Goal: Contribute content: Contribute content

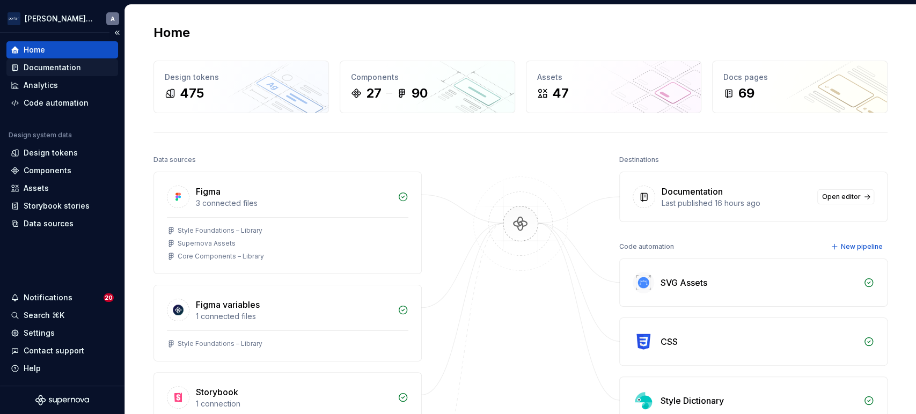
click at [73, 68] on div "Documentation" at bounding box center [52, 67] width 57 height 11
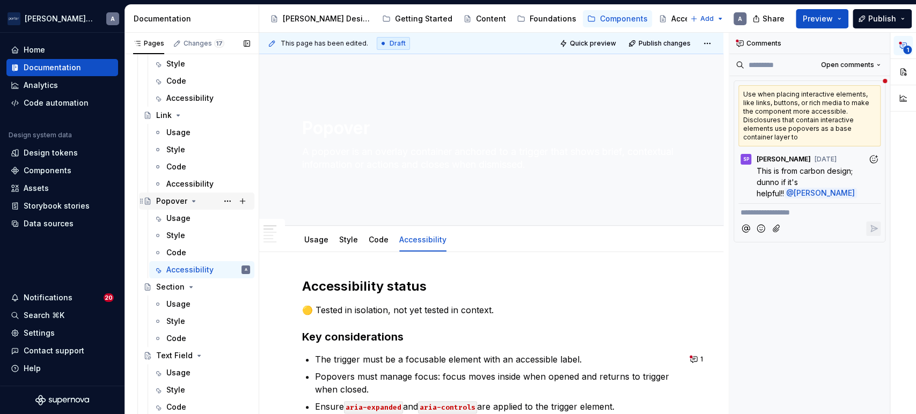
scroll to position [674, 0]
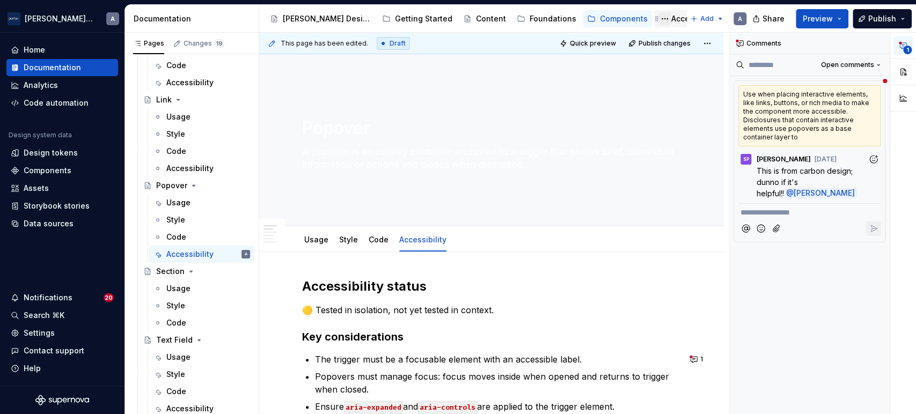
click at [659, 18] on button "Page tree" at bounding box center [665, 18] width 13 height 13
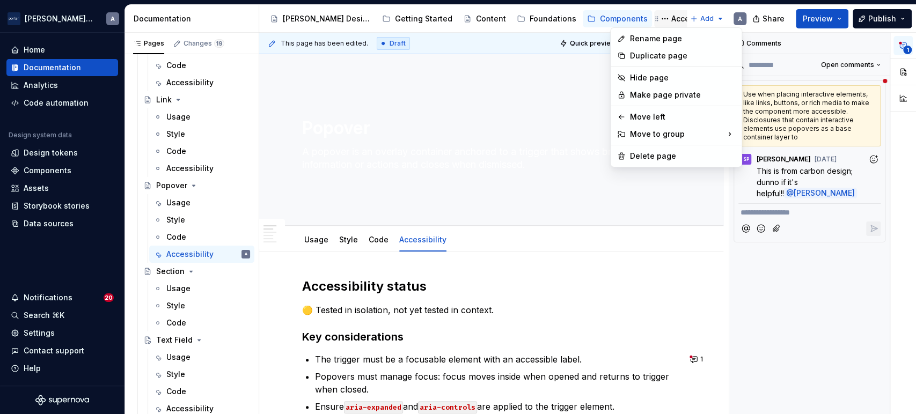
click at [633, 14] on html "[PERSON_NAME] Airlines A Home Documentation Analytics Code automation Design sy…" at bounding box center [458, 207] width 916 height 414
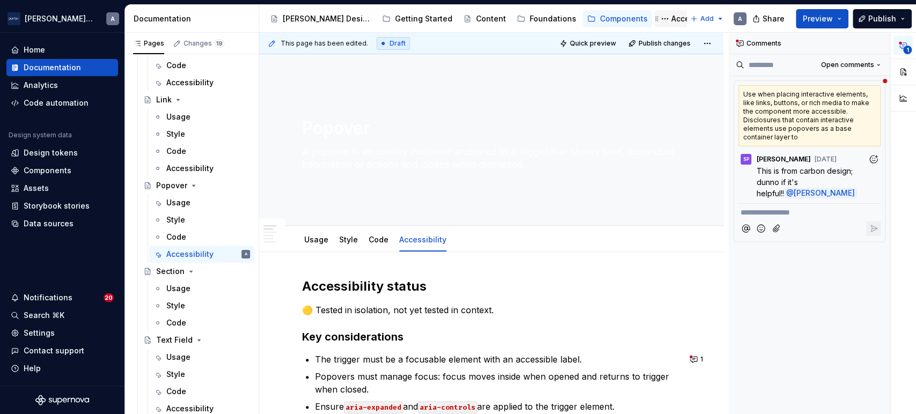
click at [672, 14] on div "Accessibility" at bounding box center [695, 18] width 47 height 11
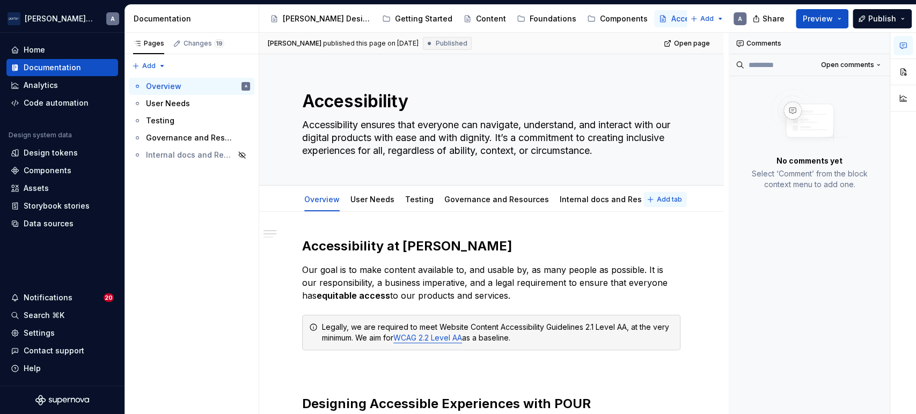
type textarea "*"
click at [661, 197] on span "Add tab" at bounding box center [669, 199] width 25 height 9
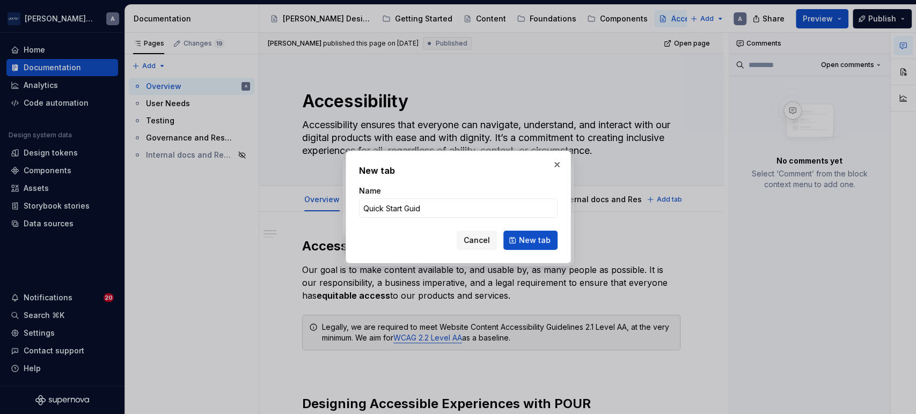
type input "Quick Start Guide"
type textarea "*"
type input "Quick Start Guide"
click at [548, 239] on span "New tab" at bounding box center [535, 240] width 32 height 11
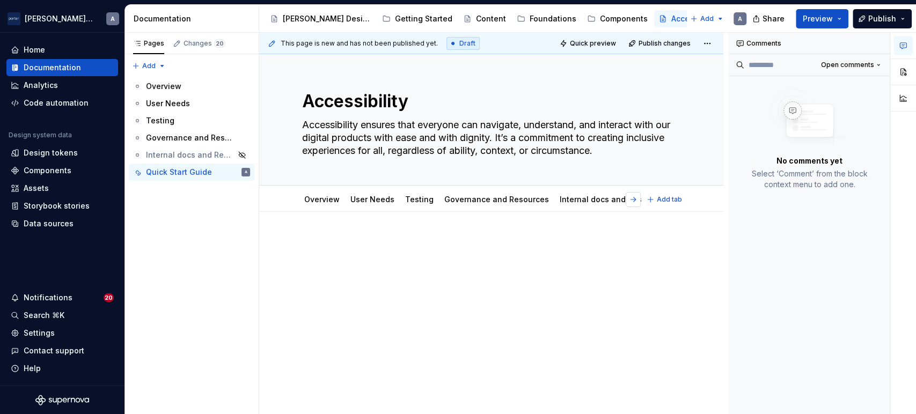
click at [635, 198] on button "button" at bounding box center [633, 199] width 15 height 15
click at [336, 258] on div at bounding box center [491, 258] width 379 height 41
type textarea "*"
click at [331, 247] on p "Quick start guide: Accessibility In Our Design System" at bounding box center [491, 244] width 379 height 13
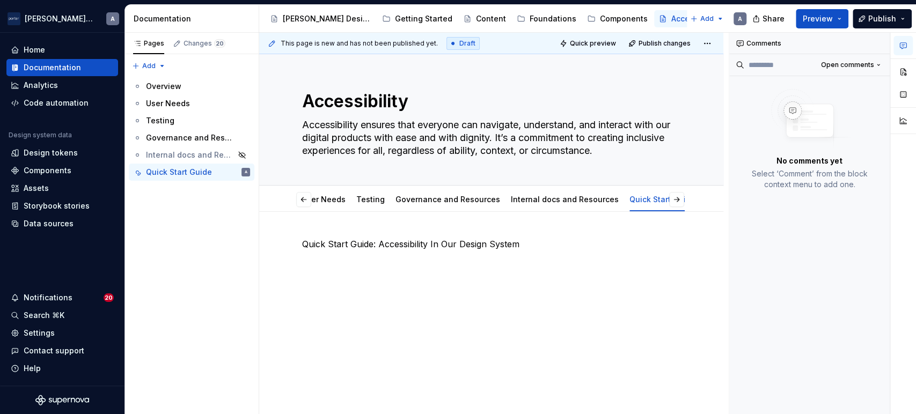
click at [904, 82] on div "button" at bounding box center [903, 83] width 19 height 42
click at [904, 75] on button "button" at bounding box center [903, 71] width 19 height 19
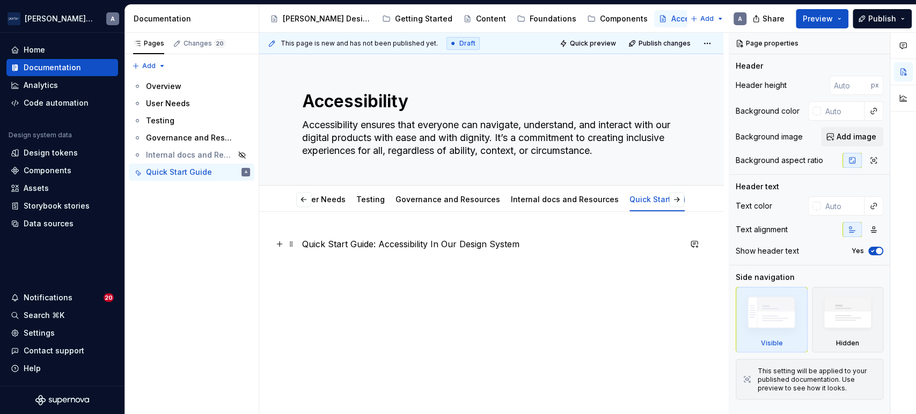
click at [478, 244] on p "Quick Start Guide: Accessibility In Our Design System" at bounding box center [491, 244] width 379 height 13
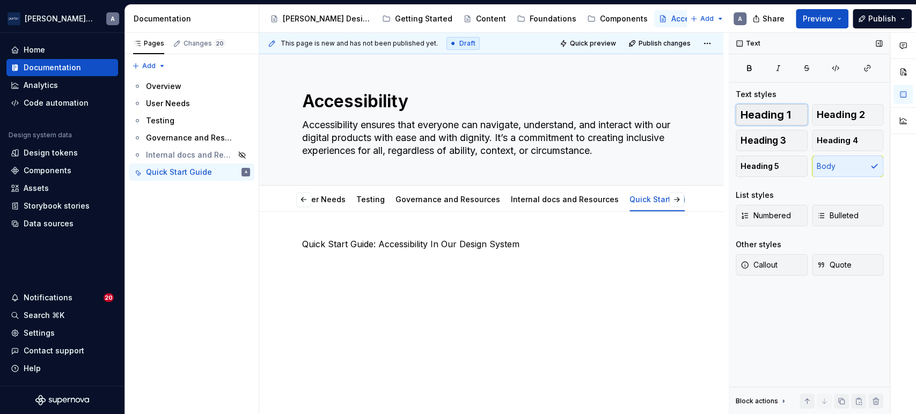
click at [785, 118] on span "Heading 1" at bounding box center [766, 115] width 50 height 11
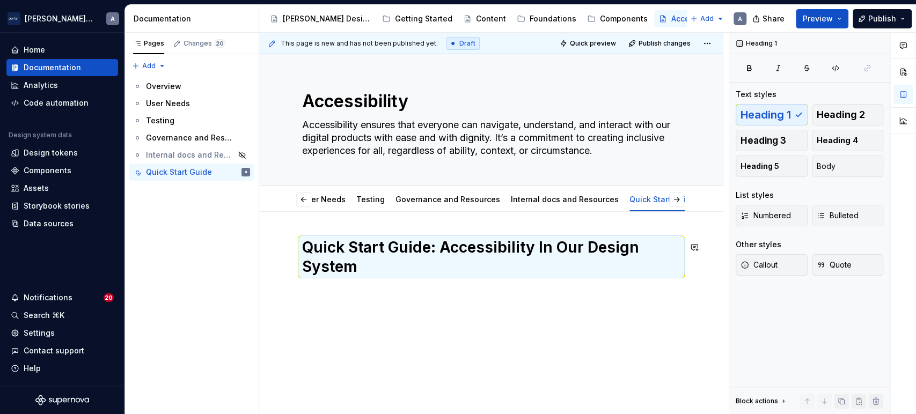
click at [470, 290] on div "Quick Start Guide: Accessibility In Our Design System" at bounding box center [491, 265] width 379 height 54
click at [476, 272] on h1 "Quick Start Guide: Accessibility In Our Design System" at bounding box center [491, 257] width 379 height 39
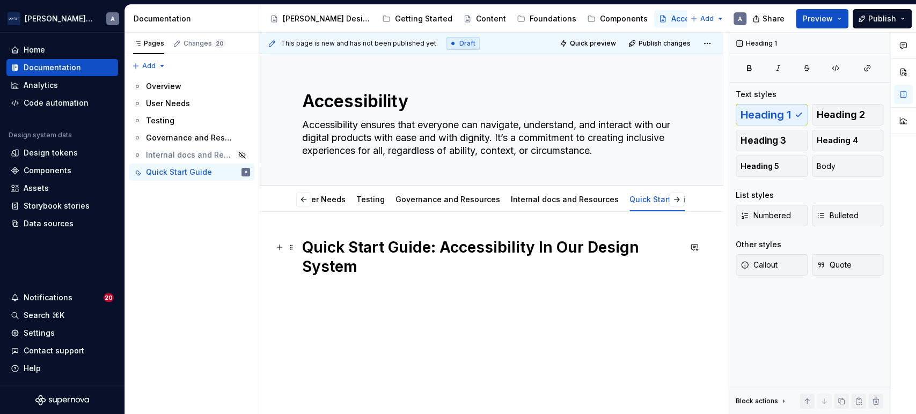
click at [485, 264] on h1 "Quick Start Guide: Accessibility In Our Design System" at bounding box center [491, 257] width 379 height 39
click at [824, 111] on span "Heading 2" at bounding box center [841, 115] width 48 height 11
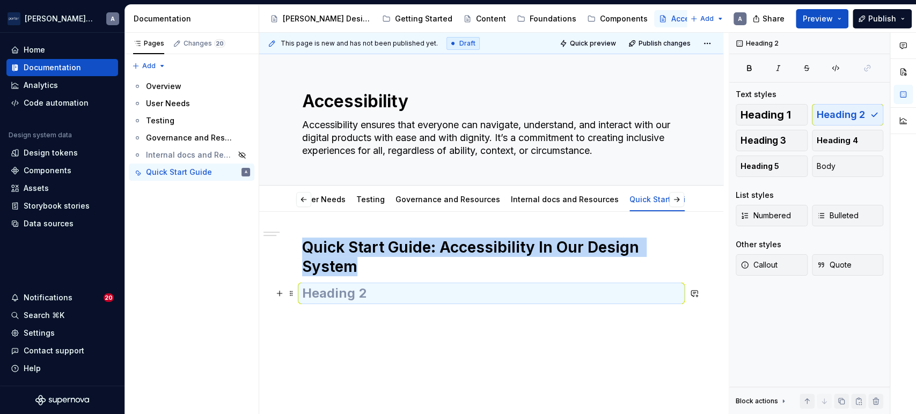
click at [399, 292] on h2 at bounding box center [491, 293] width 379 height 17
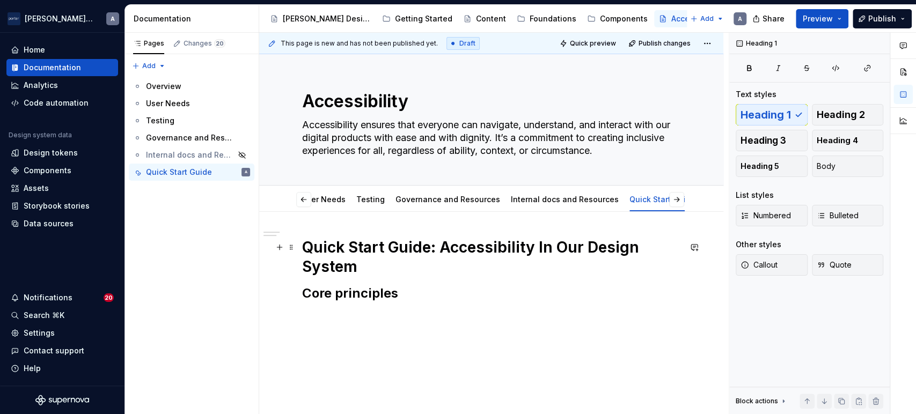
click at [394, 266] on h1 "Quick Start Guide: Accessibility In Our Design System" at bounding box center [491, 257] width 379 height 39
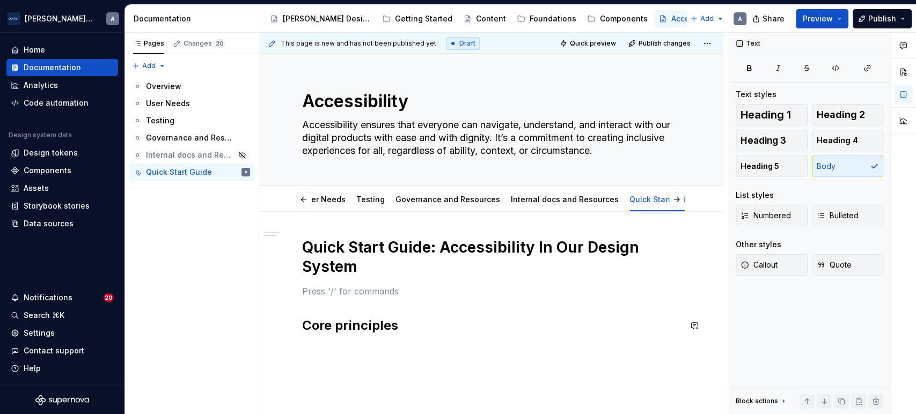
click at [392, 338] on div "Quick Start Guide: Accessibility In Our Design System Core principles" at bounding box center [491, 293] width 379 height 110
click at [454, 318] on h2 "Core principles" at bounding box center [491, 325] width 379 height 17
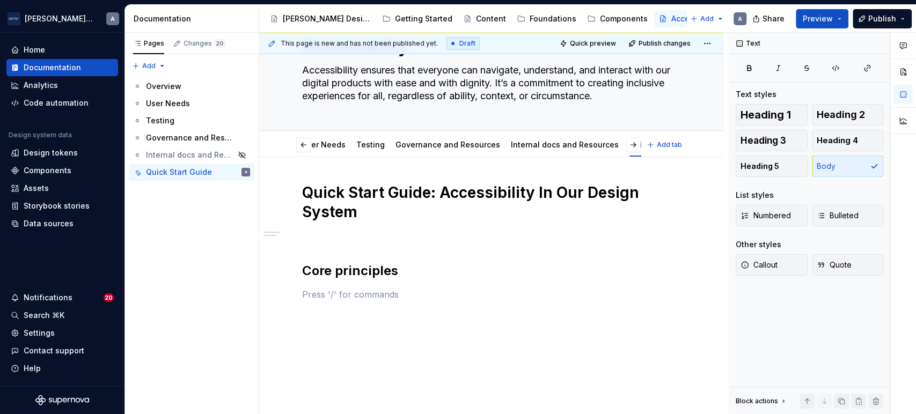
scroll to position [77, 0]
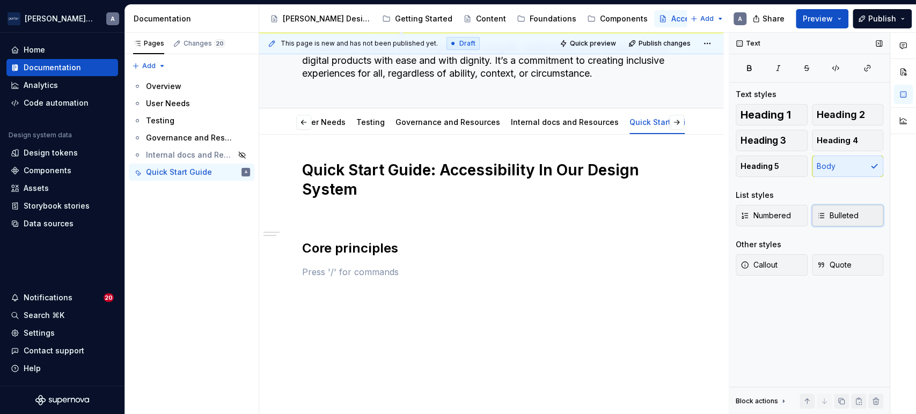
click at [825, 214] on span "Bulleted" at bounding box center [838, 215] width 42 height 11
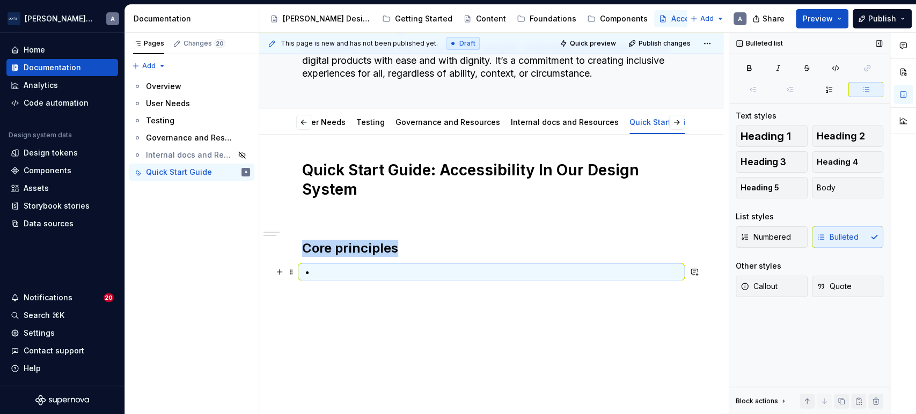
click at [418, 273] on p at bounding box center [498, 272] width 366 height 13
click at [422, 271] on p at bounding box center [498, 272] width 366 height 13
click at [315, 270] on li at bounding box center [498, 272] width 366 height 13
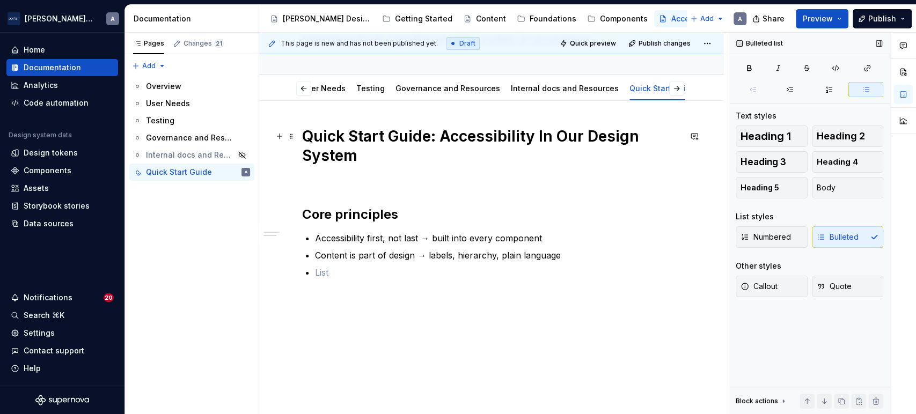
scroll to position [112, 0]
click at [415, 245] on ul "Accessibility first, not last → built into every component Content is part of d…" at bounding box center [498, 254] width 366 height 47
click at [331, 238] on p "Accessibility first, not last → built into every component" at bounding box center [498, 237] width 366 height 13
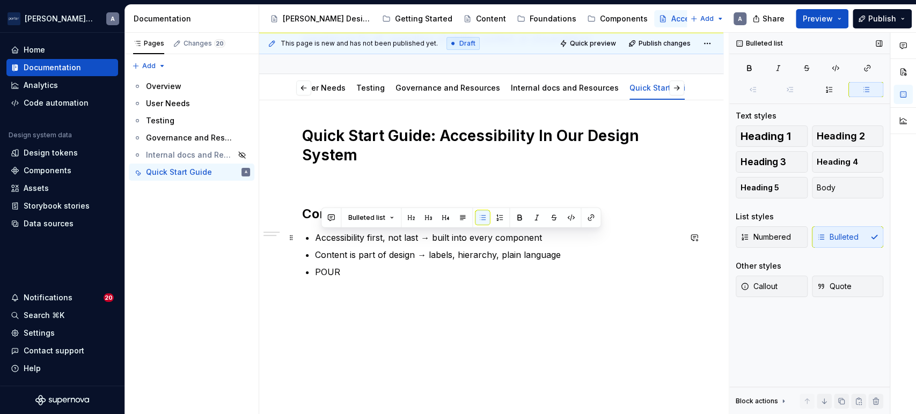
drag, startPoint x: 342, startPoint y: 271, endPoint x: 318, endPoint y: 243, distance: 37.0
click at [318, 243] on ul "Accessibility first, not last → built into every component Content is part of d…" at bounding box center [498, 254] width 366 height 47
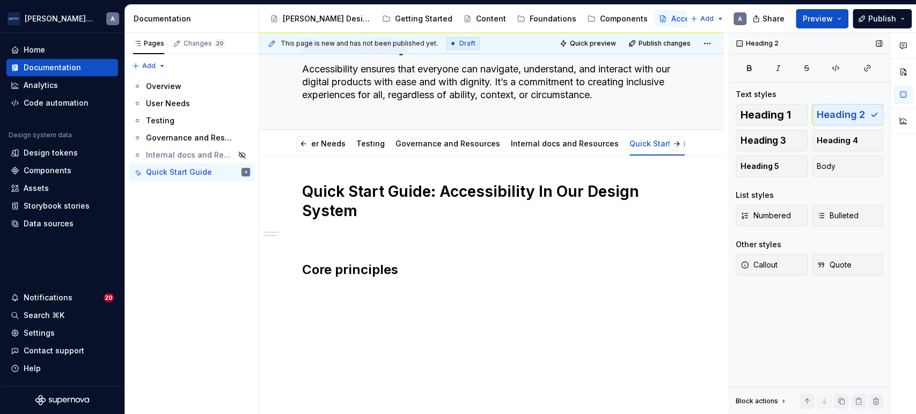
scroll to position [77, 0]
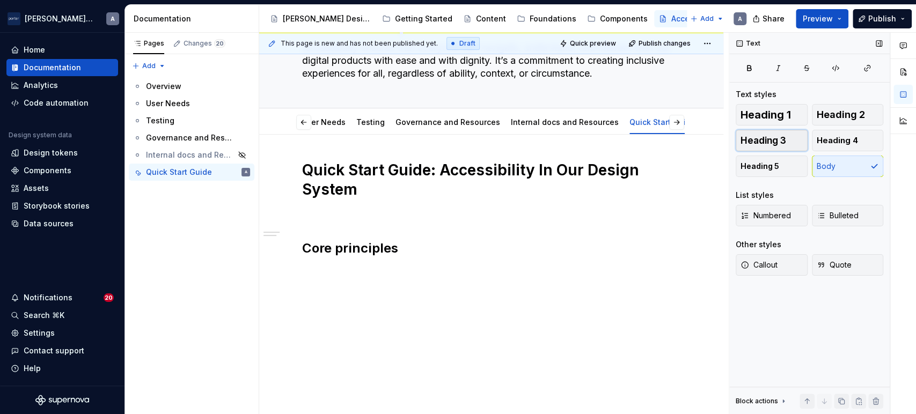
click at [794, 140] on button "Heading 3" at bounding box center [772, 140] width 72 height 21
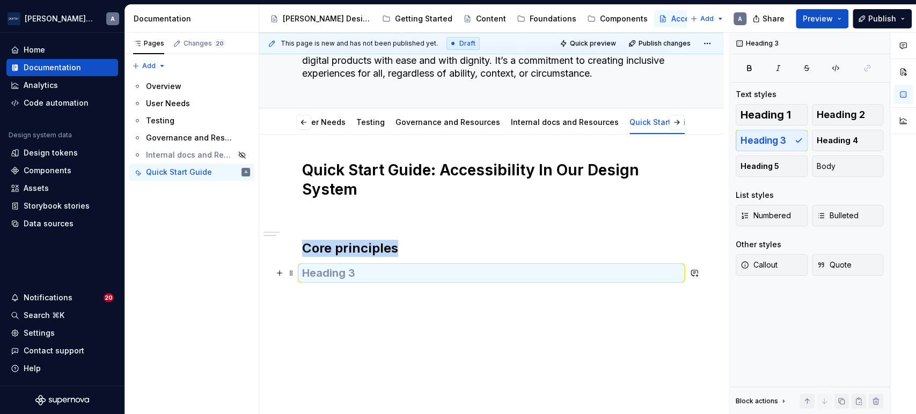
click at [483, 269] on h3 at bounding box center [491, 273] width 379 height 15
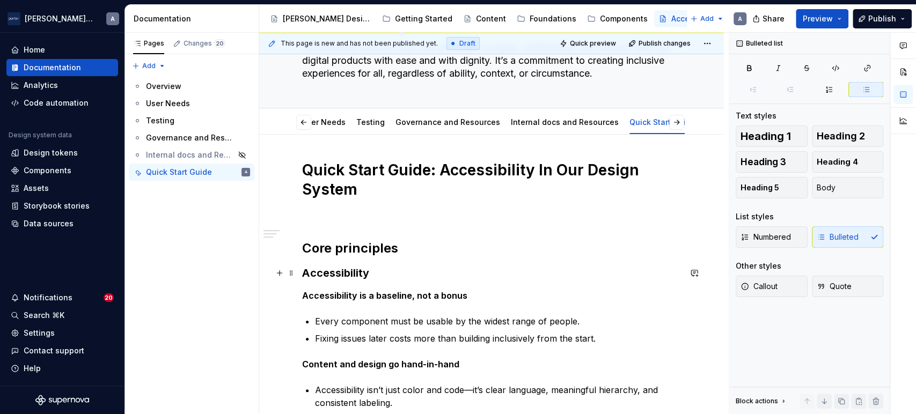
click at [437, 277] on h3 "Accessibility" at bounding box center [491, 273] width 379 height 15
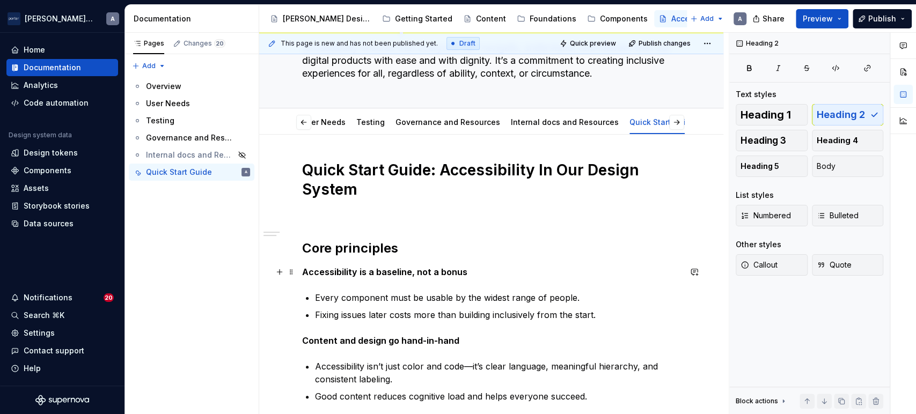
click at [402, 274] on strong "Accessibility is a baseline, not a bonus" at bounding box center [384, 272] width 165 height 11
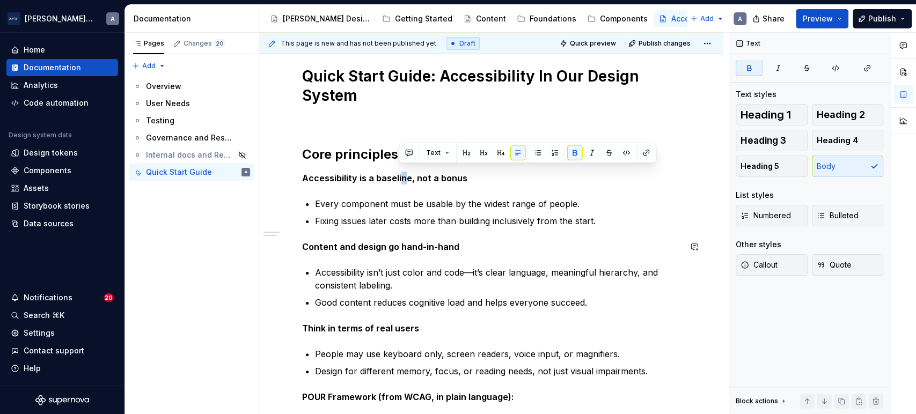
scroll to position [177, 0]
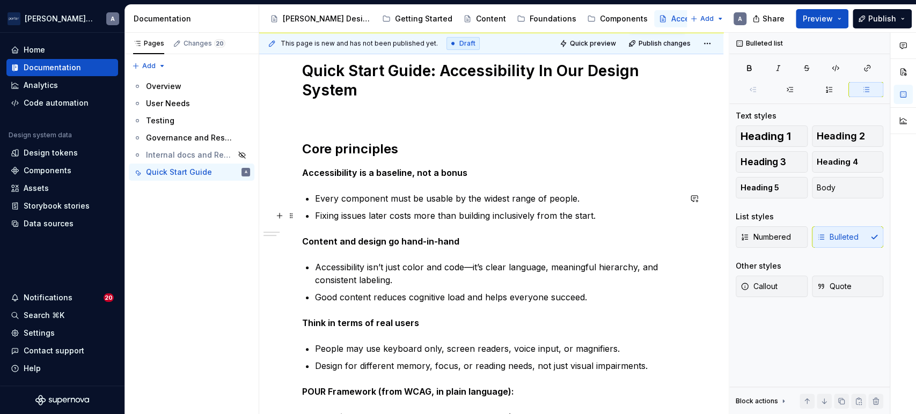
click at [516, 217] on p "Fixing issues later costs more than building inclusively from the start." at bounding box center [498, 215] width 366 height 13
click at [400, 176] on strong "Accessibility is a baseline, not a bonus" at bounding box center [384, 173] width 165 height 11
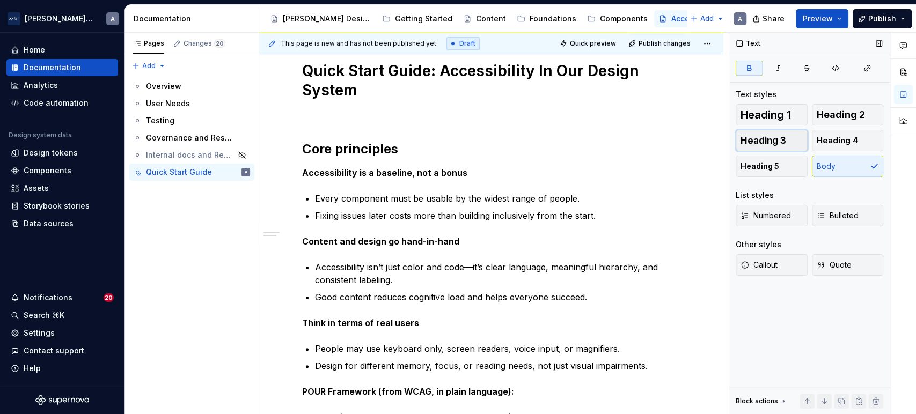
click at [748, 146] on button "Heading 3" at bounding box center [772, 140] width 72 height 21
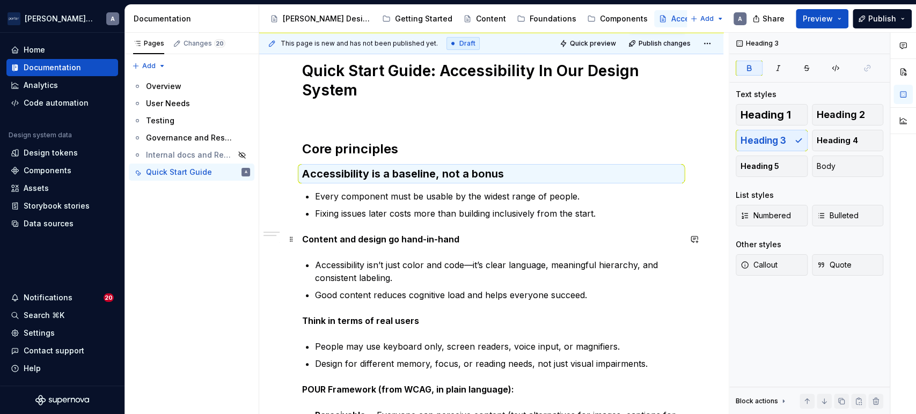
click at [446, 235] on strong "Content and design go hand-in-hand" at bounding box center [380, 239] width 157 height 11
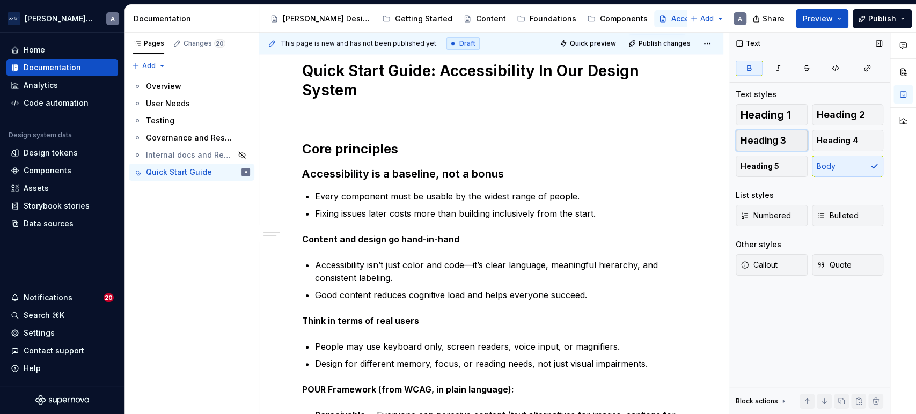
click at [747, 143] on span "Heading 3" at bounding box center [764, 140] width 46 height 11
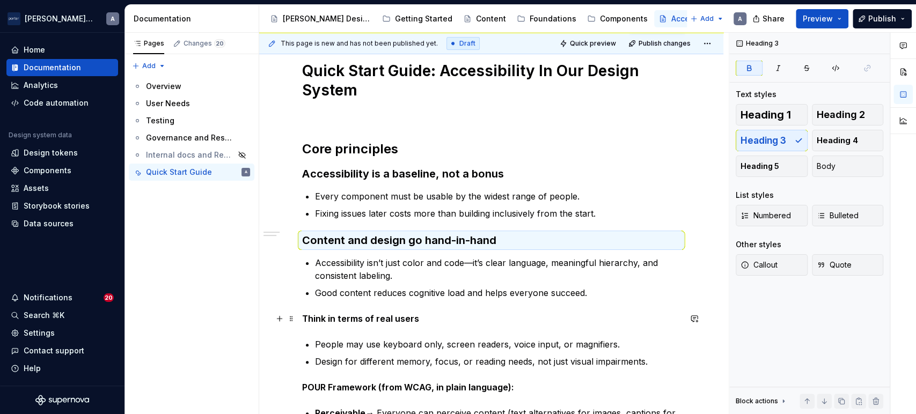
click at [357, 317] on strong "Think in terms of real users" at bounding box center [360, 319] width 117 height 11
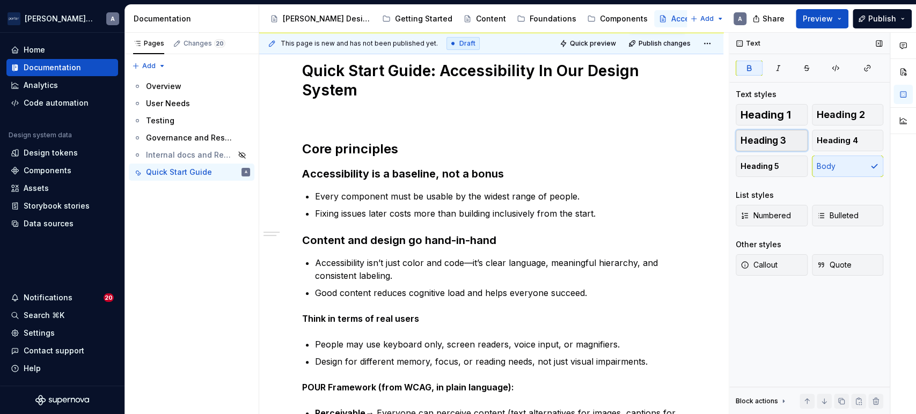
click at [766, 143] on span "Heading 3" at bounding box center [764, 140] width 46 height 11
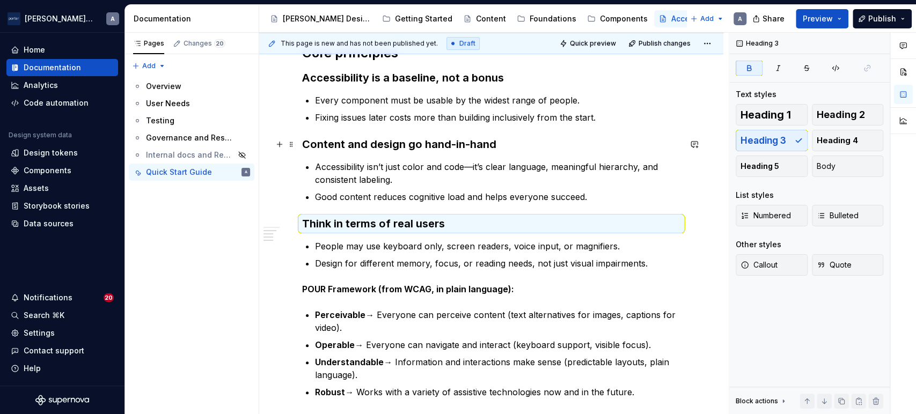
scroll to position [277, 0]
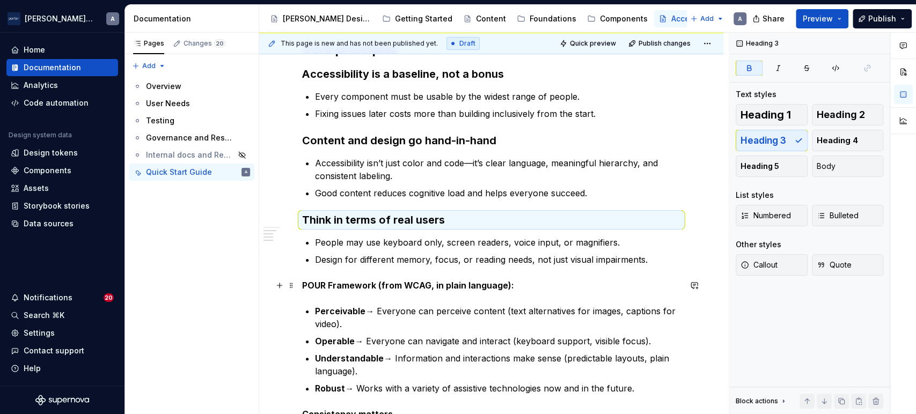
click at [417, 289] on strong "POUR Framework (from WCAG, in plain language):" at bounding box center [408, 285] width 212 height 11
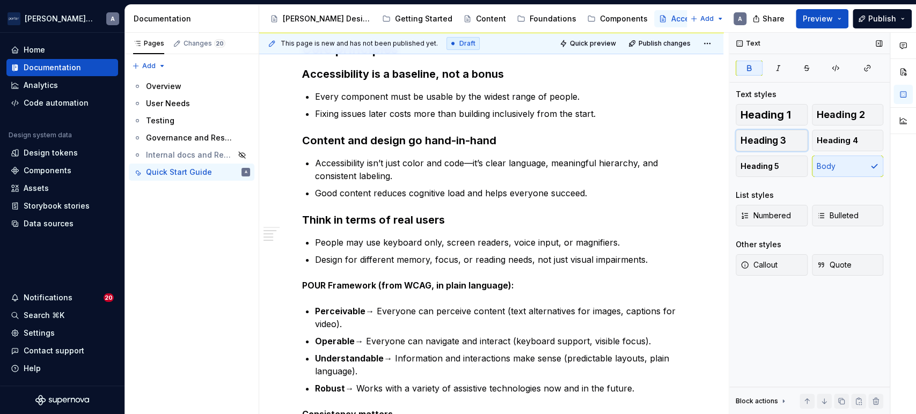
drag, startPoint x: 765, startPoint y: 143, endPoint x: 755, endPoint y: 145, distance: 10.3
click at [765, 144] on span "Heading 3" at bounding box center [764, 140] width 46 height 11
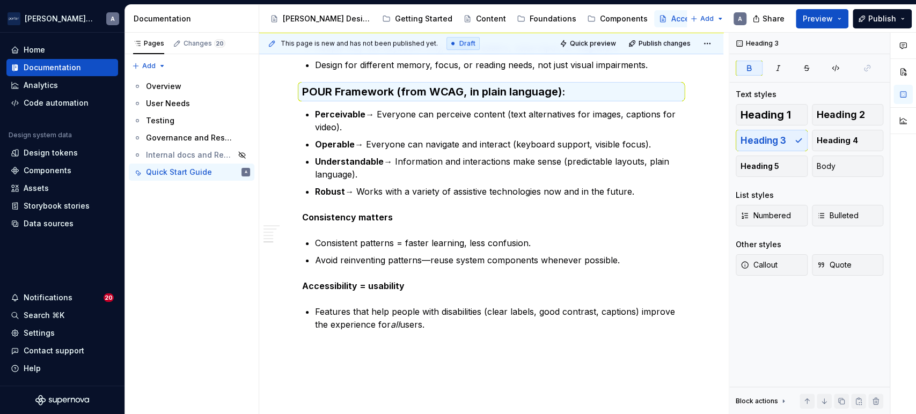
scroll to position [475, 0]
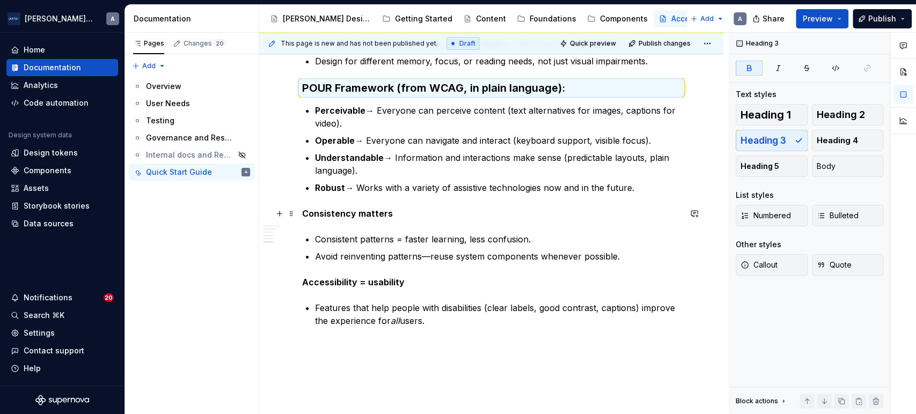
drag, startPoint x: 367, startPoint y: 213, endPoint x: 367, endPoint y: 218, distance: 5.4
click at [367, 217] on strong "Consistency matters" at bounding box center [347, 213] width 91 height 11
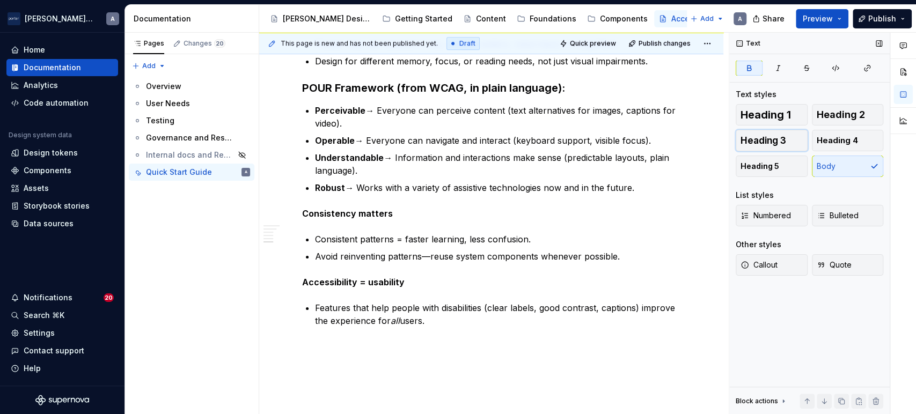
drag, startPoint x: 765, startPoint y: 142, endPoint x: 760, endPoint y: 147, distance: 6.8
click at [762, 144] on span "Heading 3" at bounding box center [764, 140] width 46 height 11
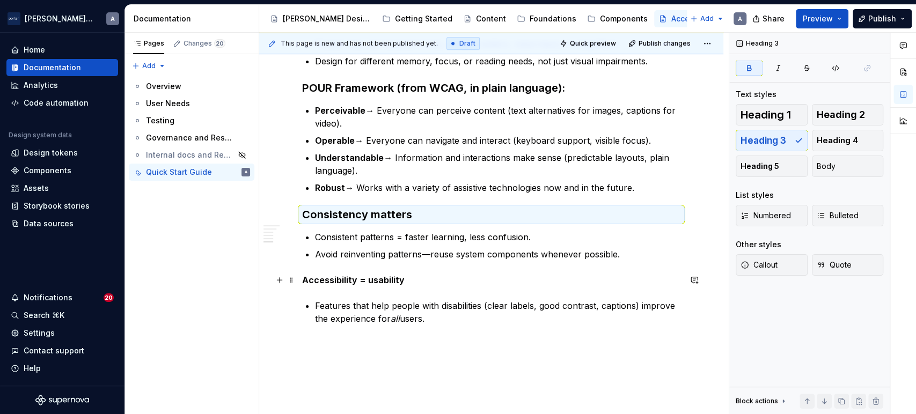
click at [345, 283] on strong "Accessibility = usability" at bounding box center [353, 280] width 103 height 11
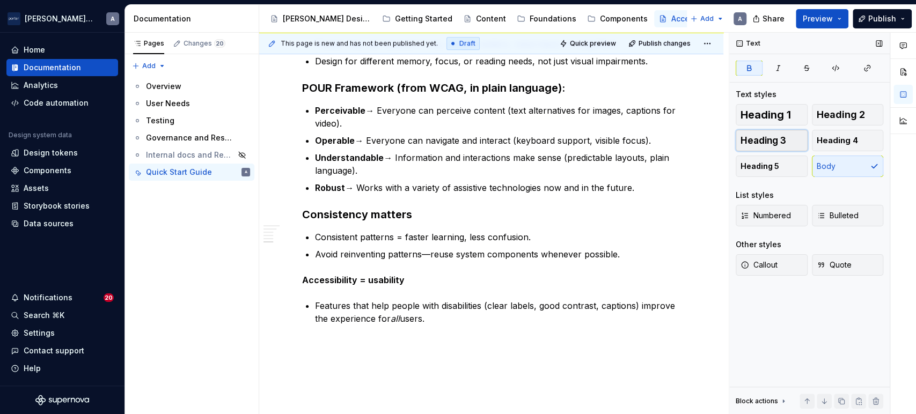
click at [761, 146] on span "Heading 3" at bounding box center [764, 140] width 46 height 11
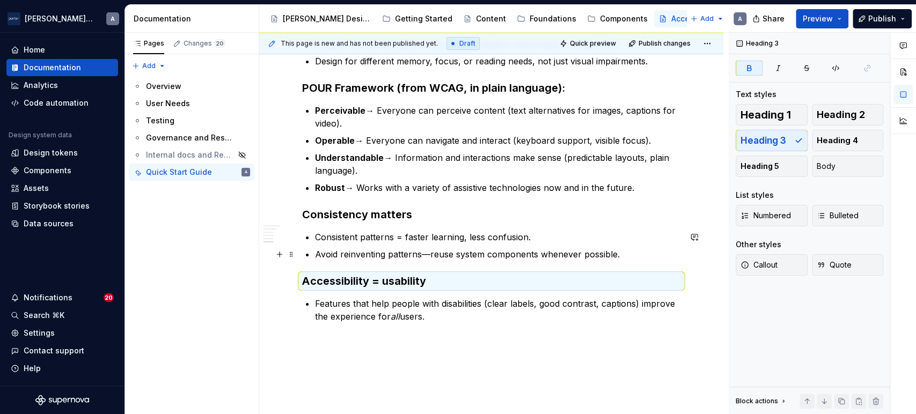
click at [499, 257] on p "Avoid reinventing patterns—reuse system components whenever possible." at bounding box center [498, 254] width 366 height 13
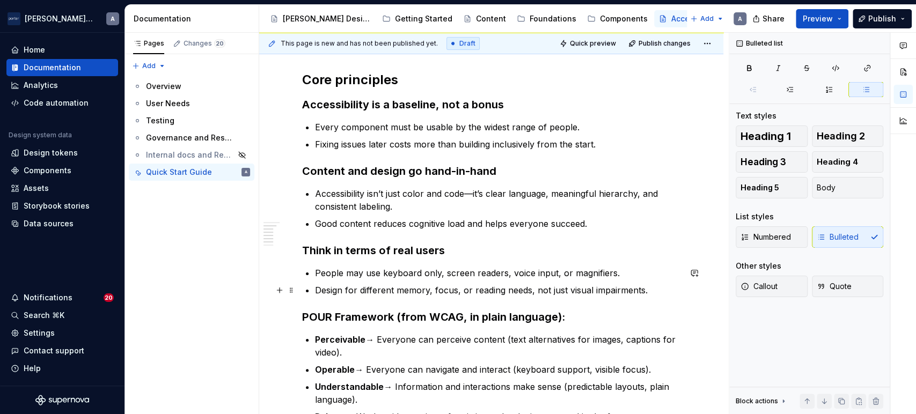
scroll to position [77, 0]
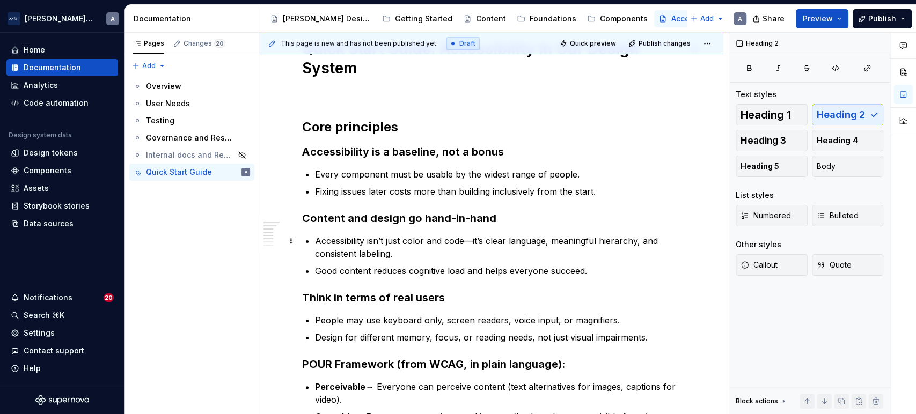
scroll to position [99, 0]
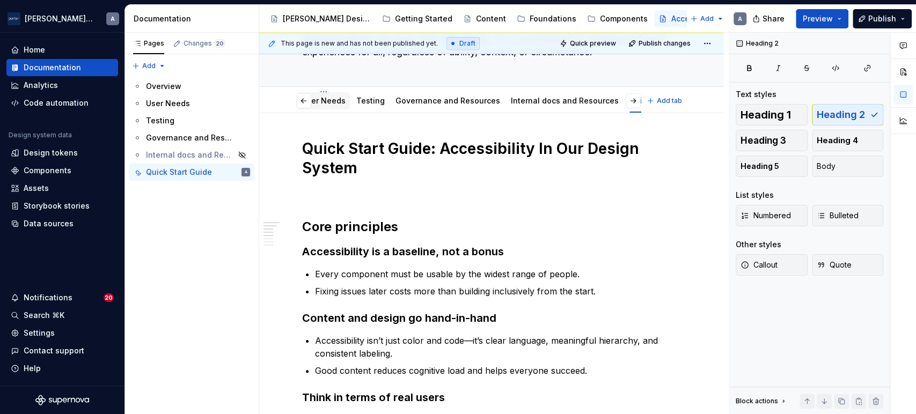
click at [334, 98] on link "User Needs" at bounding box center [324, 100] width 44 height 9
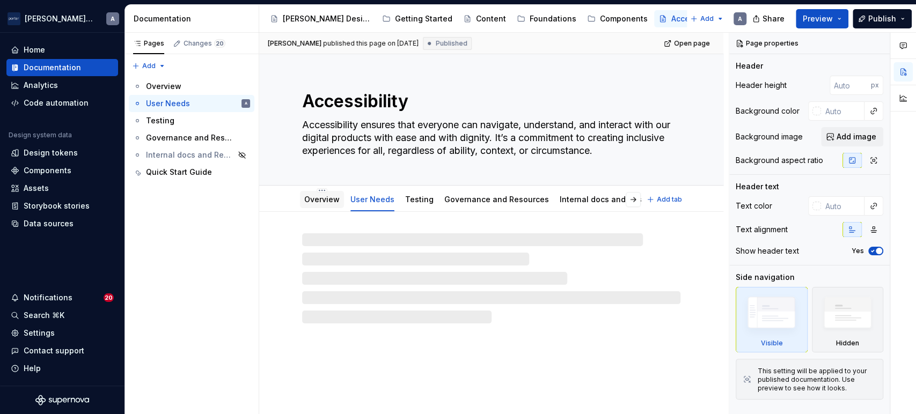
click at [319, 197] on link "Overview" at bounding box center [321, 199] width 35 height 9
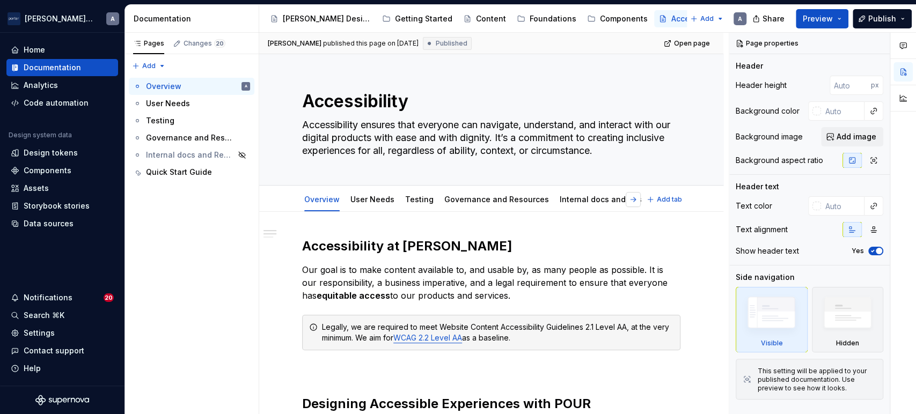
click at [639, 197] on button "button" at bounding box center [633, 199] width 15 height 15
click at [601, 201] on link "Quick Start Guide" at bounding box center [620, 199] width 66 height 9
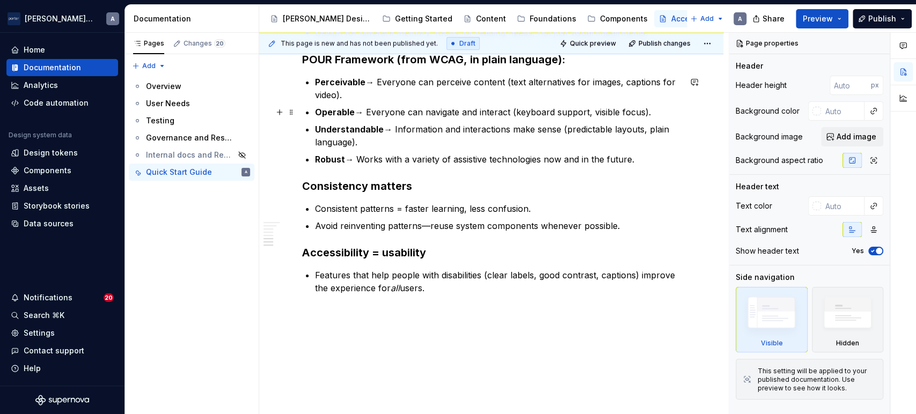
scroll to position [520, 0]
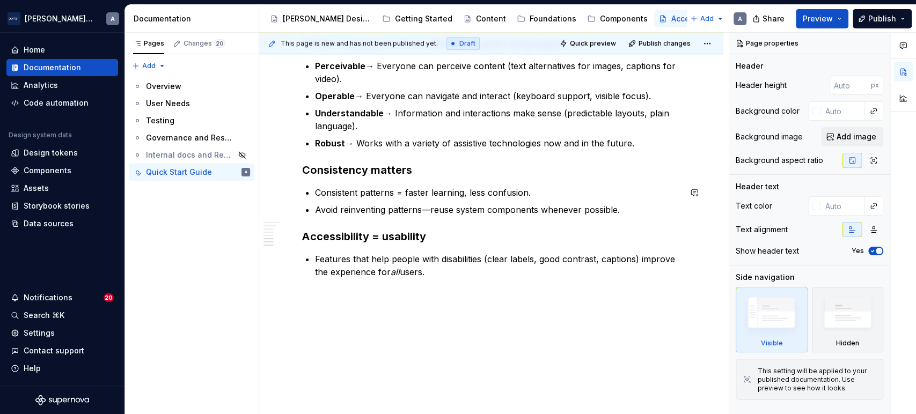
click at [514, 305] on div "Quick Start Guide: Accessibility In Our Design System Core principles Accessibi…" at bounding box center [491, 54] width 464 height 724
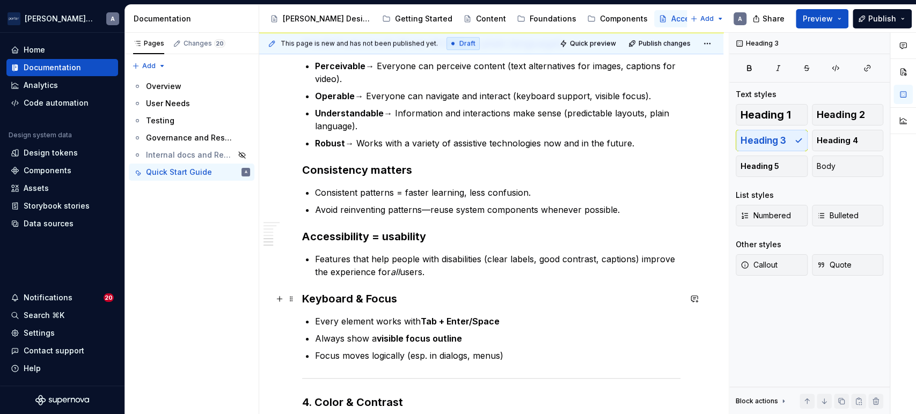
click at [378, 301] on h3 "Keyboard & Focus" at bounding box center [491, 299] width 379 height 15
click at [828, 112] on span "Heading 2" at bounding box center [841, 115] width 48 height 11
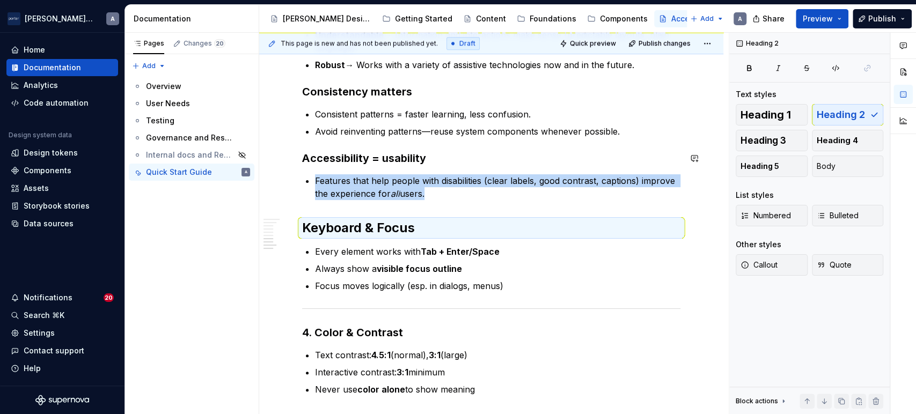
scroll to position [619, 0]
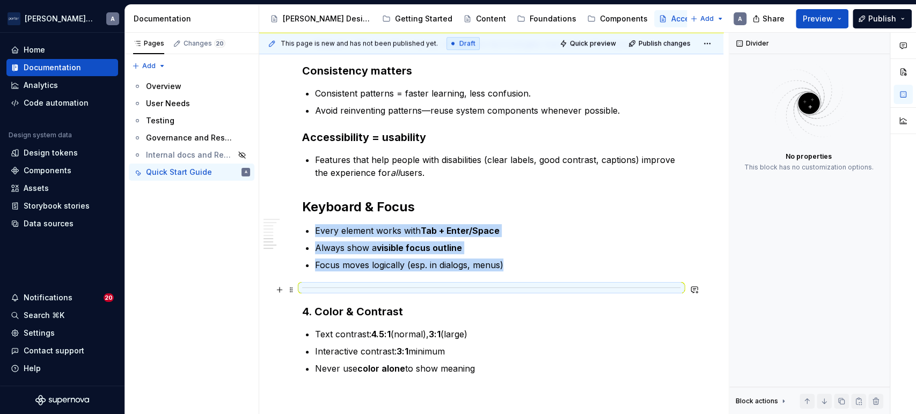
click at [518, 288] on hr at bounding box center [491, 288] width 379 height 1
type textarea "*"
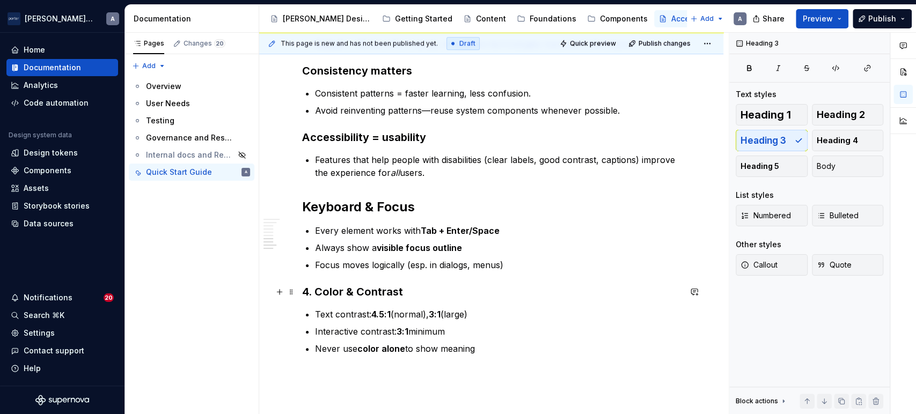
click at [317, 292] on h3 "4. Color & Contrast" at bounding box center [491, 292] width 379 height 15
click at [861, 113] on span "Heading 2" at bounding box center [841, 115] width 48 height 11
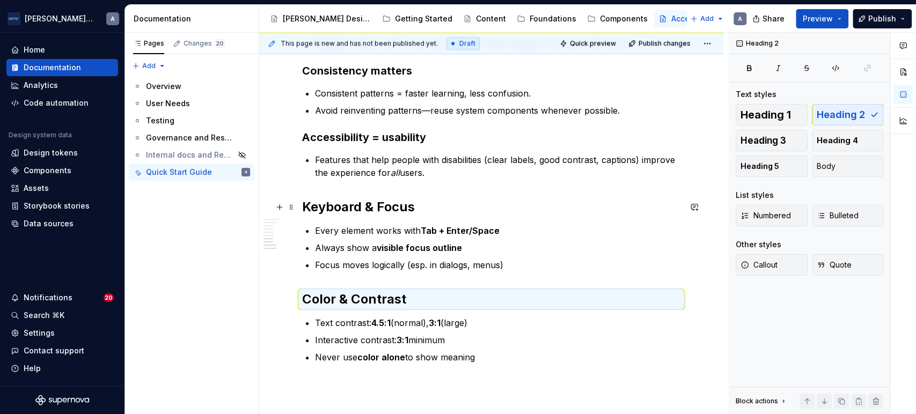
click at [396, 209] on h2 "Keyboard & Focus" at bounding box center [491, 207] width 379 height 17
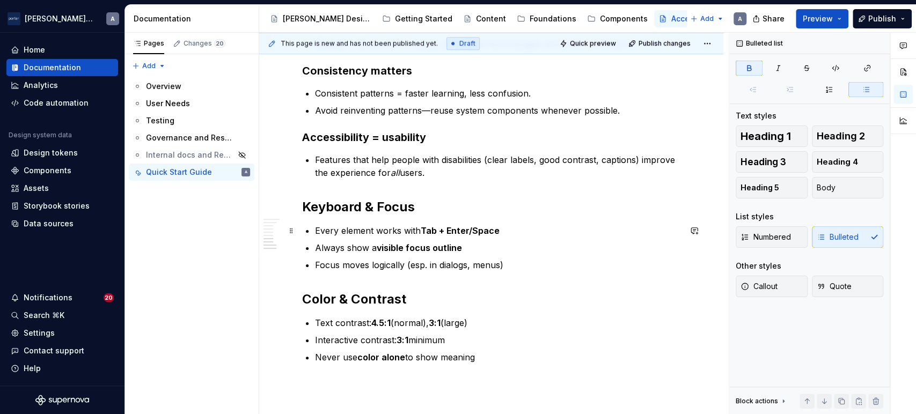
click at [461, 232] on strong "Tab + Enter/Space" at bounding box center [460, 230] width 79 height 11
click at [501, 242] on p "Always show a visible focus outline" at bounding box center [498, 248] width 366 height 13
click at [521, 259] on p "Focus moves logically (esp. in dialogs, menus)" at bounding box center [498, 265] width 366 height 13
click at [425, 267] on p "Focus moves logically (esp. in dialogs, menus)" at bounding box center [498, 265] width 366 height 13
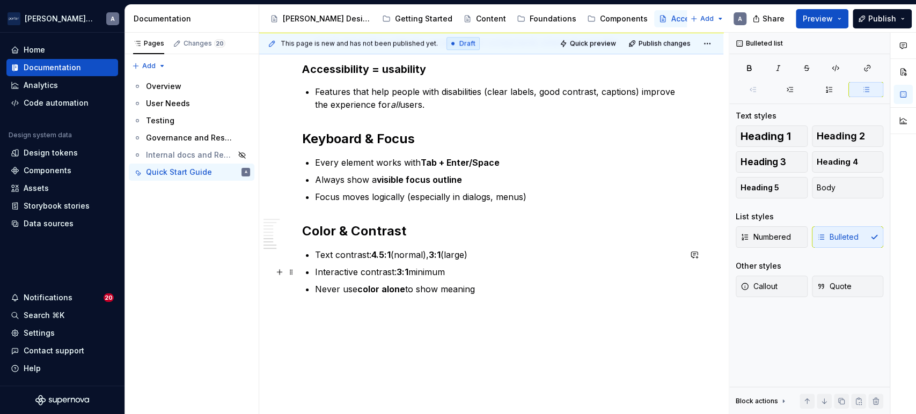
scroll to position [704, 0]
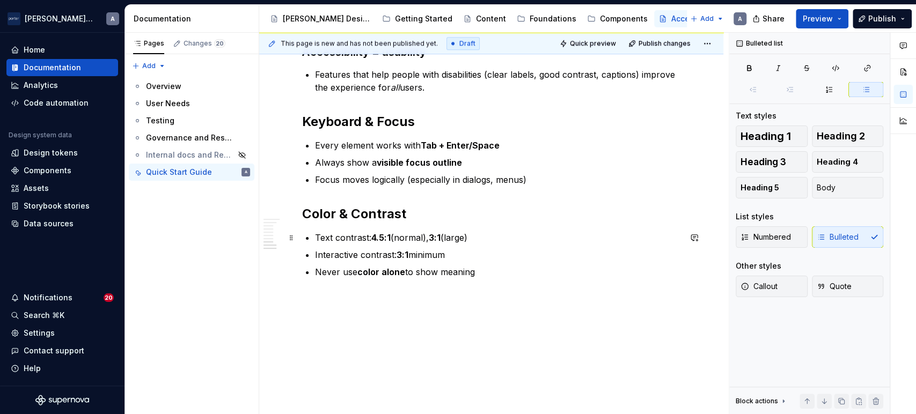
click at [452, 232] on p "Text contrast: 4.5:1 (normal), 3:1 (large)" at bounding box center [498, 237] width 366 height 13
click at [323, 214] on h2 "Color & Contrast" at bounding box center [491, 214] width 379 height 17
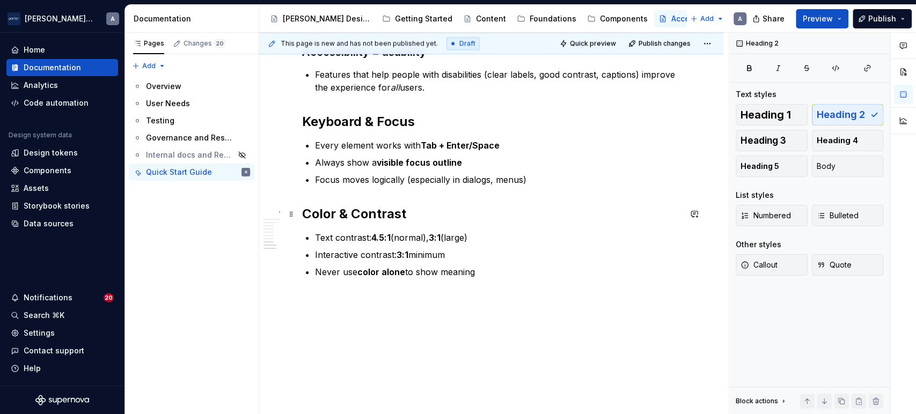
click at [328, 213] on h2 "Color & Contrast" at bounding box center [491, 214] width 379 height 17
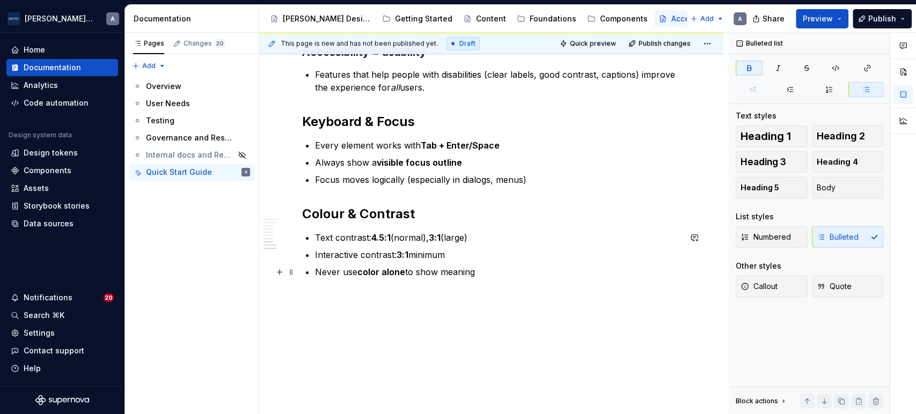
click at [374, 269] on strong "color alone" at bounding box center [382, 272] width 48 height 11
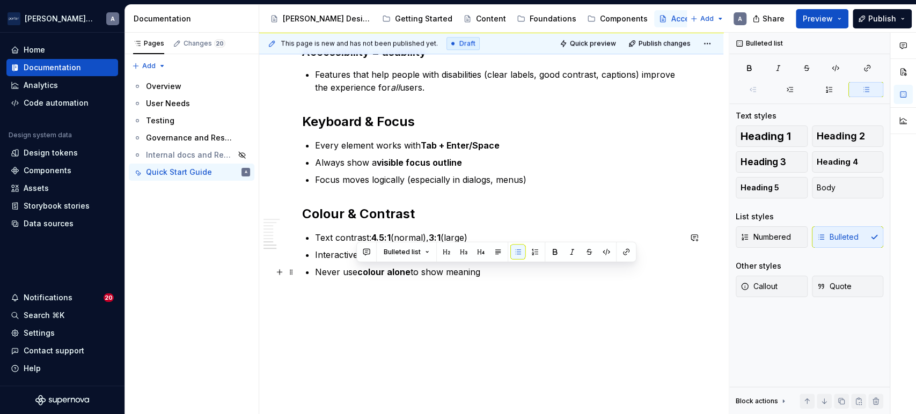
drag, startPoint x: 507, startPoint y: 273, endPoint x: 354, endPoint y: 270, distance: 153.1
click at [354, 270] on p "Never use colour alone to show meaning" at bounding box center [498, 272] width 366 height 13
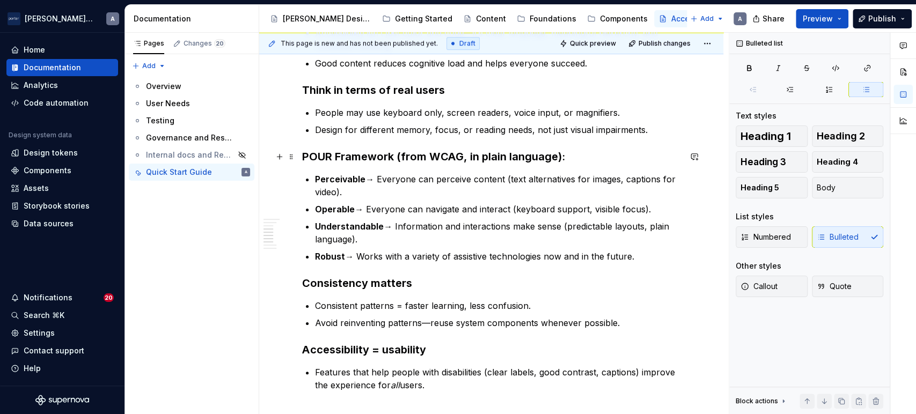
scroll to position [307, 0]
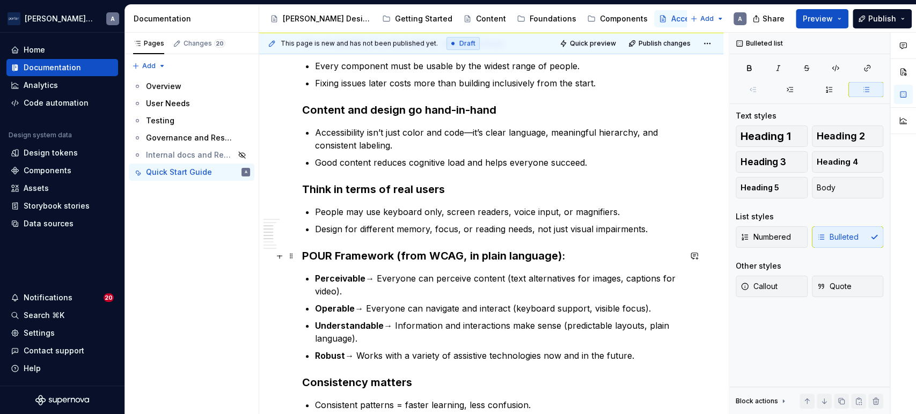
click at [399, 252] on strong "POUR Framework (from WCAG, in plain language):" at bounding box center [433, 256] width 263 height 13
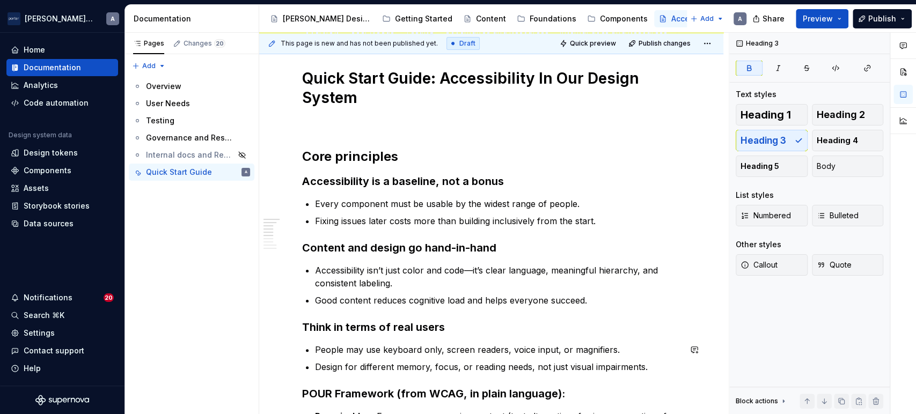
scroll to position [207, 0]
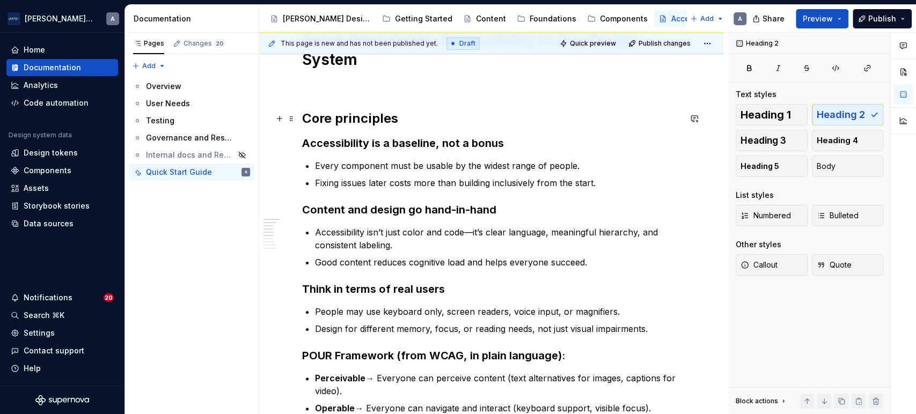
click at [365, 123] on h2 "Core principles" at bounding box center [491, 118] width 379 height 17
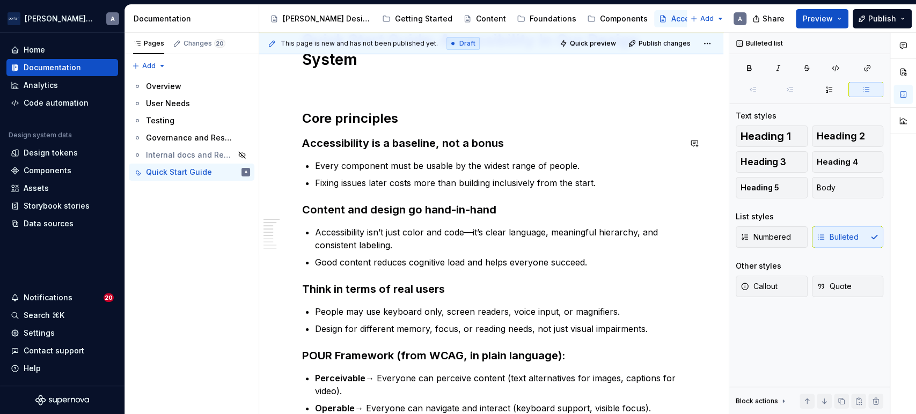
click at [384, 155] on div "Quick Start Guide: Accessibility In Our Design System Core principles Accessibi…" at bounding box center [491, 403] width 379 height 745
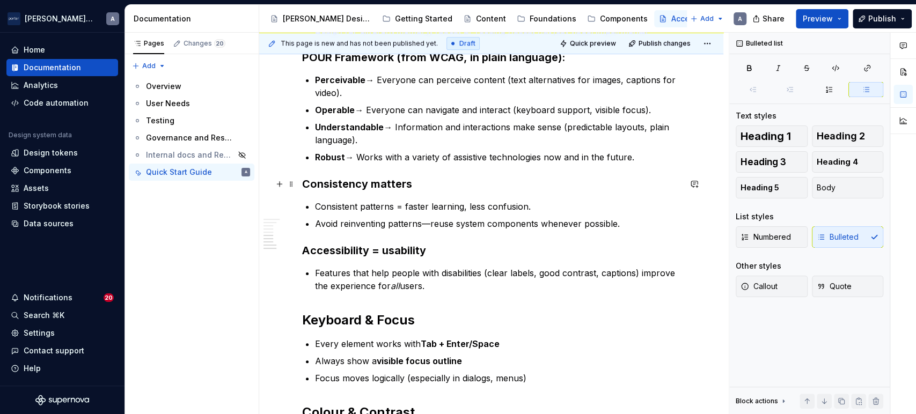
scroll to position [704, 0]
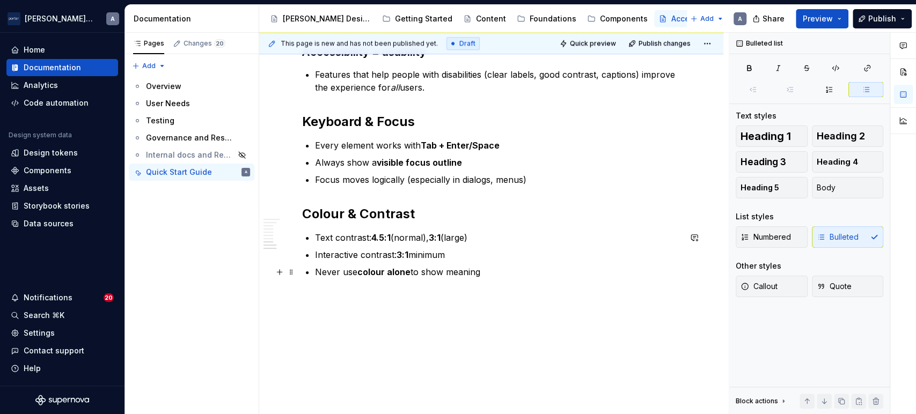
click at [501, 274] on p "Never use colour alone to show meaning" at bounding box center [498, 272] width 366 height 13
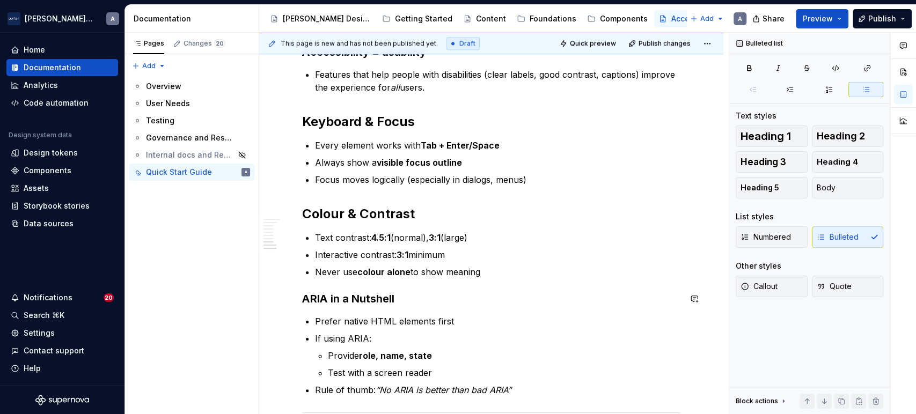
click at [337, 292] on h3 "ARIA in a Nutshell" at bounding box center [491, 299] width 379 height 15
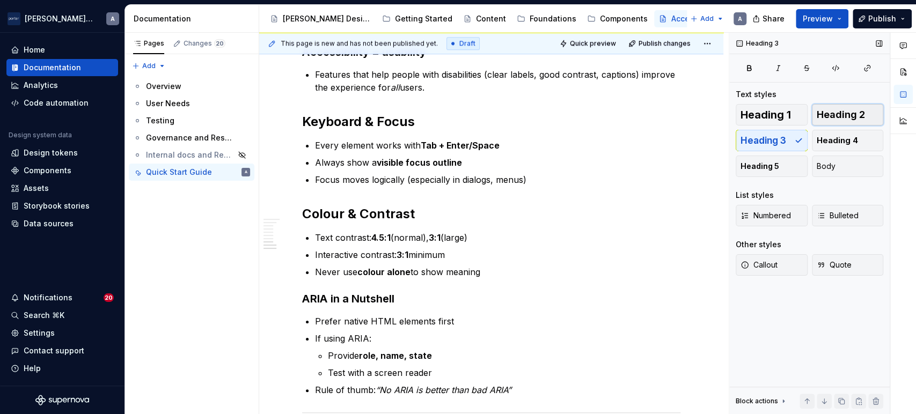
click at [862, 117] on span "Heading 2" at bounding box center [841, 115] width 48 height 11
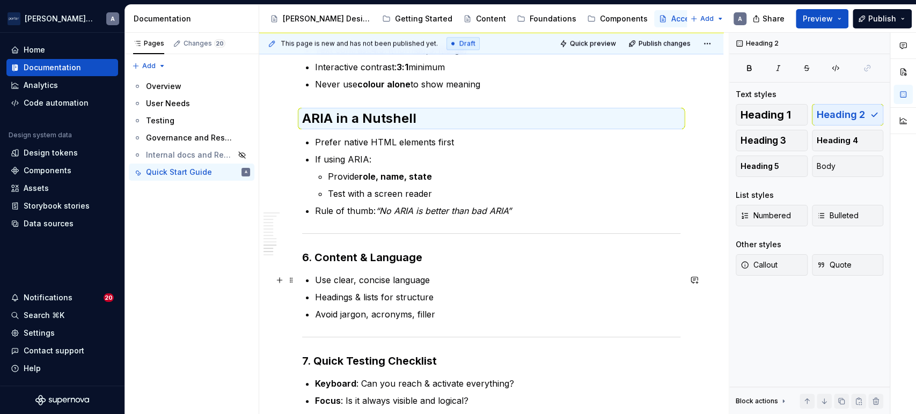
scroll to position [904, 0]
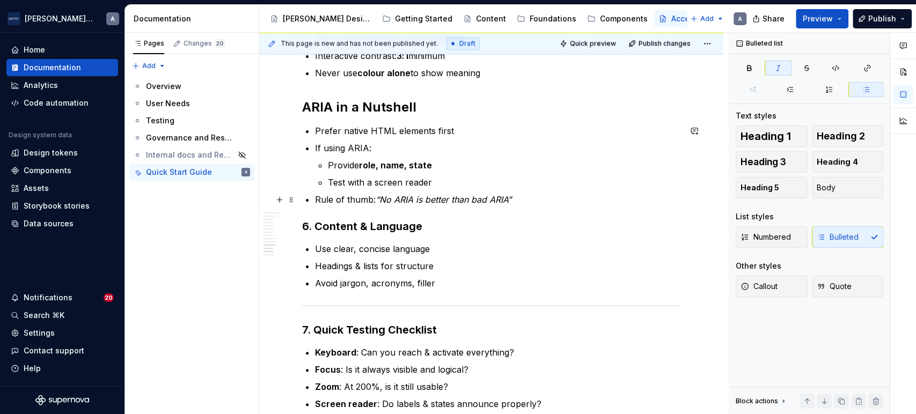
click at [519, 199] on p "Rule of thumb: “No ARIA is better than bad ARIA”" at bounding box center [498, 199] width 366 height 13
click at [524, 197] on p "Rule of thumb: “No ARIA is better than bad ARIA”" at bounding box center [498, 199] width 366 height 13
click at [318, 200] on p "Rule of thumb: “No ARIA is better than bad ARIA”" at bounding box center [498, 199] width 366 height 13
click at [836, 237] on div "Numbered Bulleted" at bounding box center [810, 237] width 148 height 21
click at [482, 180] on p "Test with a screen reade" at bounding box center [504, 182] width 353 height 13
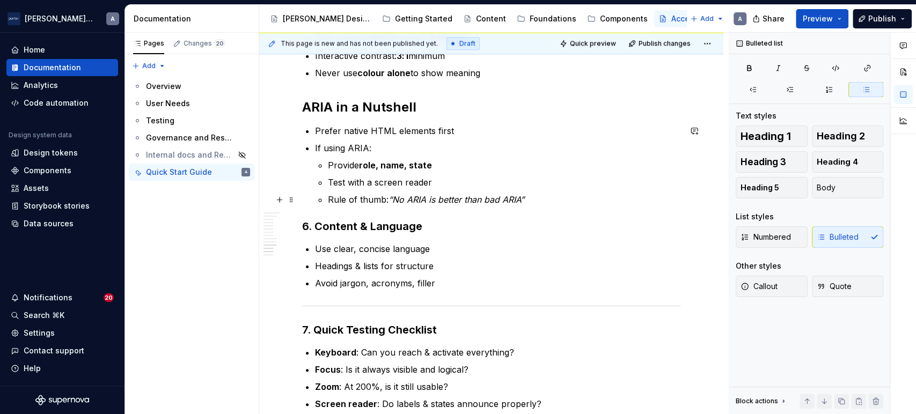
click at [328, 201] on p "Rule of thumb: “No ARIA is better than bad ARIA”" at bounding box center [504, 199] width 353 height 13
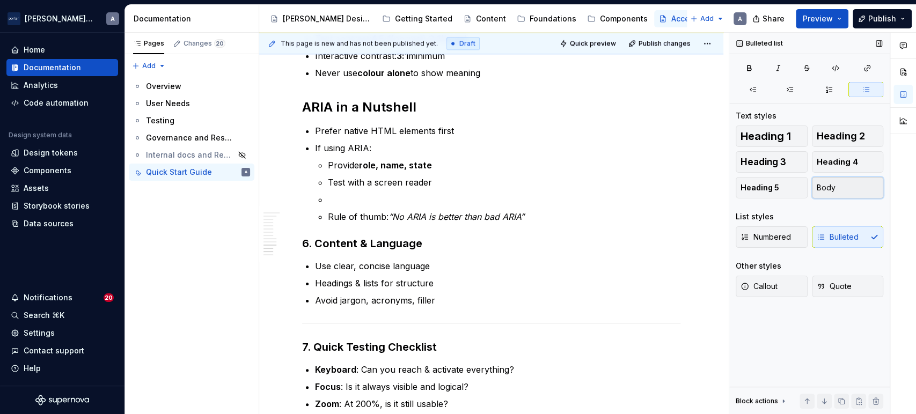
click at [832, 185] on span "Body" at bounding box center [826, 188] width 19 height 11
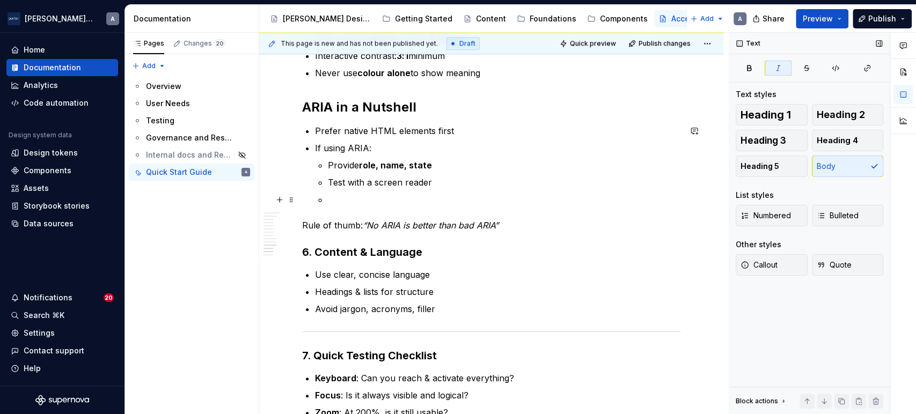
click at [372, 199] on p at bounding box center [504, 199] width 353 height 13
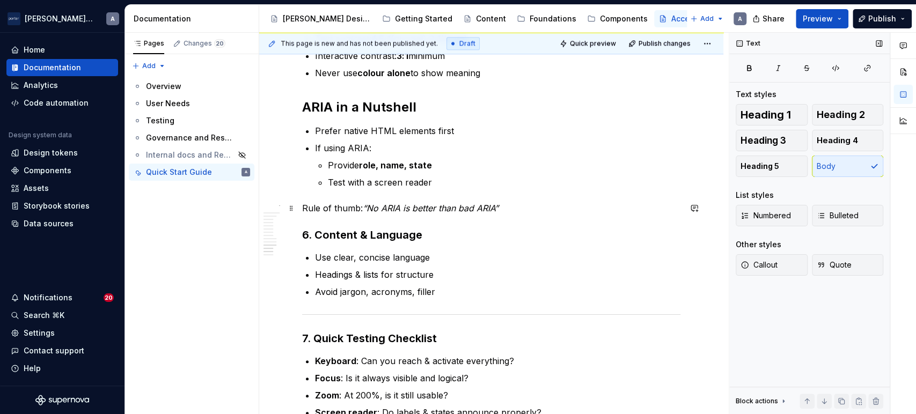
click at [352, 209] on p "Rule of thumb: “No ARIA is better than bad ARIA”" at bounding box center [491, 208] width 379 height 13
click at [770, 267] on span "Callout" at bounding box center [759, 265] width 37 height 11
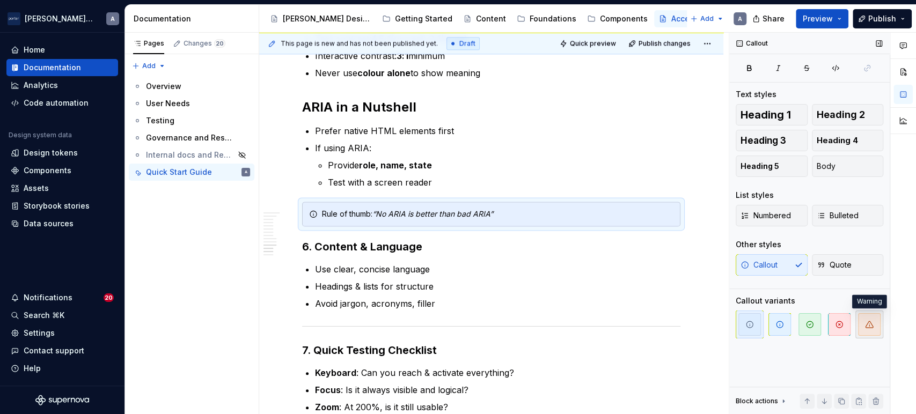
click at [881, 323] on button "button" at bounding box center [870, 325] width 28 height 28
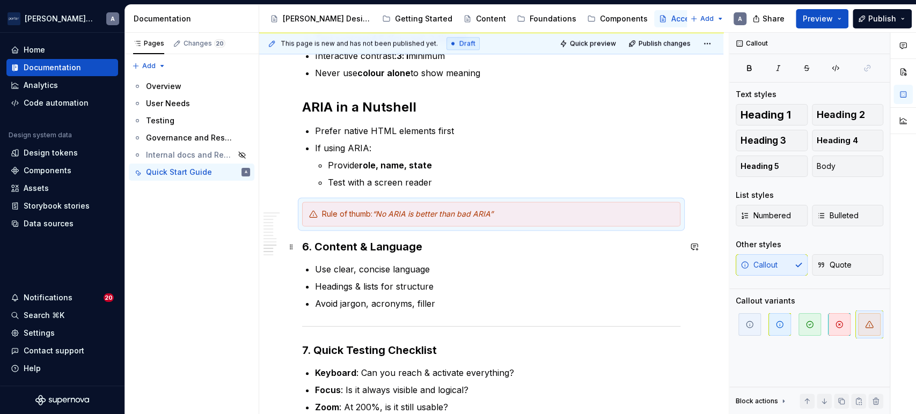
click at [549, 245] on h3 "6. Content & Language" at bounding box center [491, 246] width 379 height 15
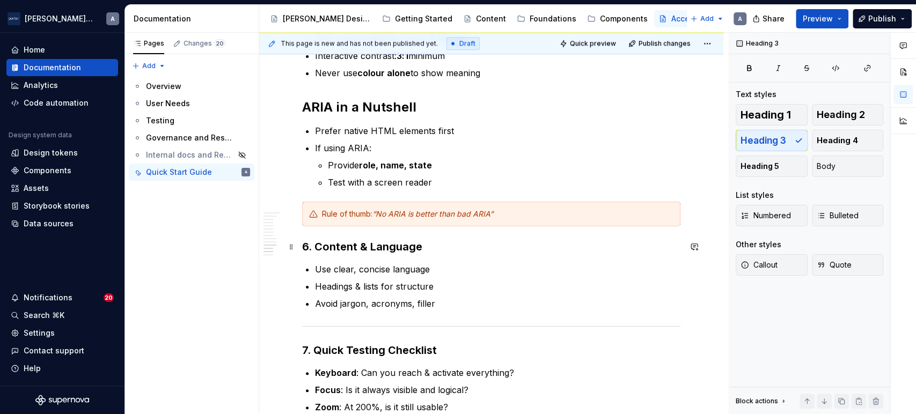
click at [316, 249] on h3 "6. Content & Language" at bounding box center [491, 246] width 379 height 15
click at [832, 119] on span "Heading 2" at bounding box center [841, 115] width 48 height 11
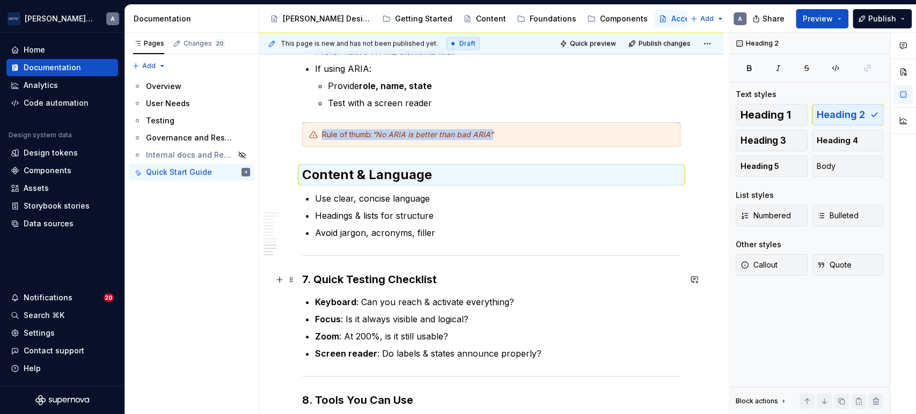
scroll to position [1003, 0]
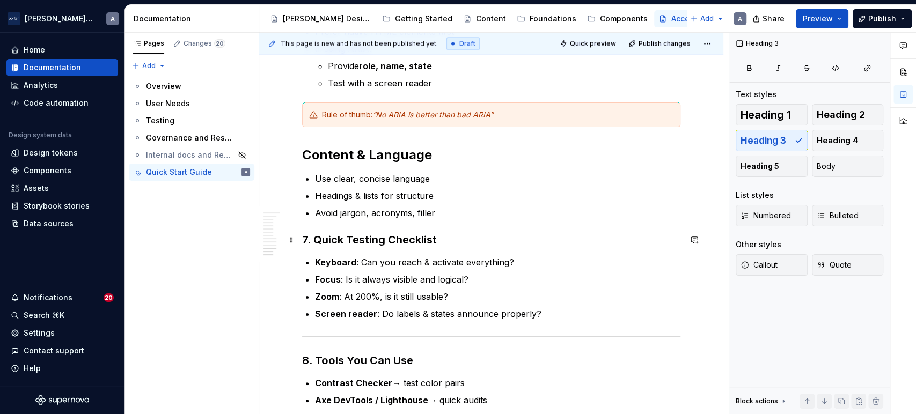
click at [310, 238] on h3 "7. Quick Testing Checklist" at bounding box center [491, 239] width 379 height 15
click at [850, 118] on span "Heading 2" at bounding box center [841, 115] width 48 height 11
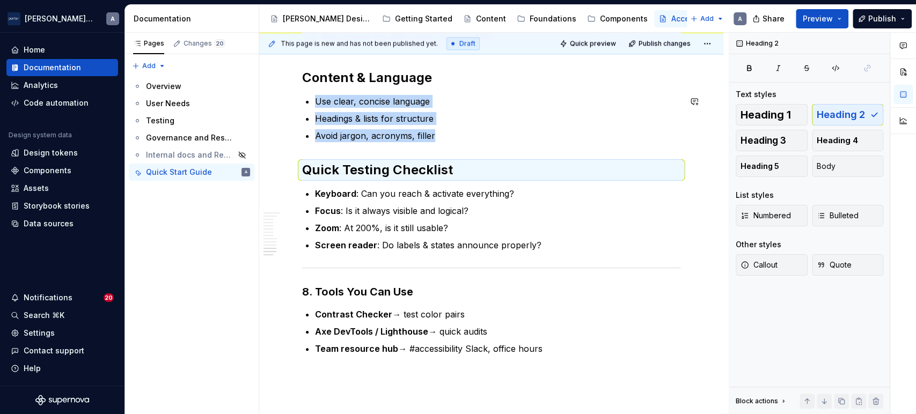
scroll to position [1102, 0]
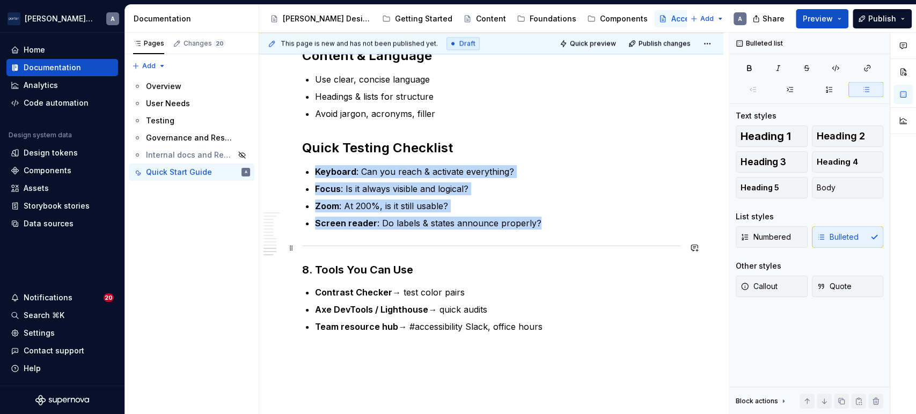
click at [330, 246] on hr at bounding box center [491, 246] width 379 height 1
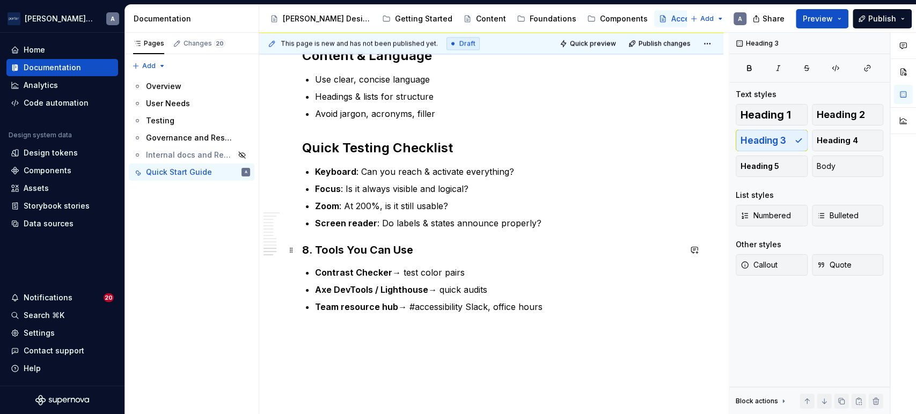
click at [319, 252] on h3 "8. Tools You Can Use" at bounding box center [491, 250] width 379 height 15
click at [316, 252] on h3 "8. Tools You Can Use" at bounding box center [491, 250] width 379 height 15
click at [867, 112] on button "Heading 2" at bounding box center [848, 114] width 72 height 21
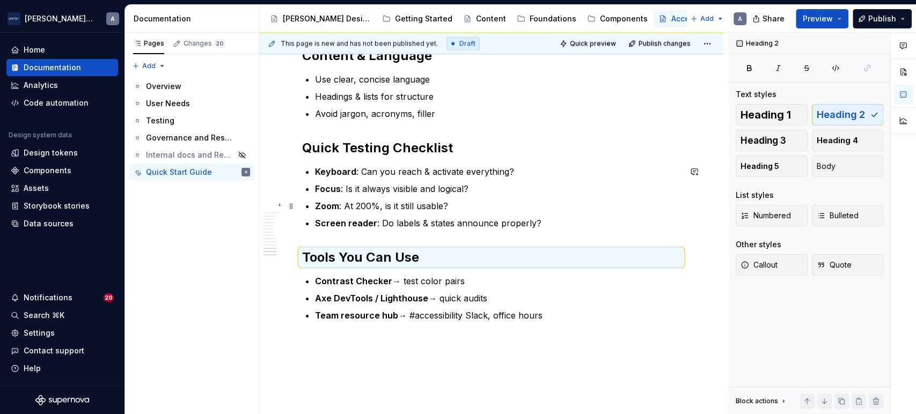
click at [416, 205] on p "Zoom : At 200%, is it still usable?" at bounding box center [498, 206] width 366 height 13
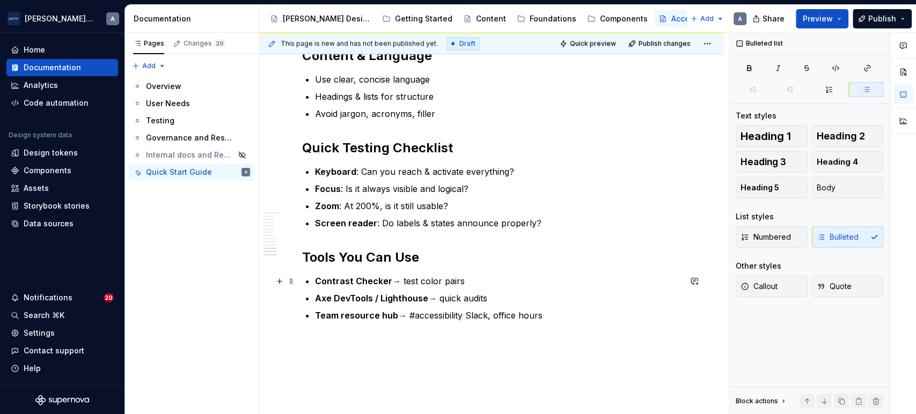
click at [472, 282] on p "Contrast Checker → test color pairs" at bounding box center [498, 281] width 366 height 13
click at [341, 284] on strong "Contrast Checker" at bounding box center [353, 281] width 77 height 11
click at [436, 279] on p "Contrast Checker → test color pairs" at bounding box center [498, 281] width 366 height 13
click at [464, 298] on p "Axe DevTools / Lighthouse → quick audits" at bounding box center [498, 298] width 366 height 13
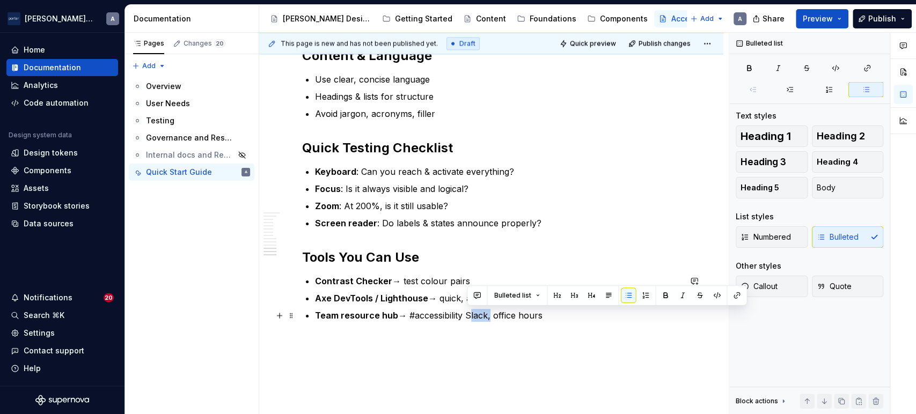
drag, startPoint x: 490, startPoint y: 316, endPoint x: 467, endPoint y: 312, distance: 22.8
click at [467, 312] on p "Team resource hub → #accessibility Slack, office hours" at bounding box center [498, 315] width 366 height 13
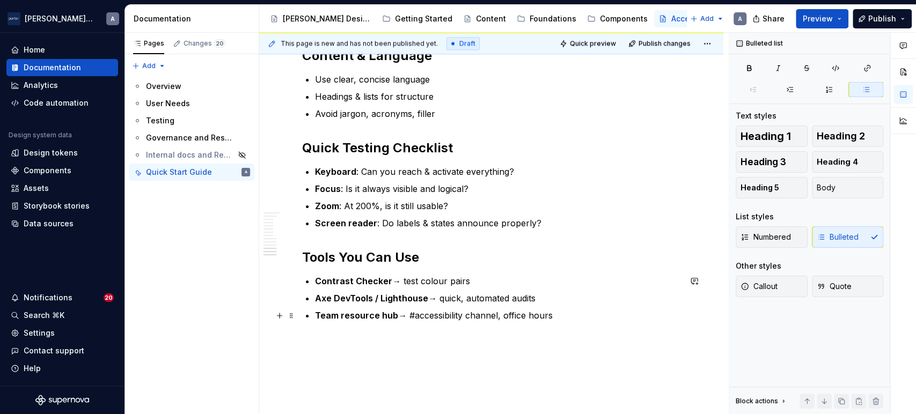
click at [583, 320] on p "Team resource hub → #accessibility channel, office hours" at bounding box center [498, 315] width 366 height 13
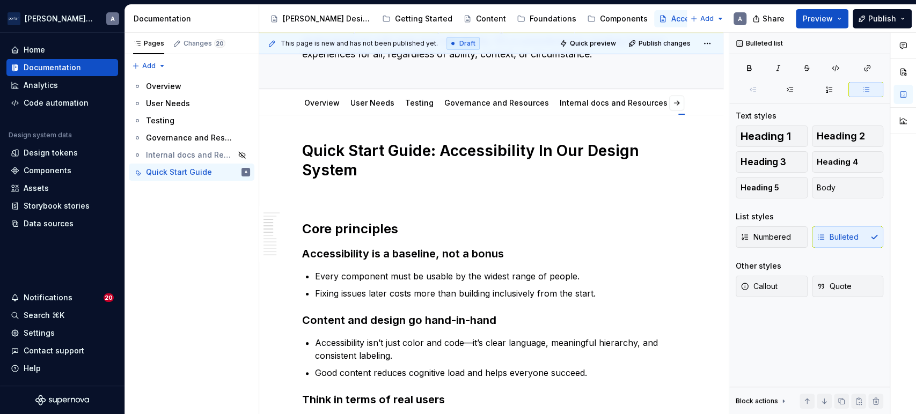
scroll to position [0, 0]
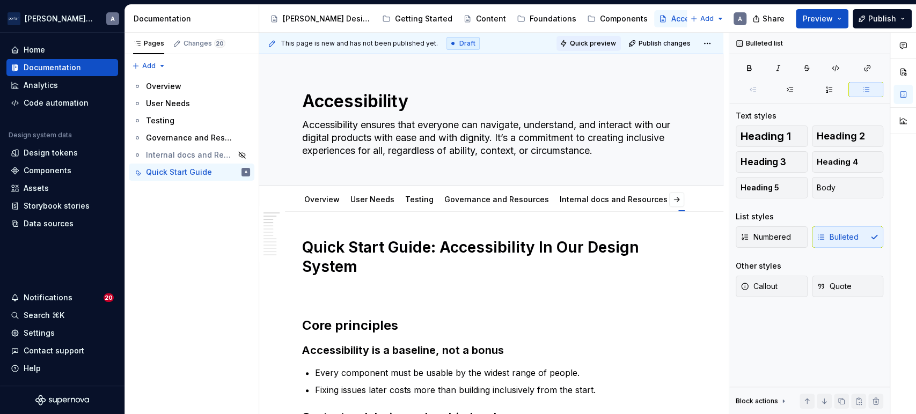
click at [608, 42] on span "Quick preview" at bounding box center [593, 43] width 46 height 9
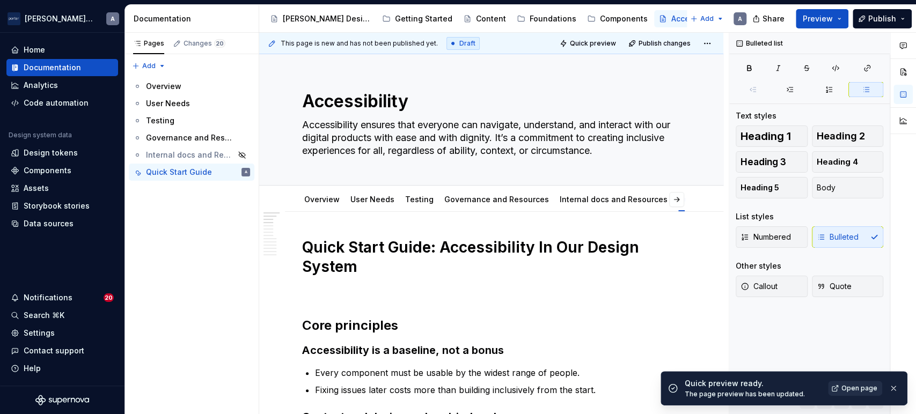
click at [838, 383] on link "Open page" at bounding box center [855, 388] width 54 height 15
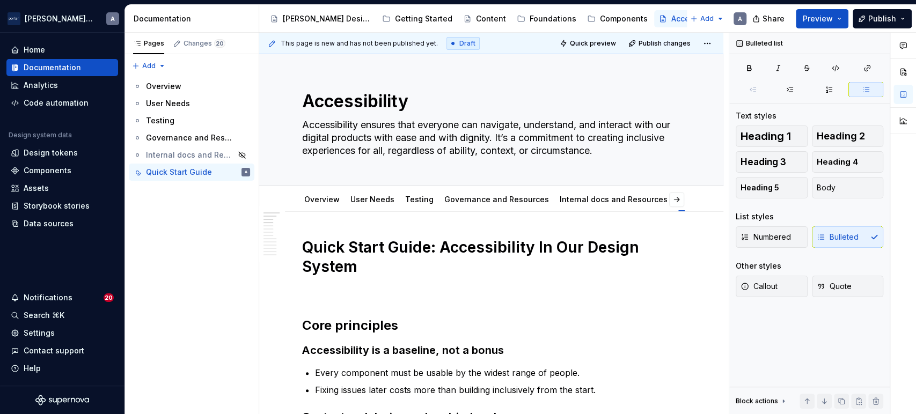
scroll to position [99, 0]
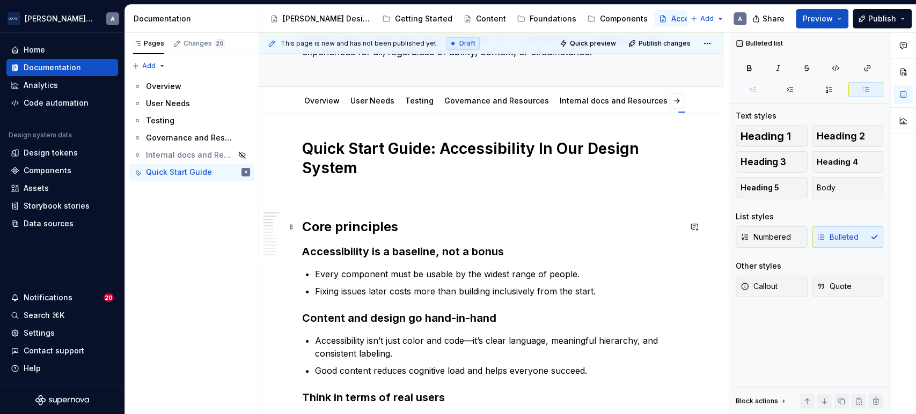
click at [352, 227] on h2 "Core principles" at bounding box center [491, 227] width 379 height 17
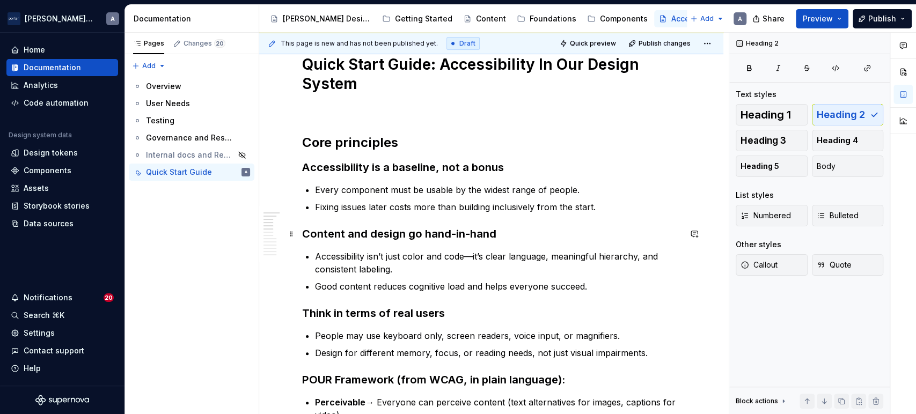
scroll to position [199, 0]
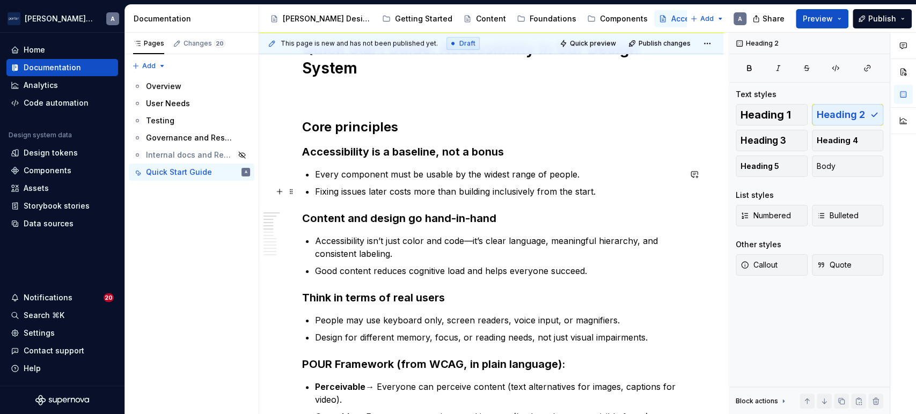
click at [563, 186] on p "Fixing issues later costs more than building inclusively from the start." at bounding box center [498, 191] width 366 height 13
drag, startPoint x: 430, startPoint y: 209, endPoint x: 459, endPoint y: 244, distance: 45.0
click at [468, 239] on p "Accessibility isn’t just color and code—it’s clear language, meaningful hierarc…" at bounding box center [498, 248] width 366 height 26
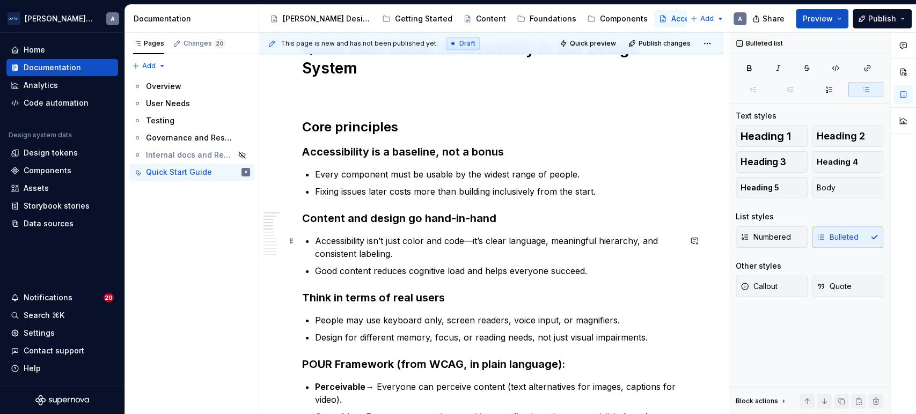
click at [420, 239] on p "Accessibility isn’t just color and code—it’s clear language, meaningful hierarc…" at bounding box center [498, 248] width 366 height 26
click at [476, 239] on p "Accessibility isn’t just colour and code—it’s clear language, meaningful hierar…" at bounding box center [498, 248] width 366 height 26
click at [578, 266] on p "Good content reduces cognitive load and helps everyone succeed." at bounding box center [498, 271] width 366 height 13
click at [602, 270] on p "Good content reduces cognitive load and helps everyone succeed." at bounding box center [498, 271] width 366 height 13
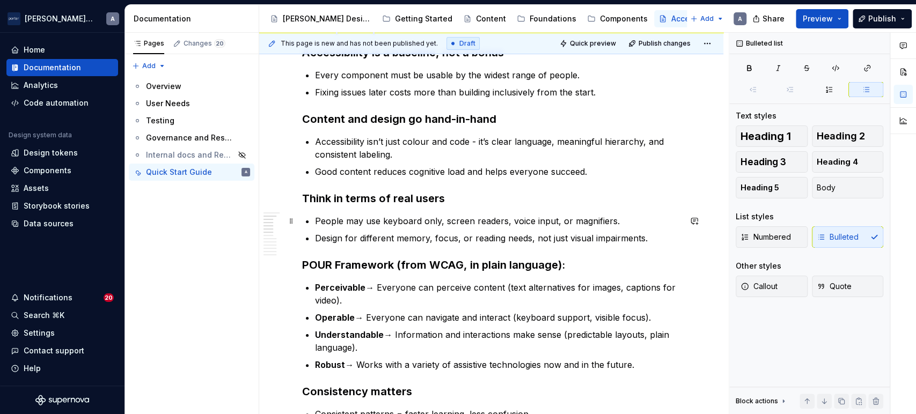
click at [496, 219] on p "People may use keyboard only, screen readers, voice input, or magnifiers." at bounding box center [498, 221] width 366 height 13
drag, startPoint x: 368, startPoint y: 222, endPoint x: 375, endPoint y: 222, distance: 6.4
click at [369, 222] on p "People may use keyboard only, screen readers, voice input, or magnifiers." at bounding box center [498, 221] width 366 height 13
click at [552, 222] on p "People may use keyboard only, screen readers, voice input, or magnifiers." at bounding box center [498, 221] width 366 height 13
click at [625, 218] on p "People may use keyboard only, screen readers, voice input, or magnifiers." at bounding box center [498, 221] width 366 height 13
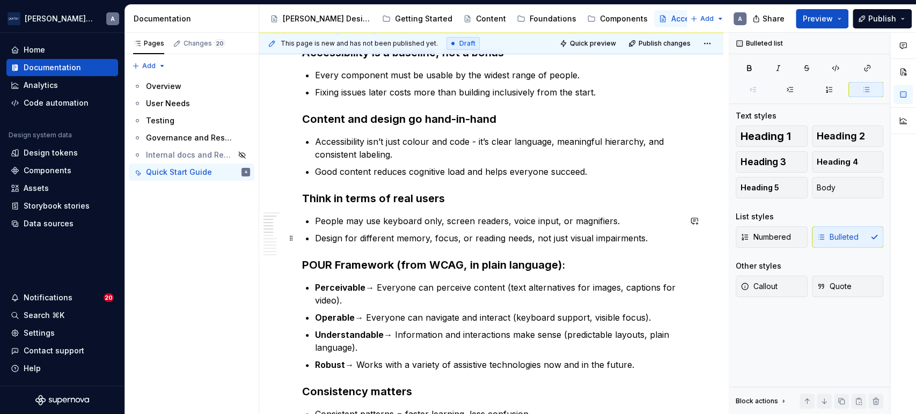
click at [632, 235] on p "Design for different memory, focus, or reading needs, not just visual impairmen…" at bounding box center [498, 238] width 366 height 13
click at [667, 242] on p "Design for different memory, focus, or reading needs, not just visual impairmen…" at bounding box center [498, 238] width 366 height 13
click at [303, 267] on strong "POUR Framework (from WCAG, in plain language):" at bounding box center [433, 265] width 263 height 13
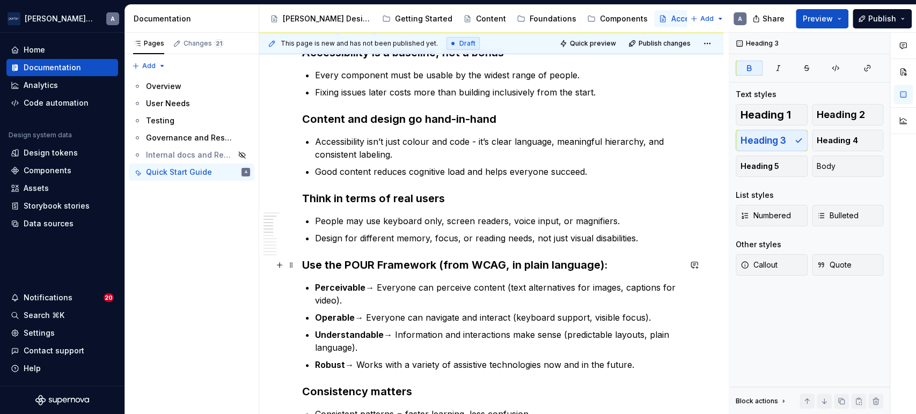
click at [383, 264] on strong "Use the POUR Framework (from WCAG, in plain language):" at bounding box center [454, 265] width 305 height 13
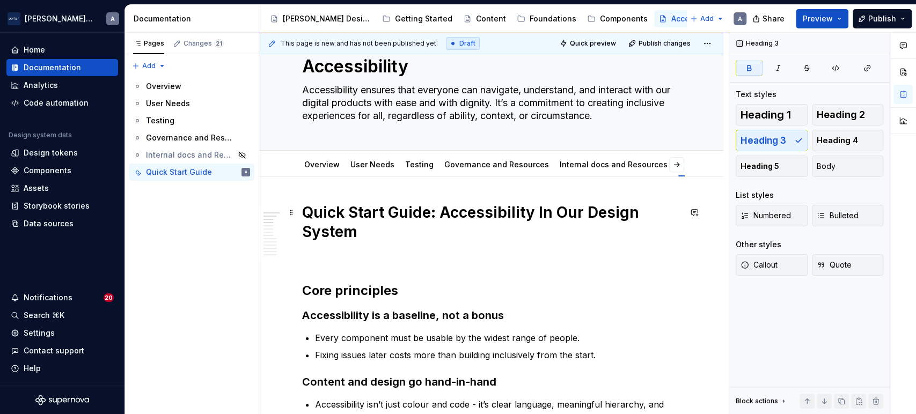
scroll to position [0, 0]
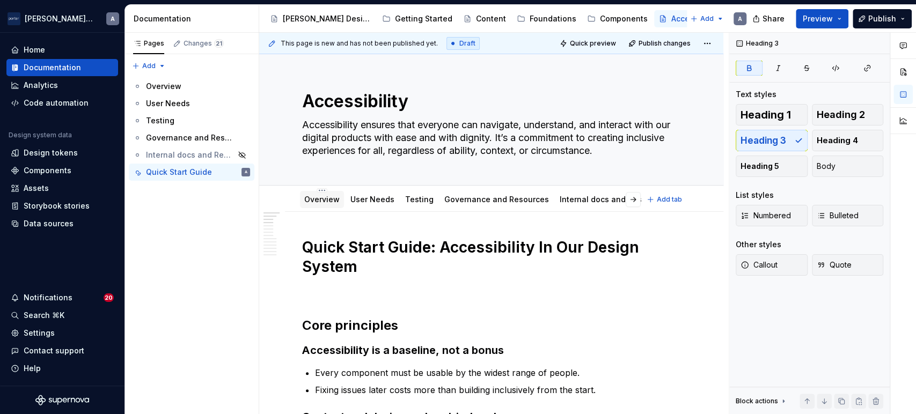
click at [305, 203] on link "Overview" at bounding box center [321, 199] width 35 height 9
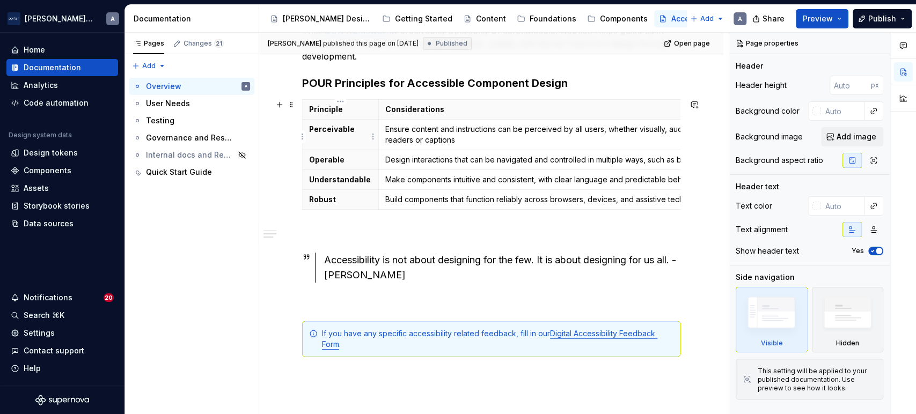
scroll to position [298, 0]
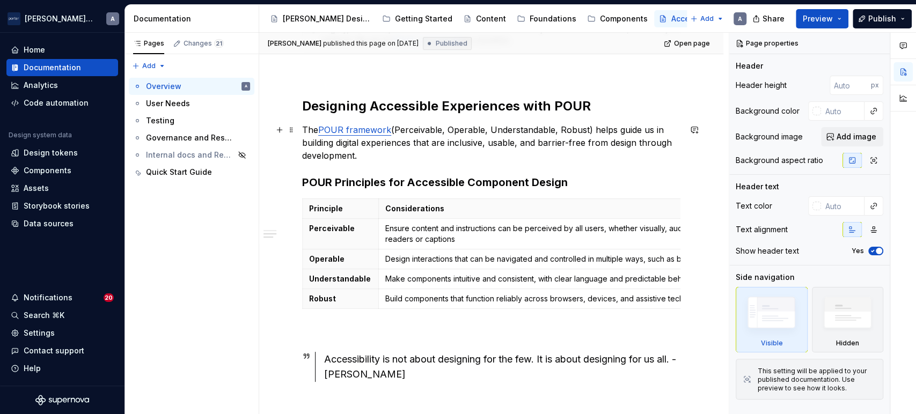
click at [341, 127] on link "POUR framework" at bounding box center [354, 130] width 73 height 11
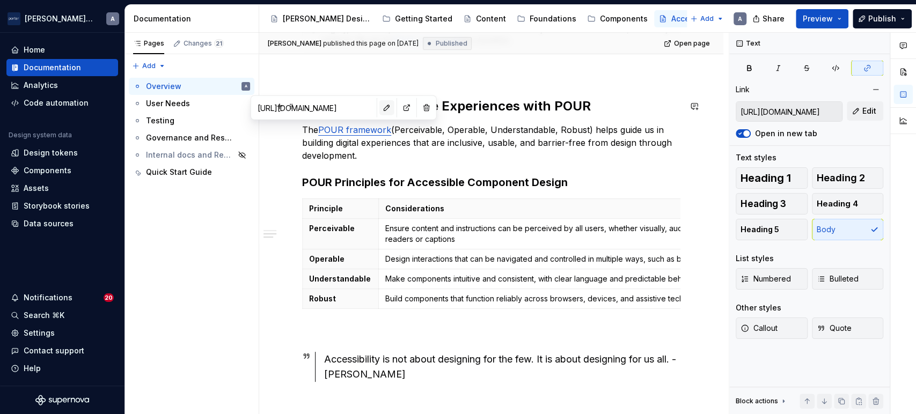
click at [380, 107] on button "button" at bounding box center [387, 107] width 15 height 15
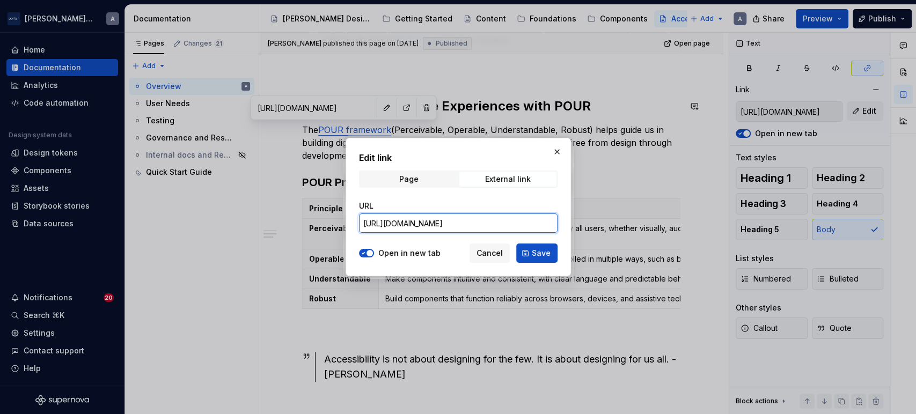
click at [423, 217] on input "[URL][DOMAIN_NAME]" at bounding box center [458, 223] width 199 height 19
click at [551, 147] on button "button" at bounding box center [557, 151] width 15 height 15
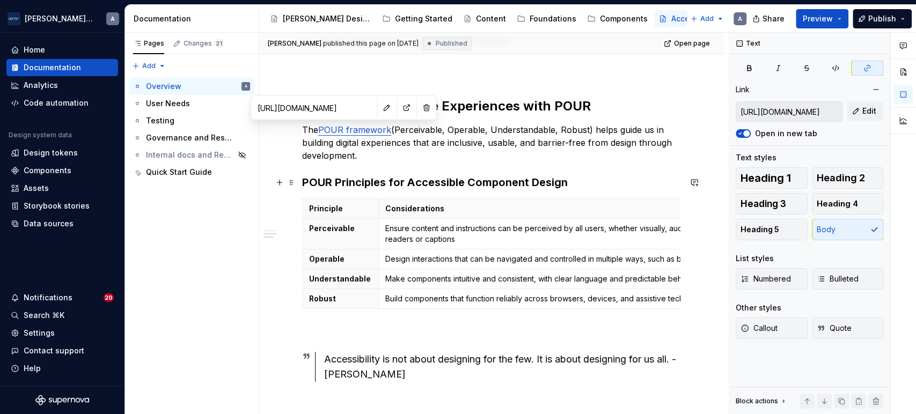
click at [619, 184] on h3 "POUR Principles for Accessible Component Design" at bounding box center [491, 182] width 379 height 15
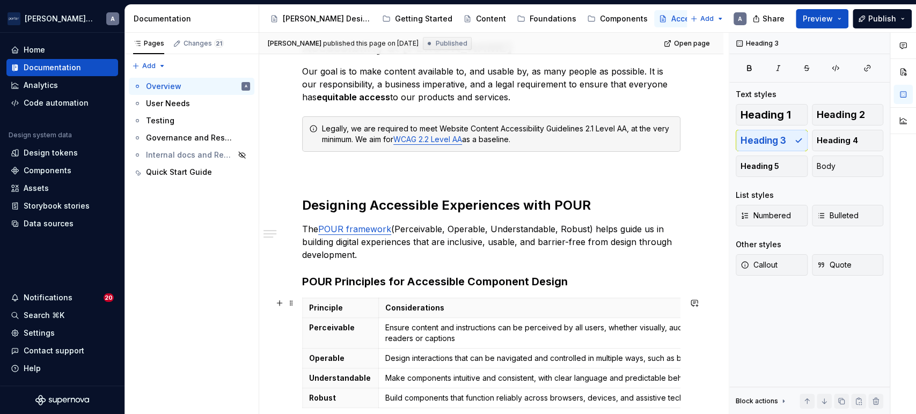
scroll to position [0, 0]
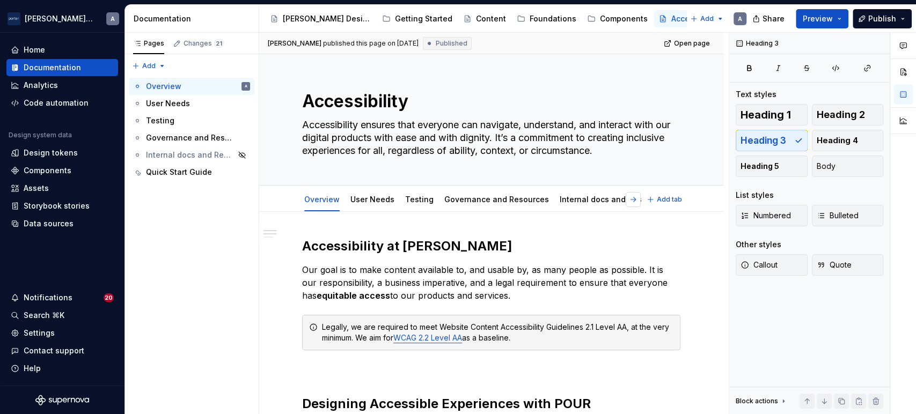
click at [636, 196] on button "button" at bounding box center [633, 199] width 15 height 15
click at [612, 202] on link "Quick Start Guide" at bounding box center [620, 199] width 66 height 9
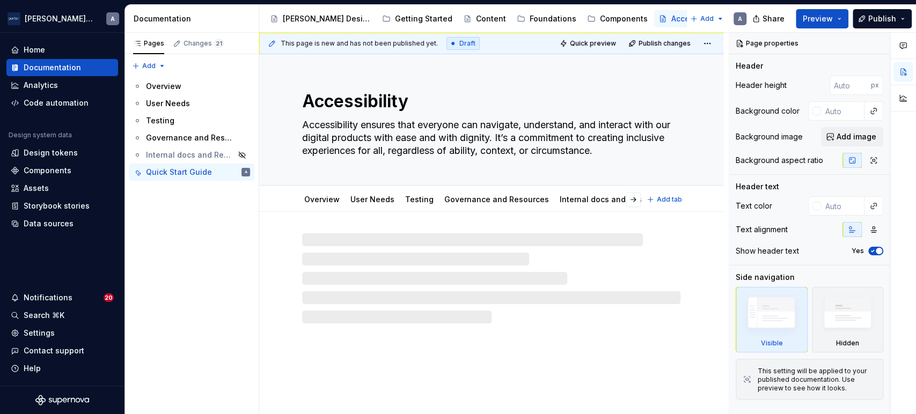
type textarea "*"
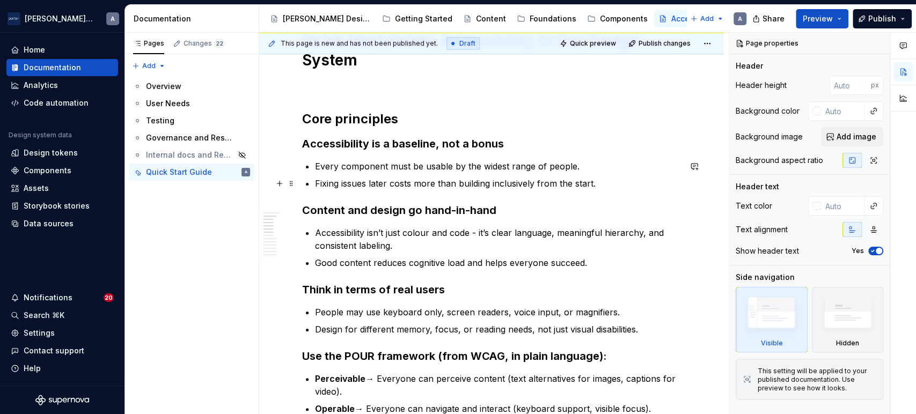
scroll to position [298, 0]
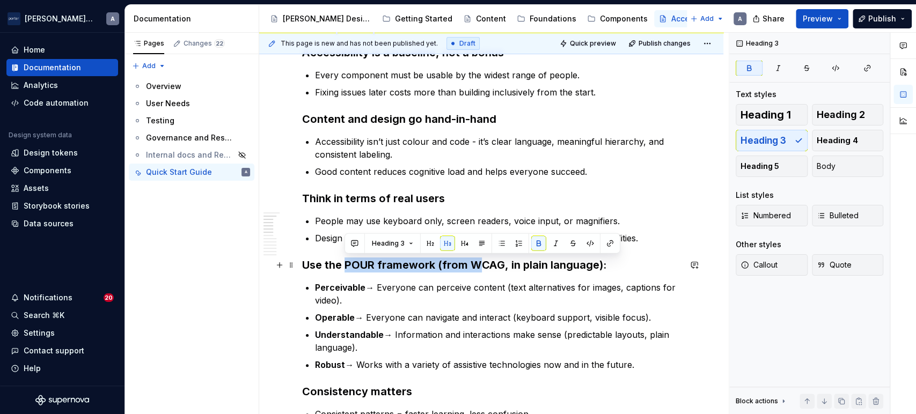
drag, startPoint x: 344, startPoint y: 260, endPoint x: 580, endPoint y: 282, distance: 236.7
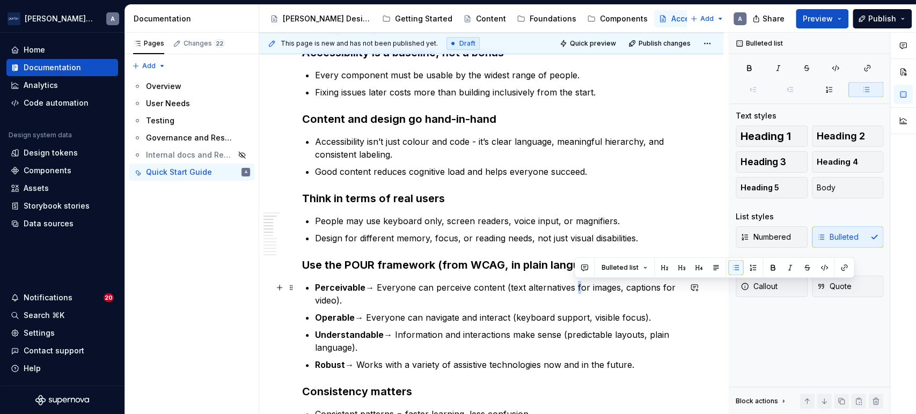
drag, startPoint x: 572, startPoint y: 286, endPoint x: 524, endPoint y: 282, distance: 47.9
click at [571, 286] on p "Perceivable → Everyone can perceive content (text alternatives for images, capt…" at bounding box center [498, 294] width 366 height 26
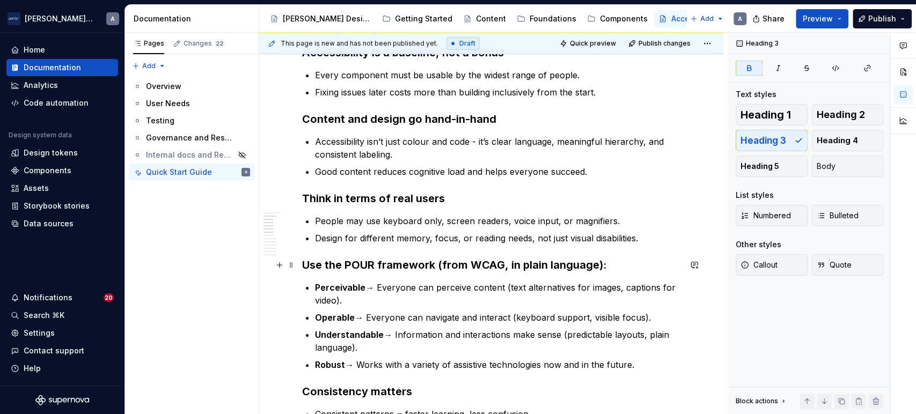
click at [436, 267] on strong "Use the POUR framework (from WCAG, in plain language):" at bounding box center [454, 265] width 304 height 13
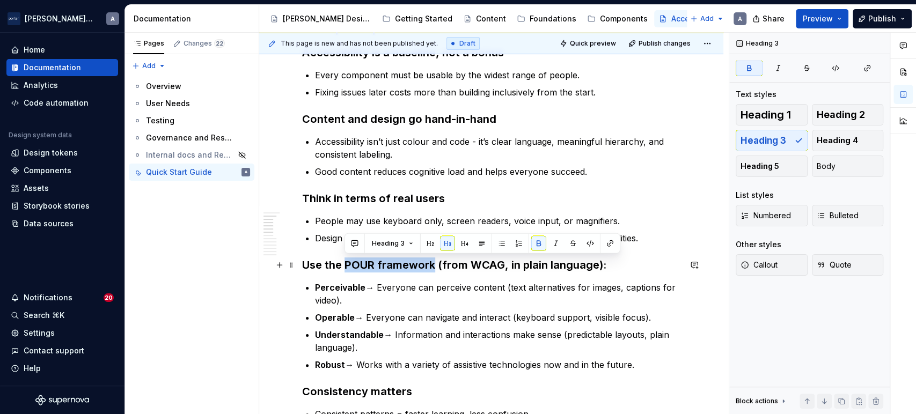
drag, startPoint x: 432, startPoint y: 268, endPoint x: 348, endPoint y: 270, distance: 84.3
click at [348, 270] on strong "Use the POUR framework (from WCAG, in plain language):" at bounding box center [454, 265] width 304 height 13
click at [608, 248] on button "button" at bounding box center [610, 243] width 15 height 15
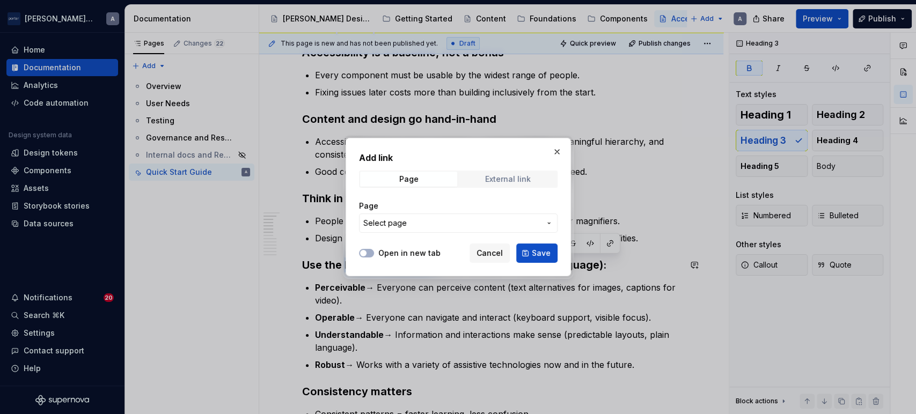
click at [492, 173] on span "External link" at bounding box center [508, 179] width 97 height 15
click at [453, 225] on input "URL" at bounding box center [458, 223] width 199 height 19
paste input "[URL][DOMAIN_NAME]"
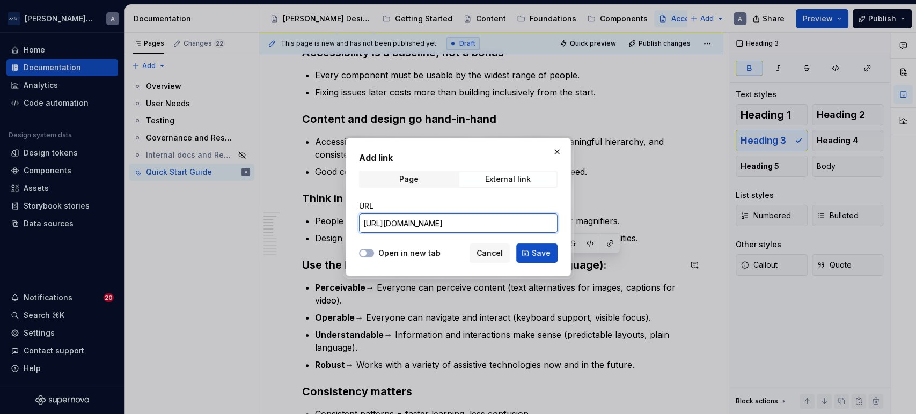
scroll to position [0, 11]
type input "[URL][DOMAIN_NAME]"
click at [361, 253] on span "button" at bounding box center [363, 253] width 6 height 6
click at [541, 253] on span "Save" at bounding box center [541, 253] width 19 height 11
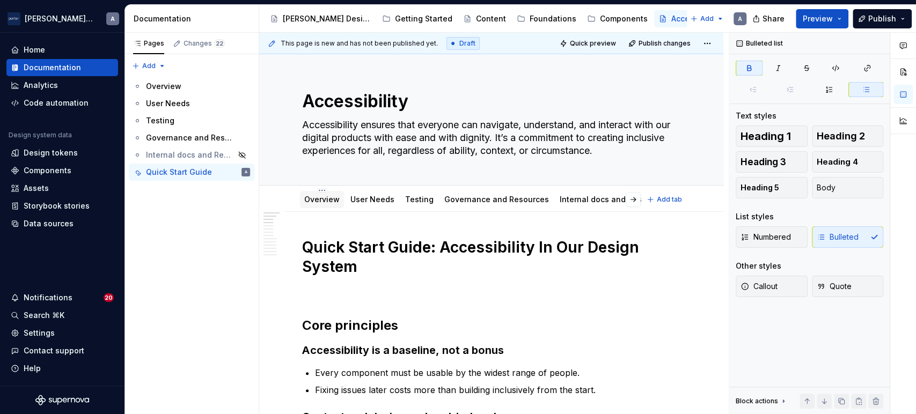
click at [326, 203] on link "Overview" at bounding box center [321, 199] width 35 height 9
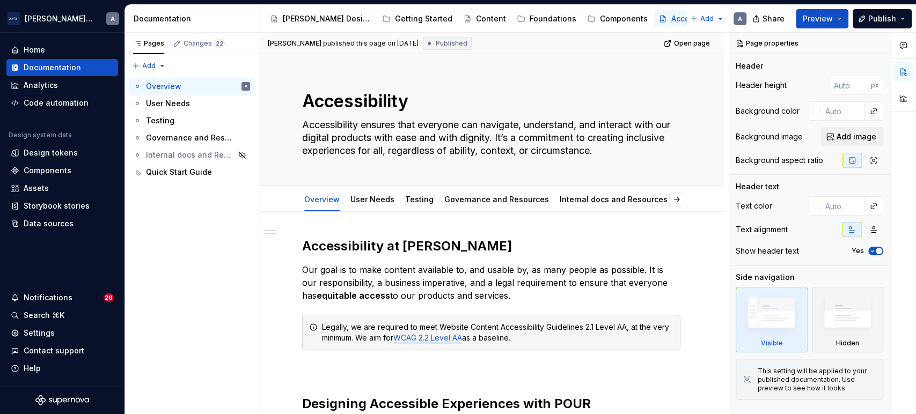
scroll to position [99, 0]
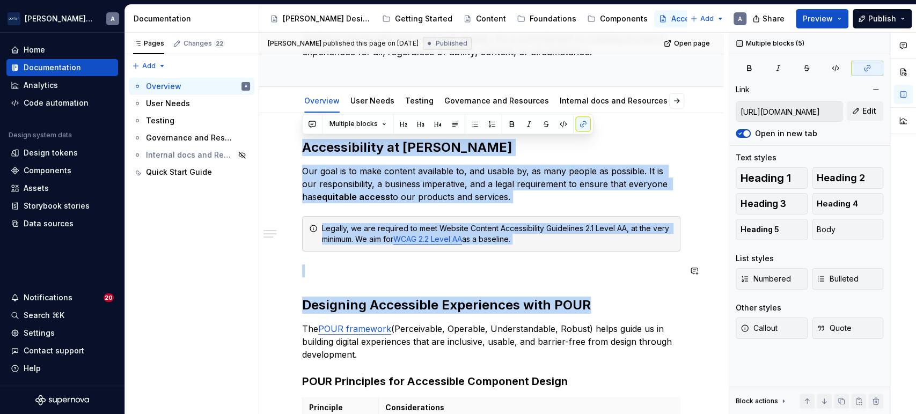
drag, startPoint x: 304, startPoint y: 148, endPoint x: 670, endPoint y: 278, distance: 387.7
click at [670, 278] on div "Accessibility at [PERSON_NAME] Our goal is to make content available to, and us…" at bounding box center [491, 410] width 379 height 542
click at [621, 266] on p at bounding box center [491, 271] width 379 height 13
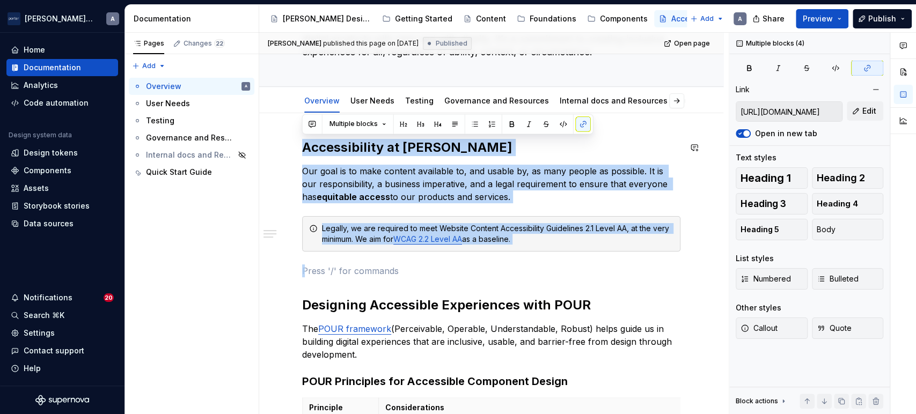
drag, startPoint x: 557, startPoint y: 273, endPoint x: 301, endPoint y: 136, distance: 290.1
copy div "Accessibility at [PERSON_NAME] Our goal is to make content available to, and us…"
click at [629, 94] on button "button" at bounding box center [633, 100] width 15 height 15
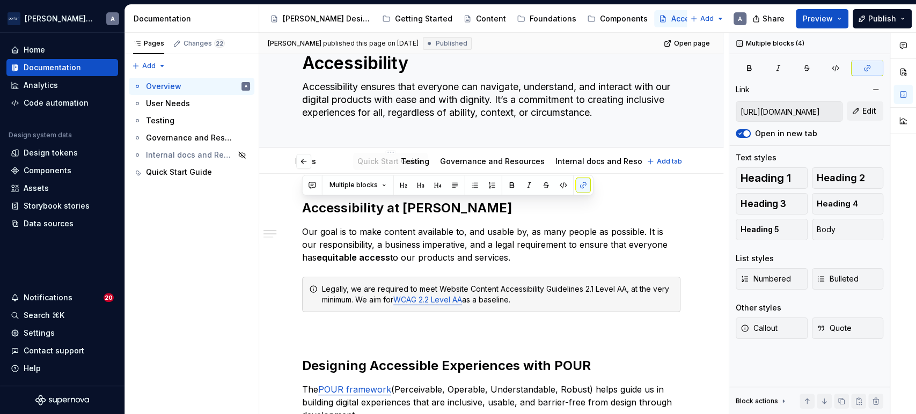
scroll to position [0, 0]
drag, startPoint x: 602, startPoint y: 101, endPoint x: 373, endPoint y: 161, distance: 237.3
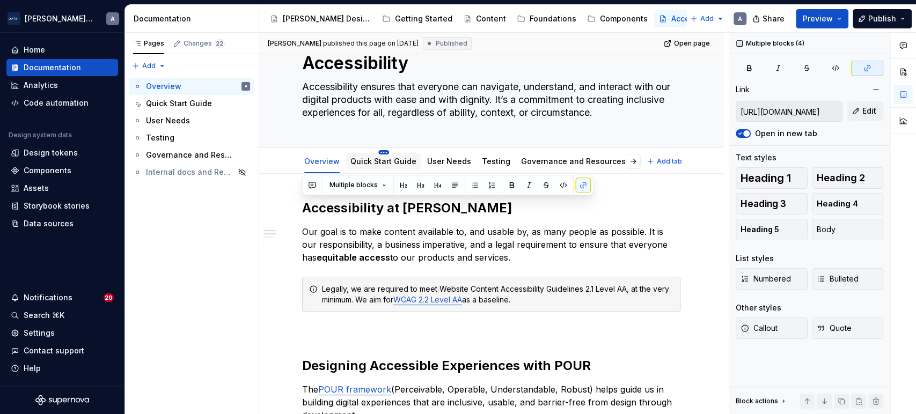
click at [383, 152] on html "[PERSON_NAME] Airlines A Home Documentation Analytics Code automation Design sy…" at bounding box center [458, 207] width 916 height 414
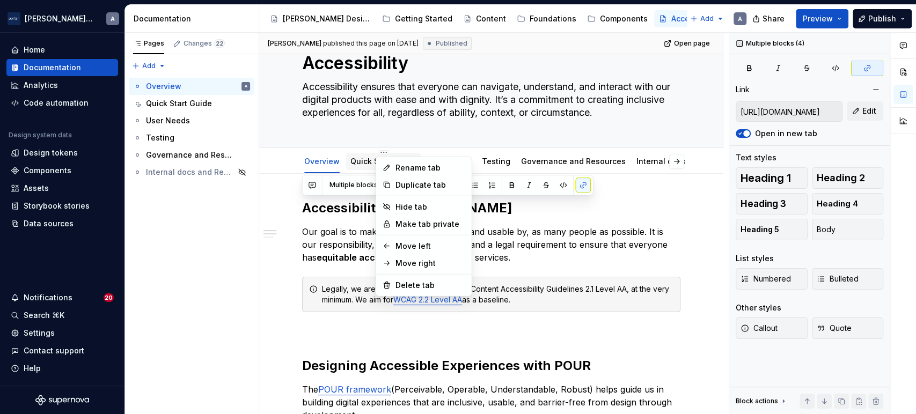
click at [365, 157] on html "[PERSON_NAME] Airlines A Home Documentation Analytics Code automation Design sy…" at bounding box center [458, 207] width 916 height 414
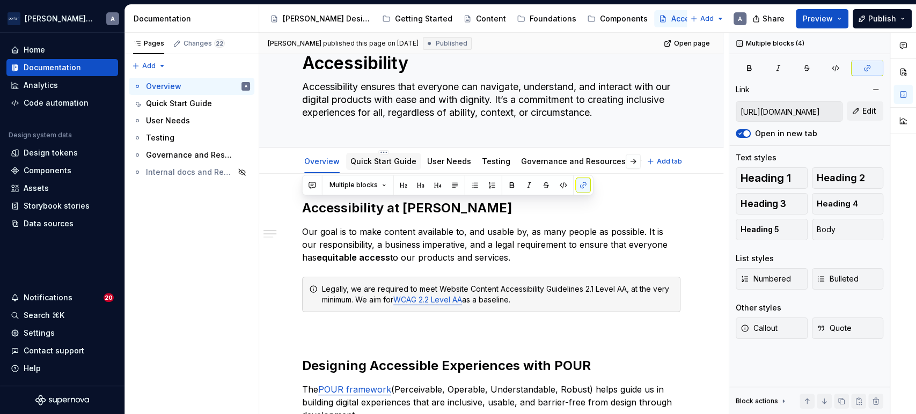
click at [365, 157] on link "Quick Start Guide" at bounding box center [384, 161] width 66 height 9
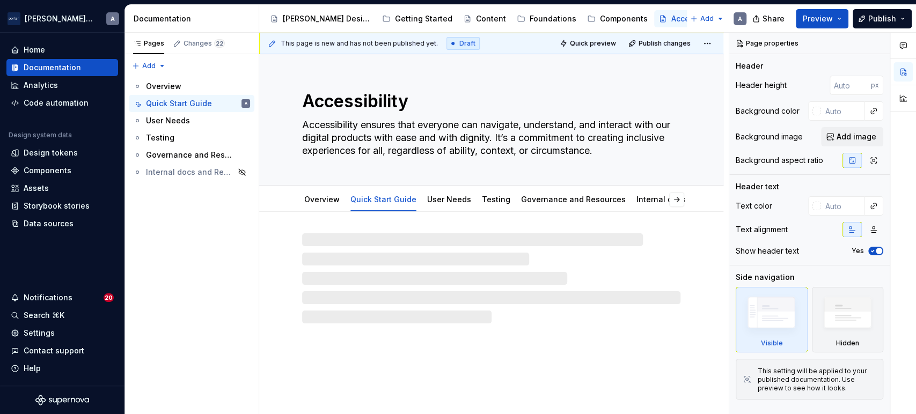
type textarea "*"
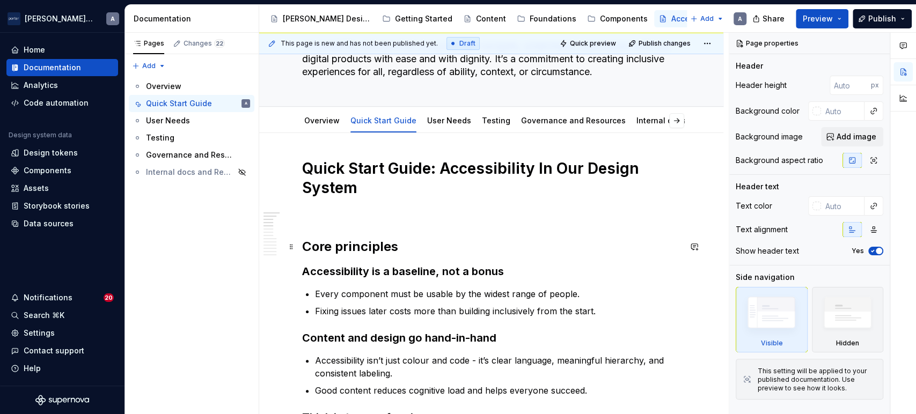
scroll to position [99, 0]
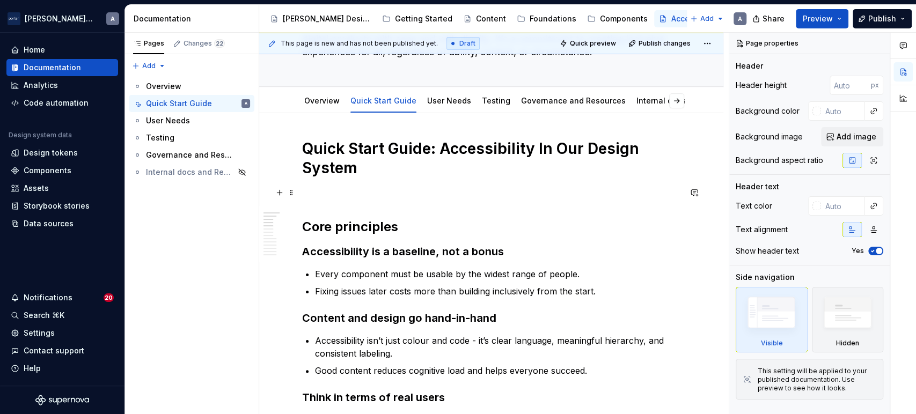
click at [353, 194] on p at bounding box center [491, 192] width 379 height 13
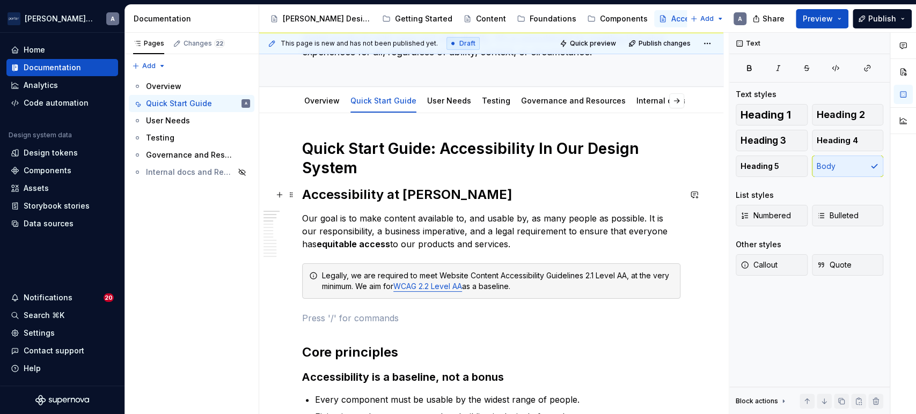
click at [395, 194] on h2 "Accessibility at [PERSON_NAME]" at bounding box center [491, 194] width 379 height 17
click at [359, 314] on p at bounding box center [491, 318] width 379 height 13
click at [395, 171] on h1 "Quick Start Guide: Accessibility In Our Design System" at bounding box center [491, 158] width 379 height 39
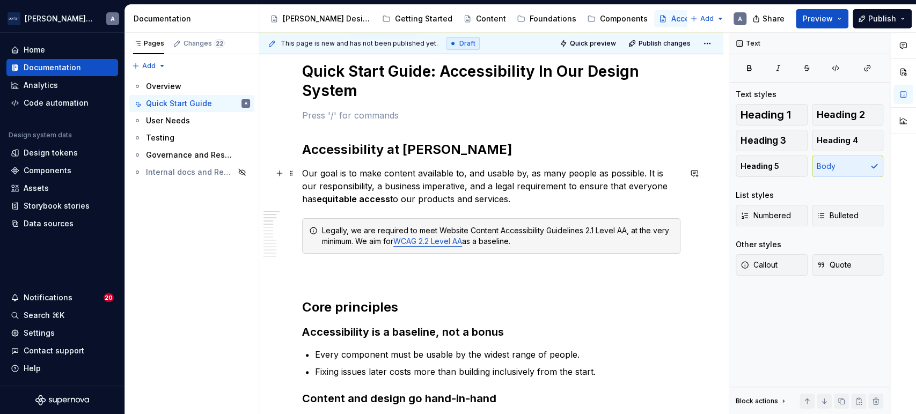
scroll to position [199, 0]
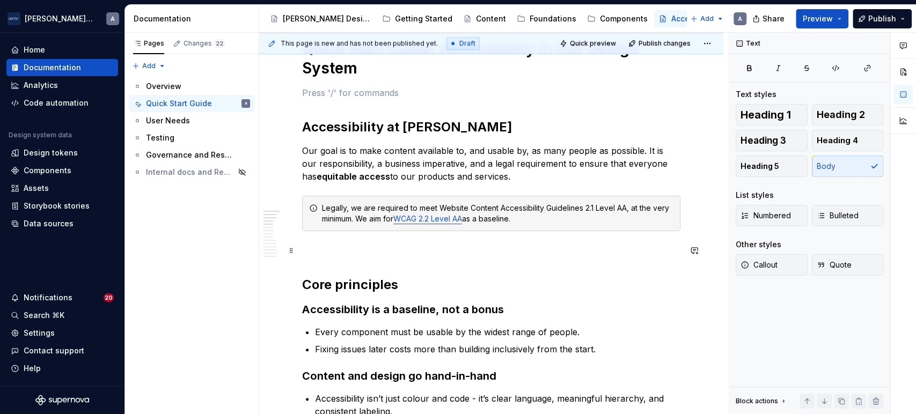
click at [410, 253] on p at bounding box center [491, 250] width 379 height 13
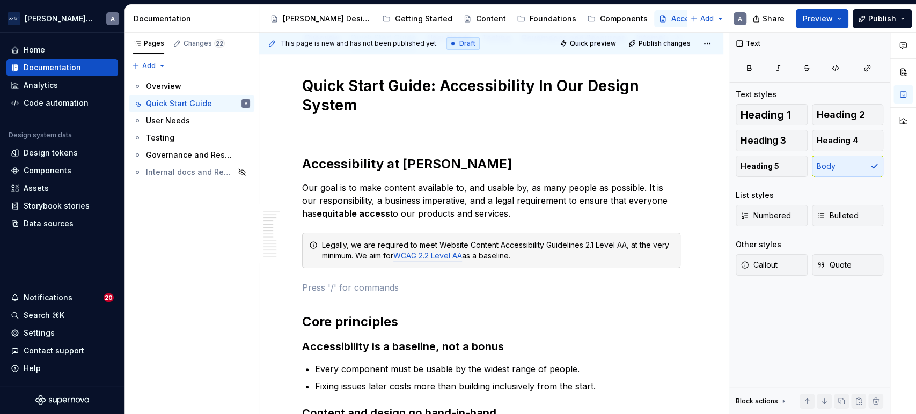
scroll to position [0, 0]
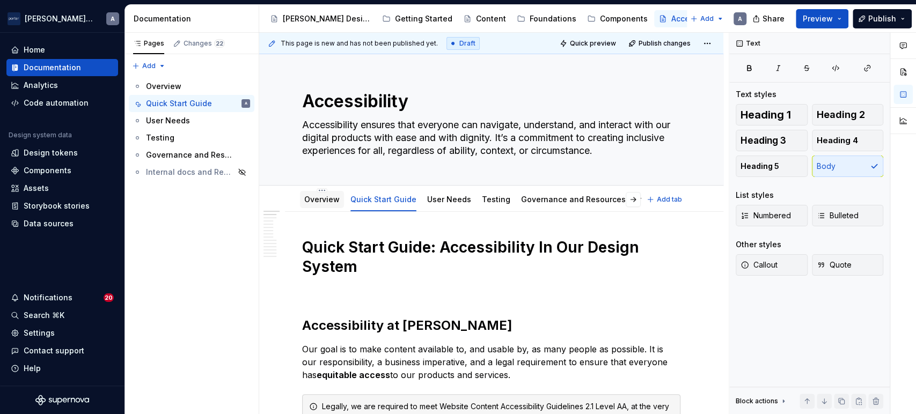
click at [331, 200] on link "Overview" at bounding box center [321, 199] width 35 height 9
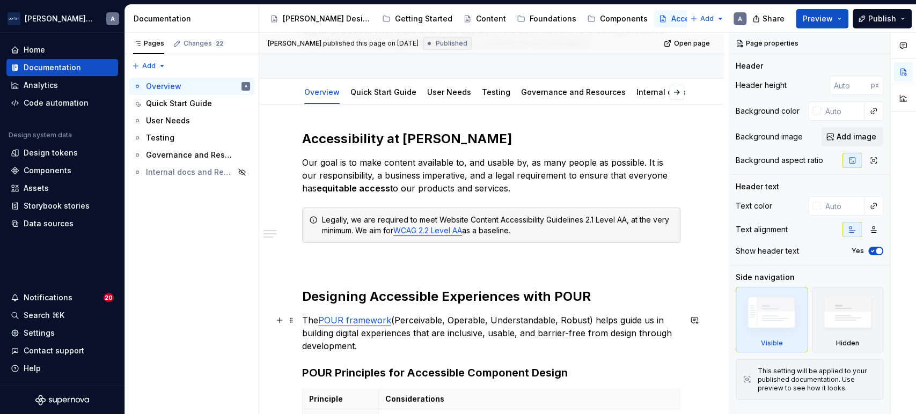
scroll to position [99, 0]
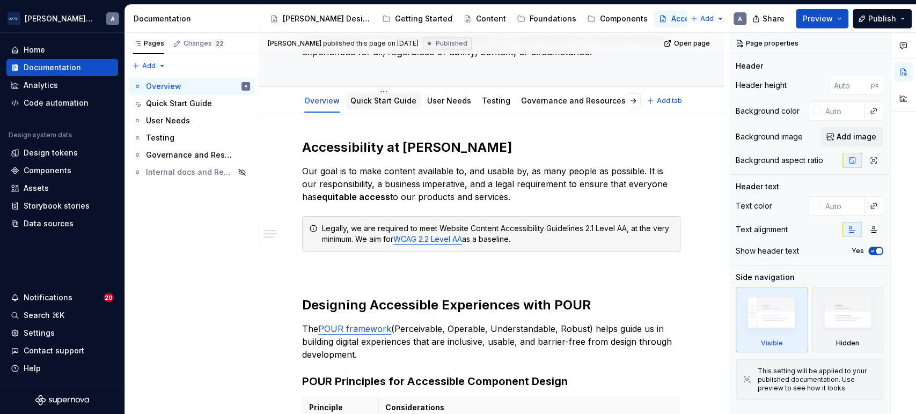
click at [358, 106] on div "Quick Start Guide" at bounding box center [384, 100] width 66 height 13
click at [383, 103] on link "Quick Start Guide" at bounding box center [384, 100] width 66 height 9
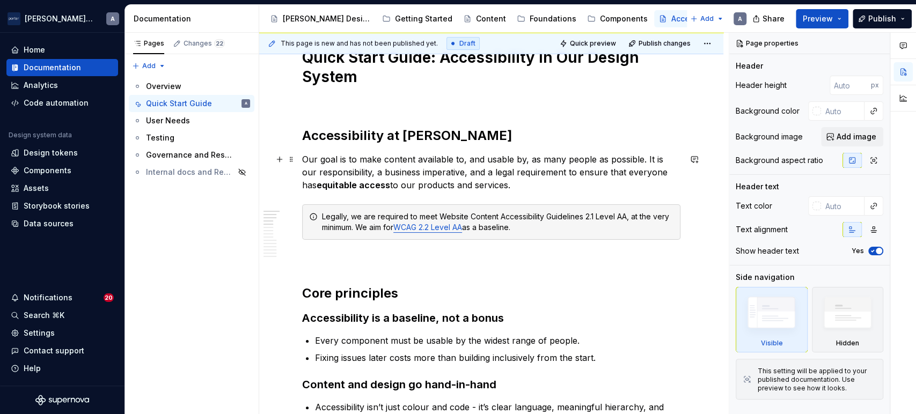
scroll to position [99, 0]
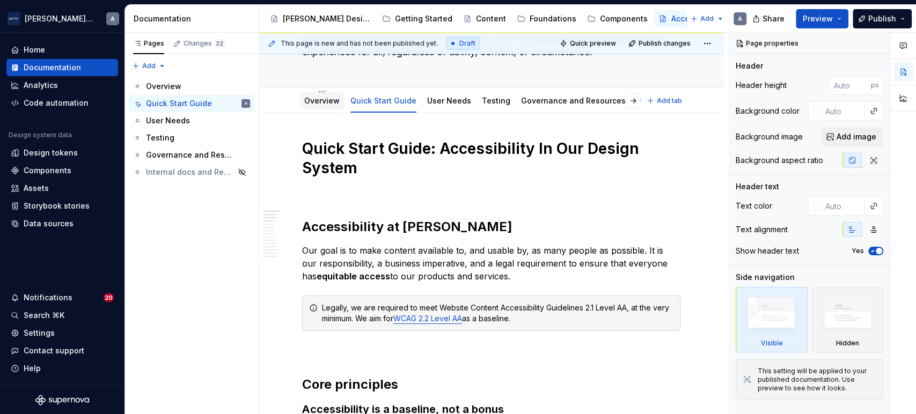
click at [329, 97] on link "Overview" at bounding box center [321, 100] width 35 height 9
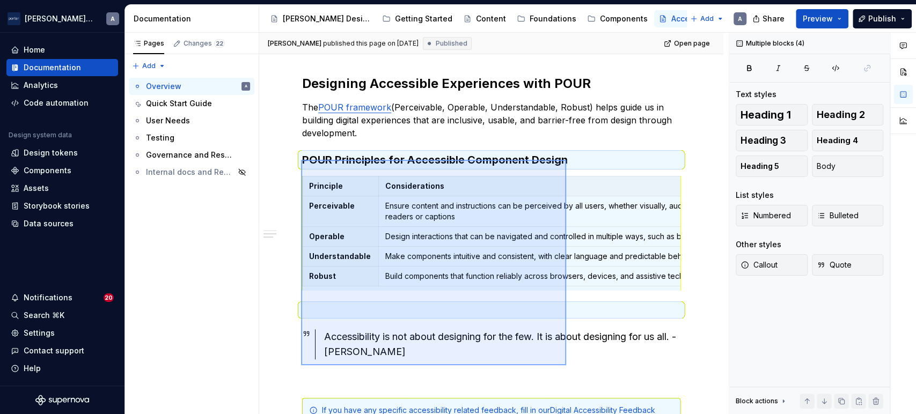
scroll to position [321, 0]
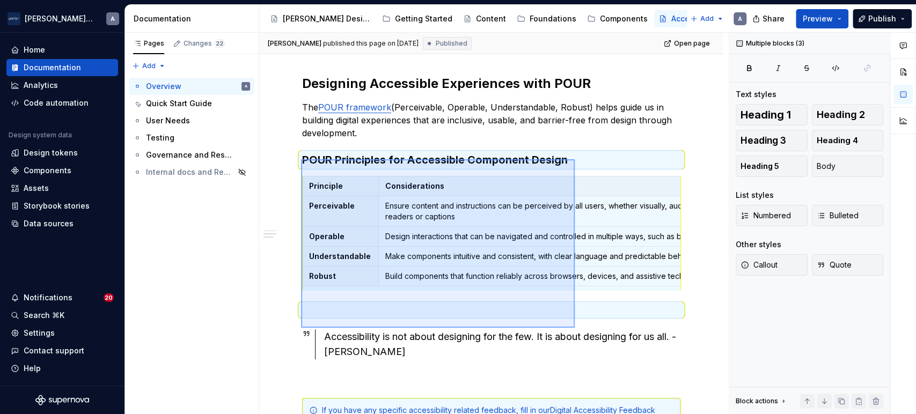
drag, startPoint x: 301, startPoint y: 182, endPoint x: 575, endPoint y: 328, distance: 310.3
click at [575, 328] on div "[PERSON_NAME] published this page on [DATE] Published Open page Accessibility A…" at bounding box center [494, 224] width 470 height 382
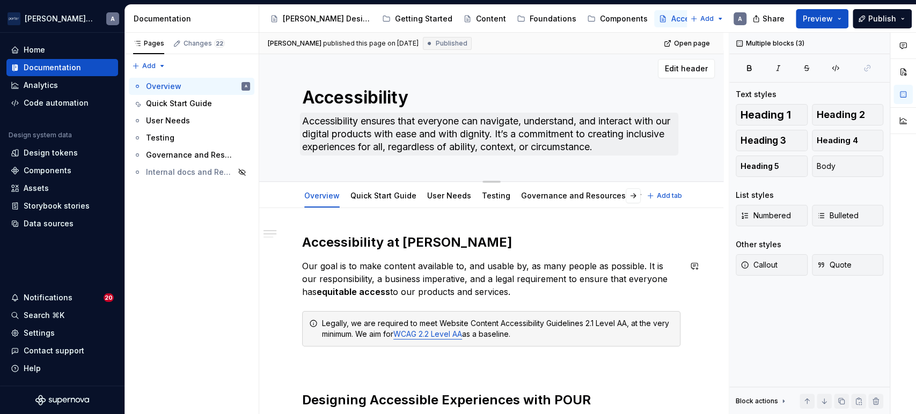
scroll to position [0, 0]
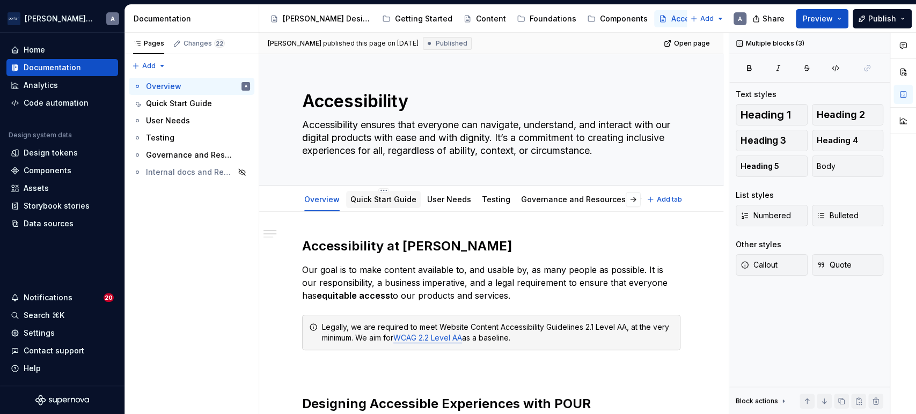
click at [392, 201] on link "Quick Start Guide" at bounding box center [384, 199] width 66 height 9
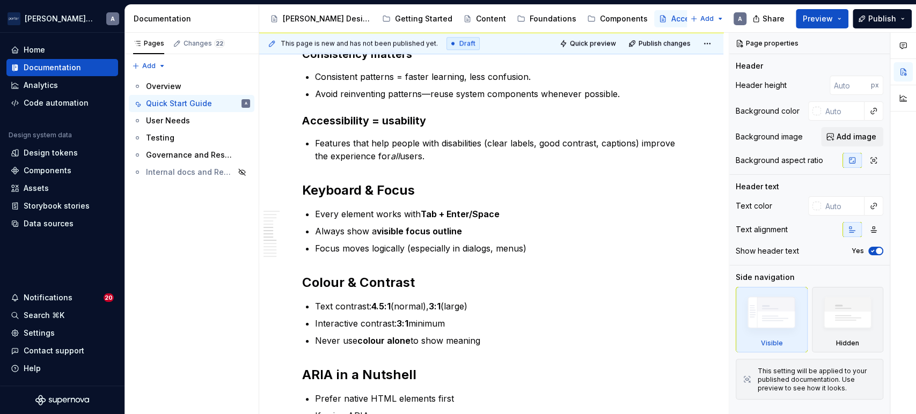
scroll to position [597, 0]
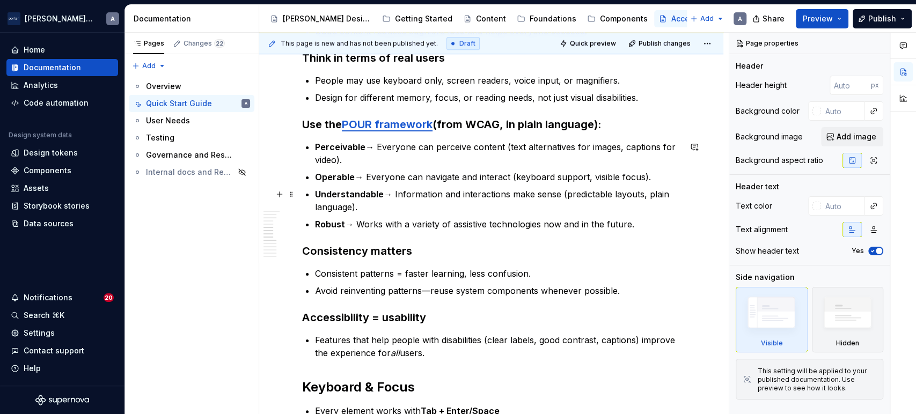
type textarea "*"
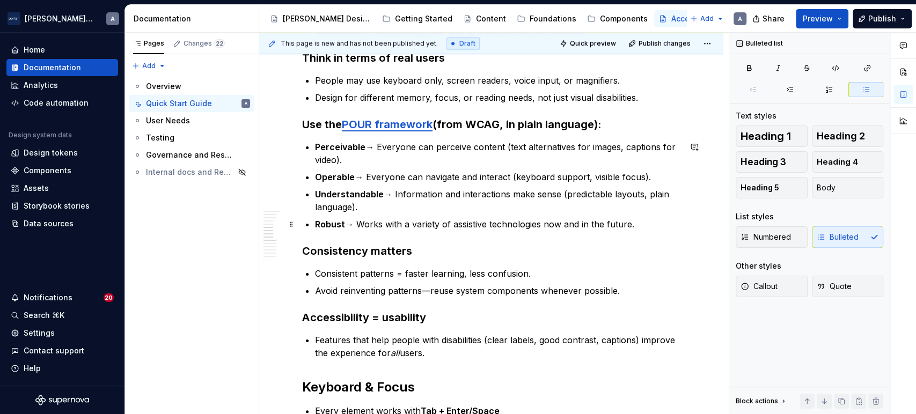
click at [654, 219] on p "Robust → Works with a variety of assistive technologies now and in the future." at bounding box center [498, 224] width 366 height 13
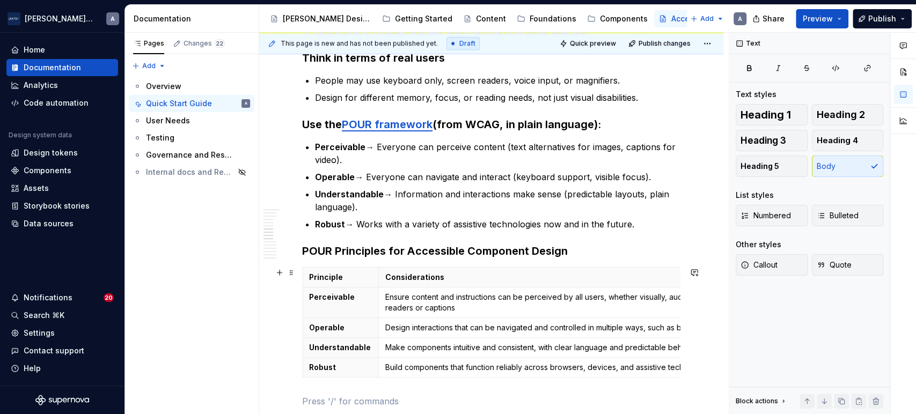
scroll to position [696, 0]
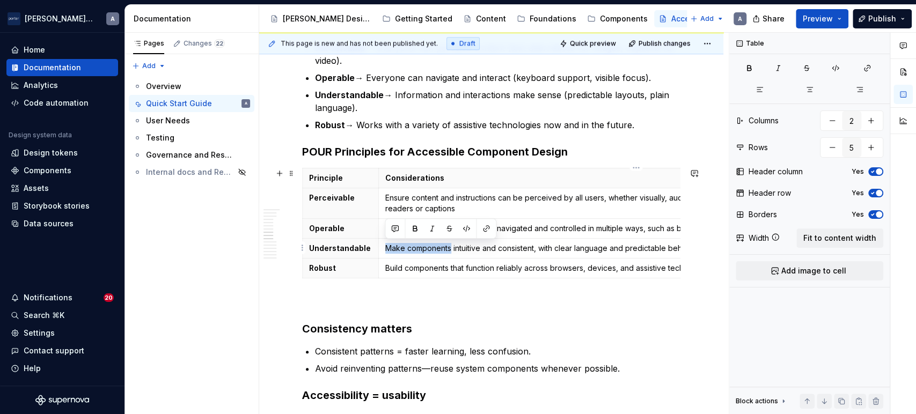
drag, startPoint x: 449, startPoint y: 245, endPoint x: 387, endPoint y: 250, distance: 62.5
click at [387, 250] on p "Make components intuitive and consistent, with clear language and predictable b…" at bounding box center [636, 248] width 502 height 11
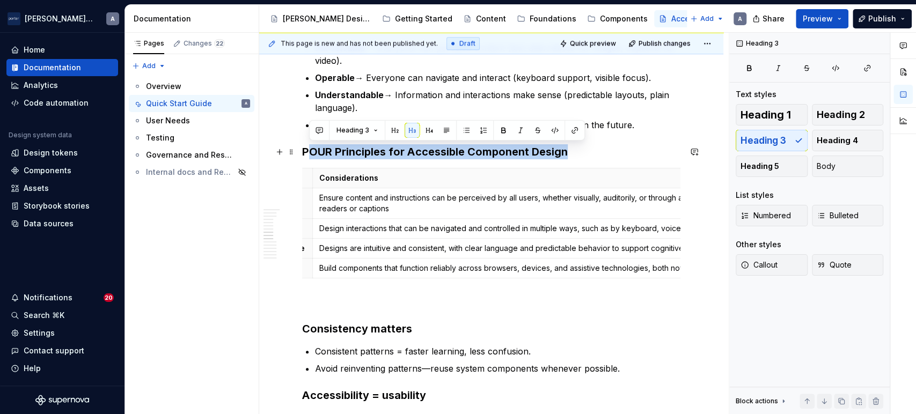
drag, startPoint x: 571, startPoint y: 151, endPoint x: 310, endPoint y: 157, distance: 261.5
click at [310, 157] on h3 "POUR Principles for Accessible Component Design" at bounding box center [491, 151] width 379 height 15
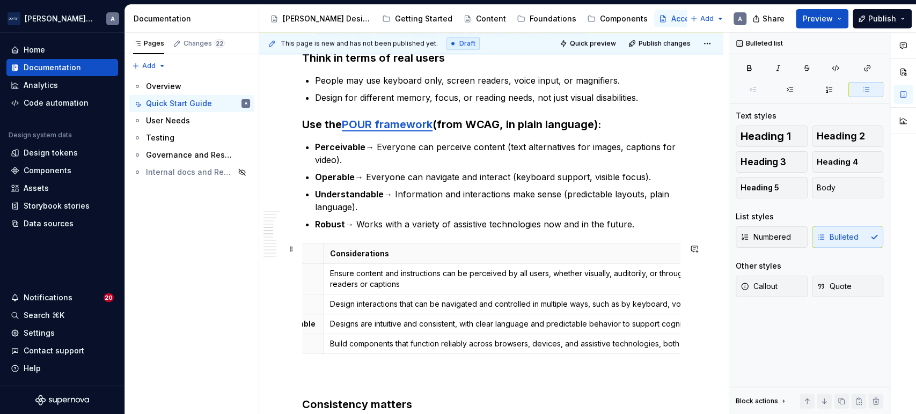
scroll to position [0, 47]
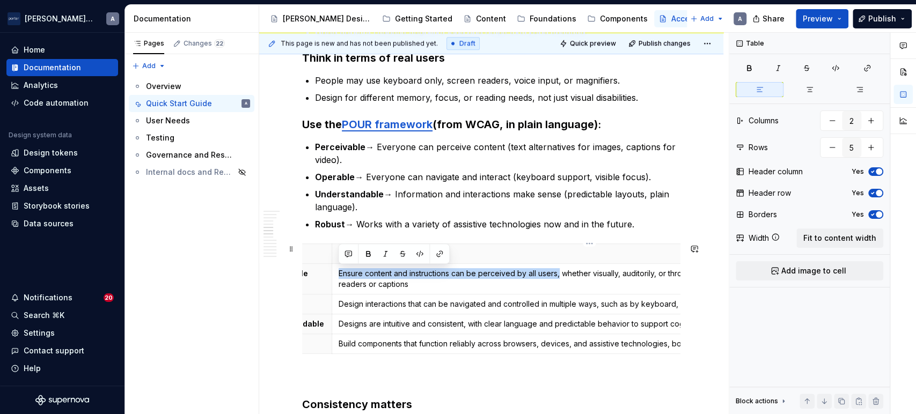
drag, startPoint x: 559, startPoint y: 273, endPoint x: 339, endPoint y: 274, distance: 220.1
click at [339, 274] on p "Ensure content and instructions can be perceived by all users, whether visually…" at bounding box center [590, 278] width 502 height 21
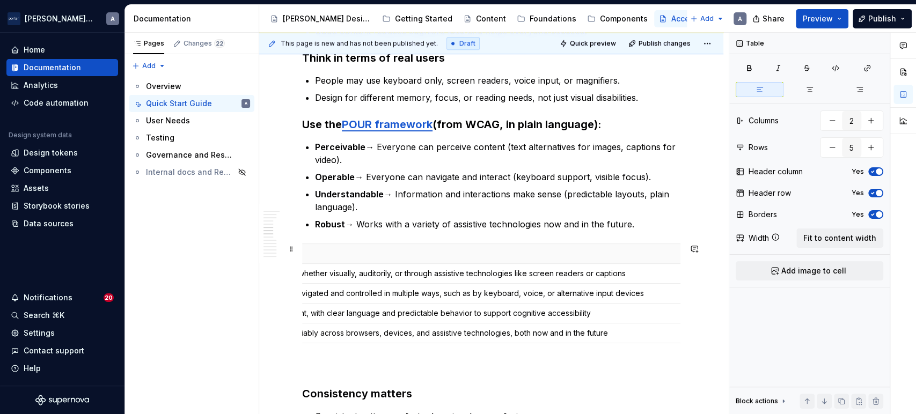
scroll to position [0, 206]
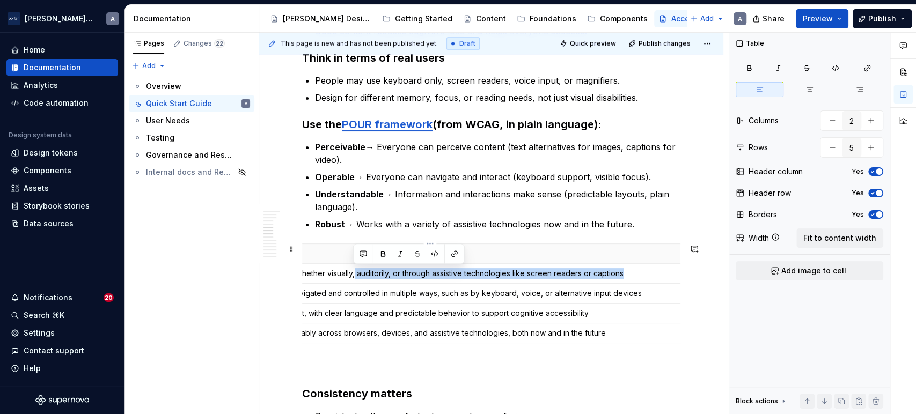
drag, startPoint x: 635, startPoint y: 267, endPoint x: 354, endPoint y: 271, distance: 280.8
click at [354, 271] on p "Everyone can perceive content, whether visually, auditorily, or through assisti…" at bounding box center [430, 273] width 502 height 11
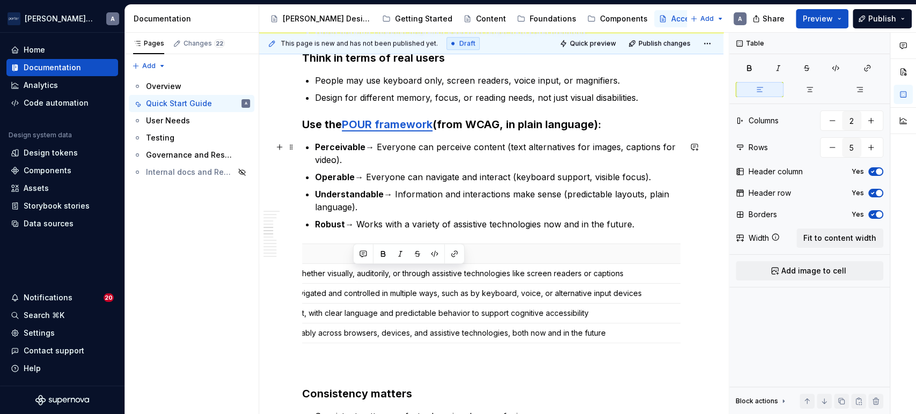
drag, startPoint x: 477, startPoint y: 165, endPoint x: 496, endPoint y: 156, distance: 21.4
click at [477, 165] on p "Perceivable → Everyone can perceive content (text alternatives for images, capt…" at bounding box center [498, 154] width 366 height 26
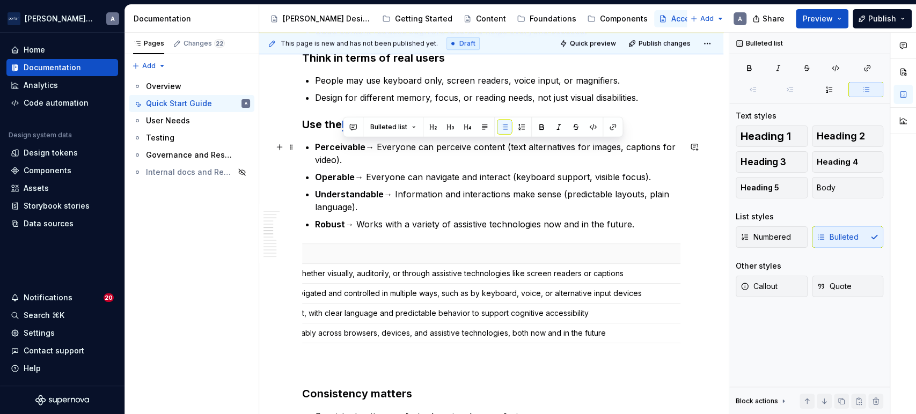
drag, startPoint x: 503, startPoint y: 148, endPoint x: 537, endPoint y: 154, distance: 34.9
click at [537, 154] on p "Perceivable → Everyone can perceive content (text alternatives for images, capt…" at bounding box center [498, 154] width 366 height 26
copy p "(text alternatives for images, captions for video)."
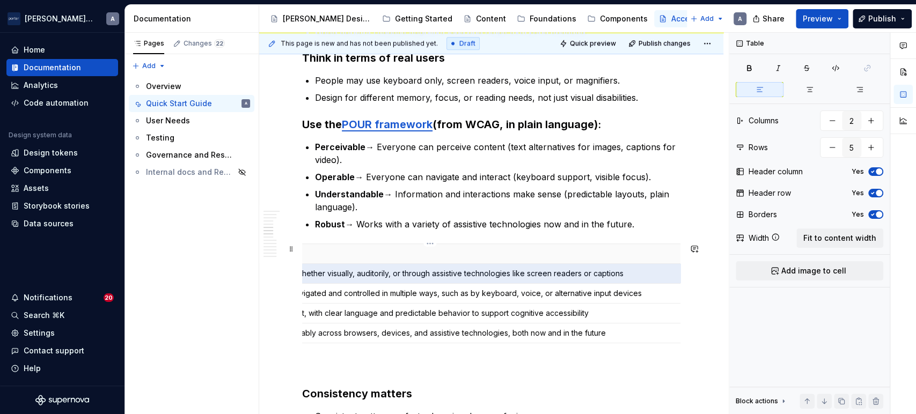
drag, startPoint x: 635, startPoint y: 267, endPoint x: 339, endPoint y: 271, distance: 295.3
click at [339, 271] on p "Everyone can perceive content, whether visually, auditorily, or through assisti…" at bounding box center [430, 273] width 502 height 11
click at [382, 271] on p "Everyone can perceive content, whether visually, auditorily, or through assisti…" at bounding box center [430, 273] width 502 height 11
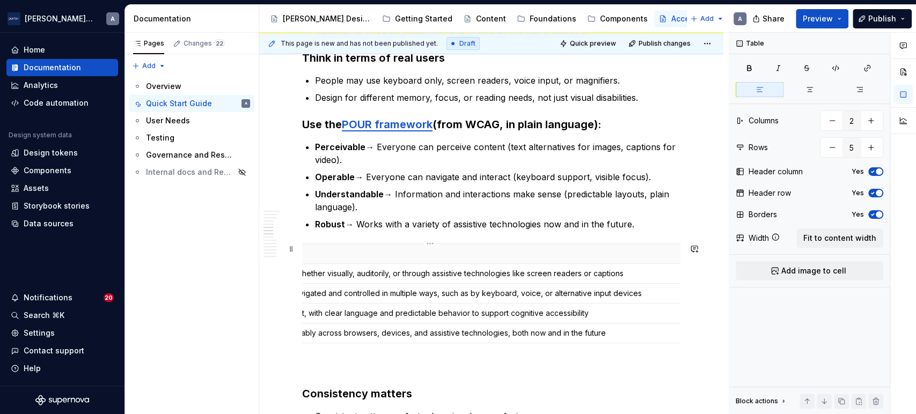
click at [338, 272] on p "Everyone can perceive content, whether visually, auditorily, or through assisti…" at bounding box center [430, 273] width 502 height 11
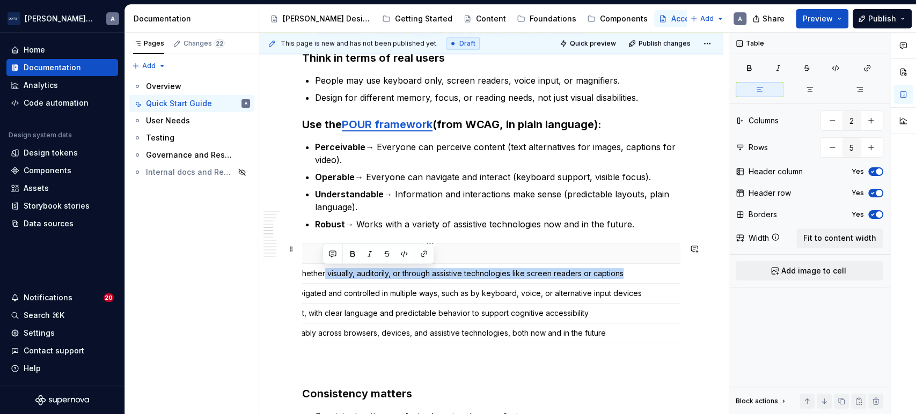
drag, startPoint x: 322, startPoint y: 274, endPoint x: 634, endPoint y: 274, distance: 312.5
click at [634, 274] on p "Everyone can perceive content, whether visually, auditorily, or through assisti…" at bounding box center [430, 273] width 502 height 11
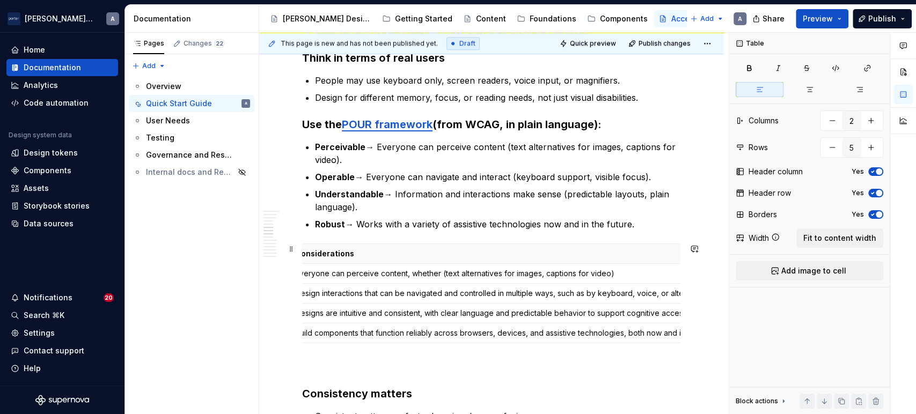
scroll to position [0, 43]
click at [486, 274] on p "Everyone can perceive content, whether (text alternatives for images, captions …" at bounding box center [594, 273] width 502 height 11
click at [429, 271] on p "Everyone can perceive content (text alternatives for images, captions for video)" at bounding box center [566, 273] width 502 height 11
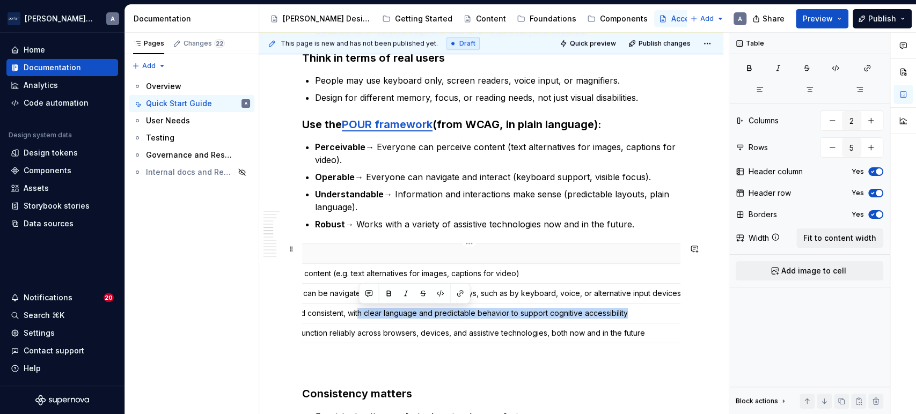
drag, startPoint x: 640, startPoint y: 308, endPoint x: 360, endPoint y: 307, distance: 279.7
click at [360, 308] on p "Designs are intuitive and consistent, with clear language and predictable behav…" at bounding box center [470, 313] width 502 height 11
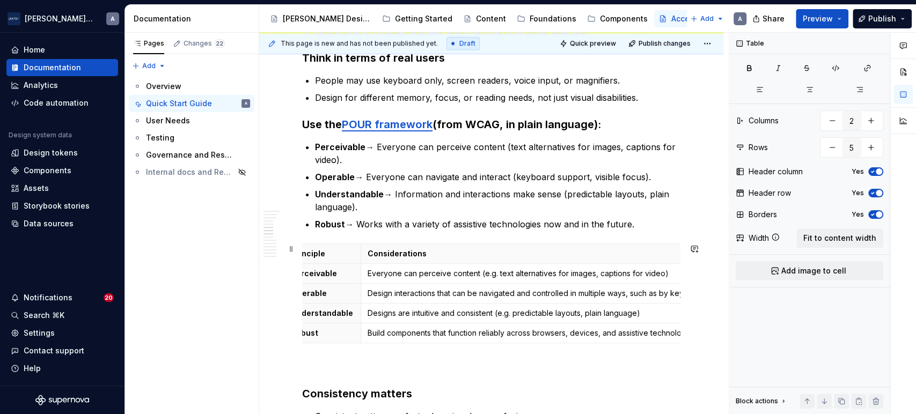
scroll to position [0, 38]
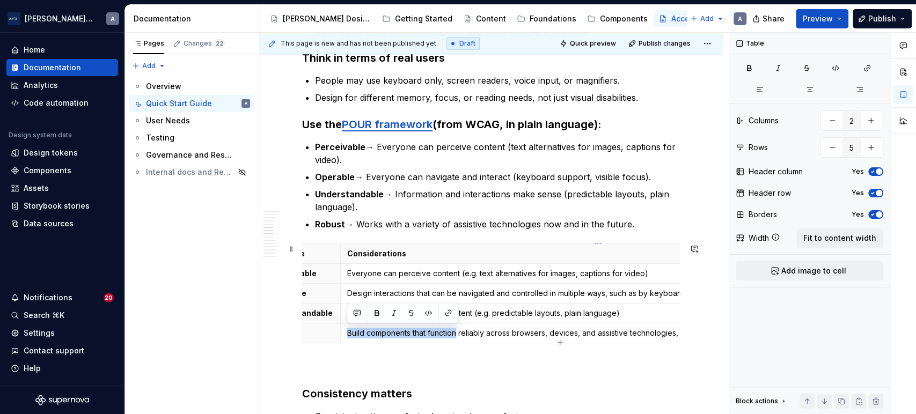
drag, startPoint x: 457, startPoint y: 330, endPoint x: 344, endPoint y: 327, distance: 113.3
click at [344, 327] on td "Build components that function reliably across browsers, devices, and assistive…" at bounding box center [597, 334] width 515 height 20
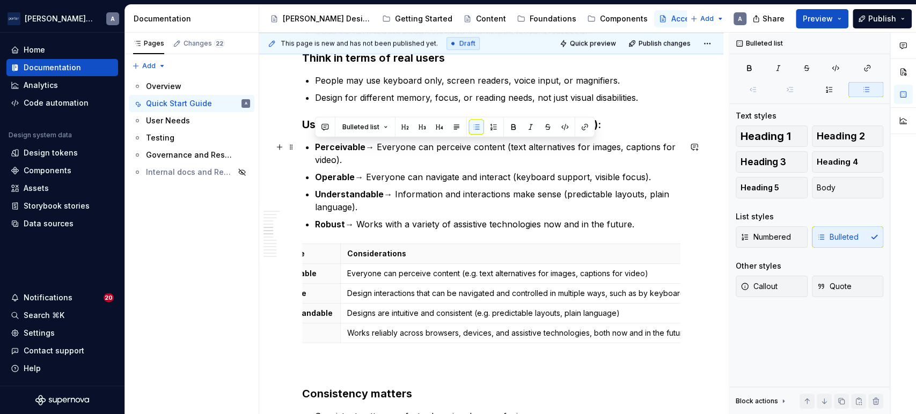
drag, startPoint x: 639, startPoint y: 223, endPoint x: 309, endPoint y: 149, distance: 338.5
click at [315, 149] on ul "Perceivable → Everyone can perceive content (text alternatives for images, capt…" at bounding box center [498, 186] width 366 height 90
click at [601, 337] on p "Works reliably across browsers, devices, and assistive technologies, both now a…" at bounding box center [598, 333] width 502 height 11
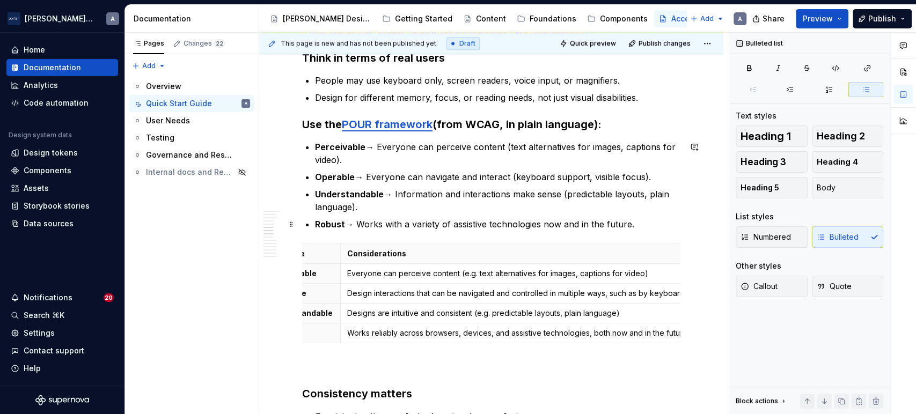
click at [670, 229] on p "Robust → Works with a variety of assistive technologies now and in the future." at bounding box center [498, 224] width 366 height 13
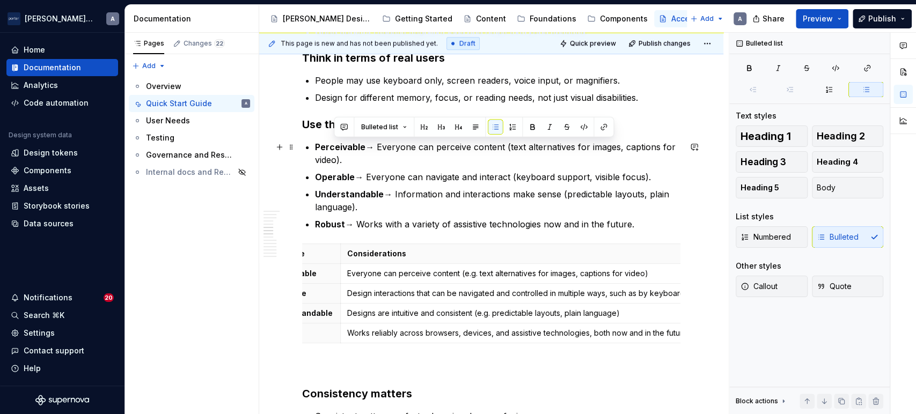
drag, startPoint x: 664, startPoint y: 225, endPoint x: 336, endPoint y: 142, distance: 338.4
click at [336, 142] on ul "Perceivable → Everyone can perceive content (text alternatives for images, capt…" at bounding box center [498, 186] width 366 height 90
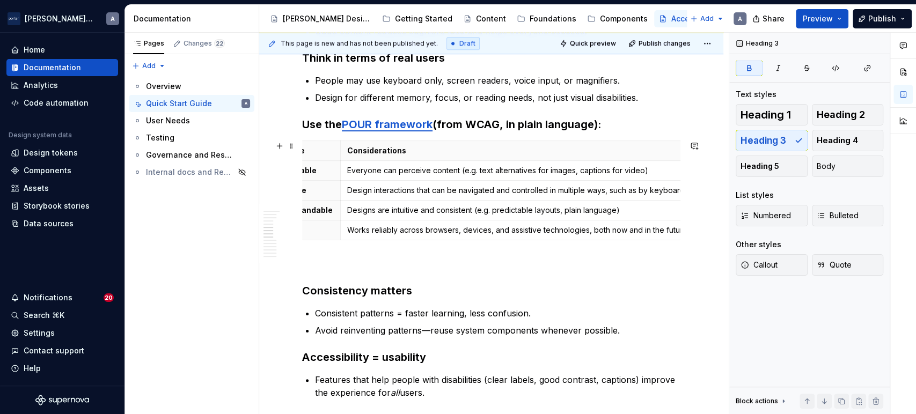
scroll to position [0, 0]
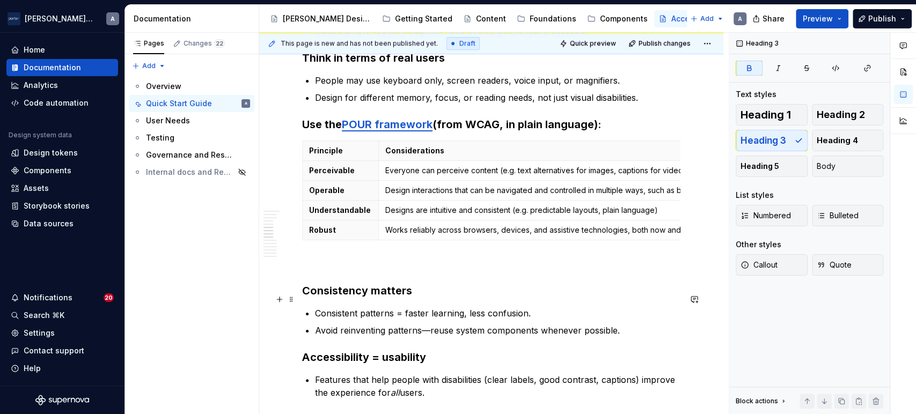
click at [499, 297] on h3 "Consistency matters" at bounding box center [491, 290] width 379 height 15
click at [521, 281] on div "Quick Start Guide: Accessibility In Our Design System Accessibility at [PERSON_…" at bounding box center [491, 333] width 379 height 1384
click at [498, 266] on p at bounding box center [491, 264] width 379 height 13
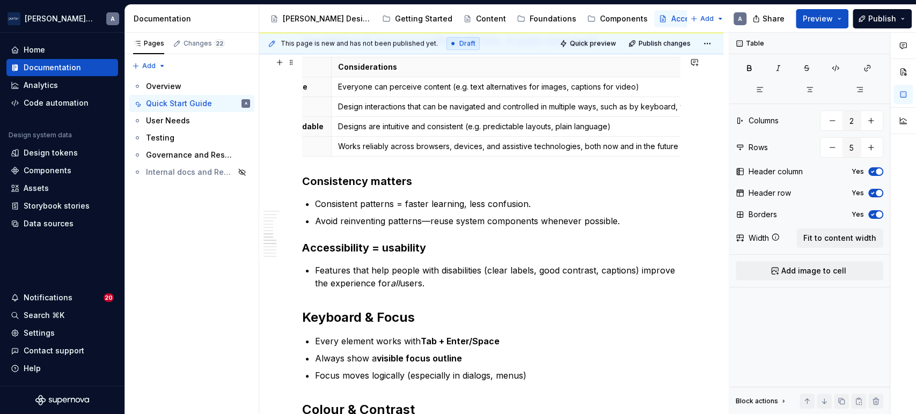
scroll to position [696, 0]
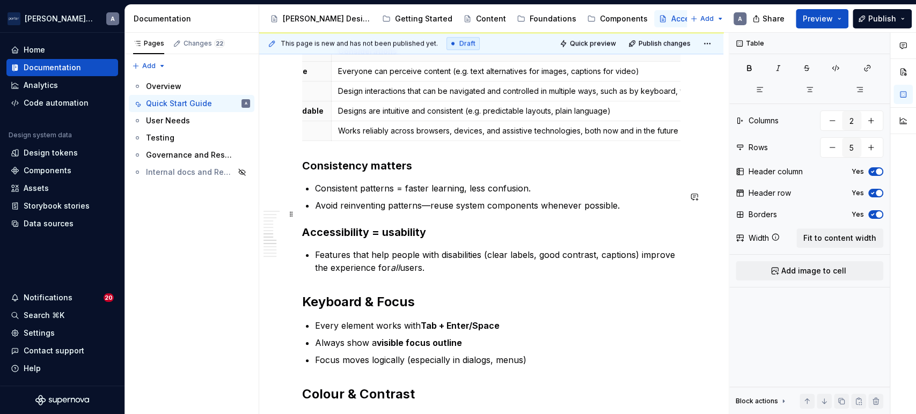
click at [430, 212] on p "Avoid reinventing patterns—reuse system components whenever possible." at bounding box center [498, 205] width 366 height 13
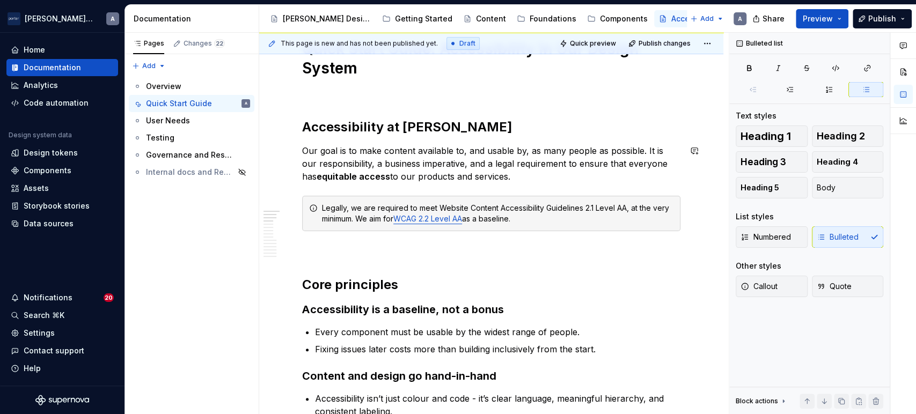
scroll to position [99, 0]
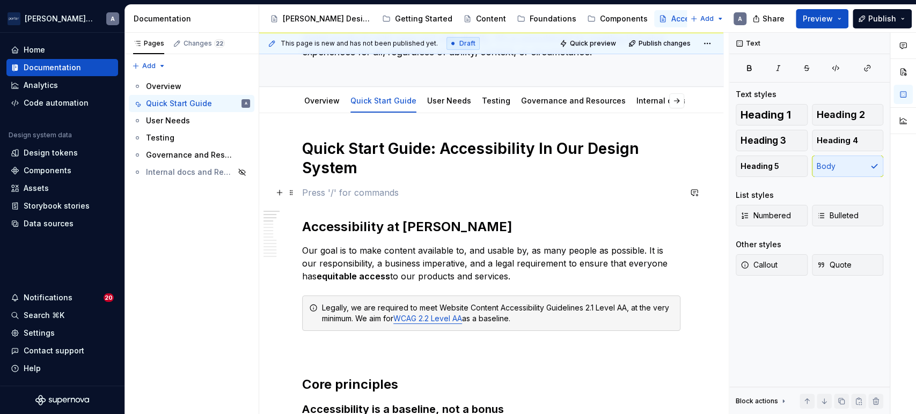
click at [390, 190] on p at bounding box center [491, 192] width 379 height 13
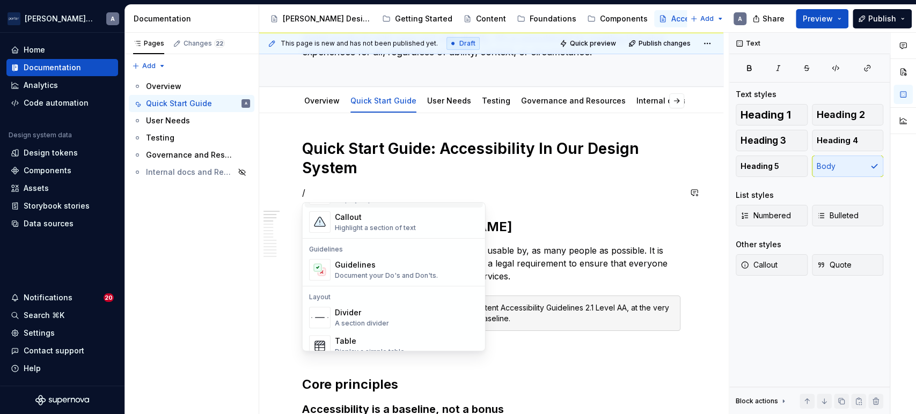
scroll to position [272, 0]
click at [377, 312] on div "Divider" at bounding box center [362, 308] width 54 height 11
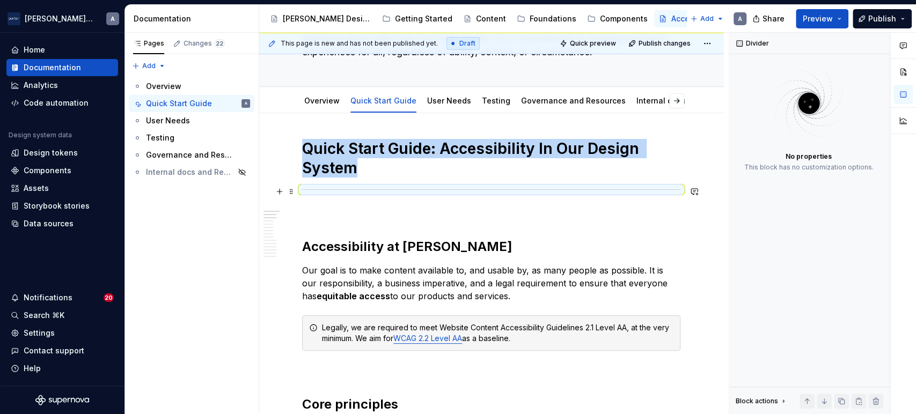
click at [503, 190] on hr at bounding box center [491, 190] width 379 height 1
click at [445, 212] on p at bounding box center [491, 212] width 379 height 13
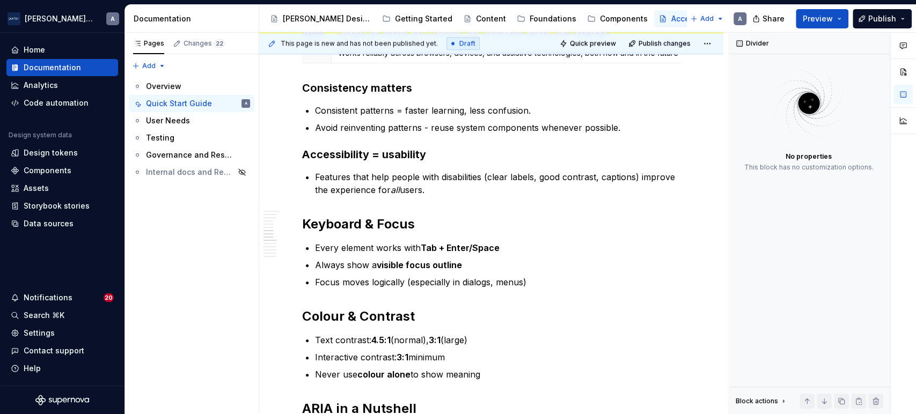
scroll to position [795, 0]
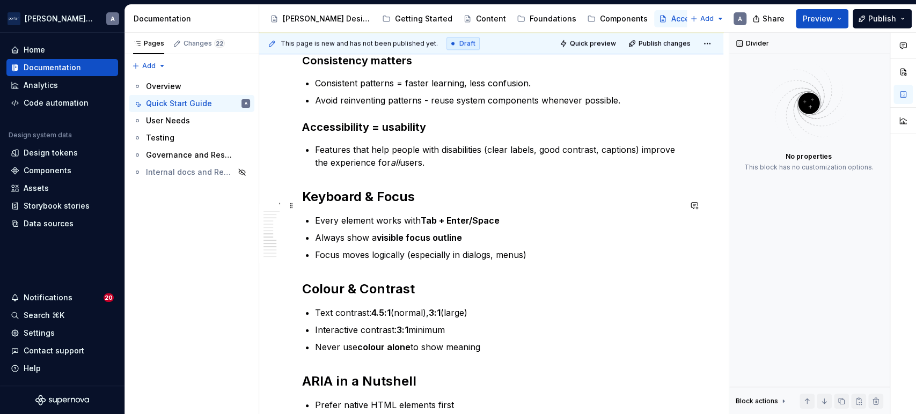
click at [296, 205] on div "Quick Start Guide: Accessibility In Our Design System Accessibility at [PERSON_…" at bounding box center [491, 175] width 464 height 1516
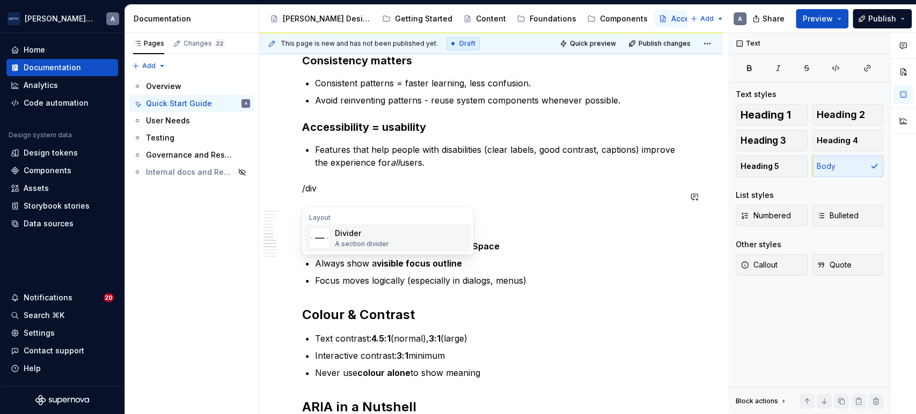
click at [352, 226] on span "Divider A section divider" at bounding box center [388, 238] width 166 height 28
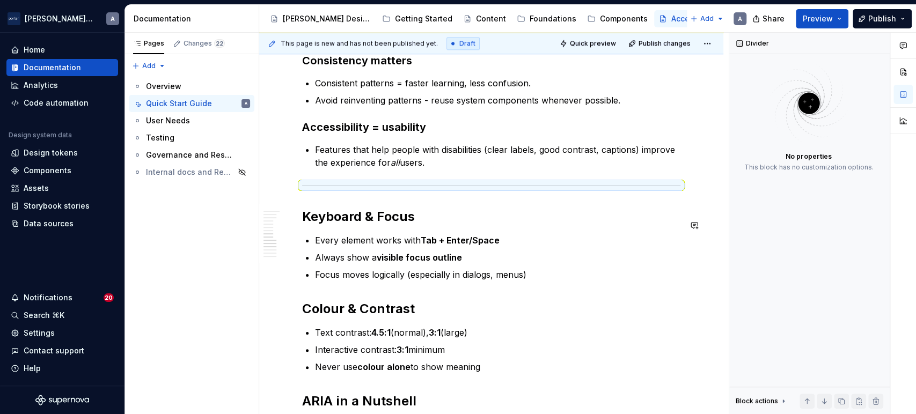
click at [485, 236] on div "Quick Start Guide: Accessibility In Our Design System Accessibility at [PERSON_…" at bounding box center [491, 129] width 379 height 1372
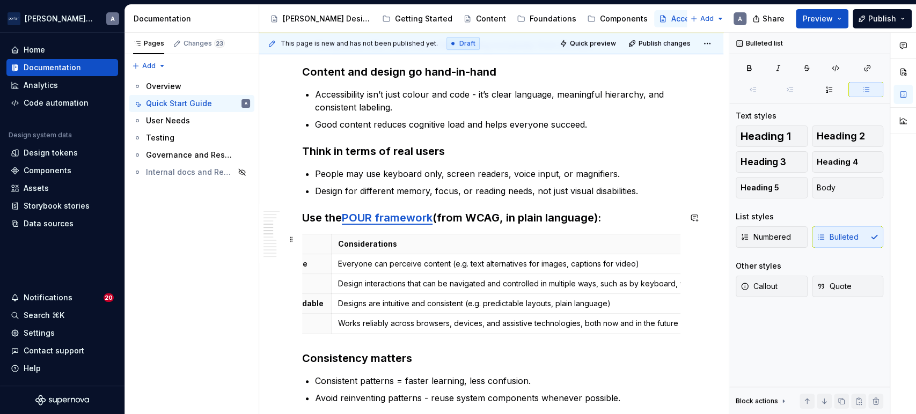
scroll to position [696, 0]
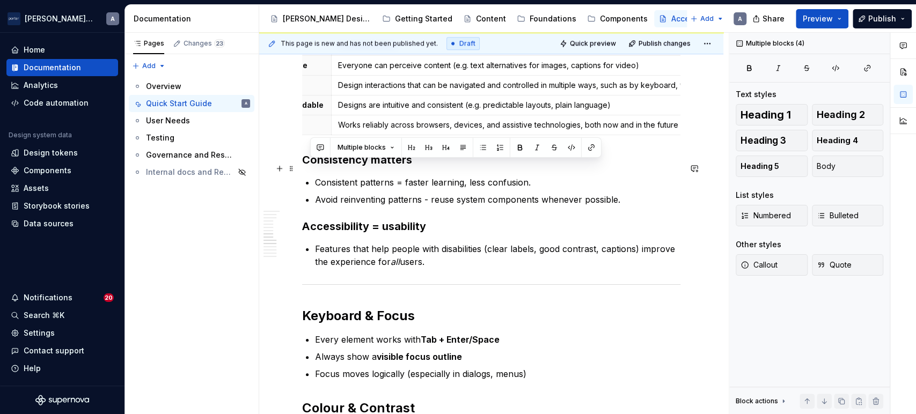
drag, startPoint x: 449, startPoint y: 270, endPoint x: 305, endPoint y: 166, distance: 177.3
click at [305, 166] on div "Quick Start Guide: Accessibility In Our Design System Accessibility at [PERSON_…" at bounding box center [491, 228] width 379 height 1372
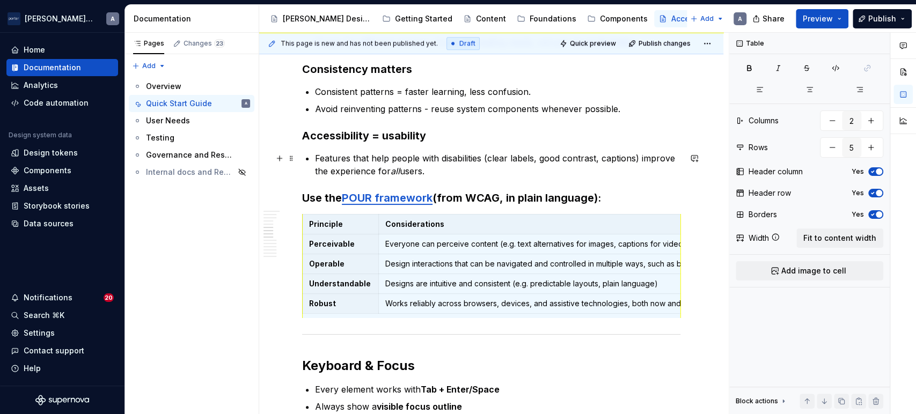
scroll to position [694, 0]
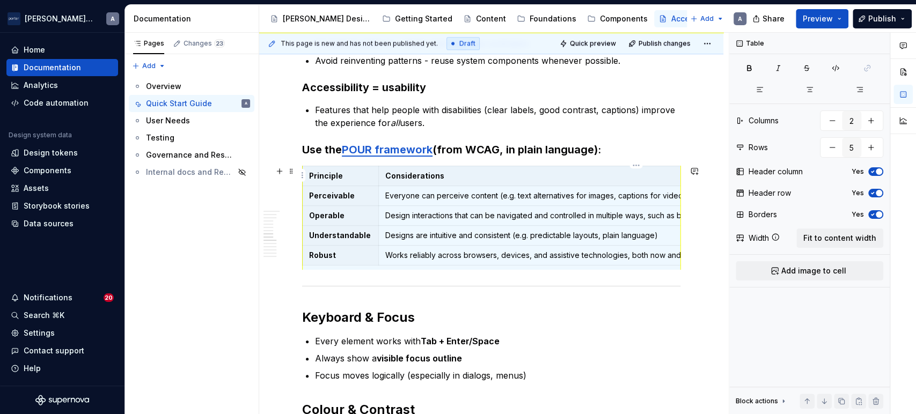
click at [552, 143] on strong "(from WCAG, in plain language):" at bounding box center [517, 149] width 169 height 13
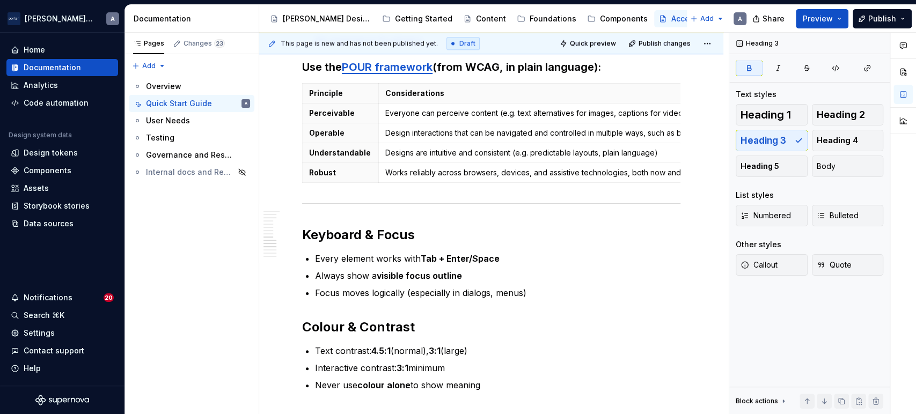
scroll to position [794, 0]
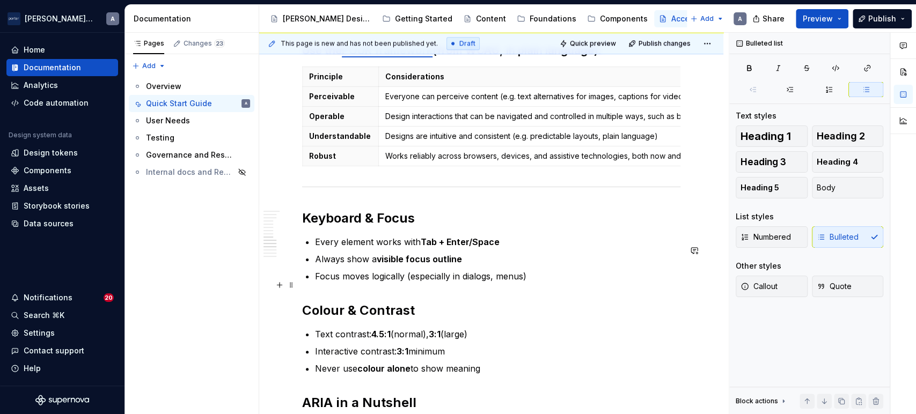
click at [558, 283] on p "Focus moves logically (especially in dialogs, menus)" at bounding box center [498, 276] width 366 height 13
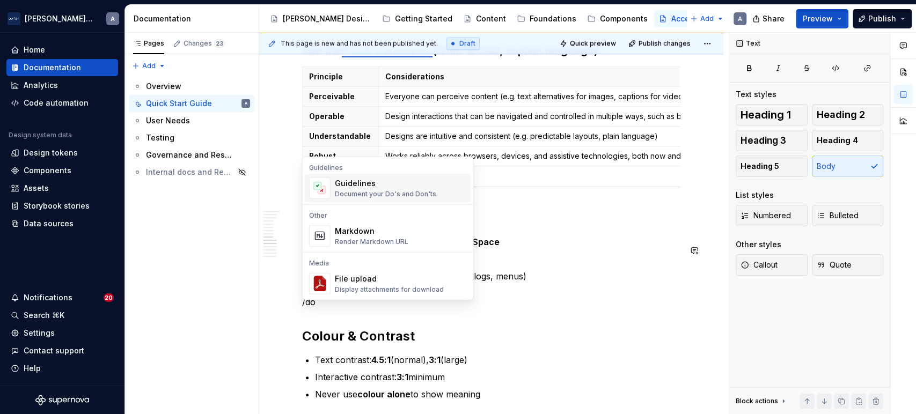
click at [391, 183] on div "Guidelines" at bounding box center [386, 183] width 103 height 11
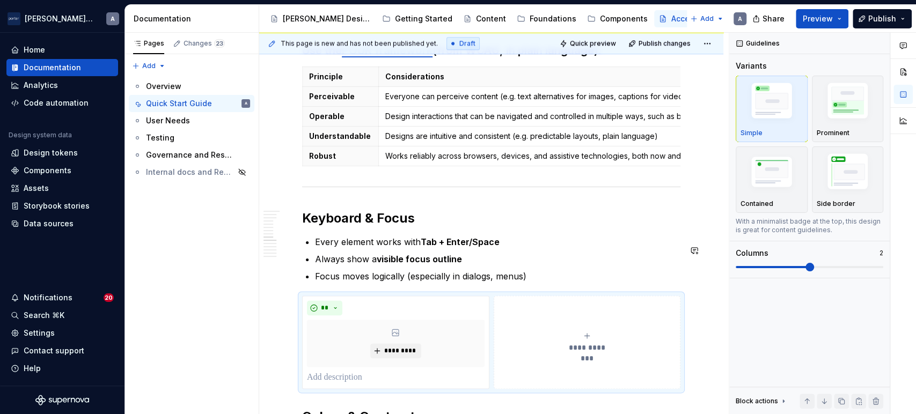
type textarea "*"
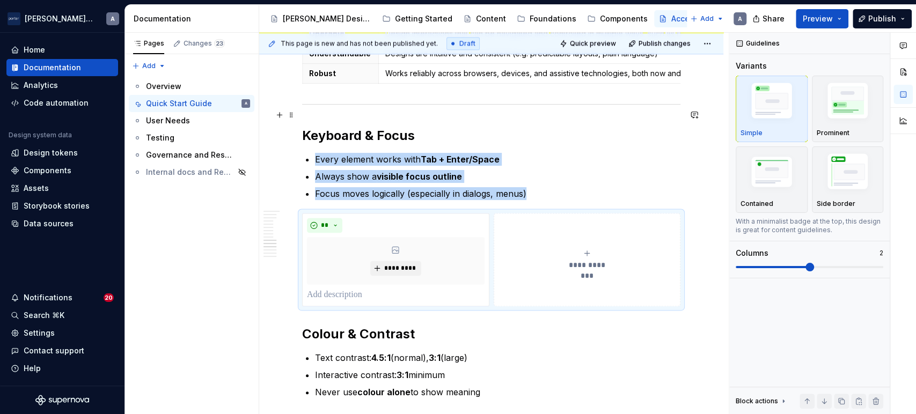
scroll to position [893, 0]
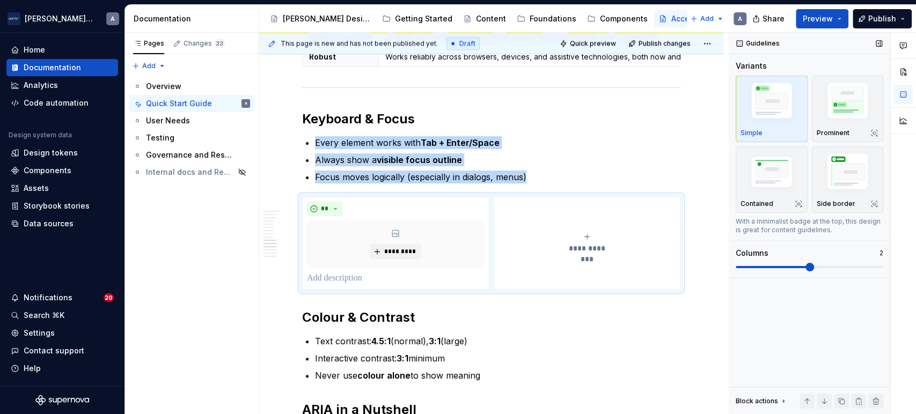
click at [806, 267] on span at bounding box center [810, 267] width 9 height 9
click at [814, 263] on span at bounding box center [810, 267] width 9 height 9
click at [844, 263] on span at bounding box center [810, 267] width 148 height 9
click at [843, 267] on span at bounding box center [810, 267] width 148 height 2
click at [810, 266] on span at bounding box center [773, 267] width 74 height 2
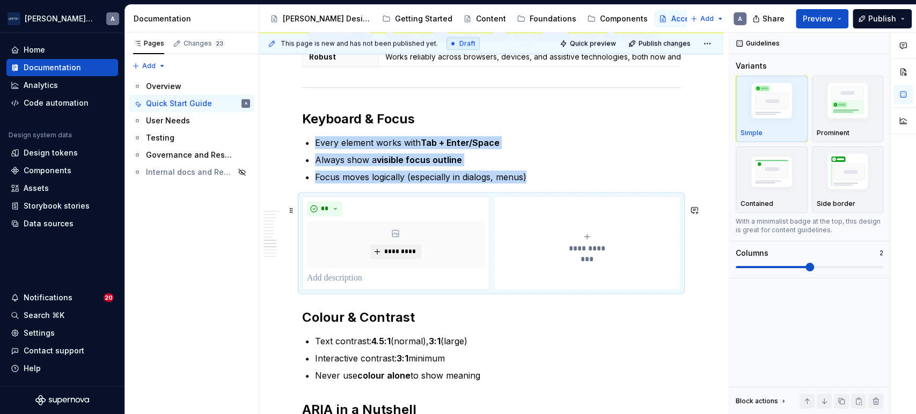
click at [590, 241] on icon "submit" at bounding box center [587, 236] width 9 height 9
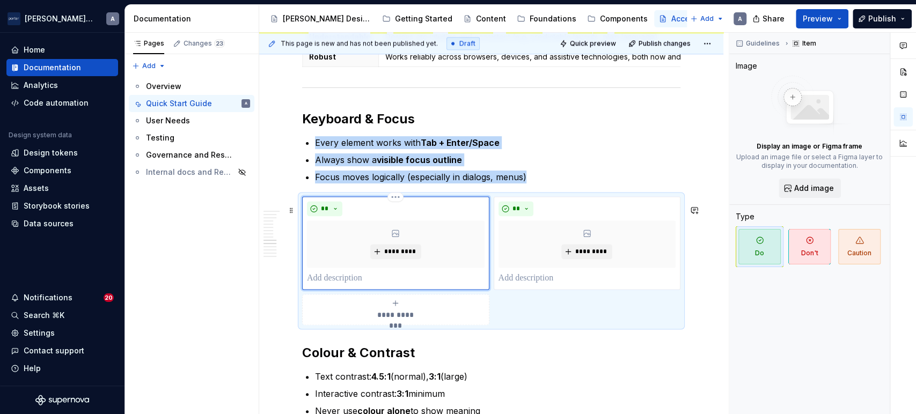
click at [458, 238] on div "*********" at bounding box center [396, 244] width 178 height 47
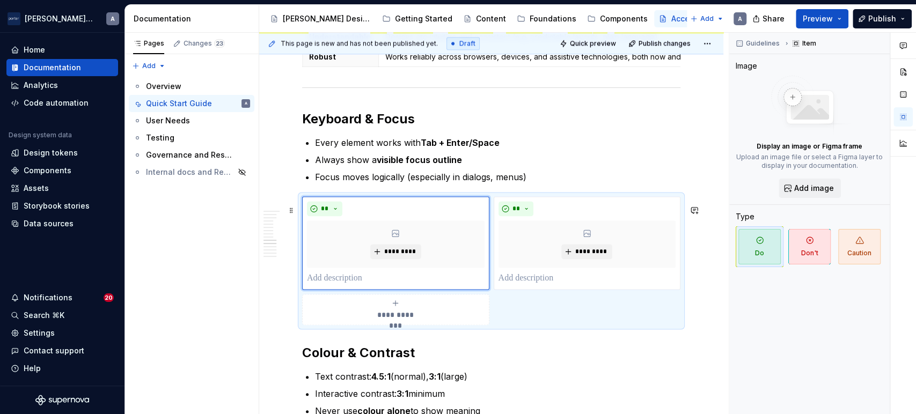
click at [522, 317] on div "**********" at bounding box center [491, 261] width 379 height 129
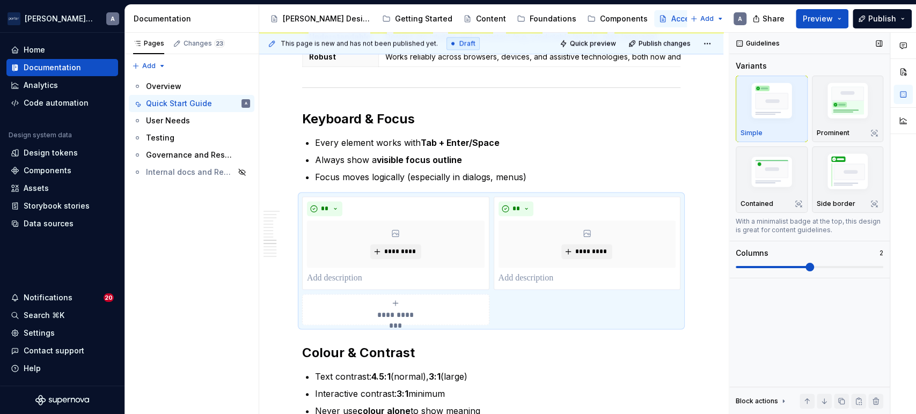
click at [881, 255] on p "2" at bounding box center [882, 253] width 4 height 9
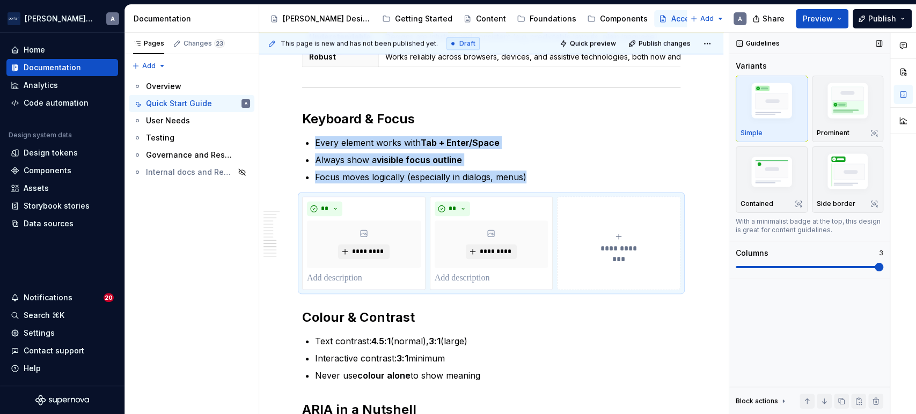
click at [879, 264] on span at bounding box center [879, 267] width 9 height 9
click at [849, 264] on span at bounding box center [810, 267] width 148 height 9
click at [636, 222] on button "**********" at bounding box center [618, 243] width 123 height 93
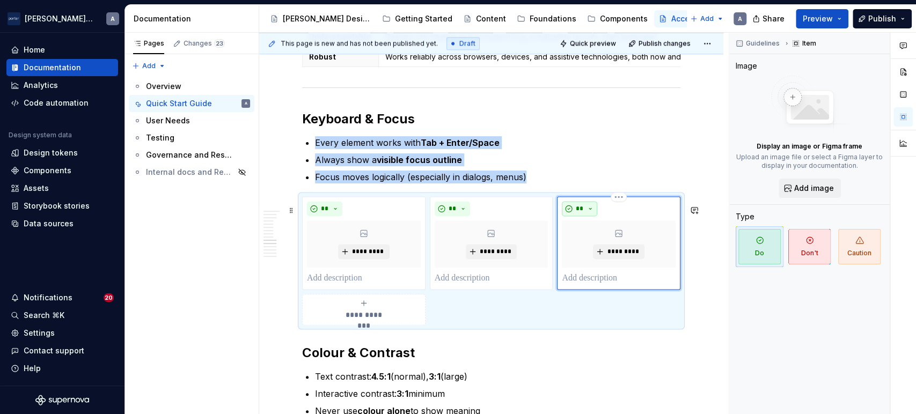
click at [569, 212] on button "**" at bounding box center [579, 208] width 35 height 15
click at [604, 252] on div "Don't" at bounding box center [604, 255] width 20 height 11
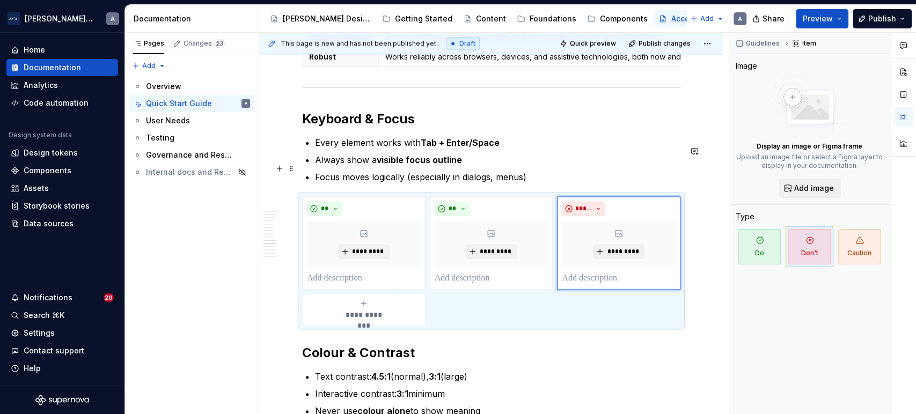
click at [649, 166] on p "Always show a visible focus outline" at bounding box center [498, 160] width 366 height 13
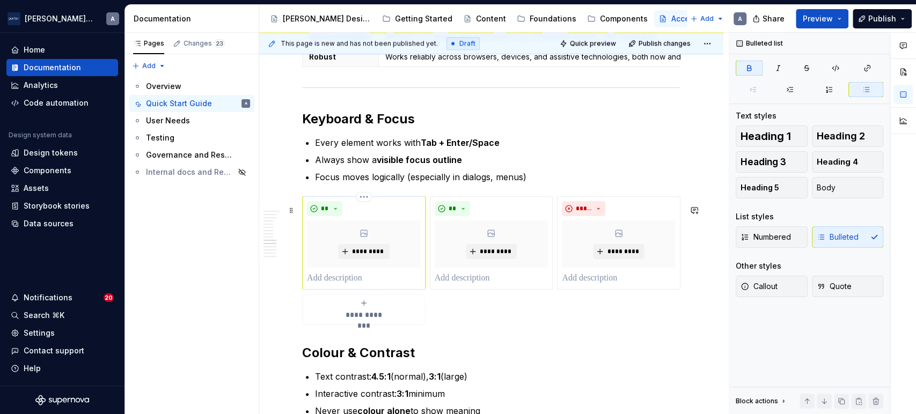
click at [338, 282] on p at bounding box center [364, 278] width 114 height 13
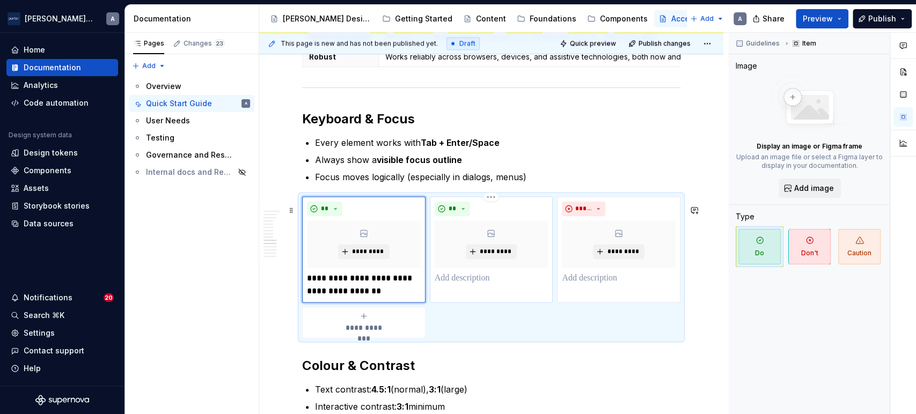
click at [511, 284] on p at bounding box center [492, 278] width 114 height 13
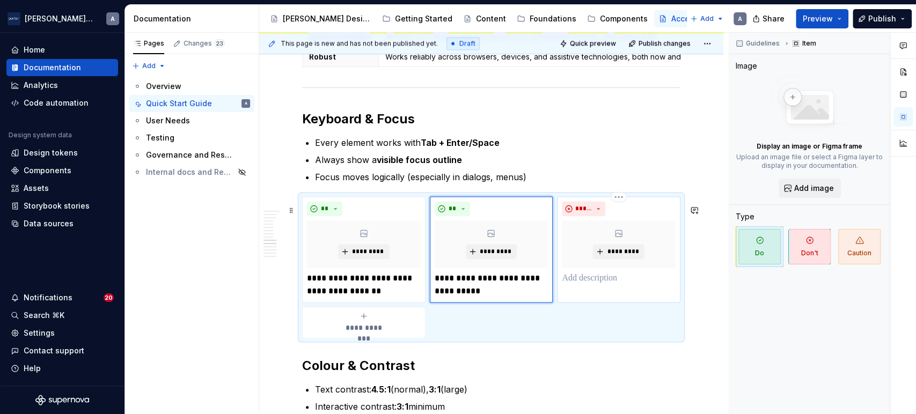
click at [601, 285] on p at bounding box center [619, 278] width 114 height 13
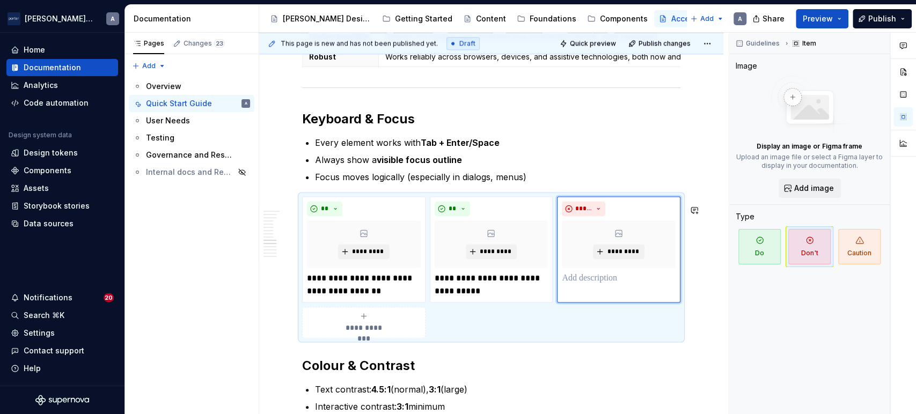
type textarea "*"
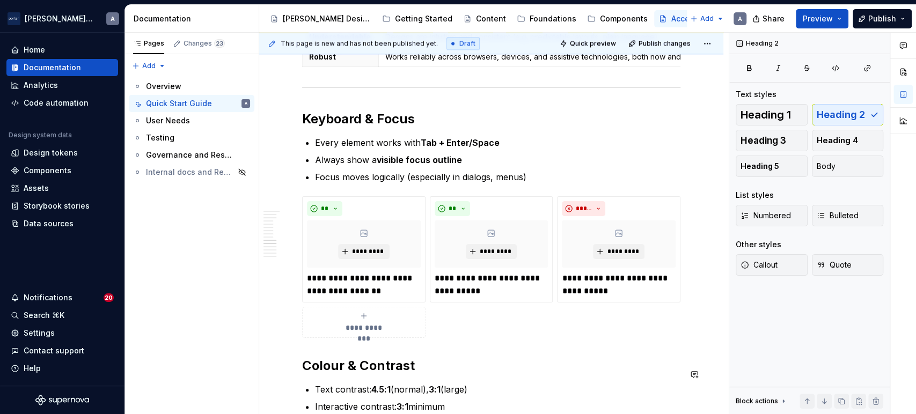
click at [568, 364] on div "Quick Start Guide: Accessibility In Our Design System Accessibility at [PERSON_…" at bounding box center [491, 108] width 379 height 1527
click at [562, 338] on div "**********" at bounding box center [491, 268] width 379 height 142
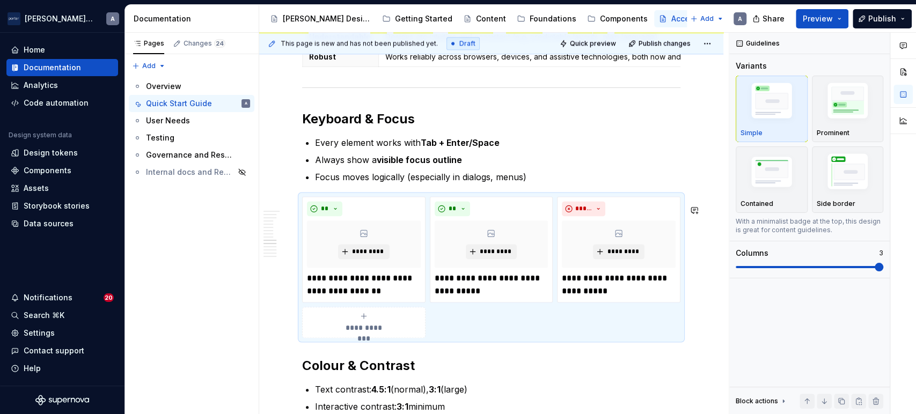
click at [411, 358] on div "Quick Start Guide: Accessibility In Our Design System Accessibility at [PERSON_…" at bounding box center [491, 108] width 379 height 1527
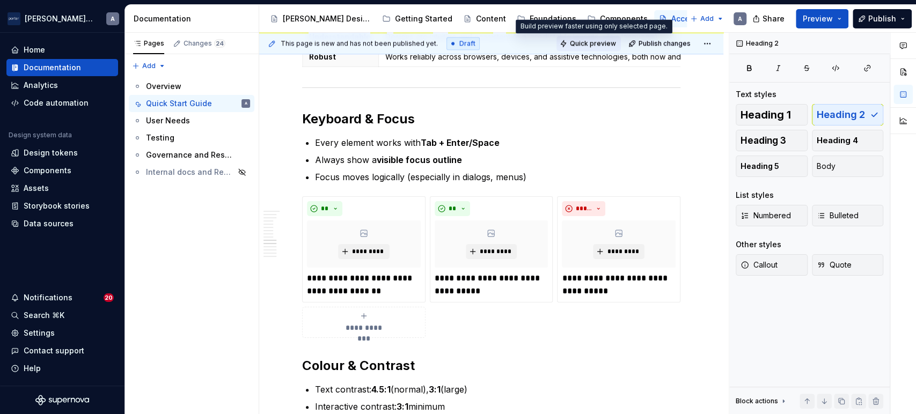
click at [580, 37] on button "Quick preview" at bounding box center [589, 43] width 64 height 15
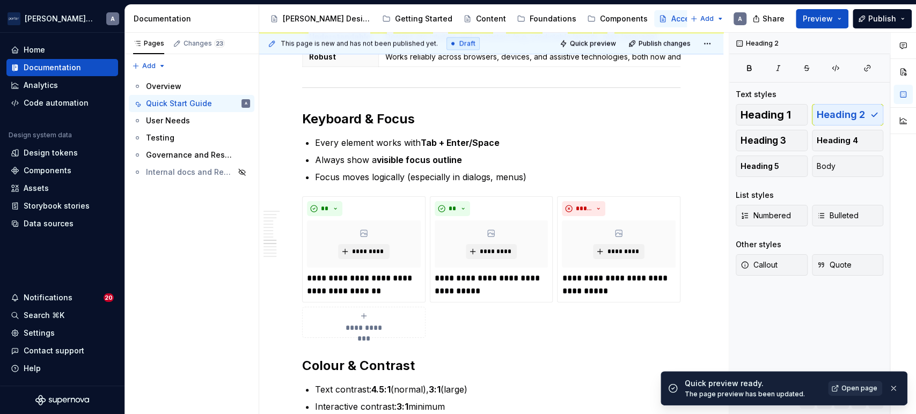
click at [853, 384] on link "Open page" at bounding box center [855, 388] width 54 height 15
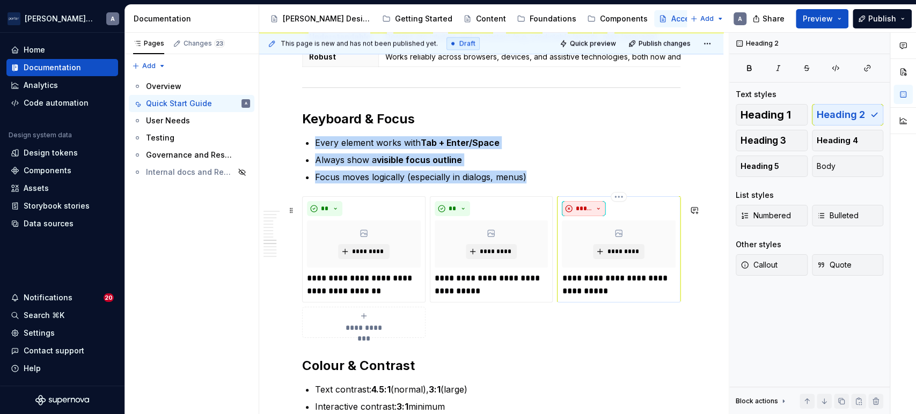
click at [590, 213] on span "*****" at bounding box center [584, 209] width 17 height 9
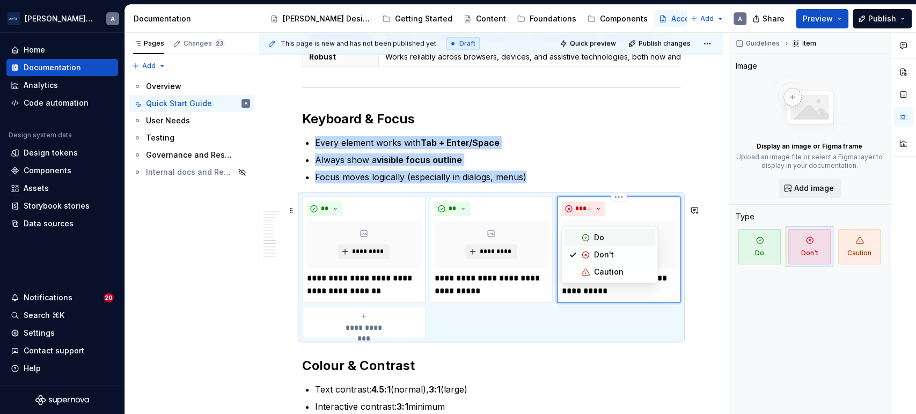
click at [606, 236] on div "Do" at bounding box center [622, 237] width 57 height 11
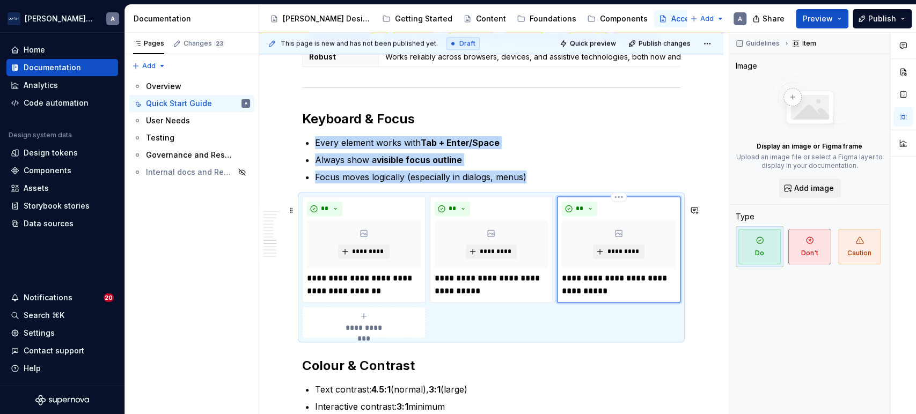
click at [588, 290] on p "**********" at bounding box center [618, 285] width 113 height 26
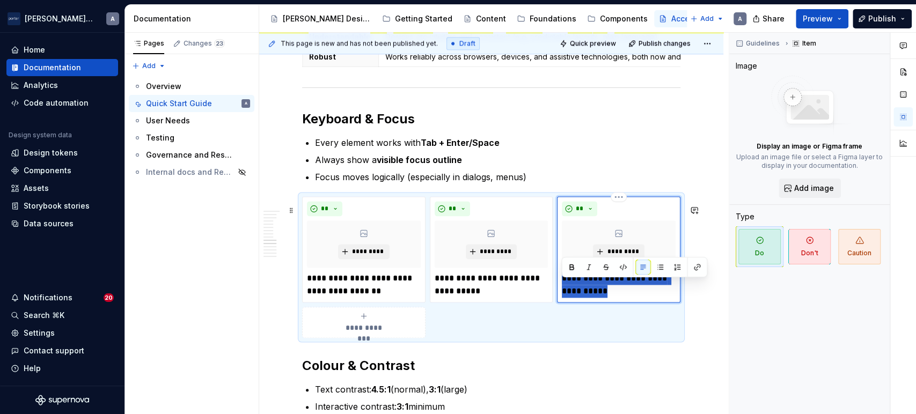
drag, startPoint x: 618, startPoint y: 296, endPoint x: 561, endPoint y: 284, distance: 58.1
click at [562, 284] on p "**********" at bounding box center [618, 285] width 113 height 26
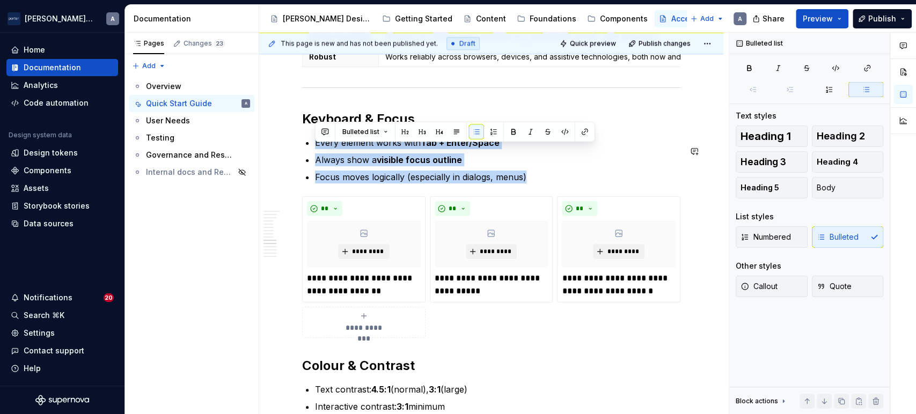
drag, startPoint x: 533, startPoint y: 188, endPoint x: 331, endPoint y: 142, distance: 207.6
click at [331, 142] on div "Quick Start Guide: Accessibility In Our Design System Accessibility at [PERSON_…" at bounding box center [491, 108] width 379 height 1527
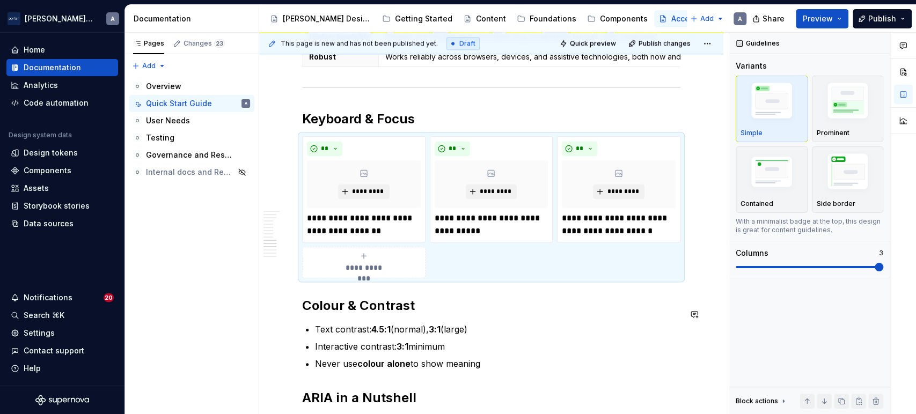
click at [526, 330] on div "Quick Start Guide: Accessibility In Our Design System Accessibility at [PERSON_…" at bounding box center [491, 78] width 379 height 1467
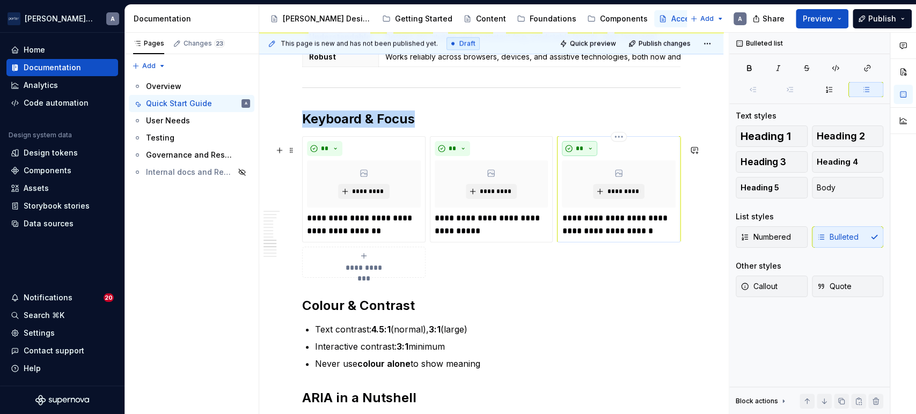
click at [567, 156] on button "**" at bounding box center [579, 148] width 35 height 15
click at [424, 325] on div "Quick Start Guide: Accessibility In Our Design System Accessibility at [PERSON_…" at bounding box center [491, 78] width 379 height 1467
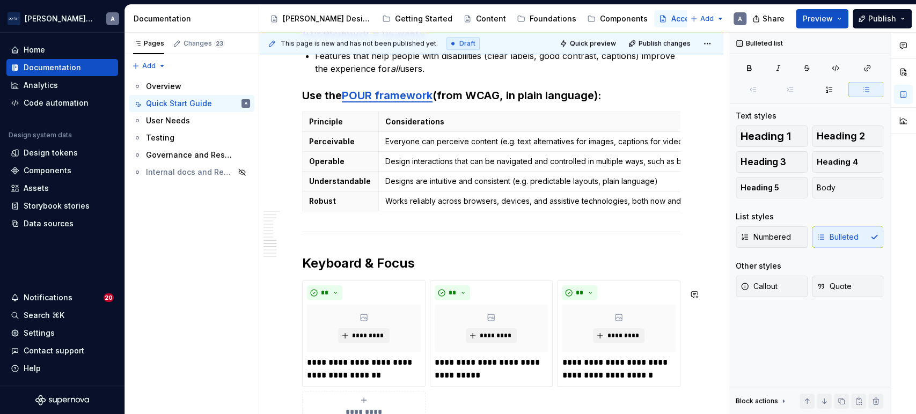
scroll to position [694, 0]
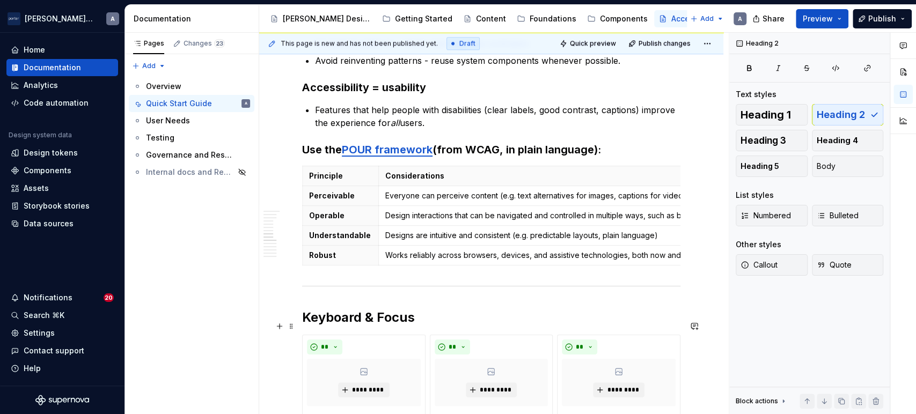
click at [308, 326] on h2 "Keyboard & Focus" at bounding box center [491, 317] width 379 height 17
click at [303, 326] on h2 "Keyboard & Focus" at bounding box center [491, 317] width 379 height 17
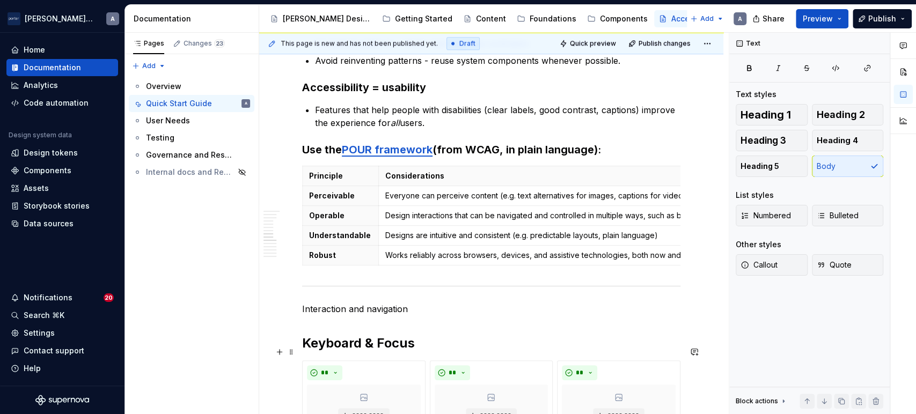
click at [418, 350] on h2 "Keyboard & Focus" at bounding box center [491, 343] width 379 height 17
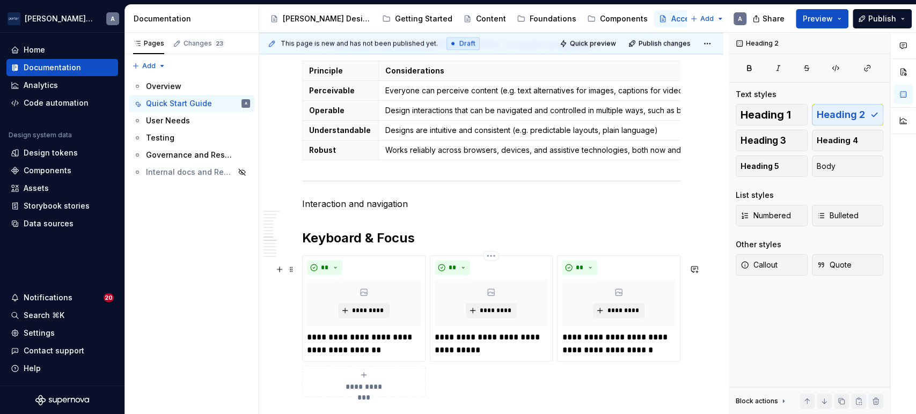
scroll to position [893, 0]
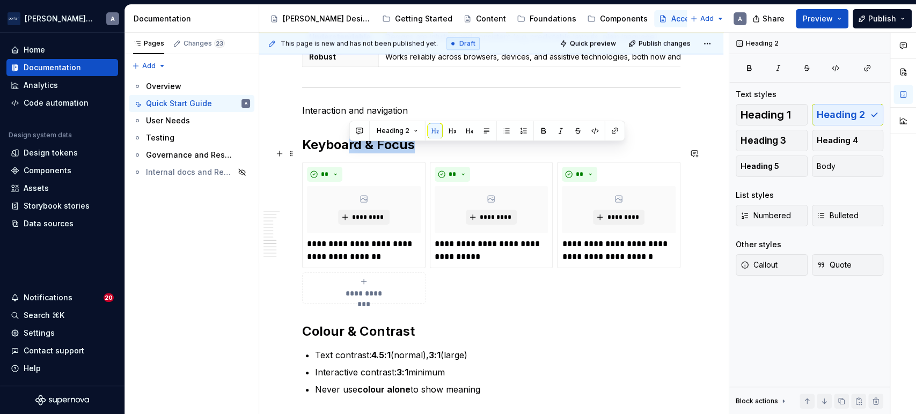
drag, startPoint x: 428, startPoint y: 152, endPoint x: 350, endPoint y: 151, distance: 77.9
click at [350, 151] on h2 "Keyboard & Focus" at bounding box center [491, 144] width 379 height 17
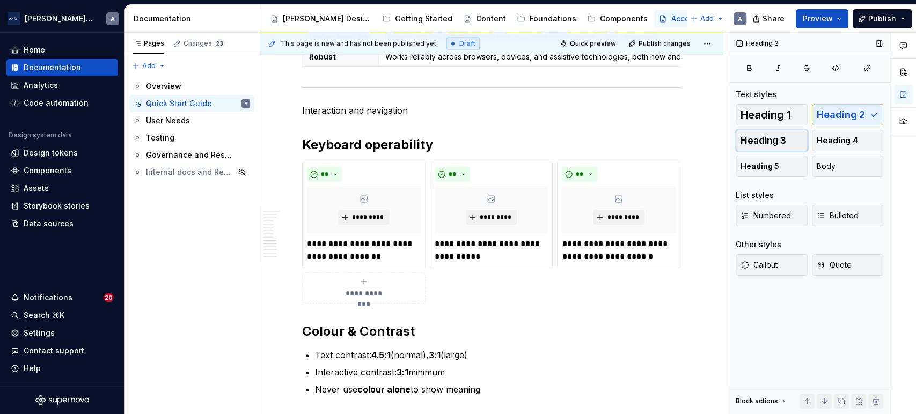
click at [776, 135] on span "Heading 3" at bounding box center [764, 140] width 46 height 11
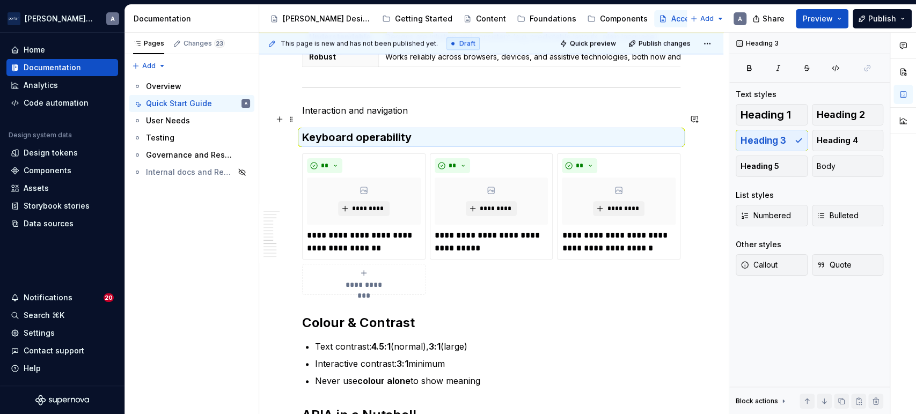
click at [399, 117] on p "Interaction and navigation" at bounding box center [491, 110] width 379 height 13
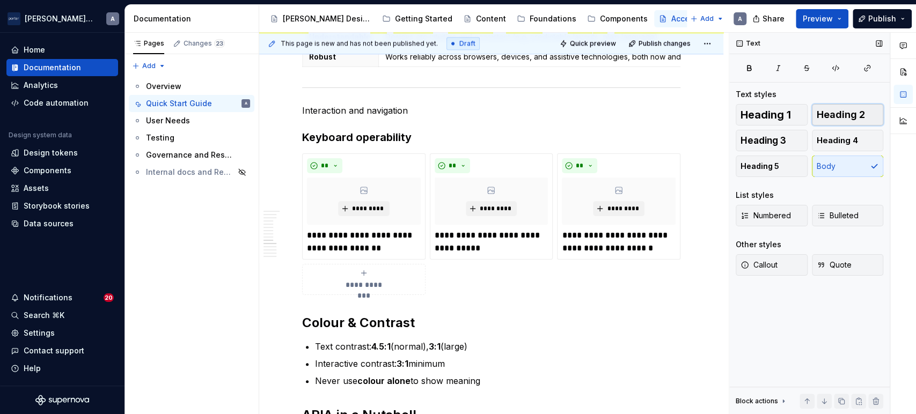
click at [831, 114] on span "Heading 2" at bounding box center [841, 115] width 48 height 11
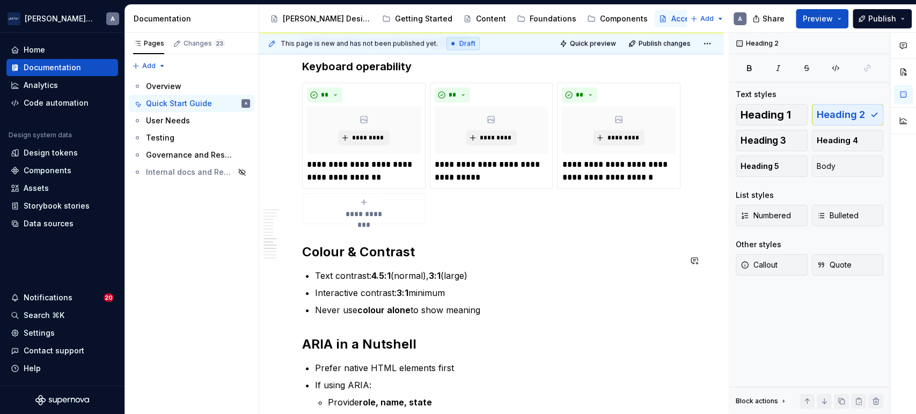
scroll to position [992, 0]
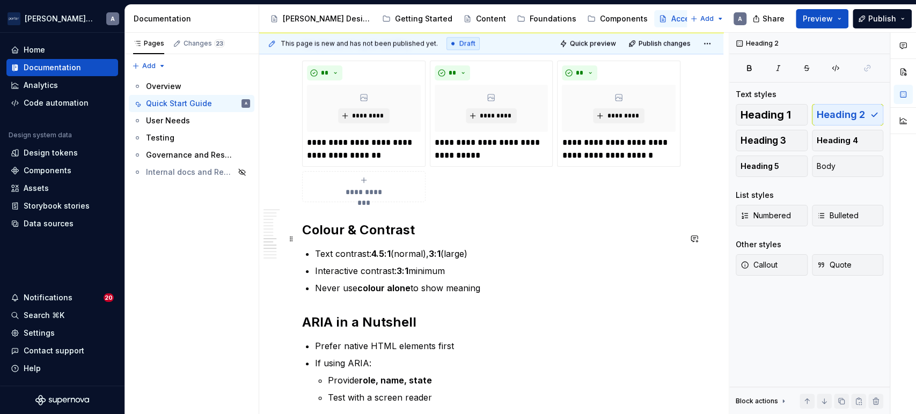
click at [310, 234] on h2 "Colour & Contrast" at bounding box center [491, 230] width 379 height 17
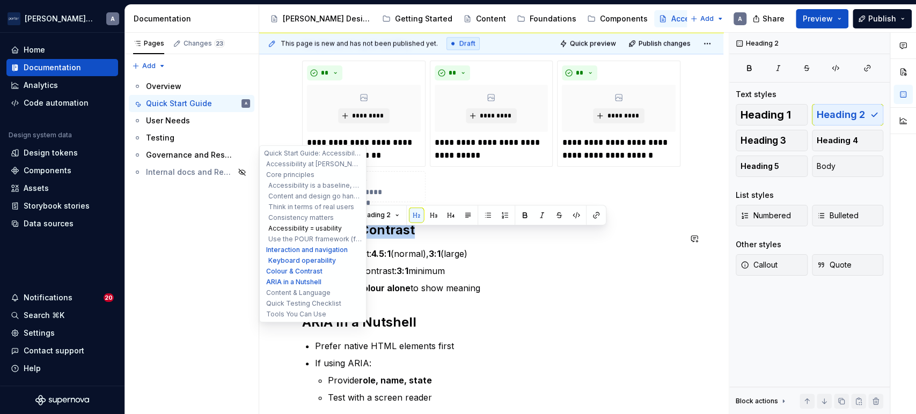
drag, startPoint x: 434, startPoint y: 235, endPoint x: 340, endPoint y: 231, distance: 94.1
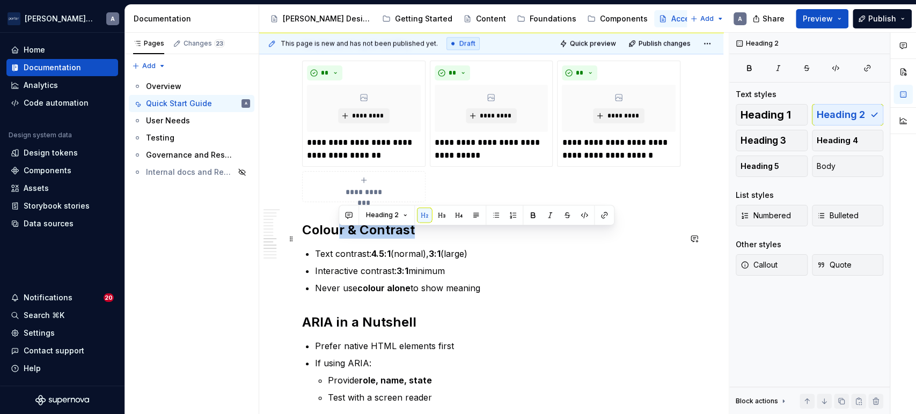
click at [426, 235] on h2 "Colour & Contrast" at bounding box center [491, 230] width 379 height 17
drag, startPoint x: 426, startPoint y: 235, endPoint x: 321, endPoint y: 238, distance: 105.3
click at [321, 238] on h2 "Colour & Contrast" at bounding box center [491, 230] width 379 height 17
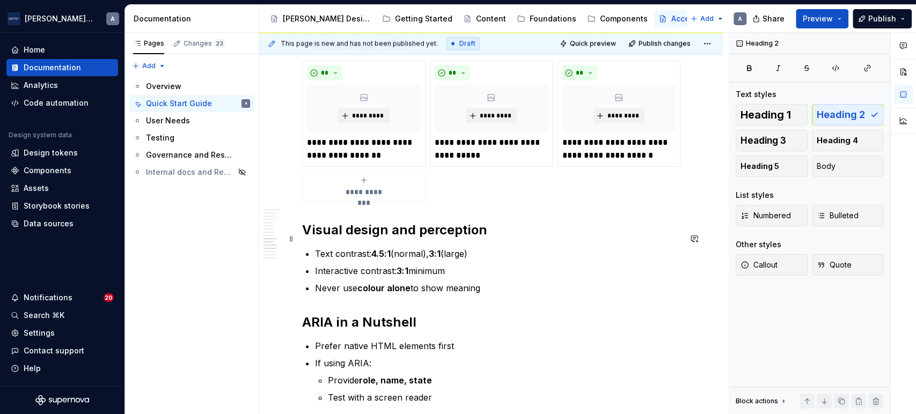
click at [417, 260] on p "Text contrast: 4.5:1 (normal), 3:1 (large)" at bounding box center [498, 254] width 366 height 13
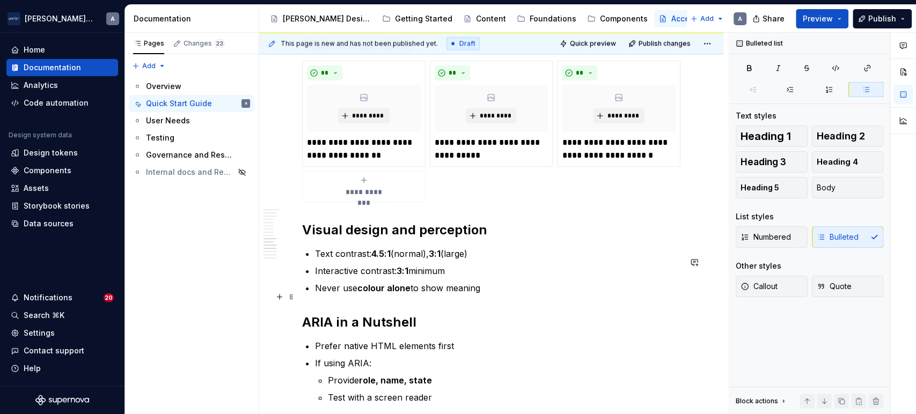
click at [530, 287] on ul "Text contrast: 4.5:1 (normal), 3:1 (large) Interactive contrast: 3:1 minimum Ne…" at bounding box center [498, 271] width 366 height 47
click at [533, 295] on p "Never use colour alone to show meaning" at bounding box center [498, 288] width 366 height 13
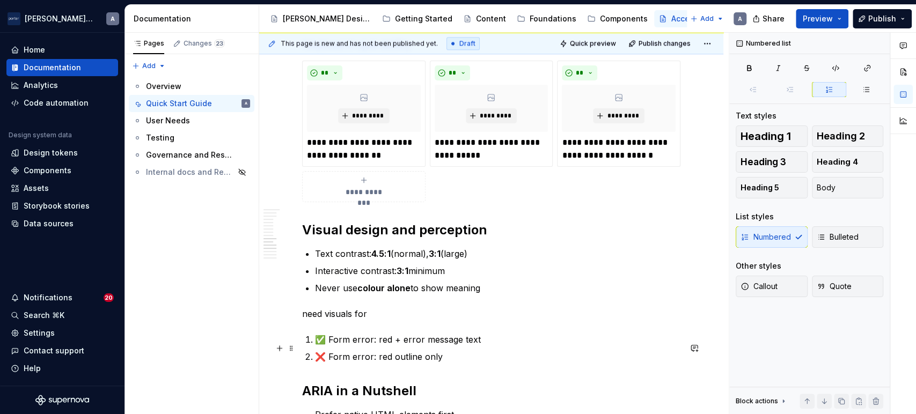
click at [315, 346] on li "✅ Form error: red + error message text" at bounding box center [498, 339] width 366 height 13
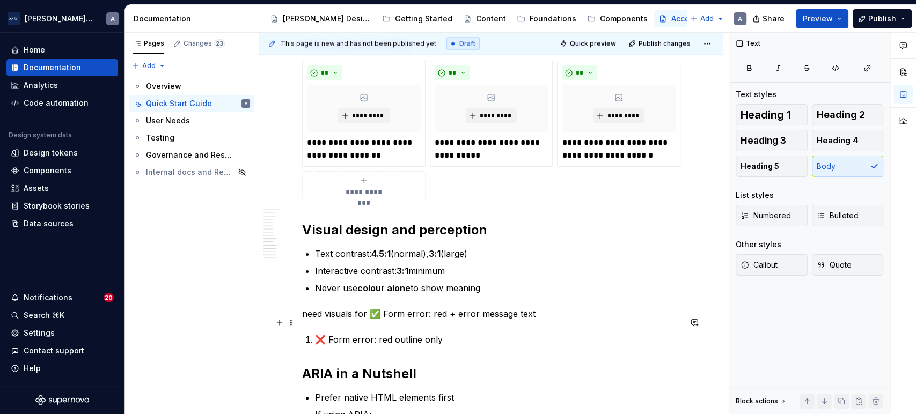
click at [387, 321] on p "need visuals for ✅ Form error: red + error message text" at bounding box center [491, 314] width 379 height 13
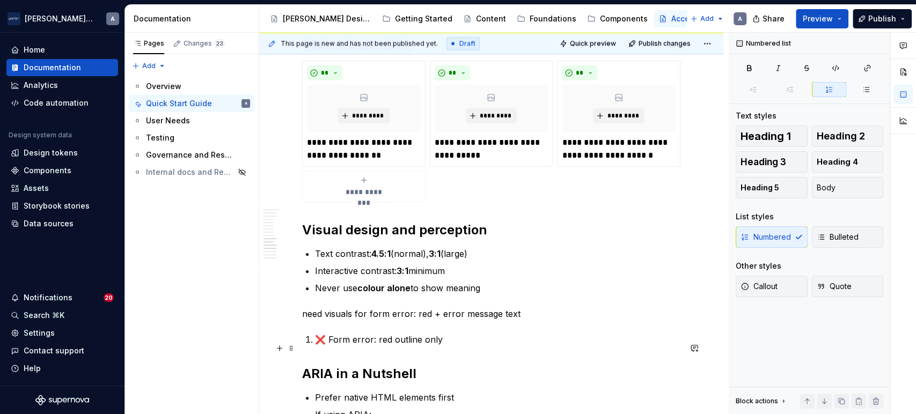
click at [332, 346] on p "❌ Form error: red outline only" at bounding box center [498, 339] width 366 height 13
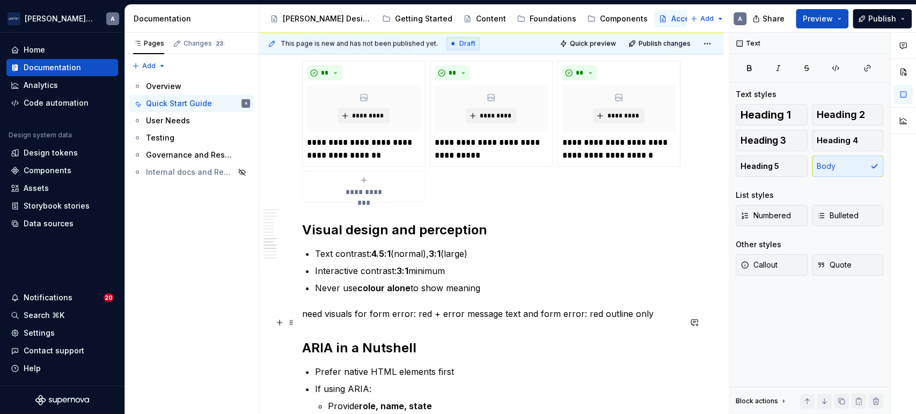
click at [664, 319] on p "need visuals for form error: red + error message text and form error: red outli…" at bounding box center [491, 314] width 379 height 13
click at [557, 295] on p "Never use colour alone to show meaning" at bounding box center [498, 288] width 366 height 13
click at [656, 321] on p "need visuals for form error: red + error message text and form error: red outli…" at bounding box center [491, 314] width 379 height 13
click at [606, 304] on div "Quick Start Guide: Accessibility In Our Design System Accessibility at [PERSON_…" at bounding box center [491, 4] width 379 height 1516
click at [607, 295] on p "Never use colour alone to show meaning" at bounding box center [498, 288] width 366 height 13
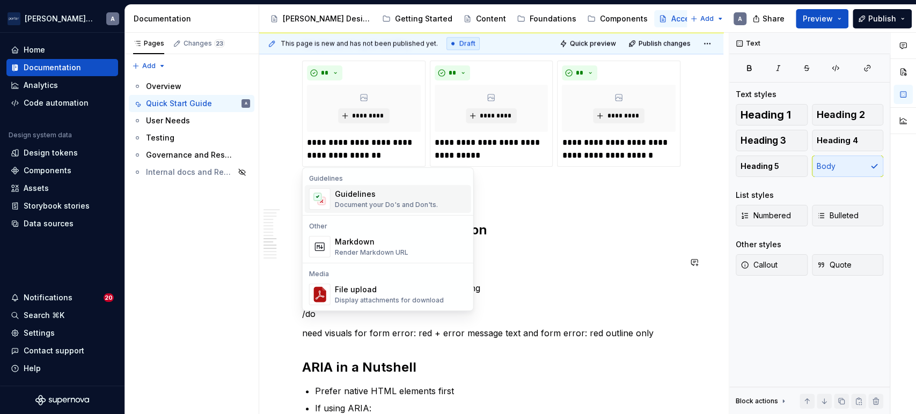
click at [402, 205] on div "Document your Do's and Don'ts." at bounding box center [386, 205] width 103 height 9
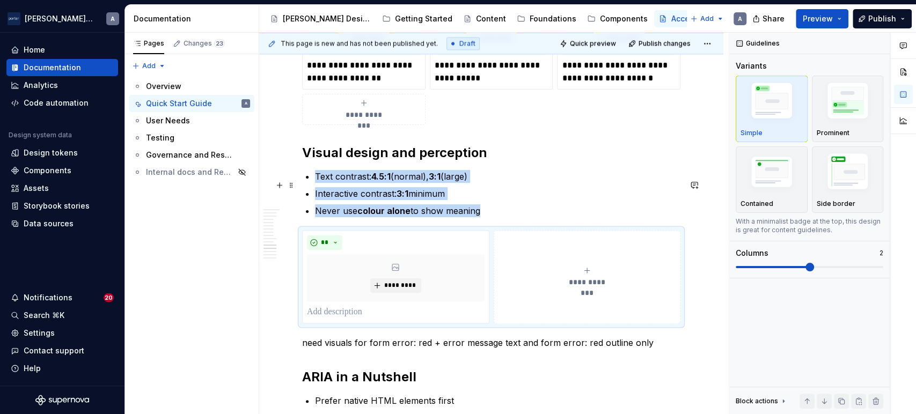
scroll to position [1092, 0]
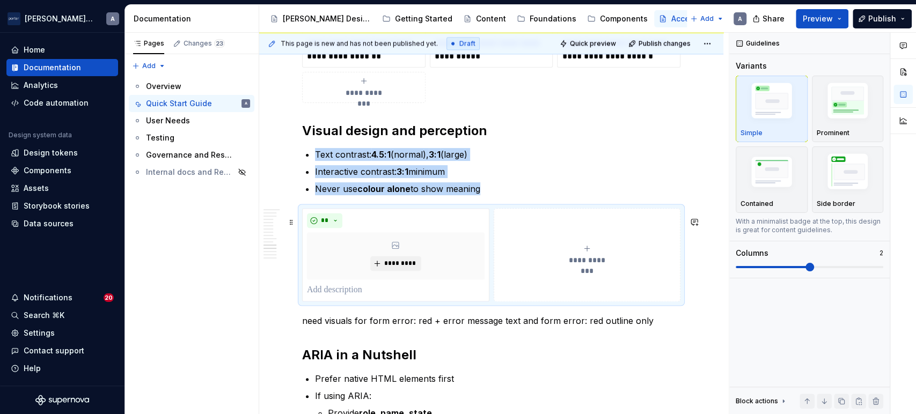
click at [567, 235] on button "**********" at bounding box center [587, 254] width 187 height 93
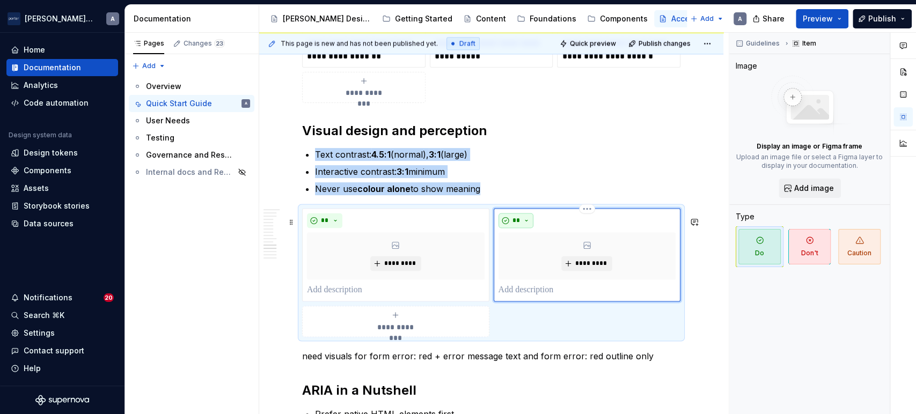
click at [520, 223] on button "**" at bounding box center [516, 220] width 35 height 15
click at [556, 265] on div "Don't" at bounding box center [558, 266] width 57 height 11
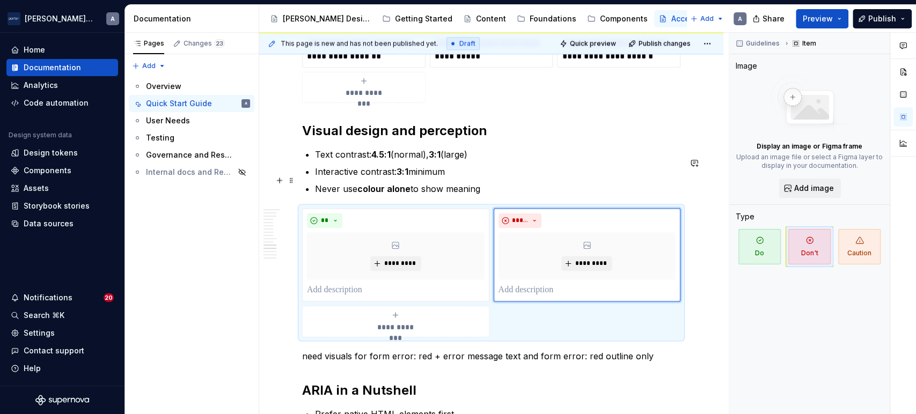
click at [586, 169] on ul "Text contrast: 4.5:1 (normal), 3:1 (large) Interactive contrast: 3:1 minimum Ne…" at bounding box center [498, 171] width 366 height 47
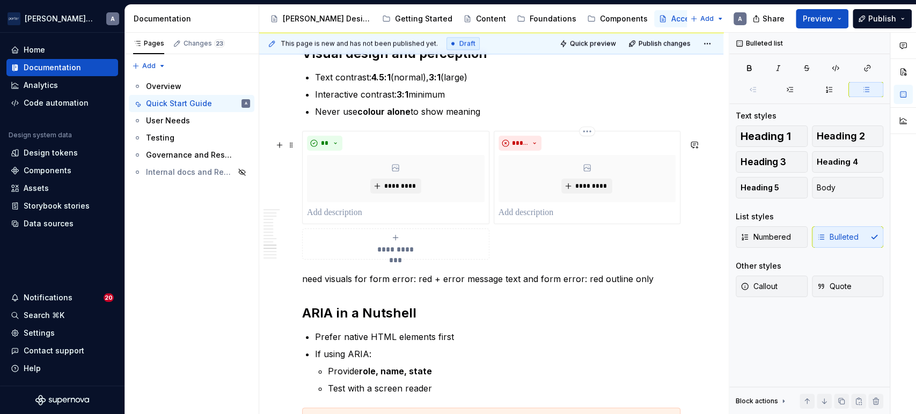
scroll to position [1191, 0]
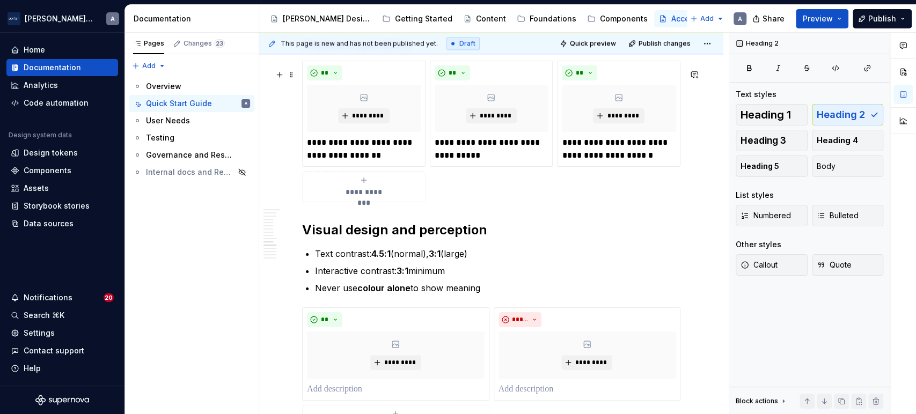
scroll to position [1092, 0]
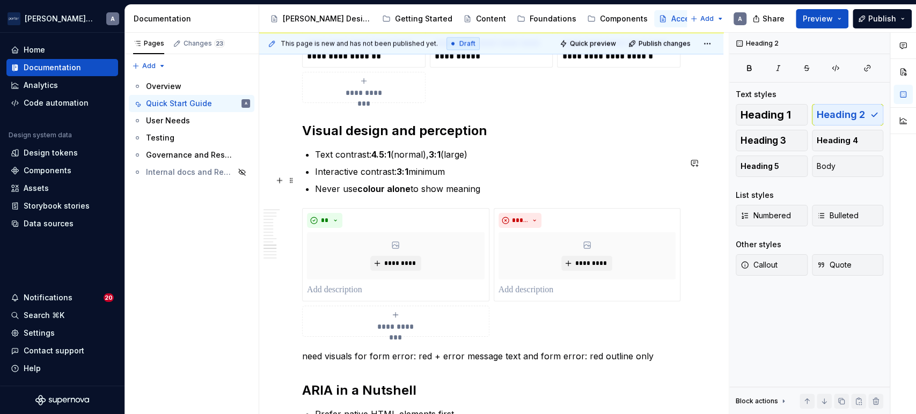
click at [411, 175] on p "Interactive contrast: 3:1 minimum" at bounding box center [498, 171] width 366 height 13
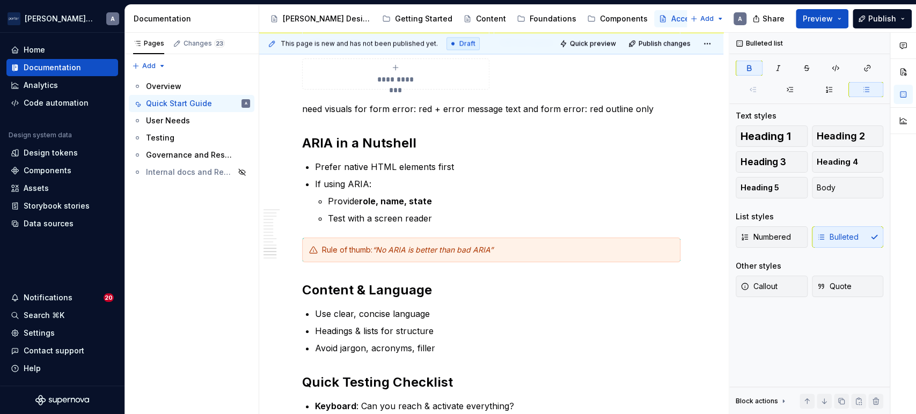
scroll to position [1291, 0]
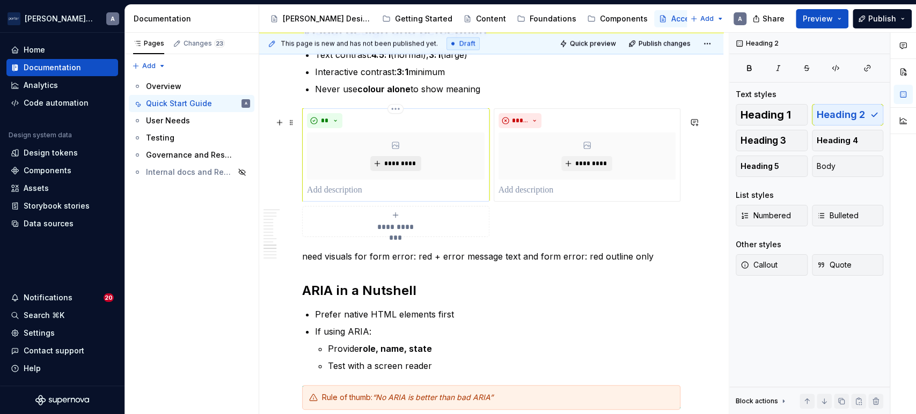
scroll to position [1191, 0]
click at [303, 300] on h2 "ARIA in a Nutshell" at bounding box center [491, 291] width 379 height 17
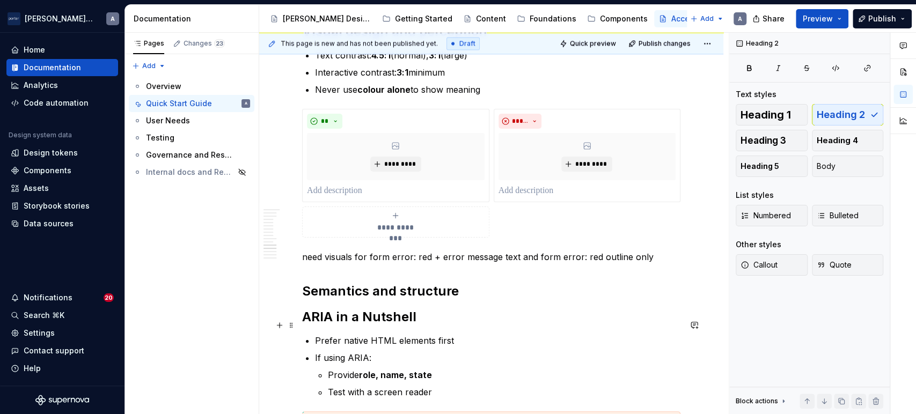
click at [392, 326] on h2 "ARIA in a Nutshell" at bounding box center [491, 317] width 379 height 17
click at [781, 136] on span "Heading 3" at bounding box center [764, 140] width 46 height 11
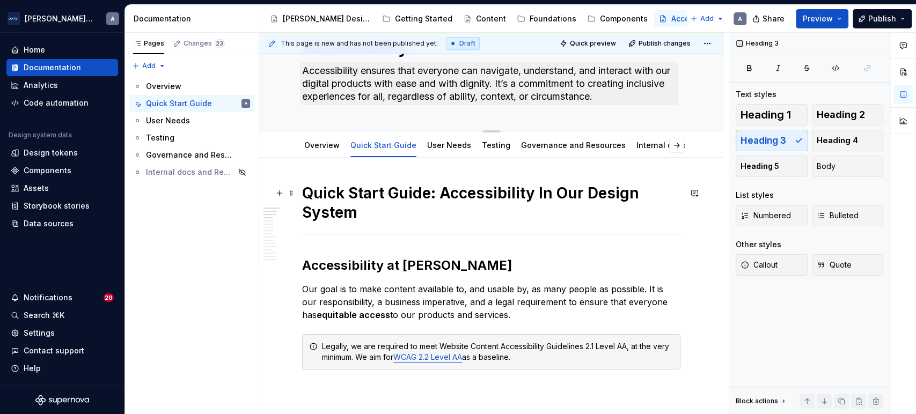
scroll to position [0, 0]
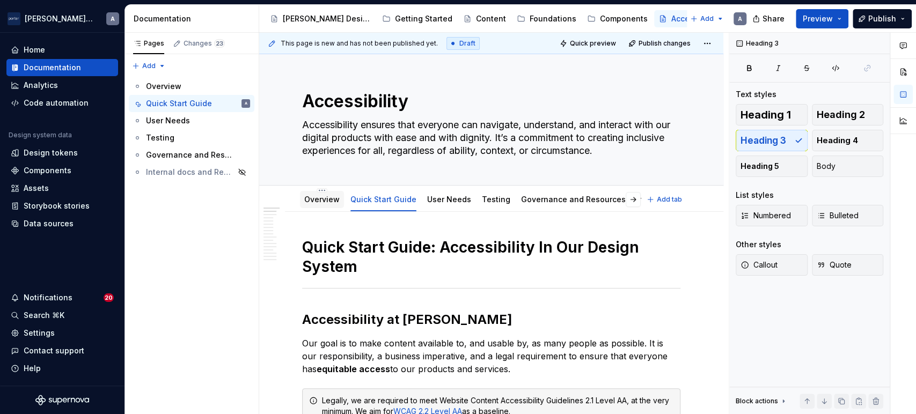
click at [331, 197] on link "Overview" at bounding box center [321, 199] width 35 height 9
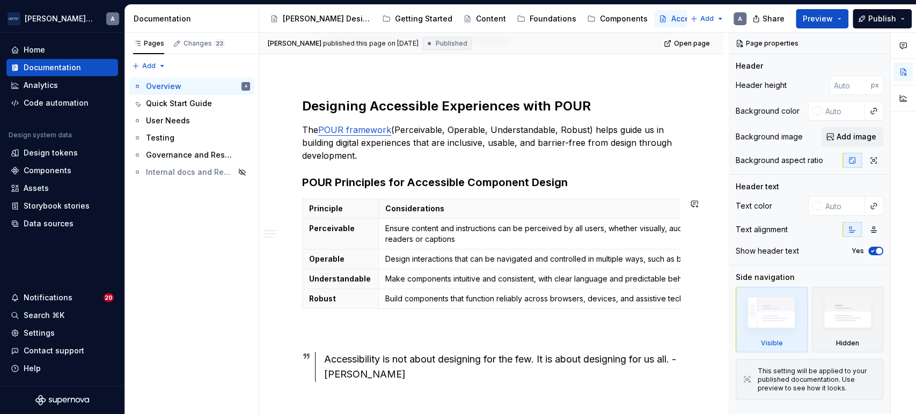
scroll to position [497, 0]
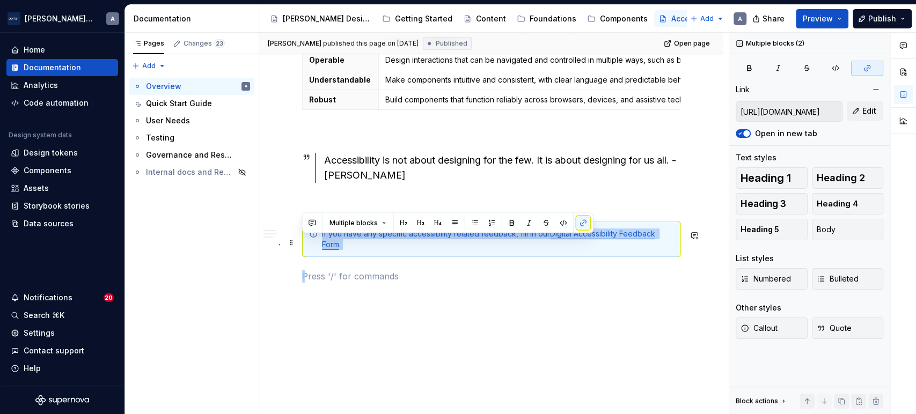
drag, startPoint x: 373, startPoint y: 274, endPoint x: 301, endPoint y: 233, distance: 83.4
click at [301, 233] on div "Accessibility at [PERSON_NAME] Our goal is to make content available to, and us…" at bounding box center [491, 67] width 464 height 705
copy div "If you have any specific accessibility related feedback, fill in our Digital Ac…"
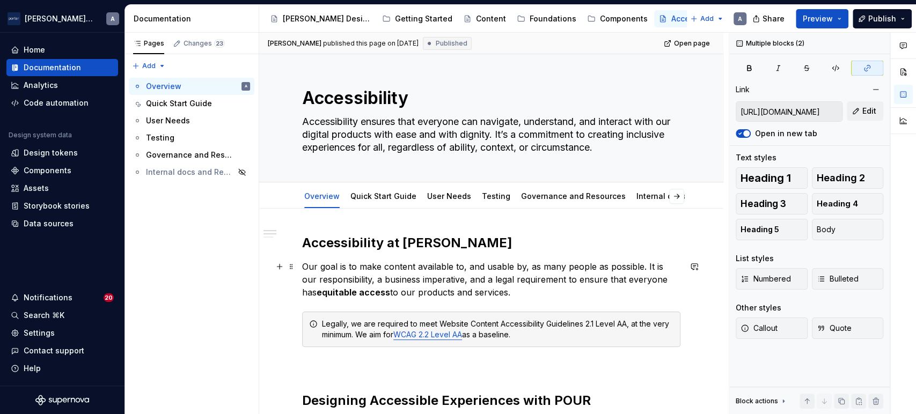
scroll to position [0, 0]
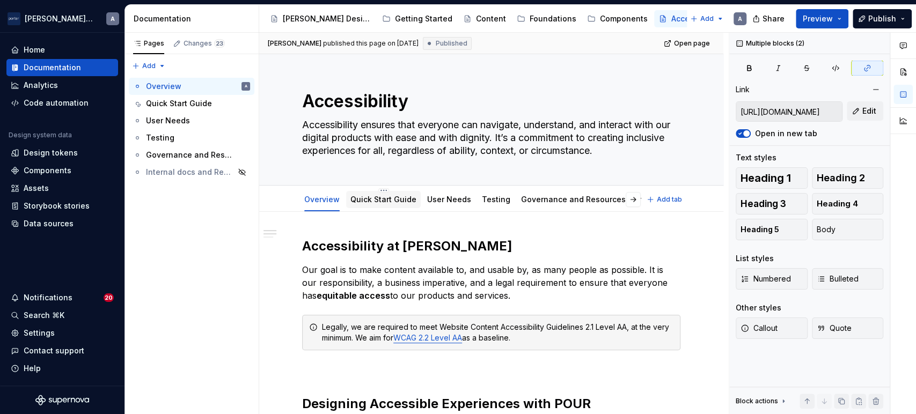
click at [366, 201] on link "Quick Start Guide" at bounding box center [384, 199] width 66 height 9
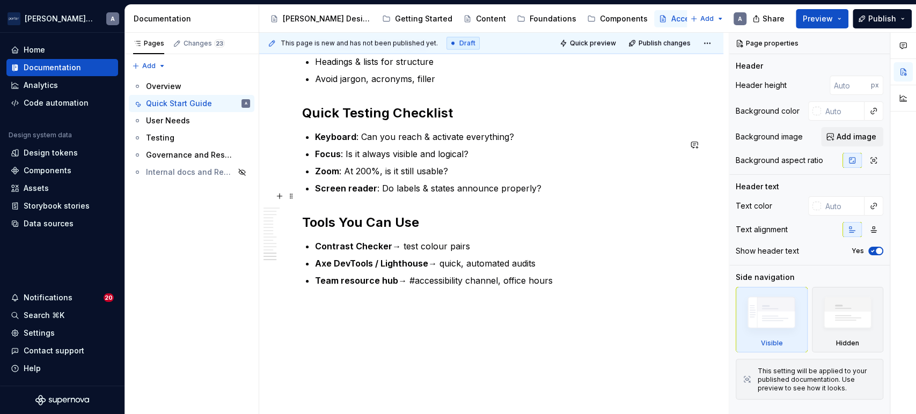
scroll to position [1649, 0]
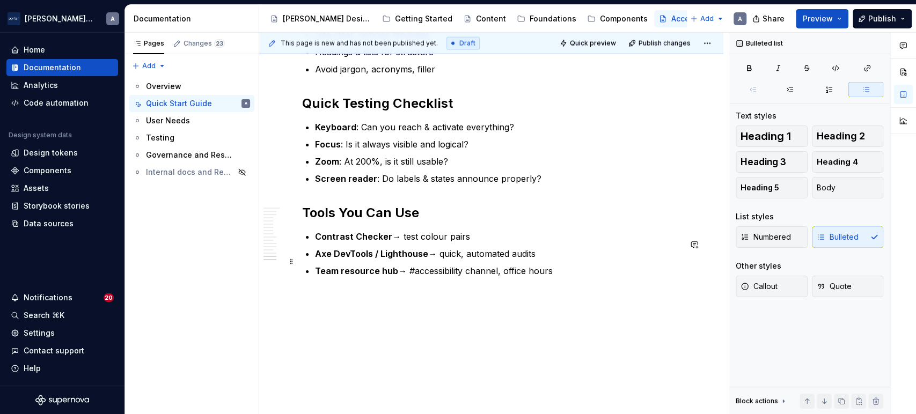
click at [612, 253] on p "Axe DevTools / Lighthouse → quick, automated audits" at bounding box center [498, 254] width 366 height 13
click at [630, 271] on p "Team resource hub → #accessibility channel, office hours" at bounding box center [498, 271] width 366 height 13
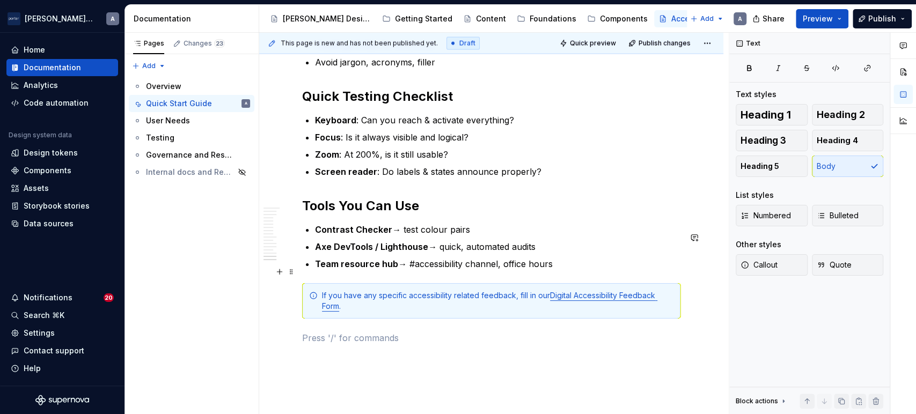
click at [617, 271] on p "Team resource hub → #accessibility channel, office hours" at bounding box center [498, 264] width 366 height 13
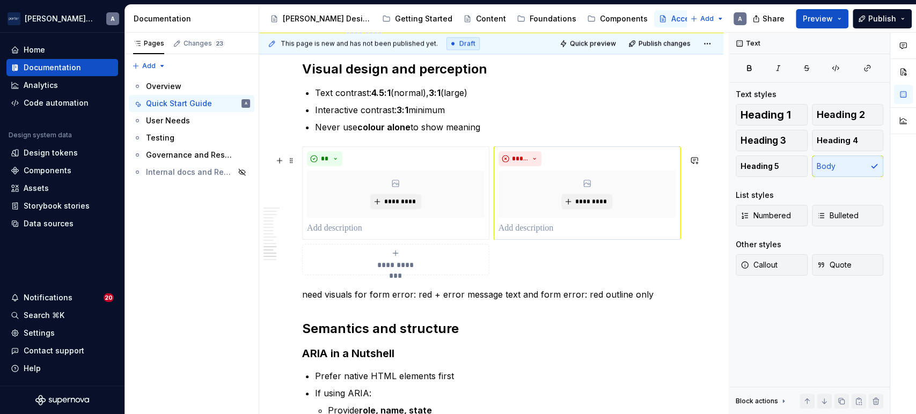
scroll to position [1350, 0]
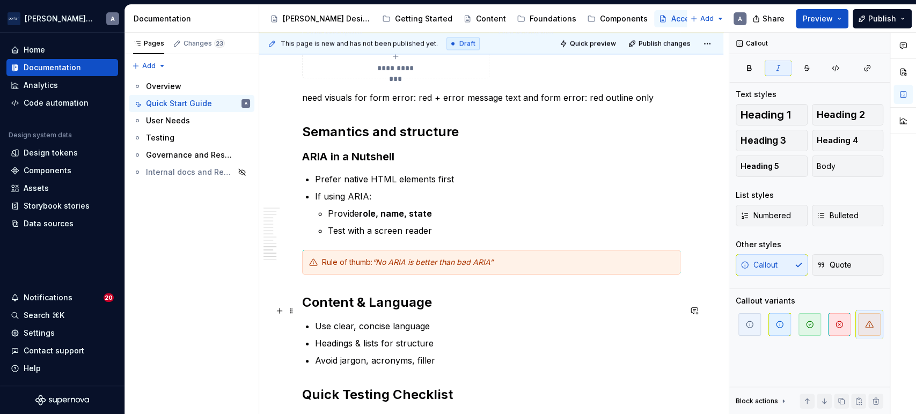
click at [408, 305] on h2 "Content & Language" at bounding box center [491, 302] width 379 height 17
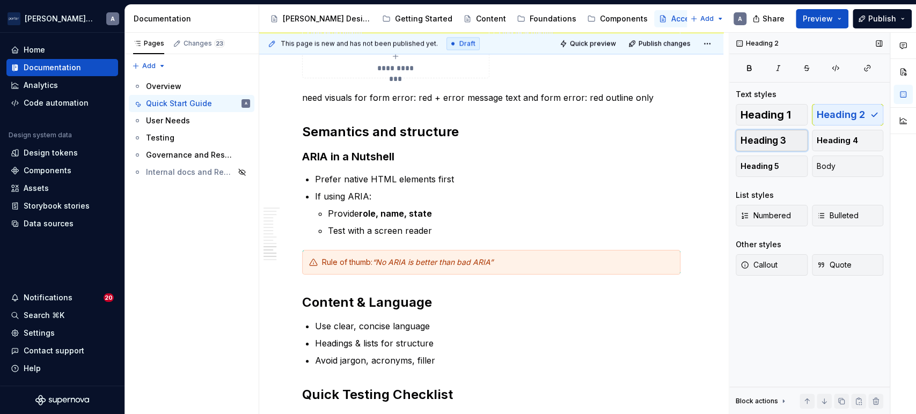
click at [797, 136] on button "Heading 3" at bounding box center [772, 140] width 72 height 21
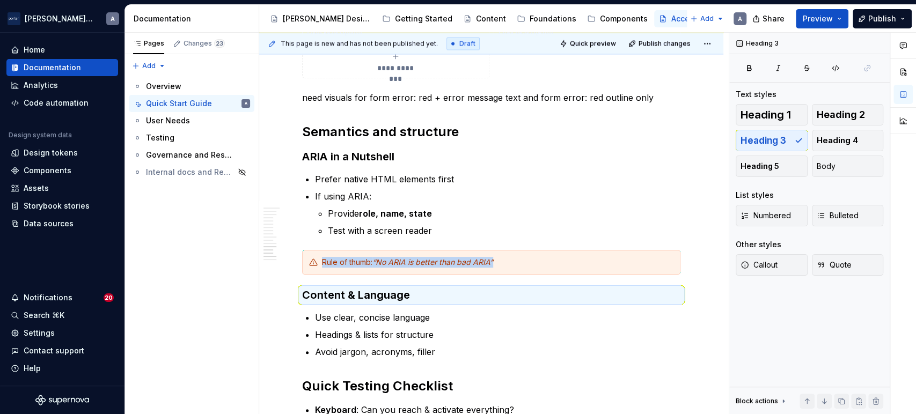
type textarea "*"
click at [428, 303] on h3 "Content & Language" at bounding box center [491, 295] width 379 height 15
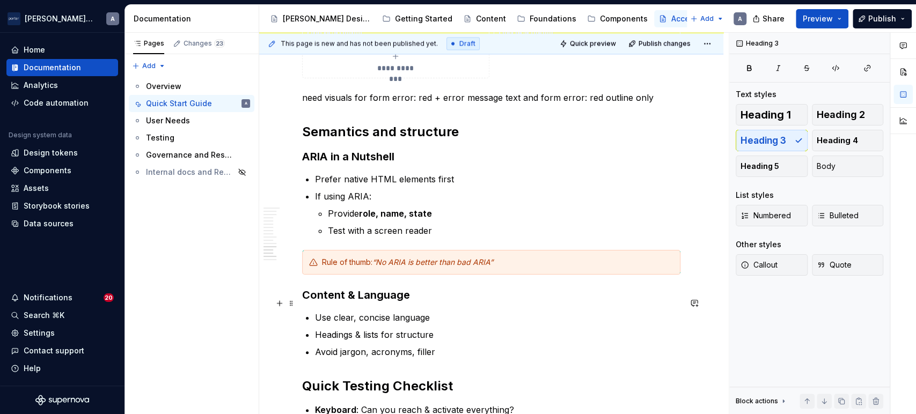
click at [432, 303] on h3 "Content & Language" at bounding box center [491, 295] width 379 height 15
click at [357, 163] on h3 "ARIA in a Nutshell" at bounding box center [491, 156] width 379 height 15
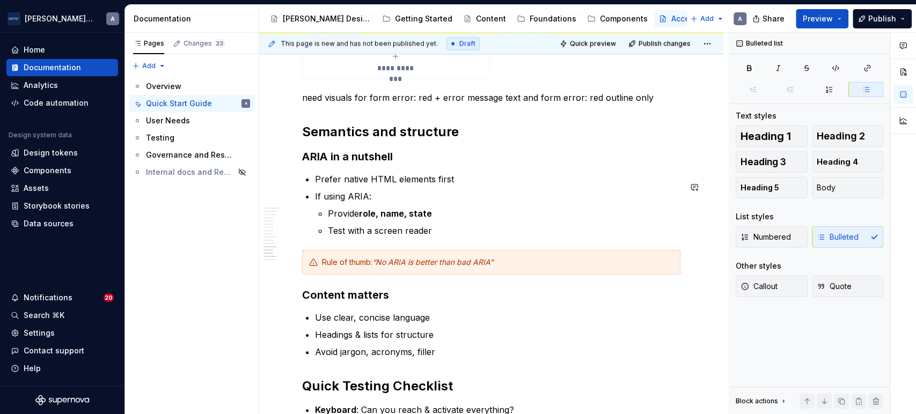
drag, startPoint x: 396, startPoint y: 173, endPoint x: 310, endPoint y: 172, distance: 85.9
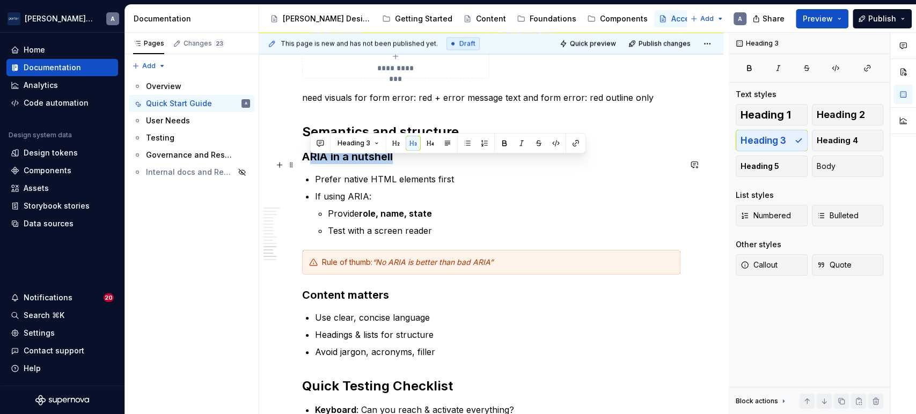
drag, startPoint x: 412, startPoint y: 165, endPoint x: 309, endPoint y: 163, distance: 103.7
click at [309, 163] on h3 "ARIA in a nutshell" at bounding box center [491, 156] width 379 height 15
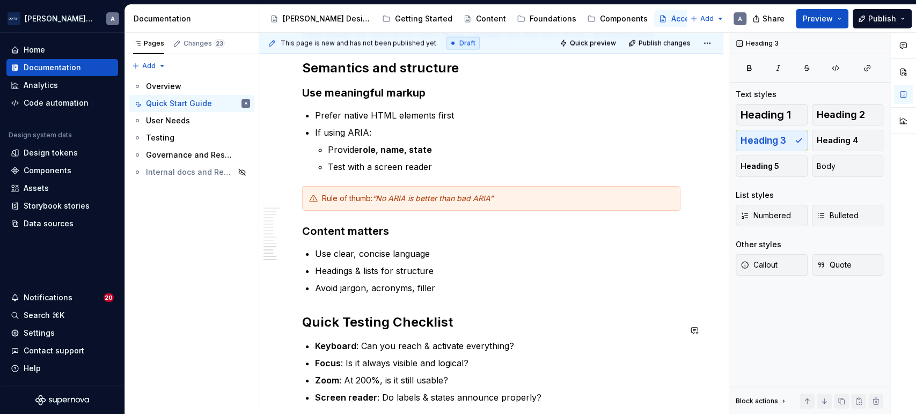
scroll to position [1450, 0]
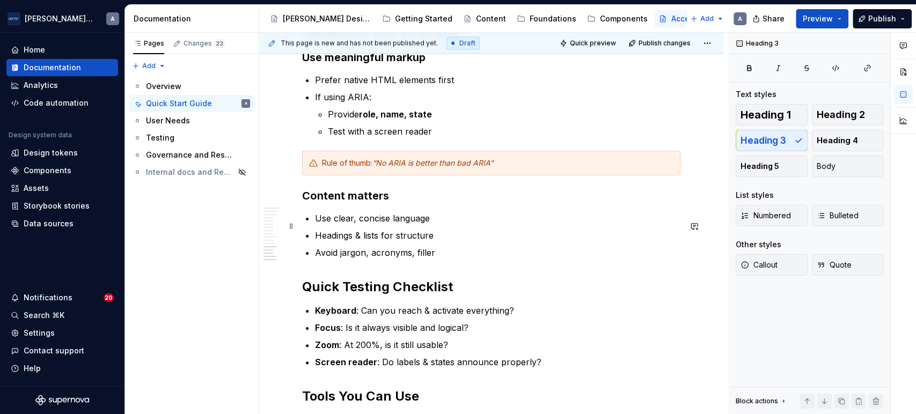
click at [443, 225] on p "Use clear, concise language" at bounding box center [498, 218] width 366 height 13
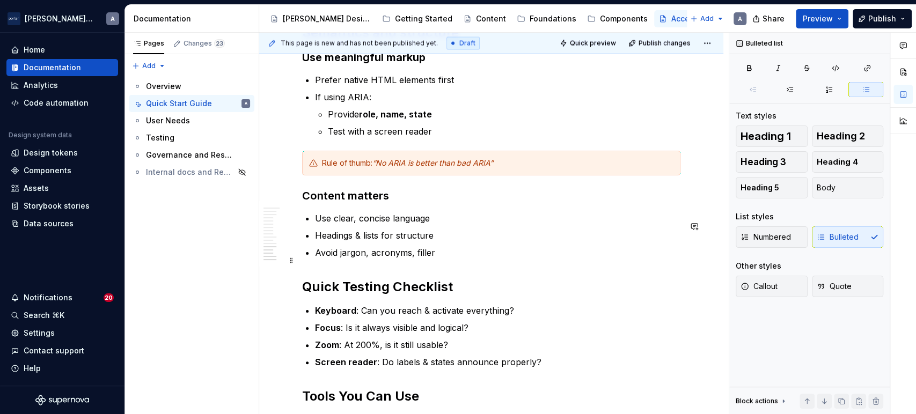
click at [447, 257] on p "Avoid jargon, acronyms, filler" at bounding box center [498, 252] width 366 height 13
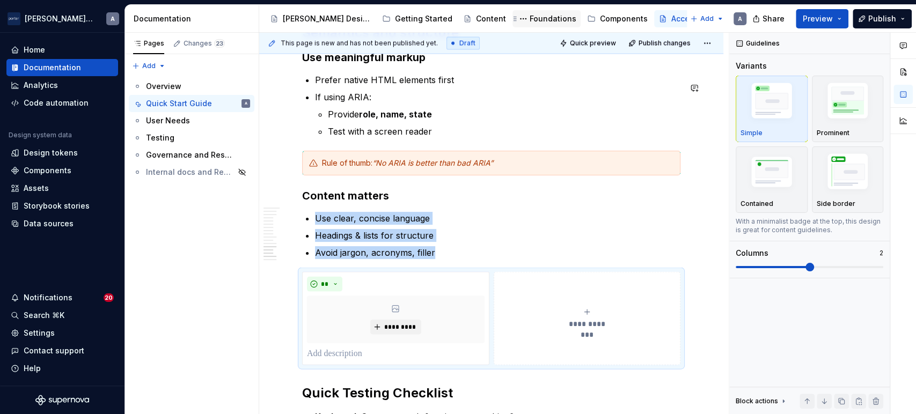
type textarea "*"
click at [378, 360] on p at bounding box center [396, 354] width 178 height 13
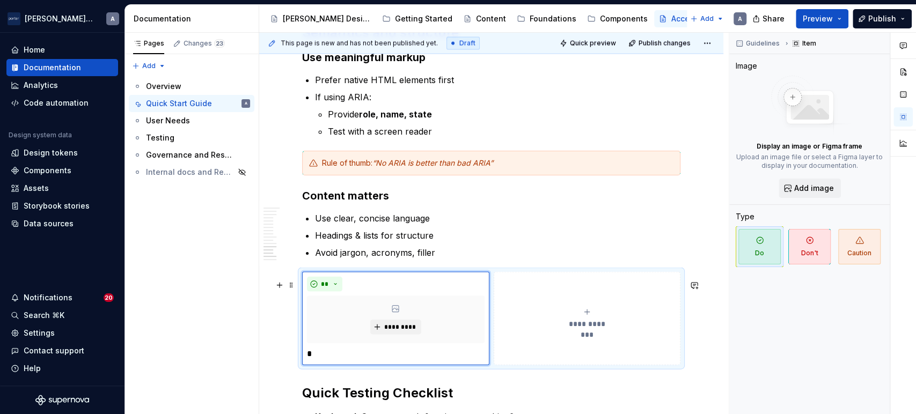
scroll to position [1456, 0]
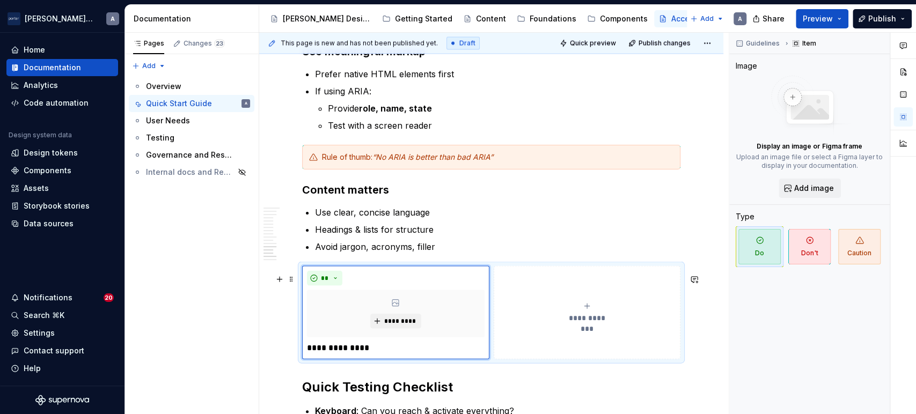
click at [600, 331] on button "**********" at bounding box center [587, 312] width 187 height 93
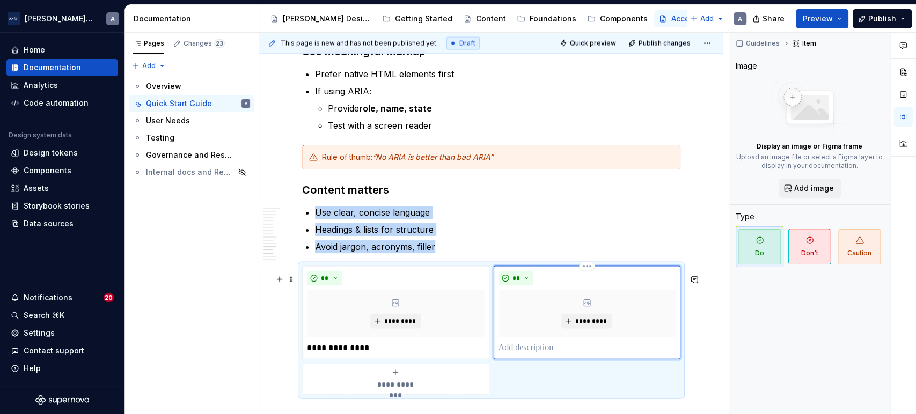
click at [538, 286] on div "**" at bounding box center [588, 278] width 178 height 15
click at [526, 286] on button "**" at bounding box center [516, 278] width 35 height 15
click at [530, 324] on div "Don't" at bounding box center [540, 324] width 20 height 11
click at [534, 350] on p at bounding box center [588, 348] width 178 height 13
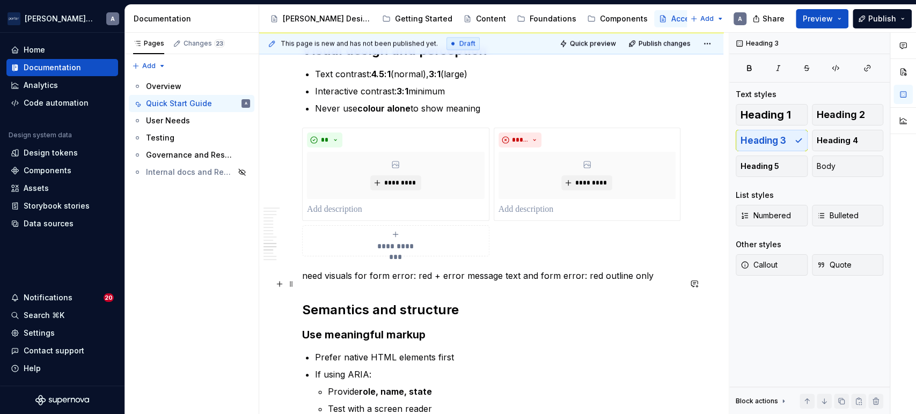
scroll to position [1157, 0]
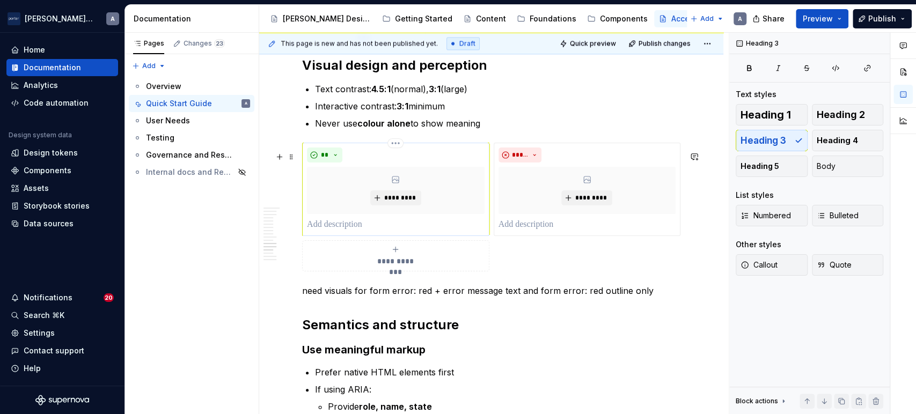
click at [422, 231] on p at bounding box center [396, 225] width 178 height 13
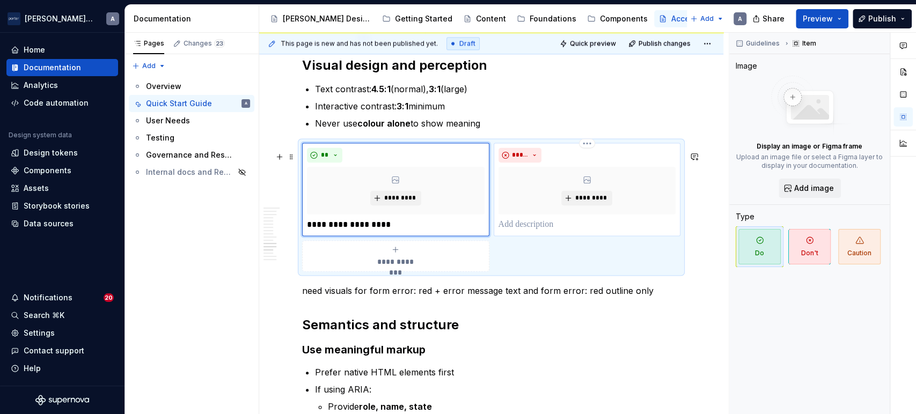
click at [512, 231] on p at bounding box center [588, 225] width 178 height 13
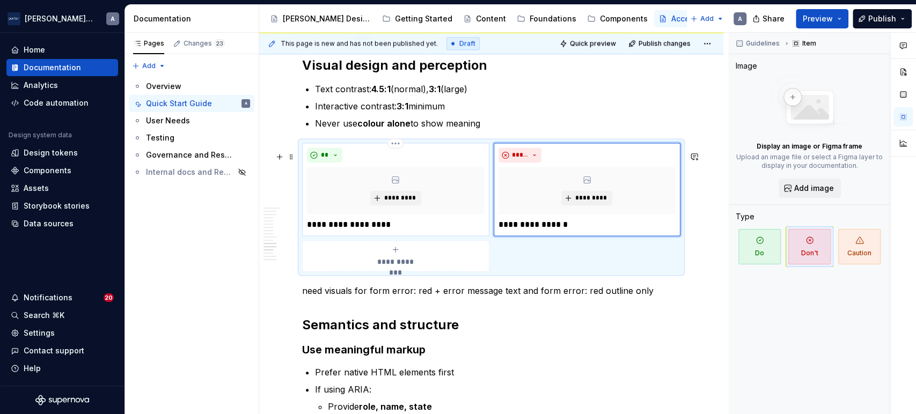
click at [332, 230] on p "**********" at bounding box center [395, 225] width 177 height 13
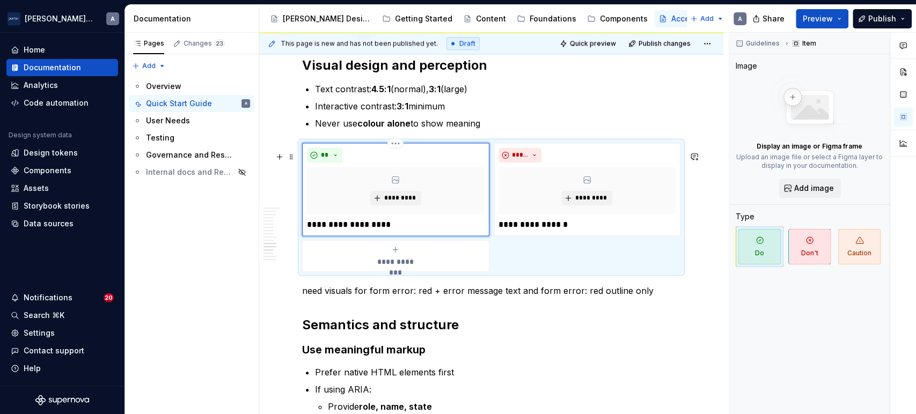
click at [412, 228] on p "**********" at bounding box center [395, 225] width 177 height 13
click at [485, 128] on p "Never use colour alone to show meaning" at bounding box center [498, 123] width 366 height 13
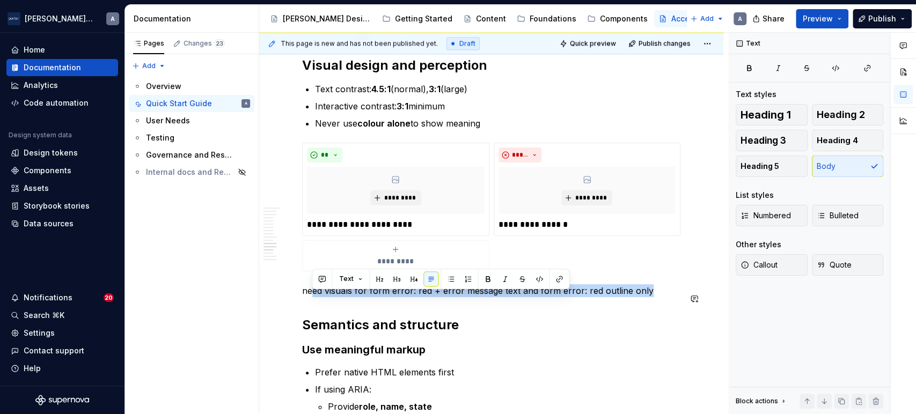
drag, startPoint x: 658, startPoint y: 293, endPoint x: 314, endPoint y: 286, distance: 344.2
click at [314, 286] on div "Quick Start Guide: Accessibility In Our Design System Accessibility at [PERSON_…" at bounding box center [491, 38] width 379 height 1915
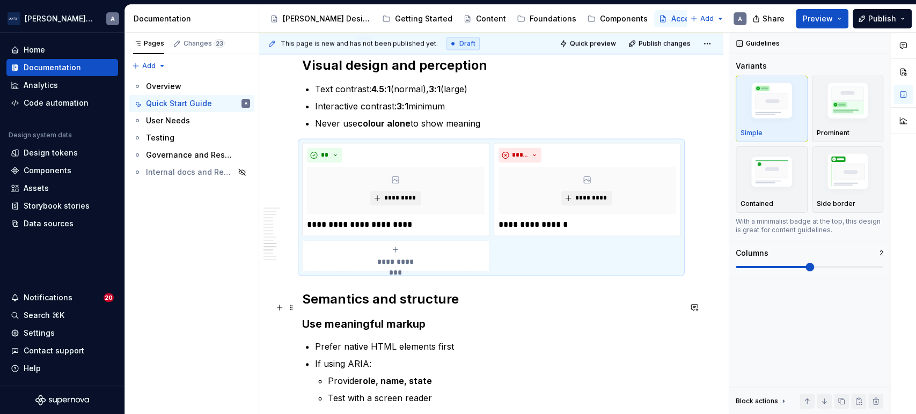
click at [491, 306] on h2 "Semantics and structure" at bounding box center [491, 299] width 379 height 17
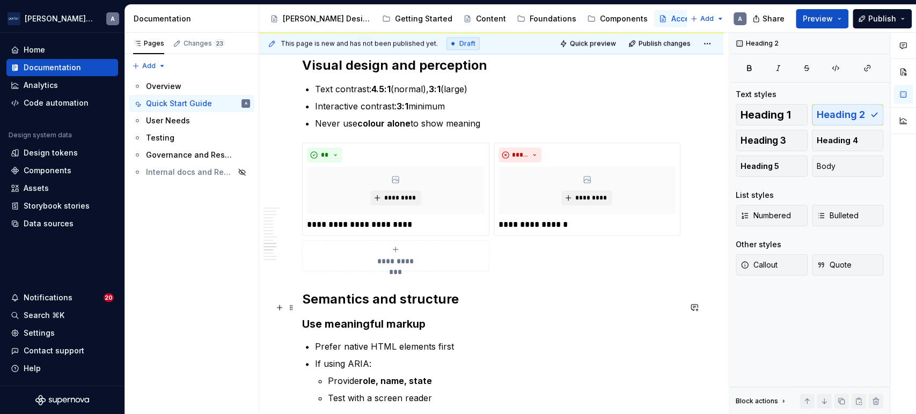
click at [374, 308] on h2 "Semantics and structure" at bounding box center [491, 299] width 379 height 17
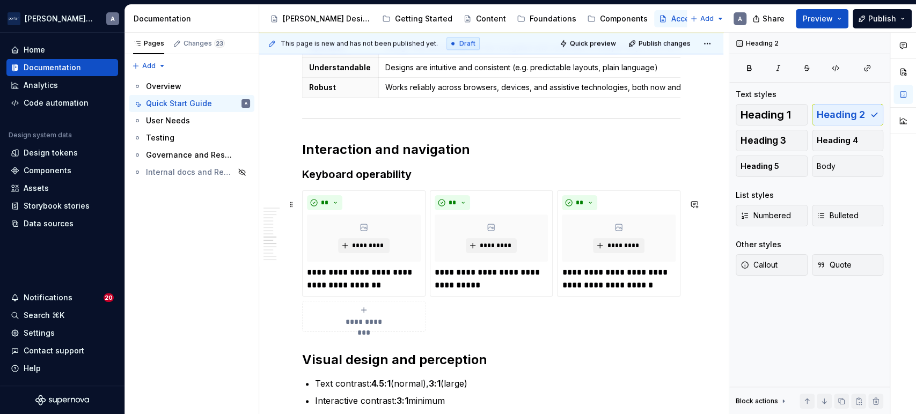
scroll to position [760, 0]
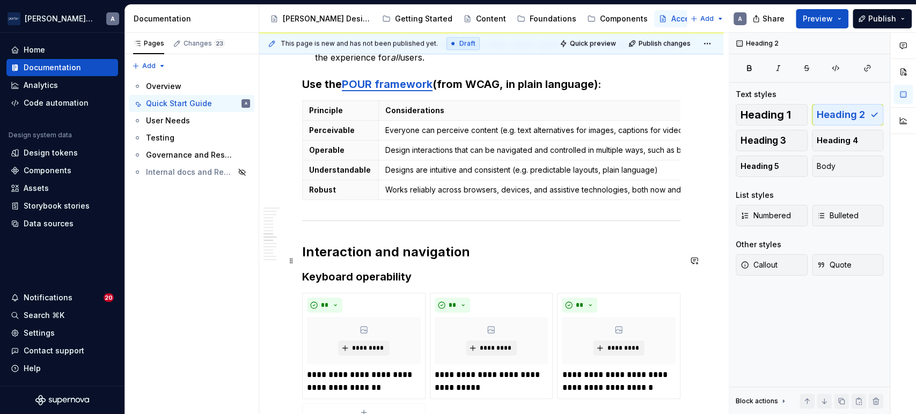
click at [381, 253] on h2 "Interaction and navigation" at bounding box center [491, 252] width 379 height 17
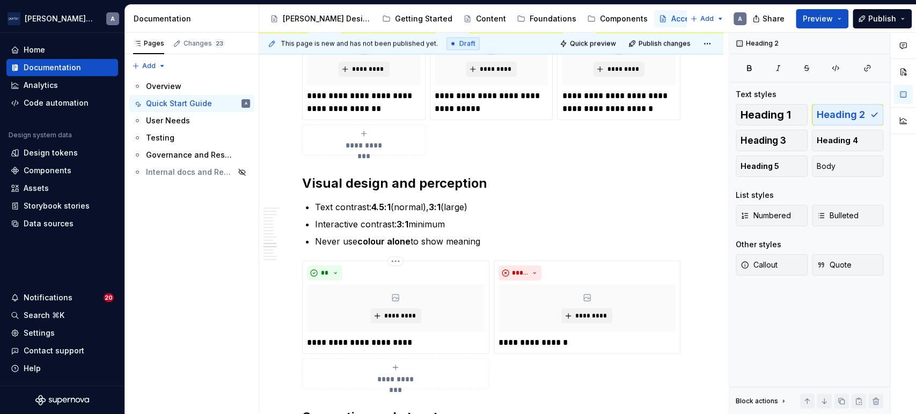
scroll to position [1058, 0]
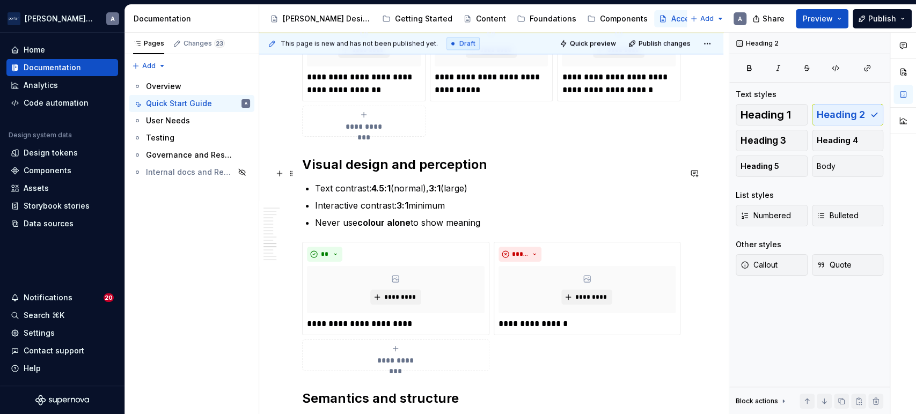
click at [361, 172] on h2 "Visual design and perception" at bounding box center [491, 164] width 379 height 17
click at [303, 169] on h2 "Visual design and perception" at bounding box center [491, 164] width 379 height 17
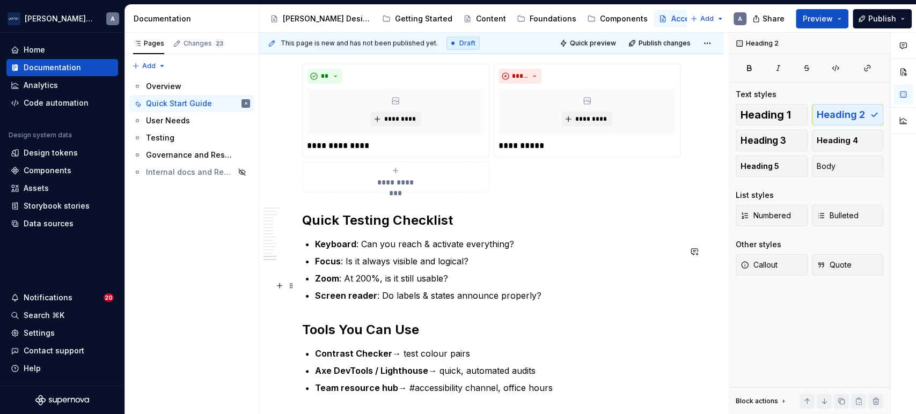
scroll to position [1654, 0]
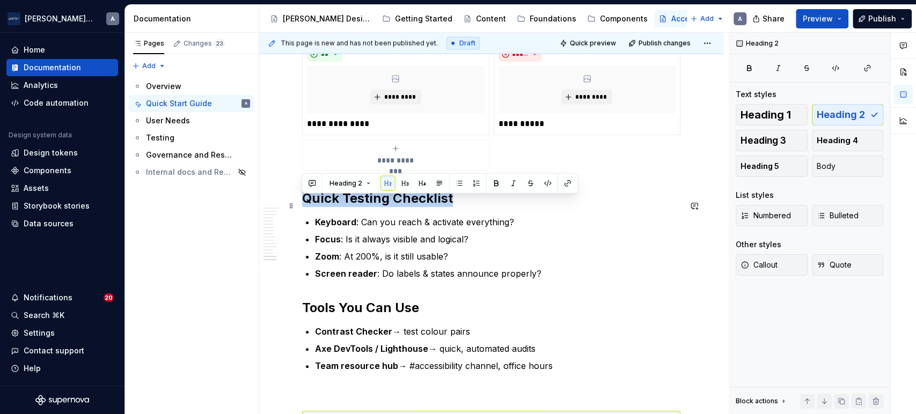
drag, startPoint x: 470, startPoint y: 205, endPoint x: 306, endPoint y: 198, distance: 163.9
click at [306, 198] on h2 "Quick Testing Checklist" at bounding box center [491, 198] width 379 height 17
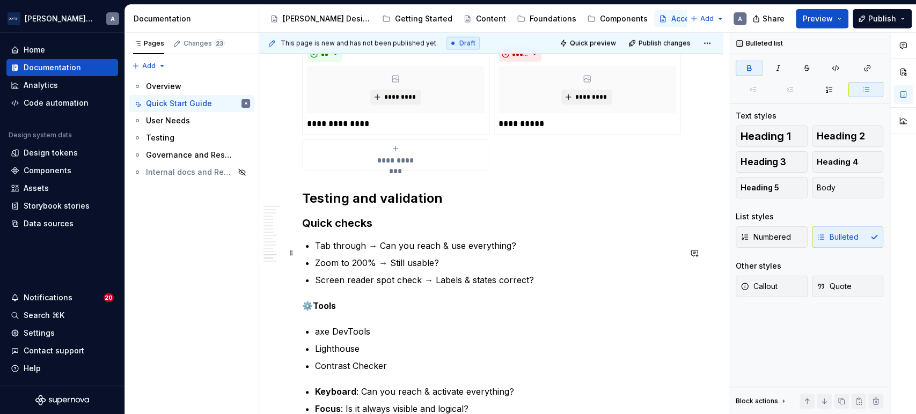
click at [442, 252] on p "Tab through → Can you reach & use everything?" at bounding box center [498, 245] width 366 height 13
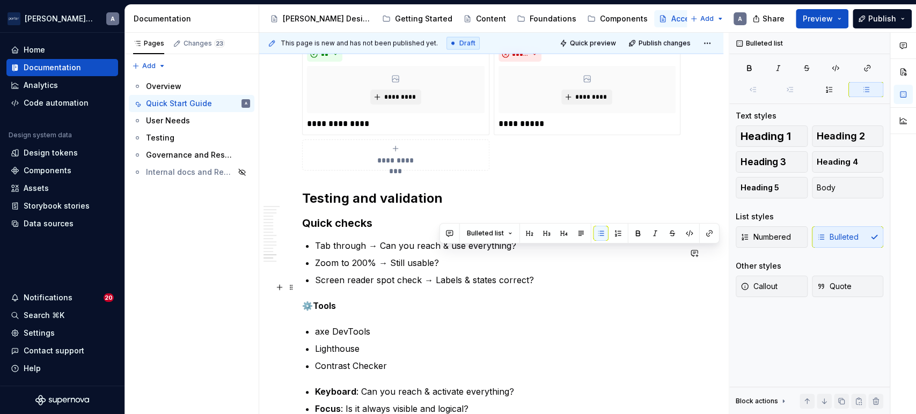
click at [497, 282] on p "Screen reader spot check → Labels & states correct?" at bounding box center [498, 280] width 366 height 13
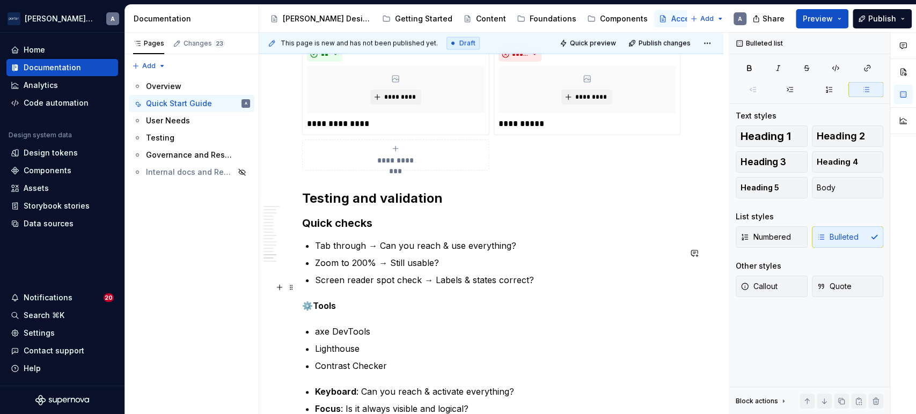
click at [522, 278] on ul "Tab through → Can you reach & use everything? Zoom to 200% → Still usable? Scre…" at bounding box center [498, 262] width 366 height 47
click at [446, 249] on p "Tab through → Can you reach & use everything?" at bounding box center [498, 245] width 366 height 13
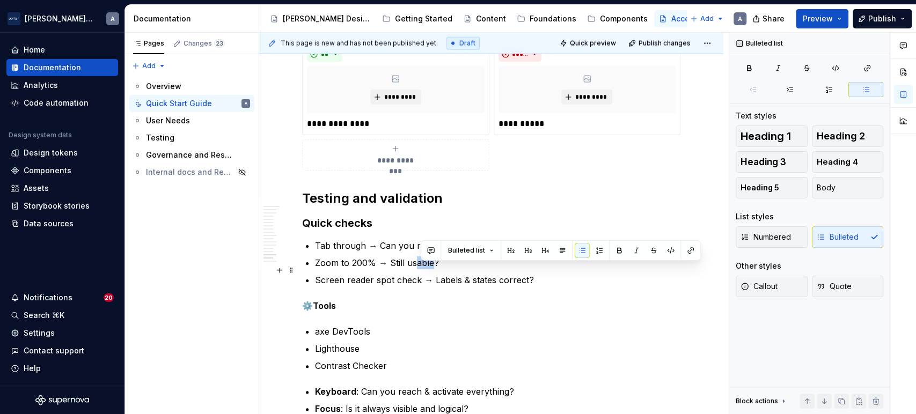
drag, startPoint x: 433, startPoint y: 274, endPoint x: 418, endPoint y: 277, distance: 15.2
click at [418, 277] on ul "Tab through → Can you reach and use everything? Zoom to 200% → Still usable? Sc…" at bounding box center [498, 262] width 366 height 47
click at [439, 270] on p "Zoom to 200% → Still usable?" at bounding box center [498, 263] width 366 height 13
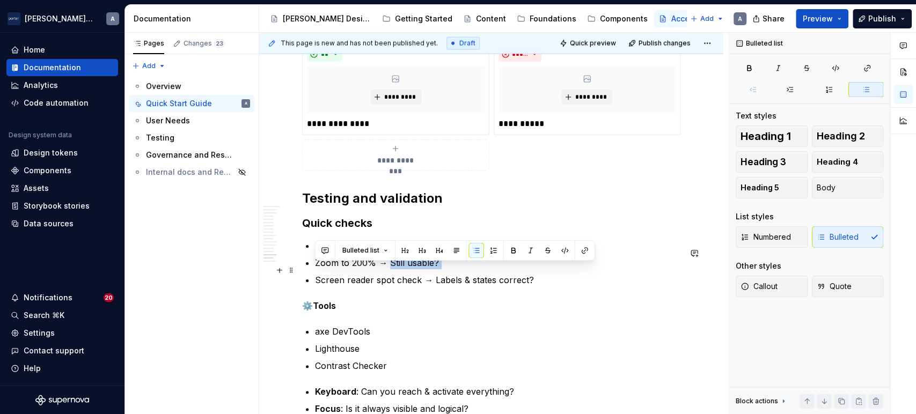
drag, startPoint x: 439, startPoint y: 272, endPoint x: 397, endPoint y: 275, distance: 41.4
click at [397, 270] on p "Zoom to 200% → Still usable?" at bounding box center [498, 263] width 366 height 13
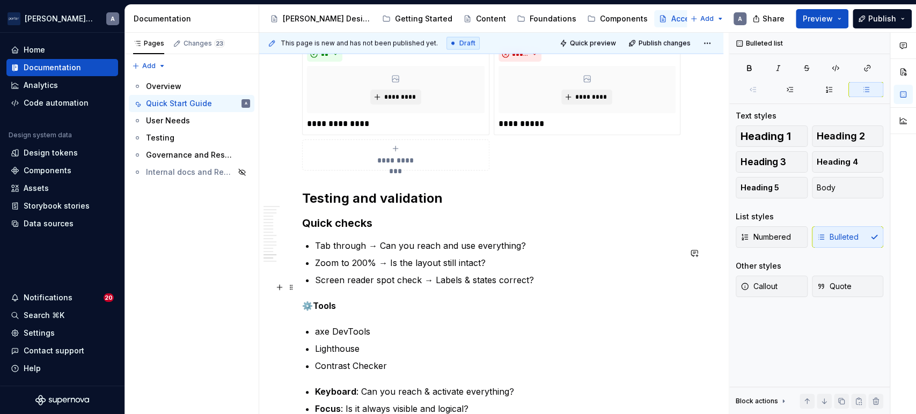
click at [467, 283] on p "Screen reader spot check → Labels & states correct?" at bounding box center [498, 280] width 366 height 13
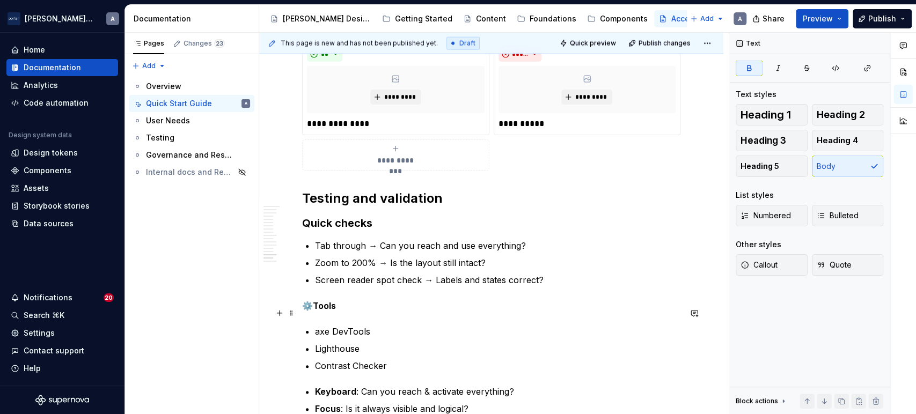
click at [391, 312] on p "⚙️ Tools" at bounding box center [491, 306] width 379 height 13
click at [328, 311] on strong "Tools" at bounding box center [324, 306] width 23 height 11
drag, startPoint x: 315, startPoint y: 317, endPoint x: 361, endPoint y: 324, distance: 46.8
click at [315, 312] on p "⚙️ Tools" at bounding box center [491, 306] width 379 height 13
click at [771, 146] on button "Heading 3" at bounding box center [772, 140] width 72 height 21
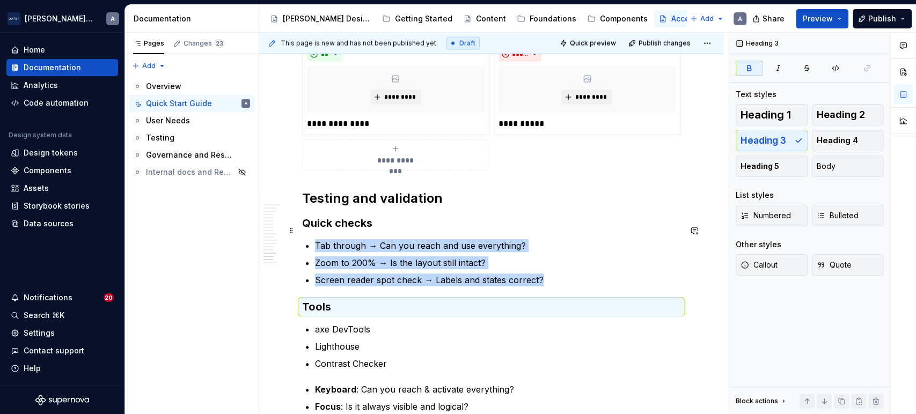
click at [305, 231] on h3 "Quick checks" at bounding box center [491, 223] width 379 height 15
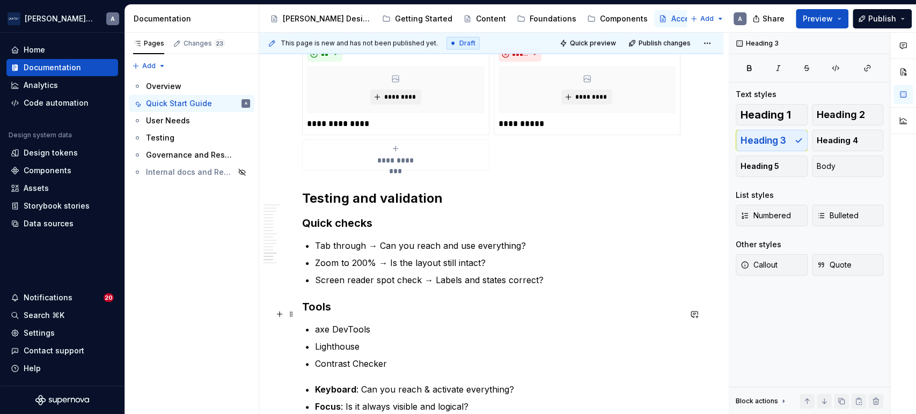
click at [304, 310] on strong "Tools" at bounding box center [316, 307] width 29 height 13
click at [303, 314] on strong "Tools" at bounding box center [316, 307] width 29 height 13
click at [348, 270] on p "Zoom to 200% → Is the layout still intact?" at bounding box center [498, 263] width 366 height 13
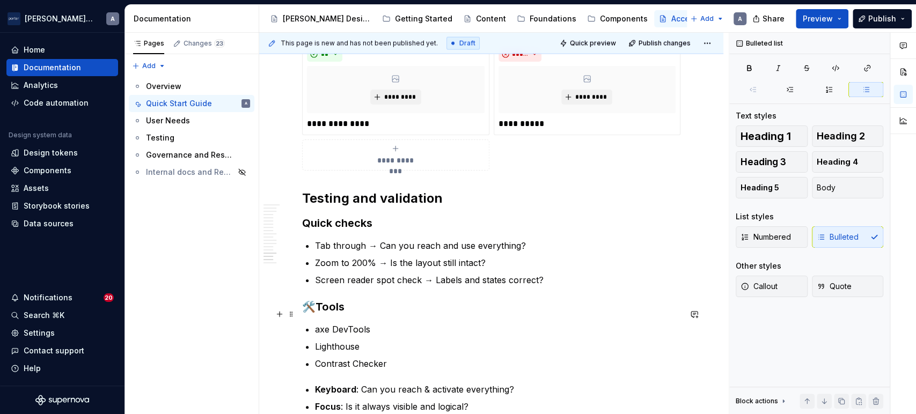
click at [316, 314] on strong "🛠️Tools" at bounding box center [323, 307] width 42 height 13
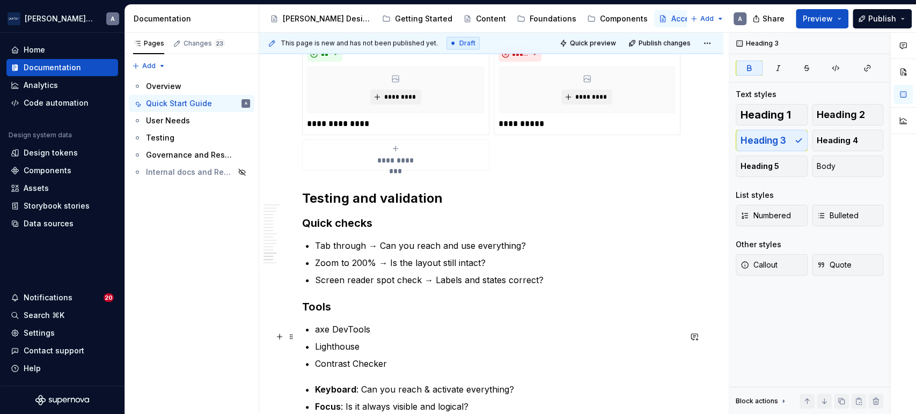
click at [581, 336] on p "axe DevTools" at bounding box center [498, 329] width 366 height 13
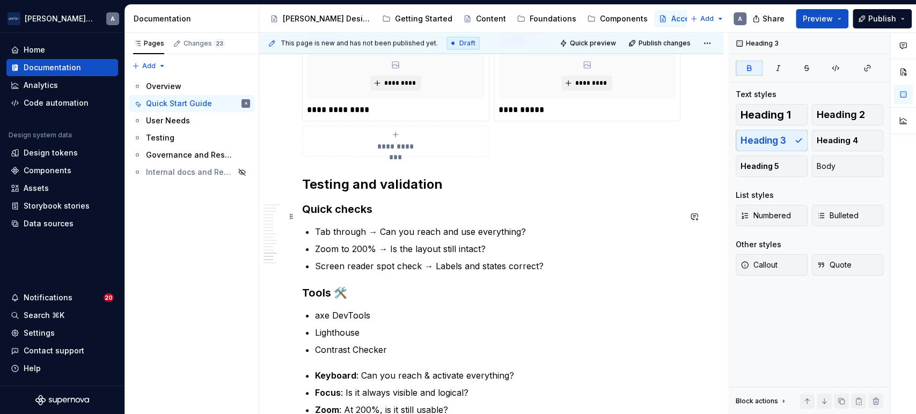
scroll to position [1690, 0]
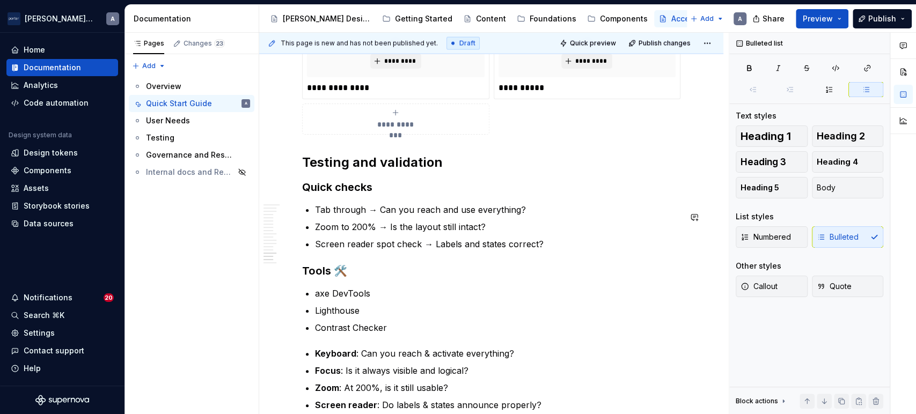
click at [410, 195] on h3 "Quick checks" at bounding box center [491, 187] width 379 height 15
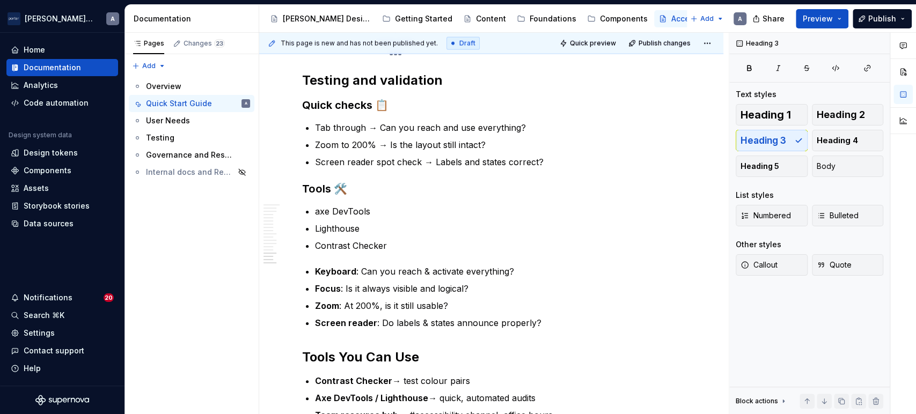
scroll to position [1790, 0]
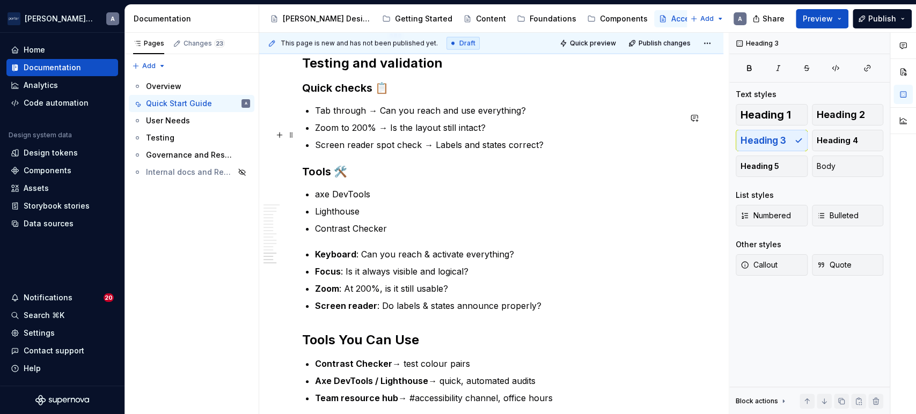
click at [515, 134] on p "Zoom to 200% → Is the layout still intact?" at bounding box center [498, 127] width 366 height 13
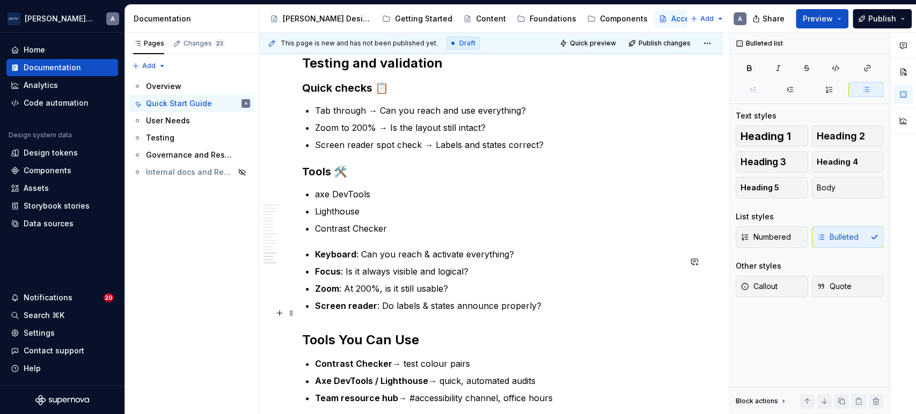
click at [554, 311] on p "Screen reader : Do labels & states announce properly?" at bounding box center [498, 306] width 366 height 13
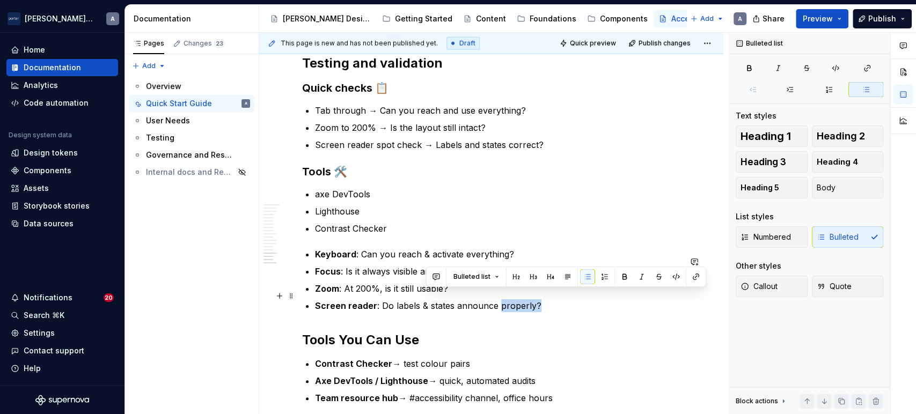
drag, startPoint x: 555, startPoint y: 312, endPoint x: 496, endPoint y: 308, distance: 59.2
click at [496, 308] on p "Screen reader : Do labels & states announce properly?" at bounding box center [498, 306] width 366 height 13
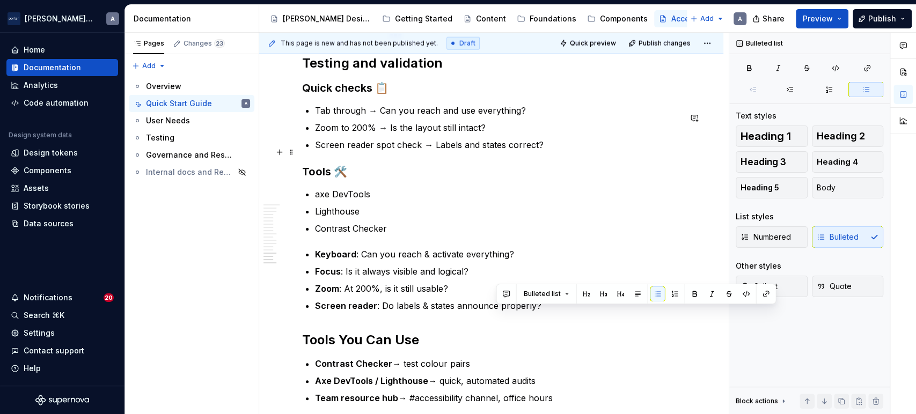
click at [447, 149] on p "Screen reader spot check → Labels and states correct?" at bounding box center [498, 145] width 366 height 13
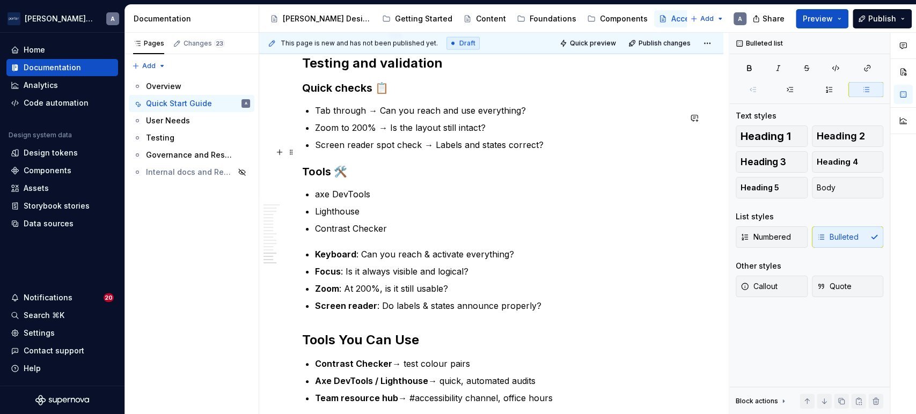
click at [441, 151] on p "Screen reader spot check → Labels and states correct?" at bounding box center [498, 145] width 366 height 13
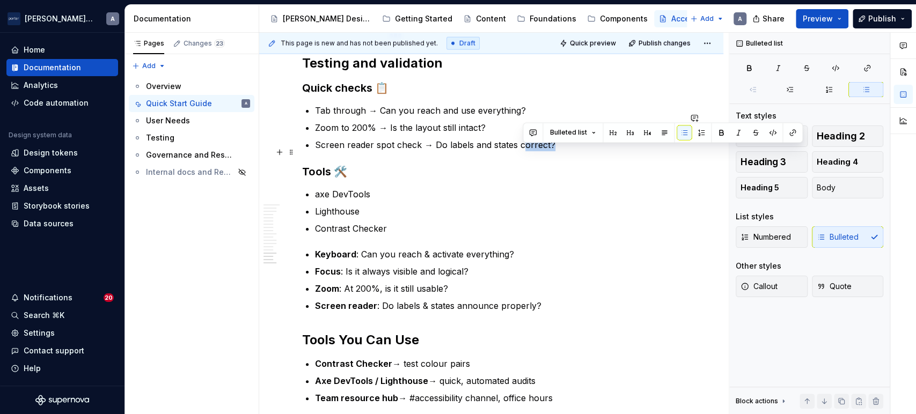
drag, startPoint x: 550, startPoint y: 152, endPoint x: 521, endPoint y: 152, distance: 29.0
click at [521, 151] on p "Screen reader spot check → Do labels and states correct?" at bounding box center [498, 145] width 366 height 13
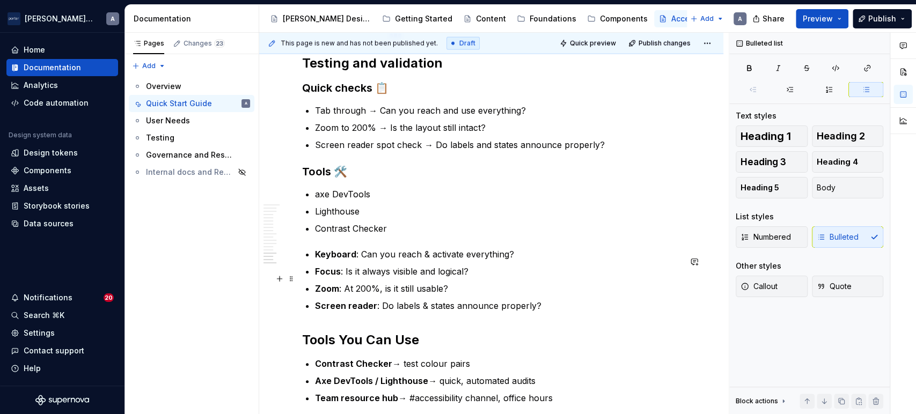
click at [514, 278] on p "Focus : Is it always visible and logical?" at bounding box center [498, 271] width 366 height 13
click at [571, 117] on p "Tab through → Can you reach and use everything?" at bounding box center [498, 110] width 366 height 13
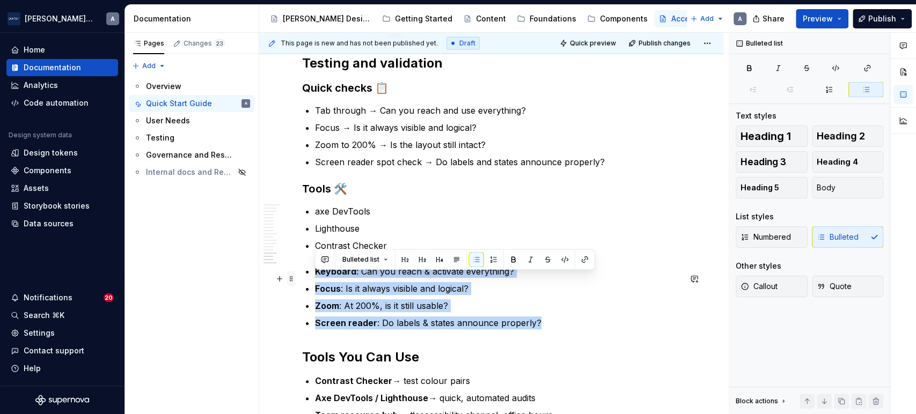
drag, startPoint x: 547, startPoint y: 329, endPoint x: 295, endPoint y: 277, distance: 257.8
click at [625, 312] on p "Zoom : At 200%, is it still usable?" at bounding box center [498, 306] width 366 height 13
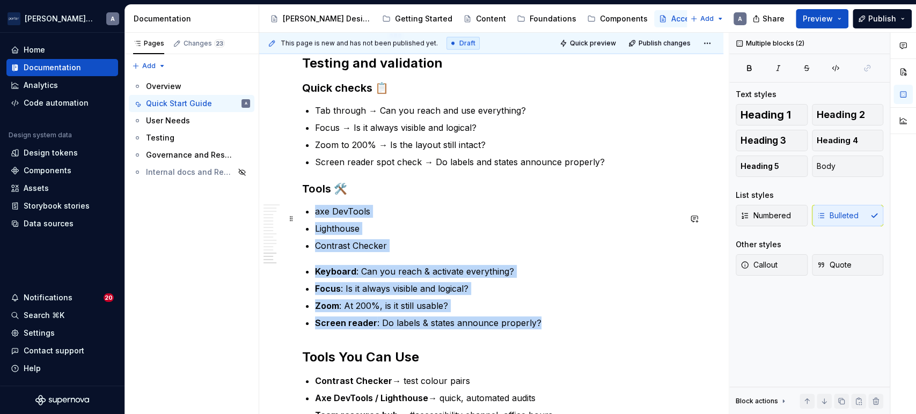
drag, startPoint x: 547, startPoint y: 330, endPoint x: 314, endPoint y: 221, distance: 257.2
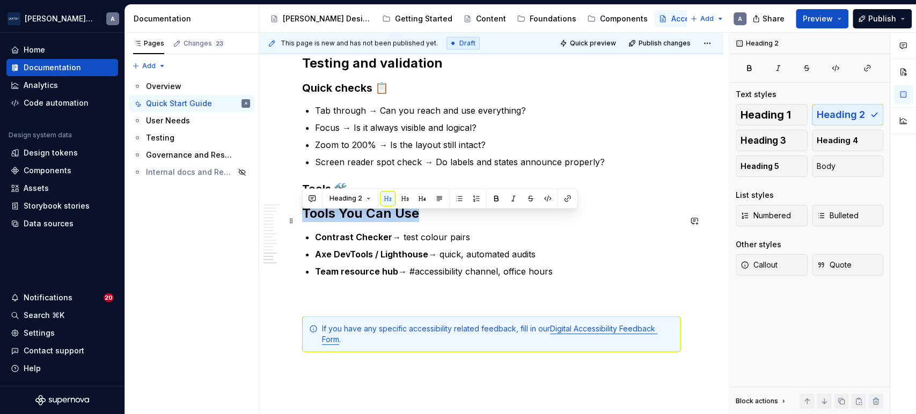
drag, startPoint x: 488, startPoint y: 219, endPoint x: 299, endPoint y: 215, distance: 189.6
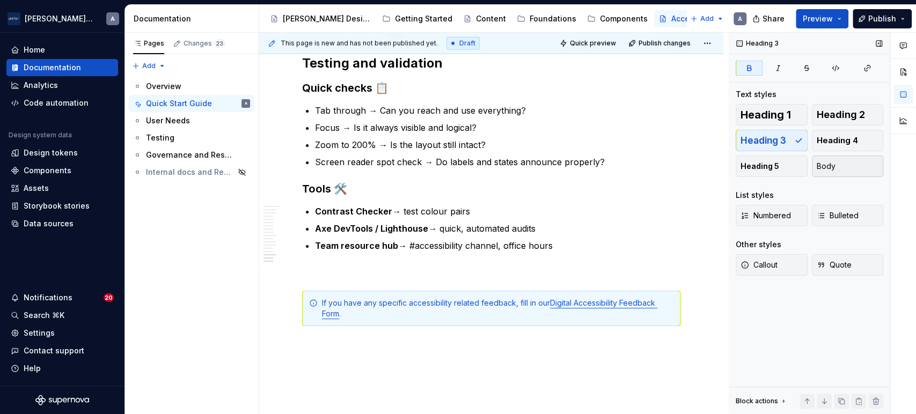
type textarea "*"
click at [357, 217] on strong "Contrast Checker" at bounding box center [353, 211] width 77 height 11
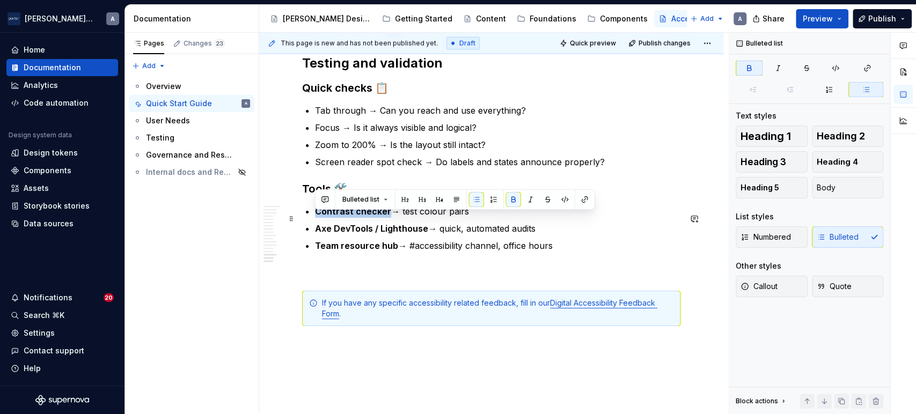
drag, startPoint x: 387, startPoint y: 217, endPoint x: 314, endPoint y: 221, distance: 73.1
click at [579, 198] on button "button" at bounding box center [585, 199] width 15 height 15
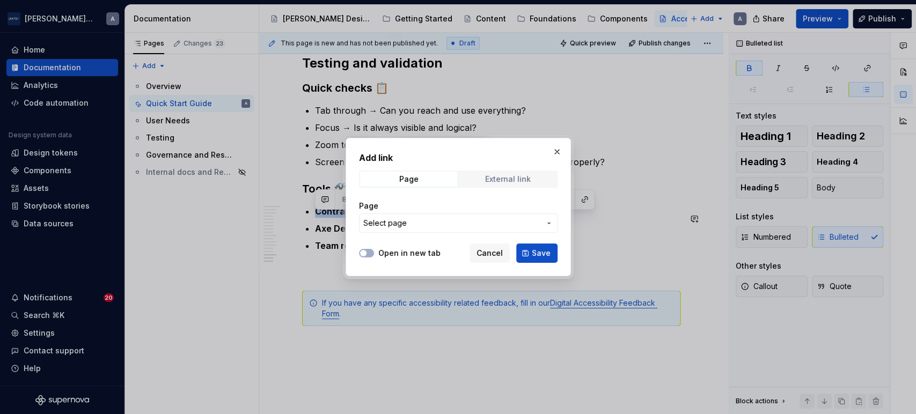
click at [521, 180] on div "External link" at bounding box center [508, 179] width 46 height 9
click at [408, 227] on input "URL" at bounding box center [458, 223] width 199 height 19
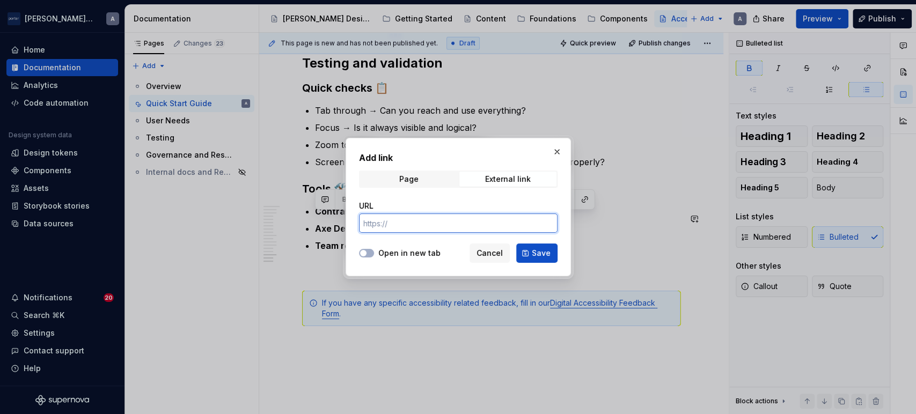
paste input "[URL][DOMAIN_NAME]"
type input "[URL][DOMAIN_NAME]"
click at [368, 254] on button "Open in new tab" at bounding box center [366, 253] width 15 height 9
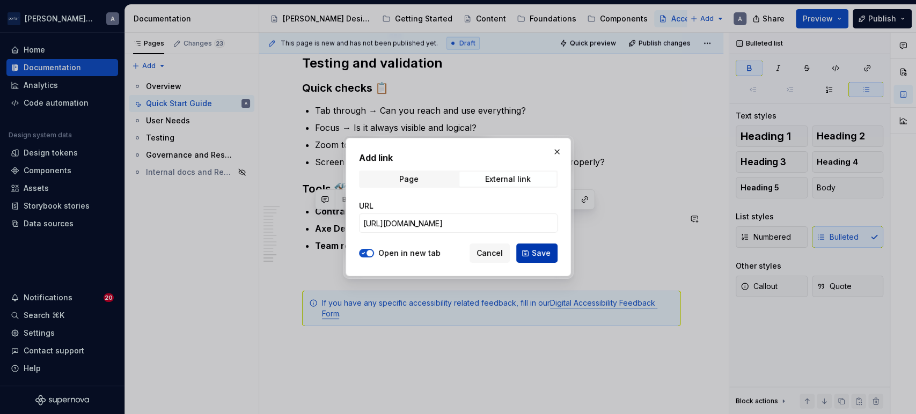
click at [525, 253] on button "Save" at bounding box center [537, 253] width 41 height 19
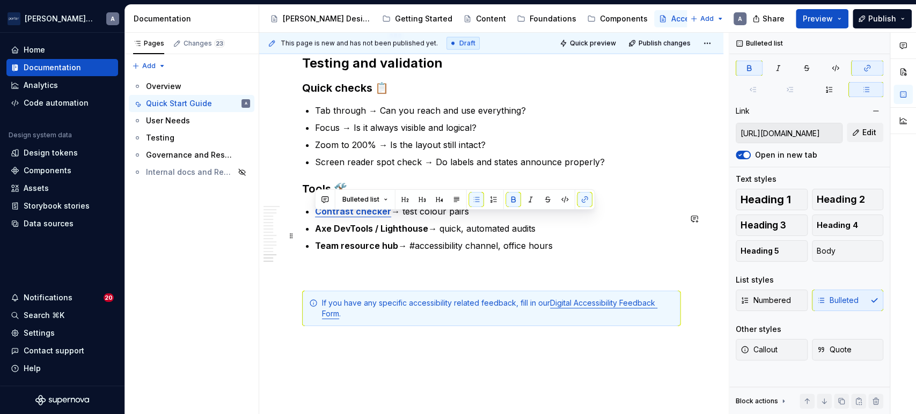
click at [558, 235] on p "Axe DevTools / Lighthouse → quick, automated audits" at bounding box center [498, 228] width 366 height 13
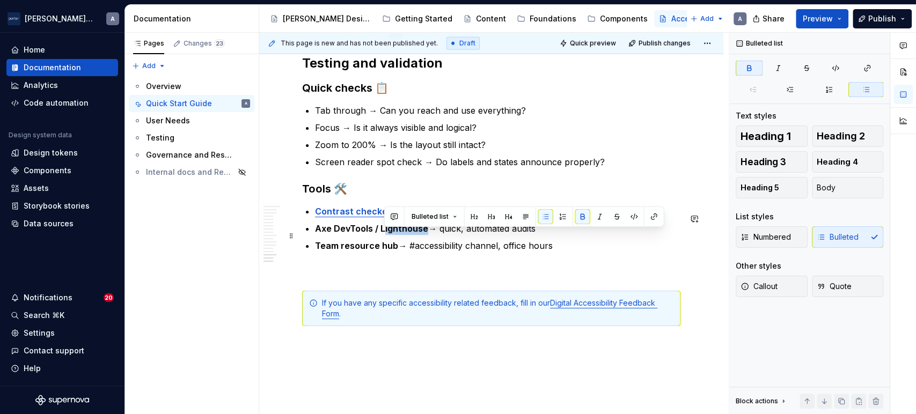
drag, startPoint x: 426, startPoint y: 237, endPoint x: 384, endPoint y: 236, distance: 41.9
click at [384, 235] on p "Axe DevTools / Lighthouse → quick, automated audits" at bounding box center [498, 228] width 366 height 13
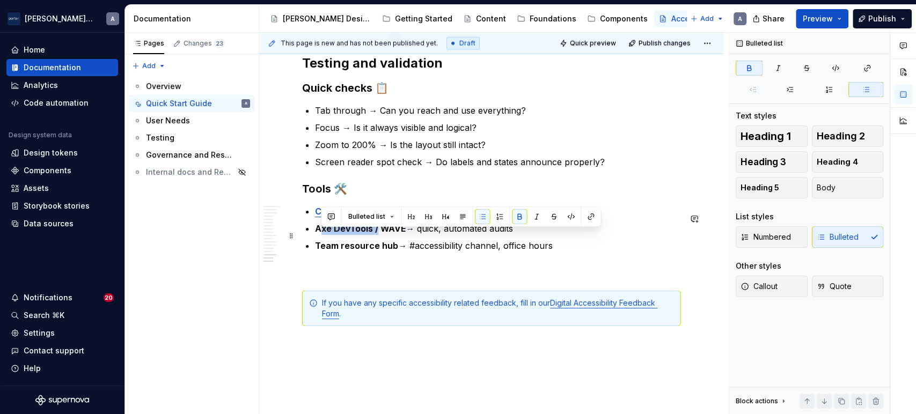
drag, startPoint x: 378, startPoint y: 236, endPoint x: 318, endPoint y: 233, distance: 60.2
click at [318, 233] on strong "Axe DevTools / WAVE" at bounding box center [360, 228] width 91 height 11
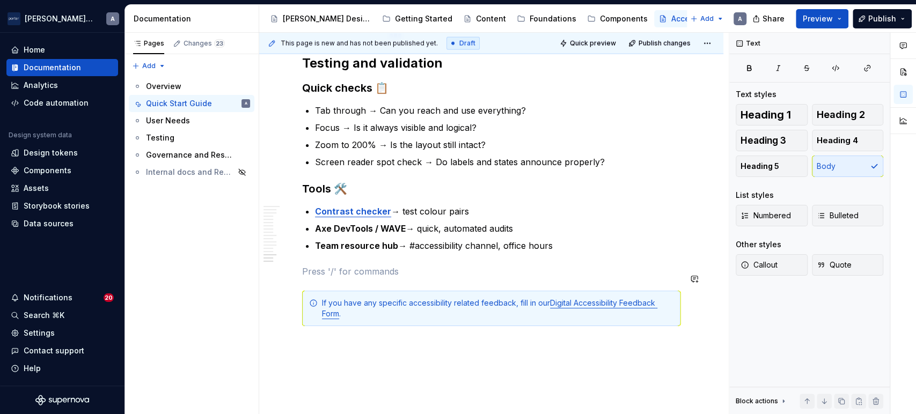
click at [503, 247] on p "Team resource hub → #accessibility channel, office hours" at bounding box center [498, 245] width 366 height 13
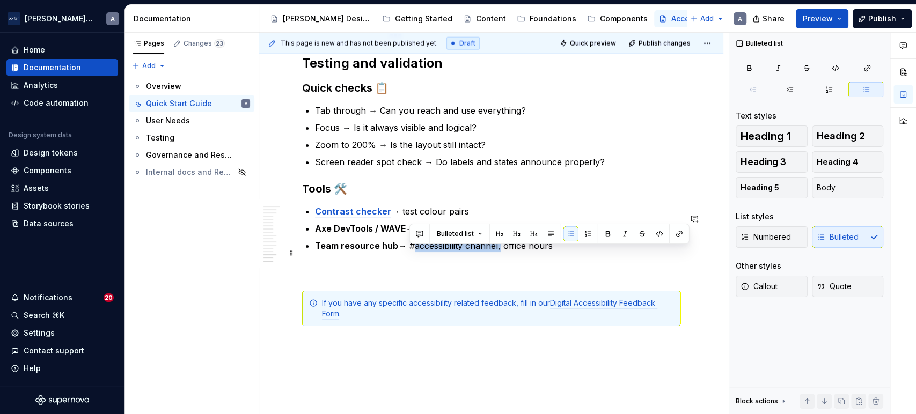
drag, startPoint x: 500, startPoint y: 250, endPoint x: 409, endPoint y: 257, distance: 91.0
click at [409, 252] on p "Team resource hub → #accessibility channel, office hours" at bounding box center [498, 245] width 366 height 13
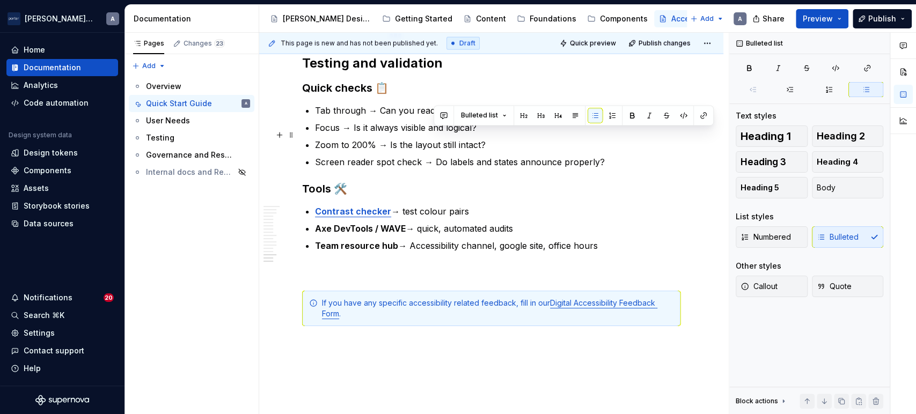
click at [437, 134] on p "Focus → Is it always visible and logical?" at bounding box center [498, 127] width 366 height 13
type textarea "*"
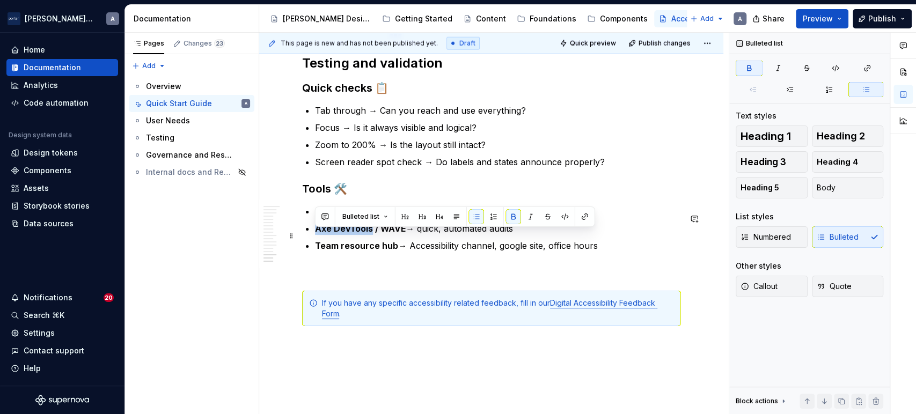
drag, startPoint x: 373, startPoint y: 235, endPoint x: 312, endPoint y: 235, distance: 60.7
click at [587, 219] on button "button" at bounding box center [585, 216] width 15 height 15
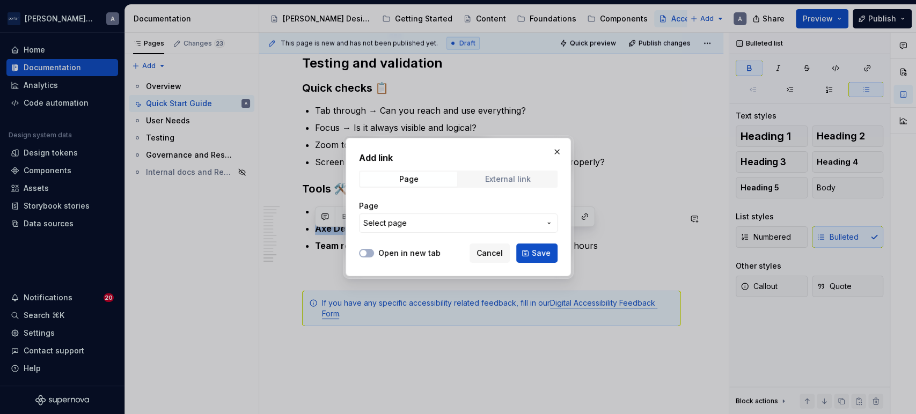
click at [515, 178] on div "External link" at bounding box center [508, 179] width 46 height 9
click at [369, 250] on button "Open in new tab" at bounding box center [366, 253] width 15 height 9
click at [412, 226] on input "URL" at bounding box center [458, 223] width 199 height 19
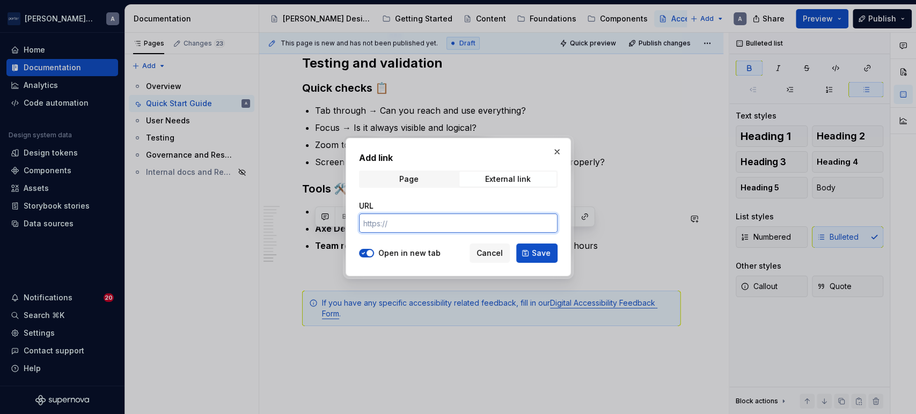
paste input "[URL][DOMAIN_NAME]"
type input "[URL][DOMAIN_NAME]"
click at [545, 249] on span "Save" at bounding box center [541, 253] width 19 height 11
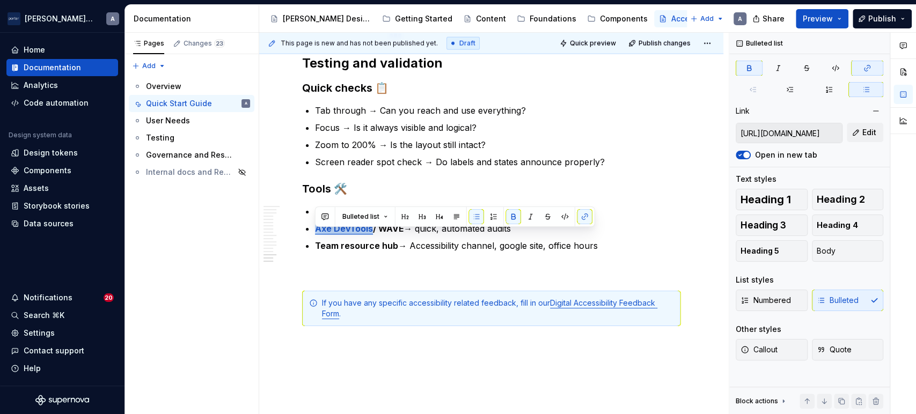
type textarea "*"
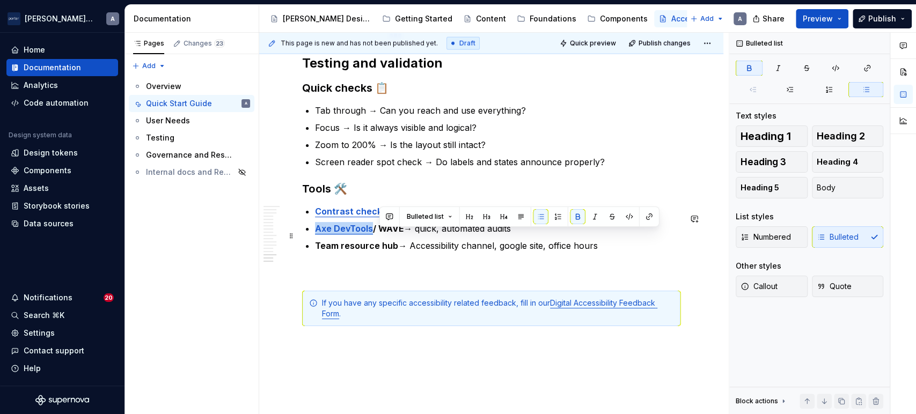
drag, startPoint x: 404, startPoint y: 238, endPoint x: 380, endPoint y: 239, distance: 23.7
click at [380, 234] on strong "/ WAVE" at bounding box center [388, 228] width 31 height 11
click at [649, 217] on button "button" at bounding box center [649, 216] width 15 height 15
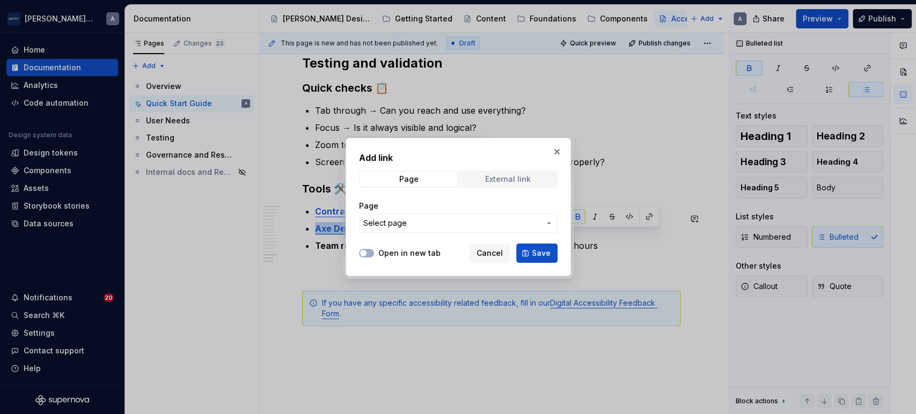
click at [492, 181] on div "External link" at bounding box center [508, 179] width 46 height 9
click at [366, 252] on icon "button" at bounding box center [363, 253] width 9 height 6
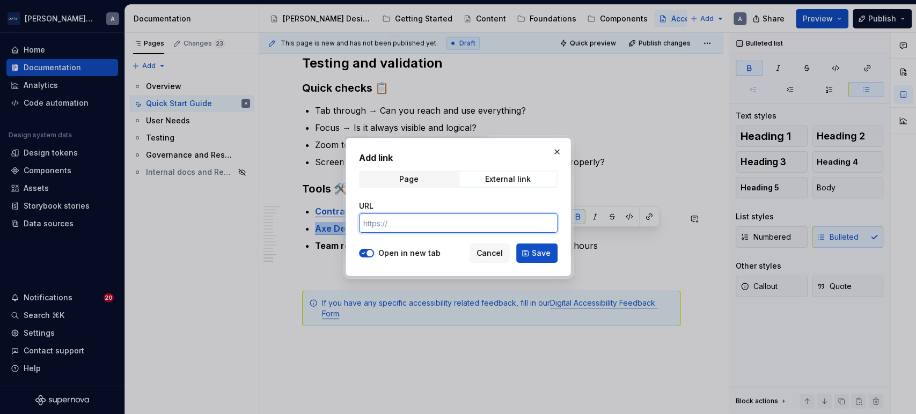
click at [413, 223] on input "URL" at bounding box center [458, 223] width 199 height 19
paste input "[URL][DOMAIN_NAME]"
type input "[URL][DOMAIN_NAME]"
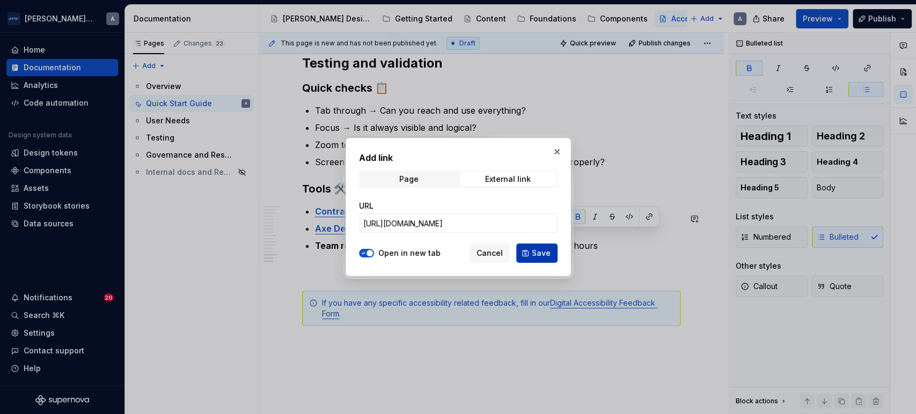
click at [535, 257] on span "Save" at bounding box center [541, 253] width 19 height 11
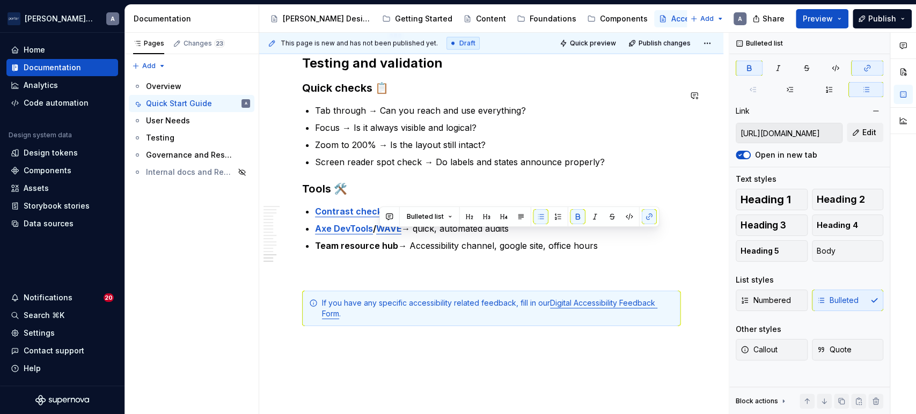
type textarea "*"
type input "[URL][DOMAIN_NAME]"
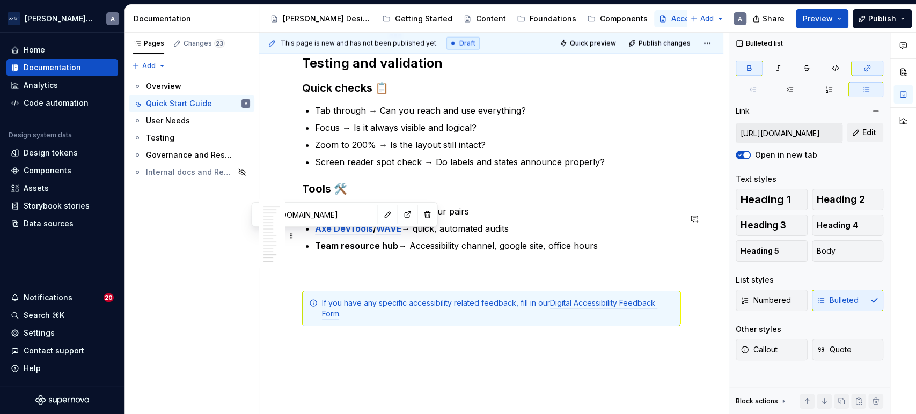
click at [340, 234] on strong "Axe DevTools" at bounding box center [344, 228] width 58 height 11
click at [380, 209] on button "button" at bounding box center [387, 214] width 15 height 15
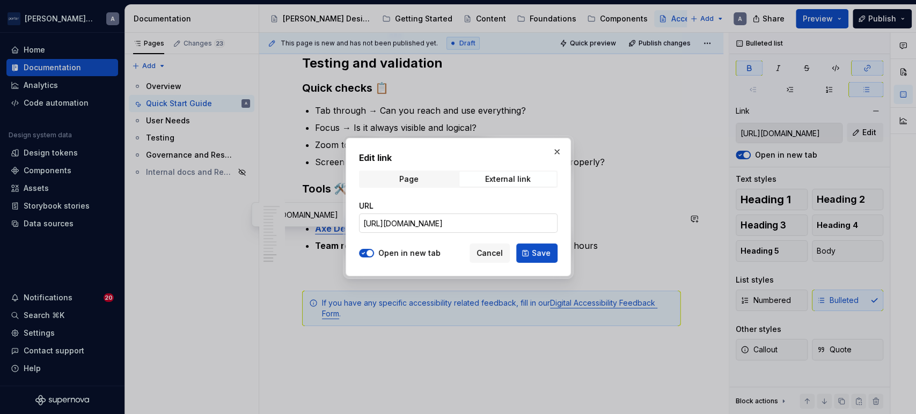
click at [390, 220] on input "[URL][DOMAIN_NAME]" at bounding box center [458, 223] width 199 height 19
paste input "[DOMAIN_NAME][URL]"
type input "[URL][DOMAIN_NAME]"
click at [545, 254] on span "Save" at bounding box center [541, 253] width 19 height 11
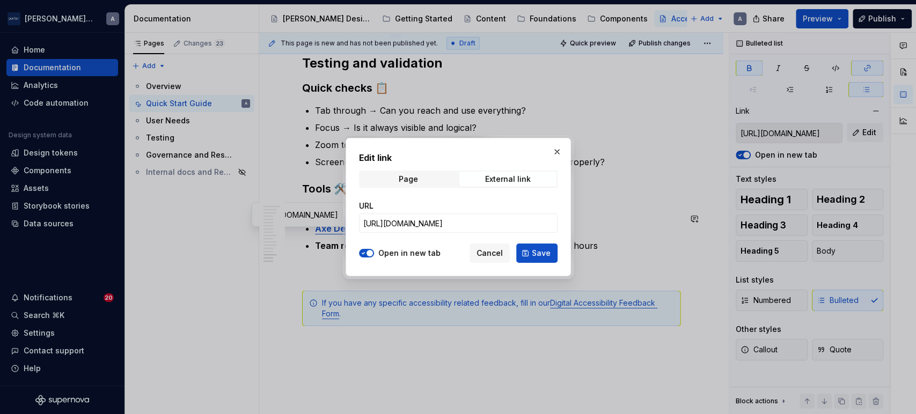
type input "[URL][DOMAIN_NAME]"
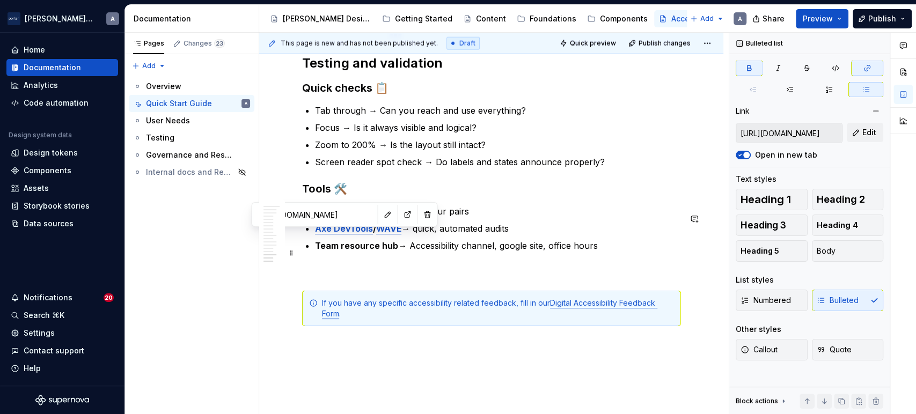
click at [572, 246] on p "Team resource hub → Accessibility channel, google site, office hours" at bounding box center [498, 245] width 366 height 13
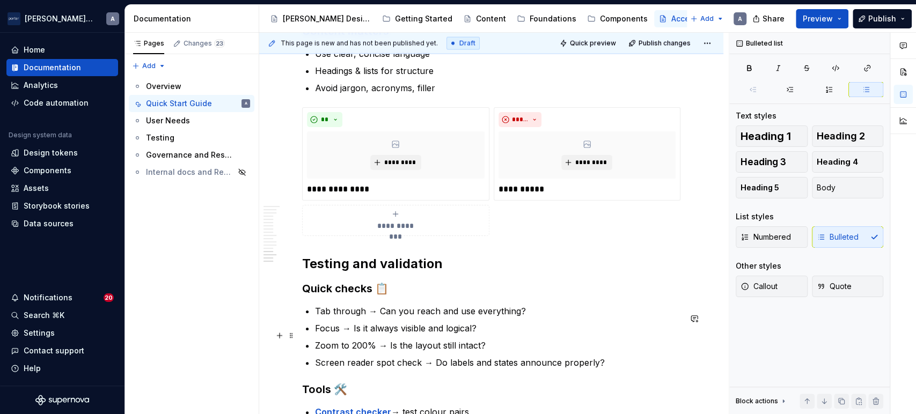
scroll to position [1572, 0]
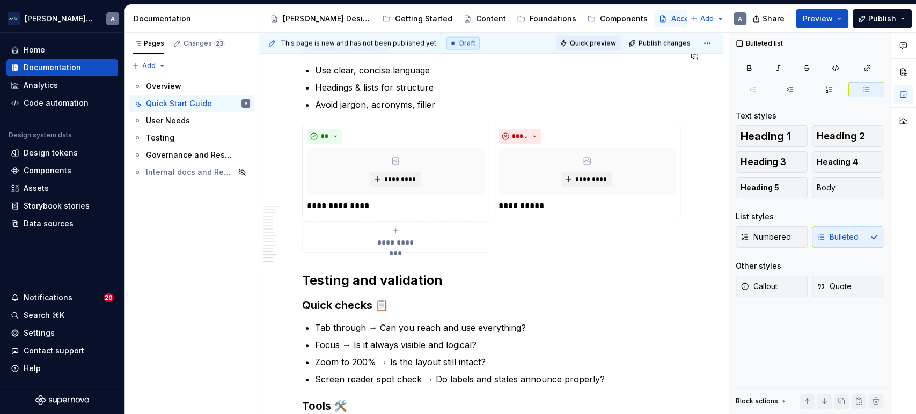
click at [593, 39] on span "Quick preview" at bounding box center [593, 43] width 46 height 9
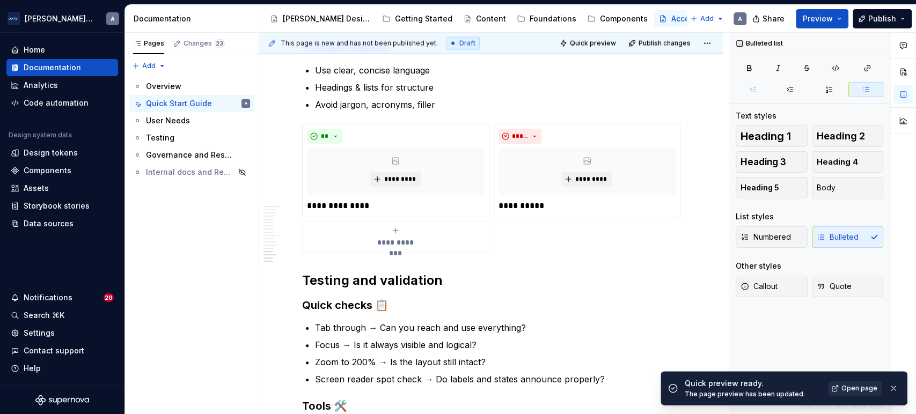
click at [850, 387] on span "Open page" at bounding box center [860, 388] width 36 height 9
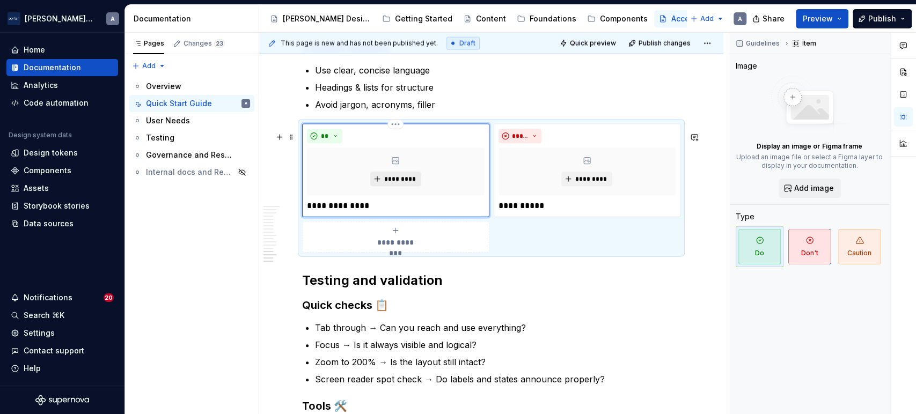
click at [395, 184] on span "*********" at bounding box center [400, 179] width 33 height 9
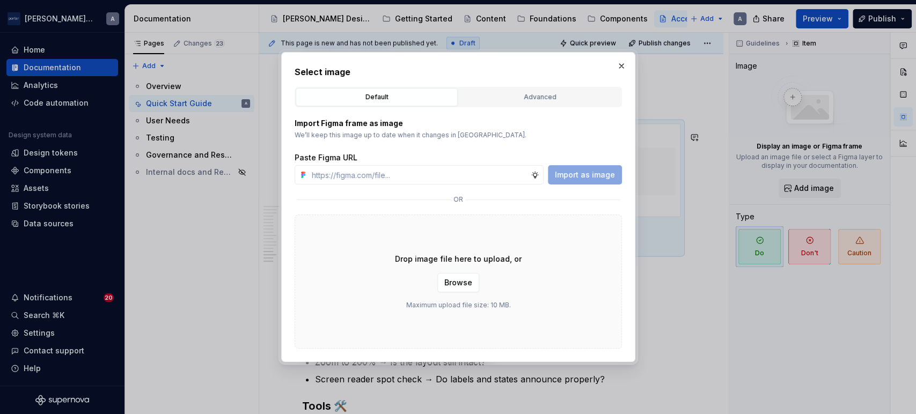
click at [457, 139] on p "We’ll keep this image up to date when it changes in [GEOGRAPHIC_DATA]." at bounding box center [459, 135] width 328 height 9
click at [469, 276] on button "Browse" at bounding box center [459, 282] width 42 height 19
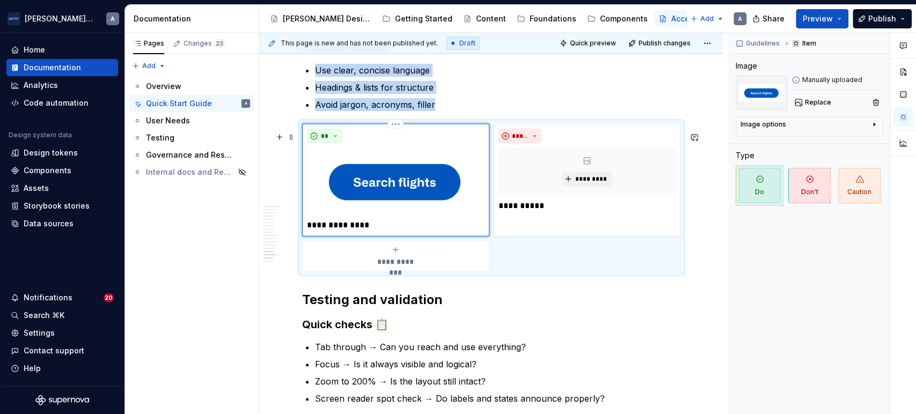
click at [391, 223] on div "**********" at bounding box center [396, 180] width 178 height 103
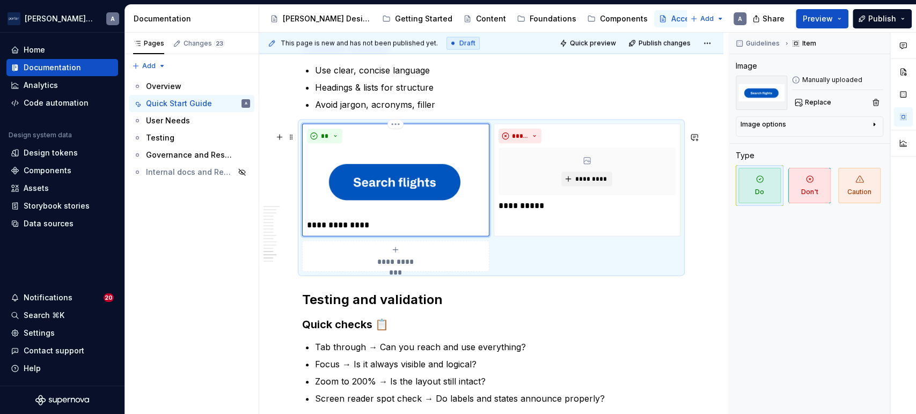
click at [347, 232] on p "**********" at bounding box center [395, 225] width 177 height 13
drag, startPoint x: 369, startPoint y: 234, endPoint x: 316, endPoint y: 233, distance: 52.6
click at [316, 232] on p "**********" at bounding box center [395, 225] width 177 height 13
click at [534, 213] on p "**********" at bounding box center [587, 206] width 177 height 13
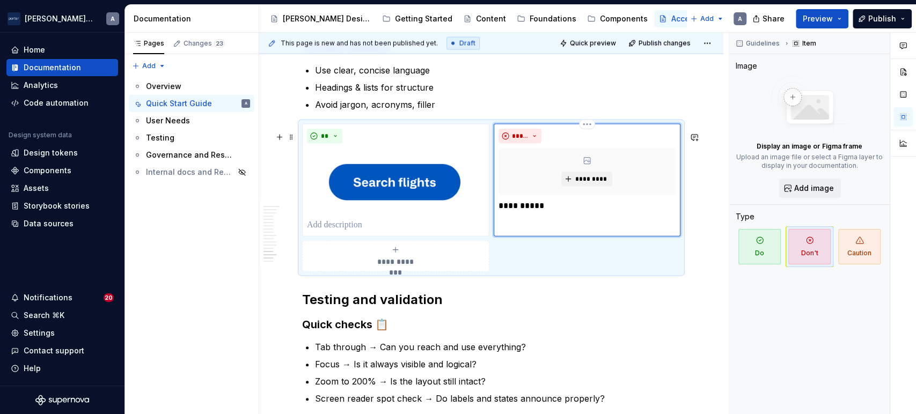
click at [544, 213] on p "**********" at bounding box center [587, 206] width 177 height 13
click at [631, 330] on h3 "Quick checks 📋" at bounding box center [491, 324] width 379 height 15
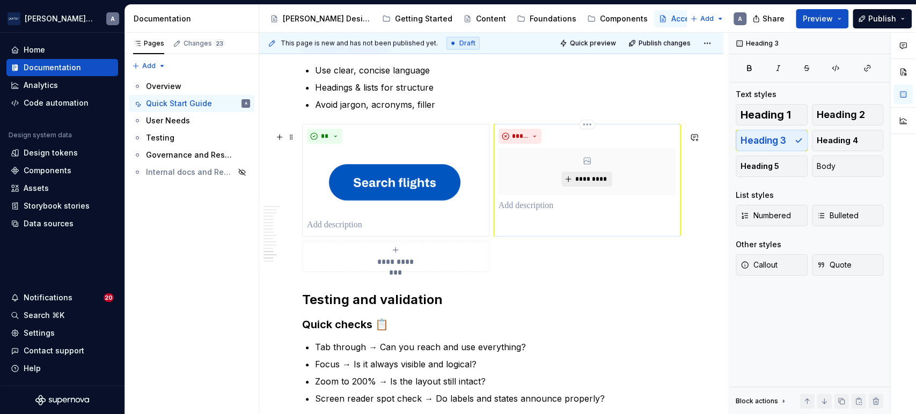
click at [577, 181] on button "*********" at bounding box center [587, 179] width 51 height 15
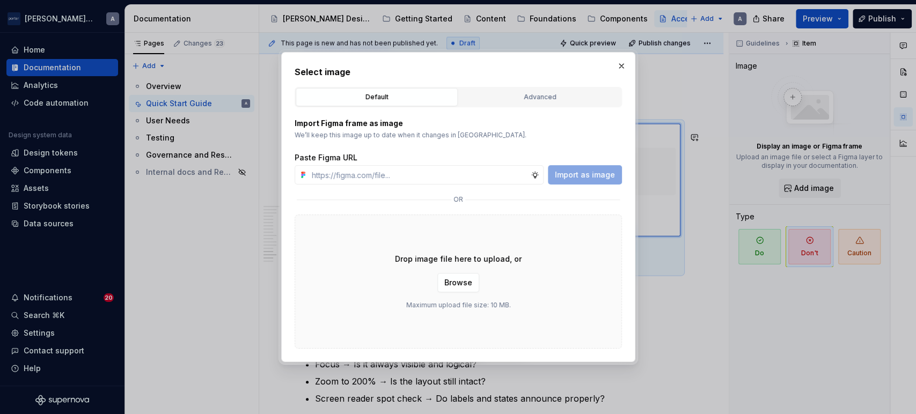
click at [558, 266] on div "Drop image file here to upload, or Browse Maximum upload file size: 10 MB." at bounding box center [459, 282] width 328 height 134
click at [455, 278] on span "Browse" at bounding box center [459, 283] width 28 height 11
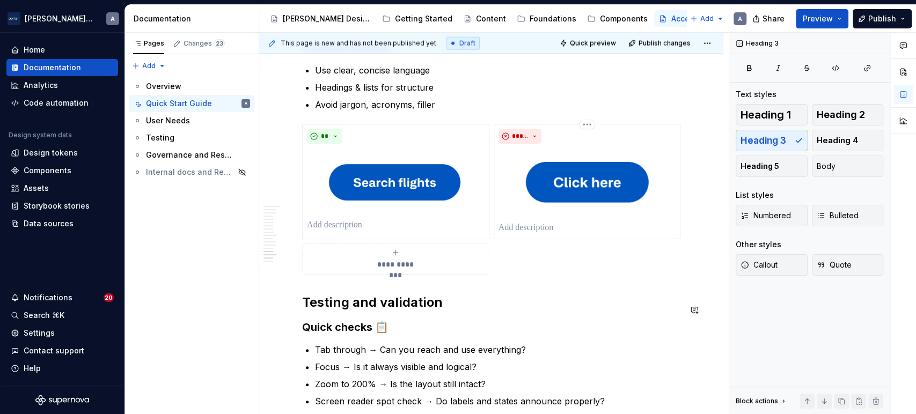
click at [596, 46] on span "Quick preview" at bounding box center [593, 43] width 46 height 9
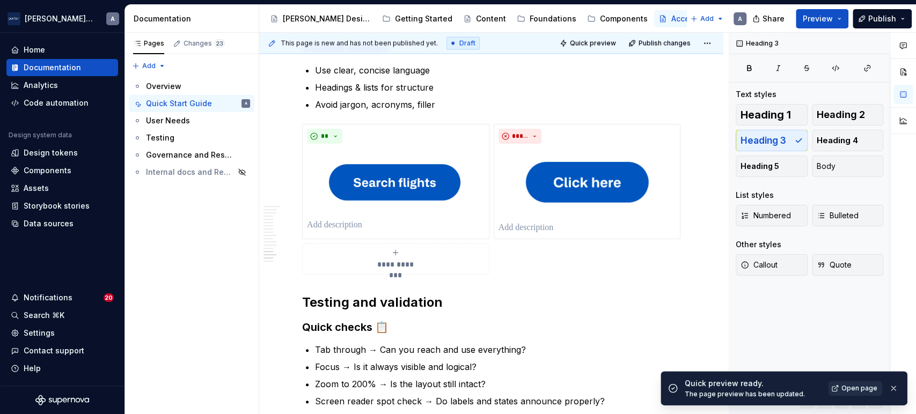
click at [861, 389] on span "Open page" at bounding box center [860, 388] width 36 height 9
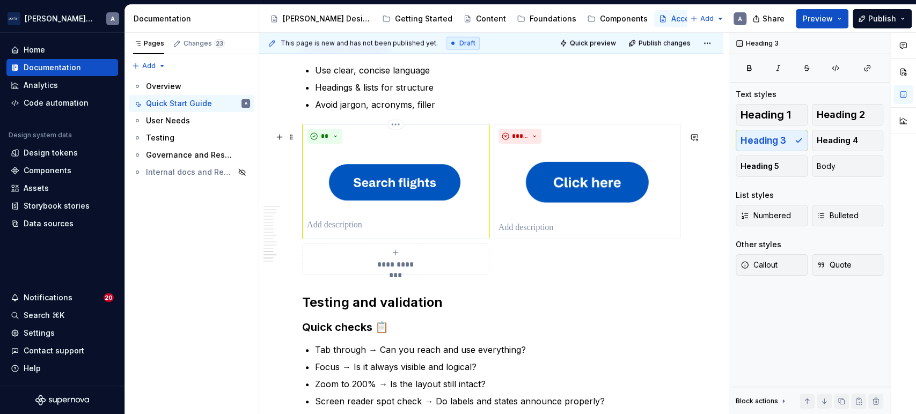
click at [450, 194] on img at bounding box center [395, 181] width 177 height 67
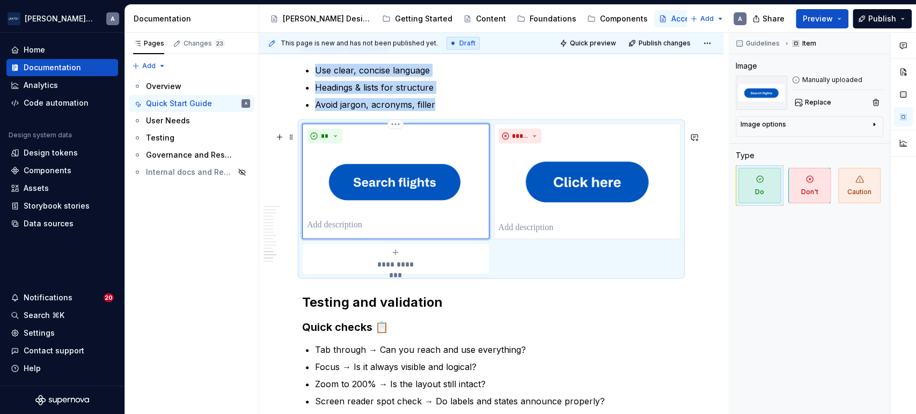
click at [450, 195] on img at bounding box center [395, 181] width 177 height 67
click at [403, 192] on img at bounding box center [395, 181] width 177 height 67
click at [402, 192] on img at bounding box center [395, 181] width 177 height 67
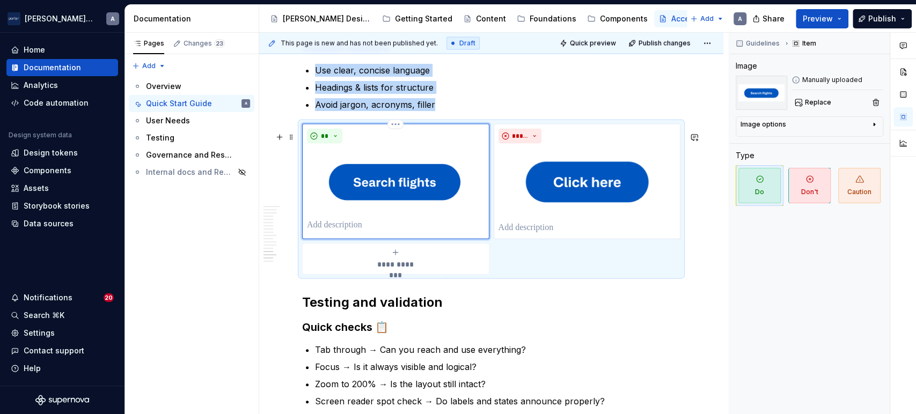
click at [384, 184] on img at bounding box center [395, 181] width 177 height 67
click at [388, 184] on img at bounding box center [395, 181] width 177 height 67
drag, startPoint x: 418, startPoint y: 212, endPoint x: 447, endPoint y: 211, distance: 29.0
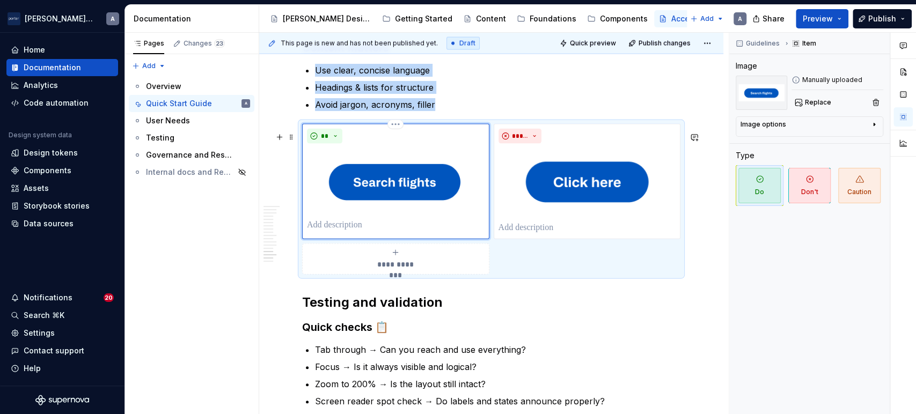
click at [418, 211] on img at bounding box center [395, 181] width 177 height 67
click at [472, 209] on img at bounding box center [395, 181] width 177 height 67
click at [557, 212] on img at bounding box center [587, 182] width 177 height 69
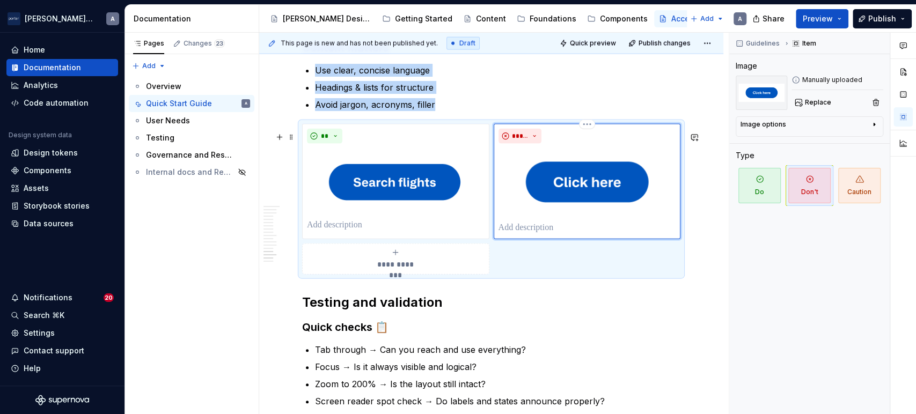
click at [584, 200] on img at bounding box center [587, 182] width 177 height 69
click at [584, 130] on html "[PERSON_NAME] Airlines A Home Documentation Analytics Code automation Design sy…" at bounding box center [458, 207] width 916 height 414
click at [606, 147] on div "Delete item" at bounding box center [633, 150] width 70 height 11
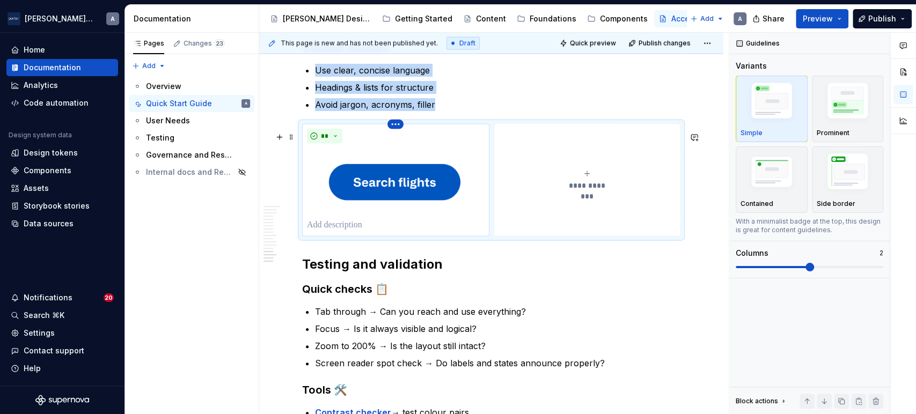
click at [399, 134] on html "[PERSON_NAME] Airlines A Home Documentation Analytics Code automation Design sy…" at bounding box center [458, 207] width 916 height 414
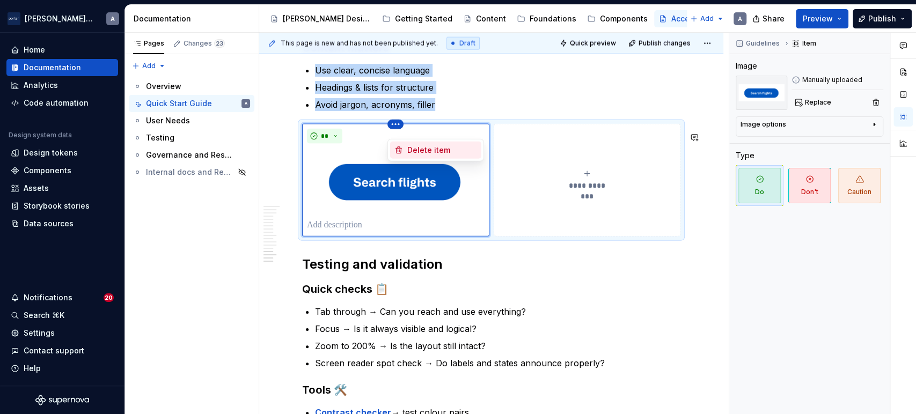
click at [408, 151] on div "Delete item" at bounding box center [443, 150] width 70 height 11
type textarea "*"
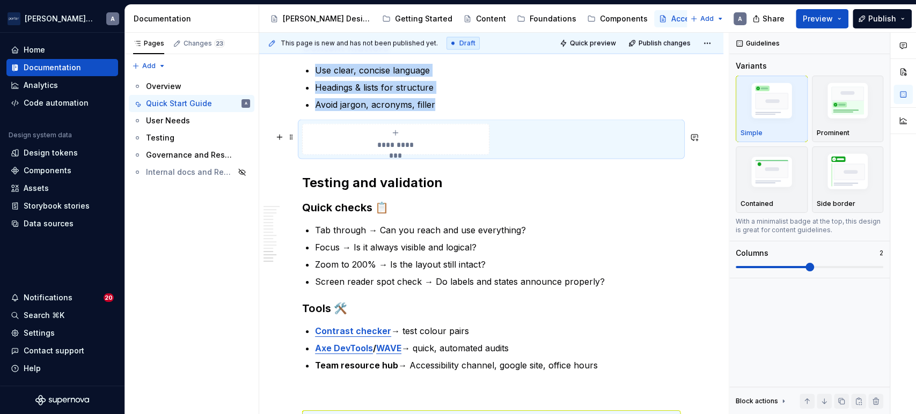
click at [389, 147] on span "**********" at bounding box center [395, 145] width 49 height 11
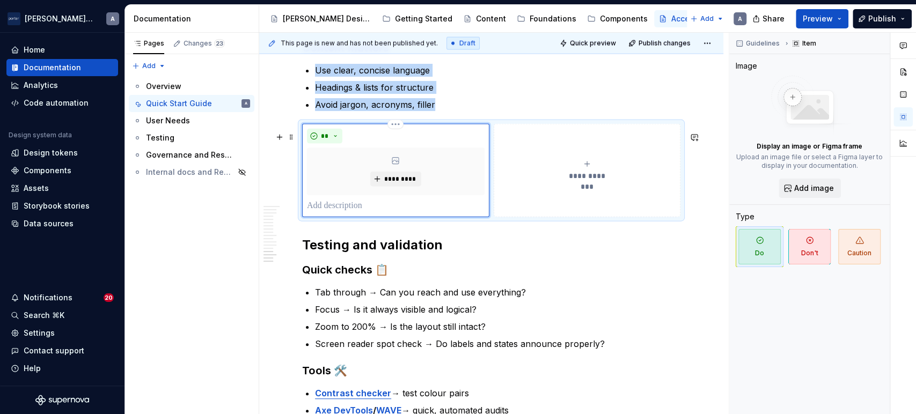
click at [381, 208] on p at bounding box center [396, 206] width 178 height 13
click at [631, 145] on button "**********" at bounding box center [587, 170] width 187 height 93
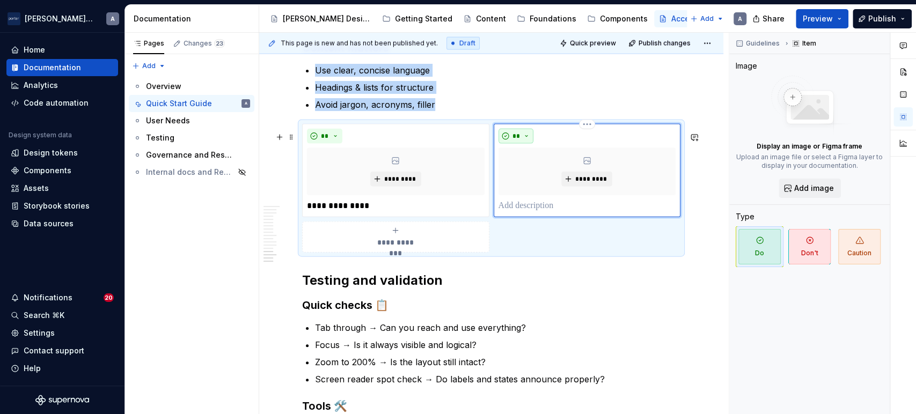
click at [520, 141] on button "**" at bounding box center [516, 136] width 35 height 15
click at [569, 186] on div "Don't" at bounding box center [558, 181] width 57 height 11
click at [570, 217] on div "***** *********" at bounding box center [587, 170] width 187 height 93
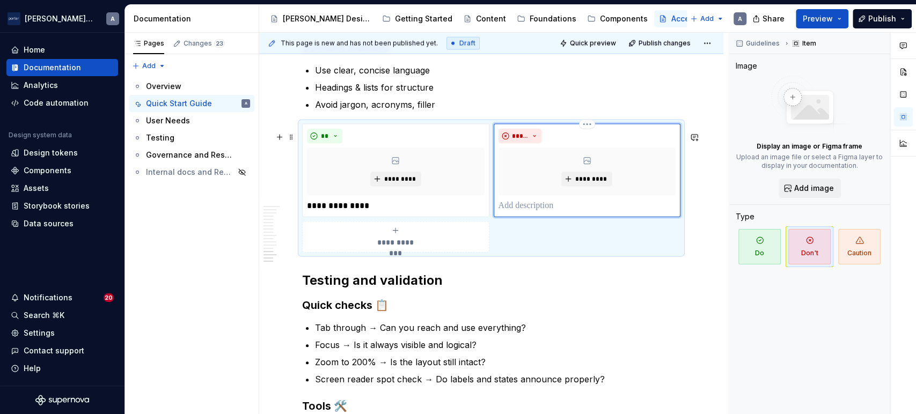
click at [570, 213] on p at bounding box center [588, 206] width 178 height 13
click at [506, 87] on ul "Use clear, concise language Headings & lists for structure Avoid jargon, acrony…" at bounding box center [498, 87] width 366 height 47
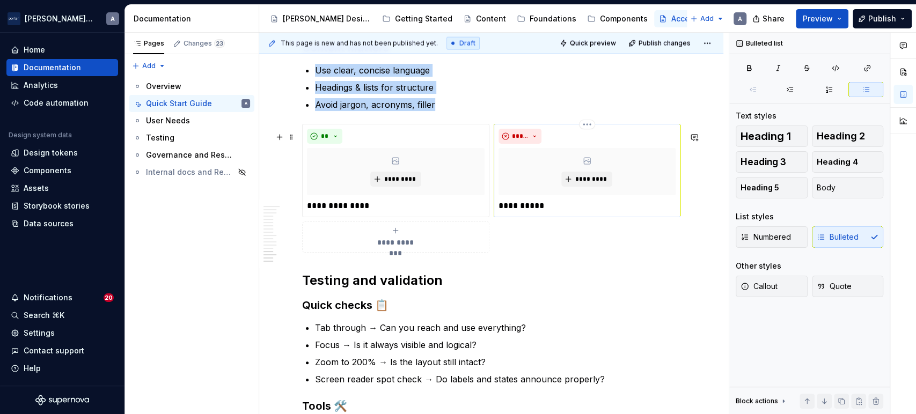
click at [597, 133] on div "**********" at bounding box center [587, 170] width 187 height 93
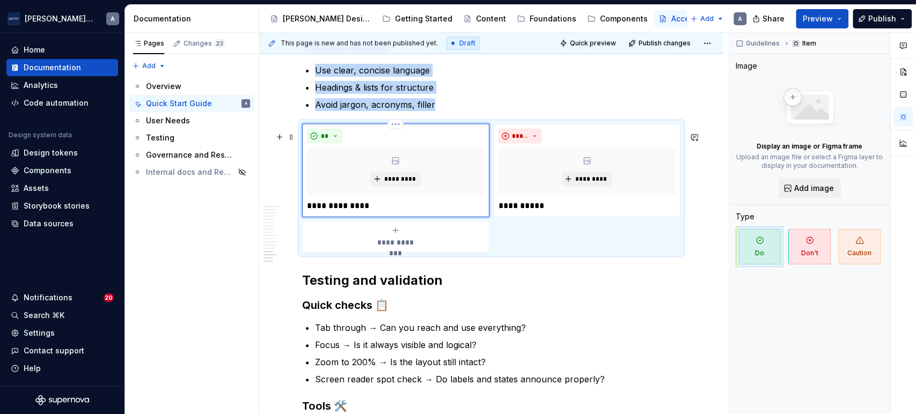
click at [483, 174] on div "*********" at bounding box center [396, 171] width 178 height 47
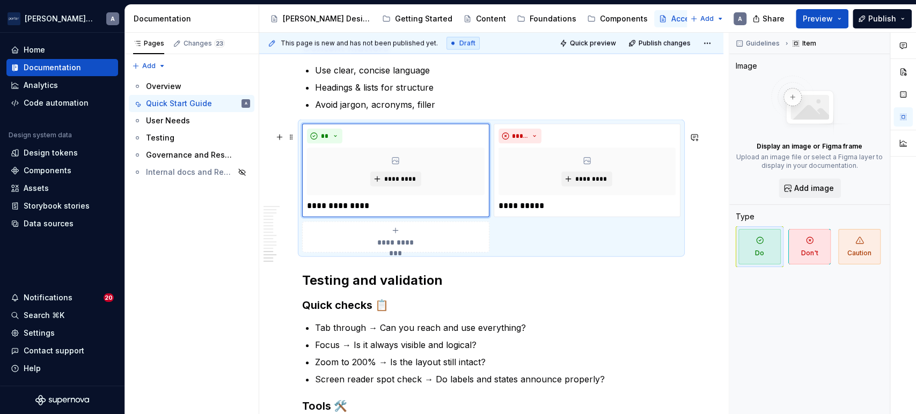
click at [565, 236] on div "**********" at bounding box center [491, 188] width 379 height 129
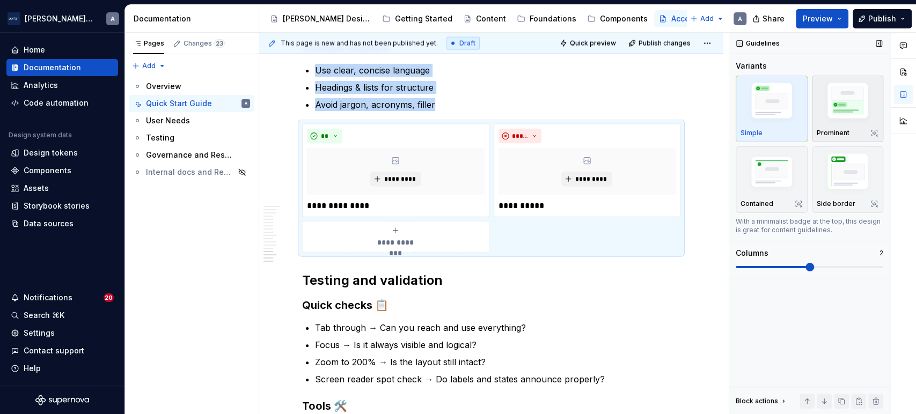
click at [836, 121] on img "button" at bounding box center [848, 102] width 62 height 47
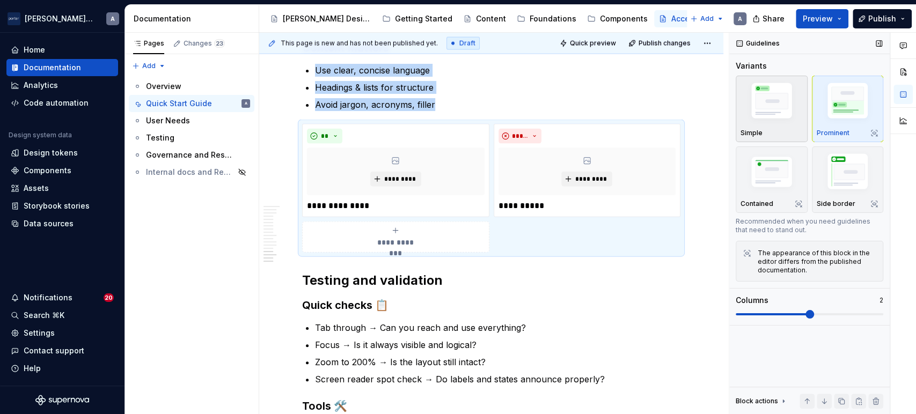
click at [773, 123] on img "button" at bounding box center [772, 102] width 62 height 47
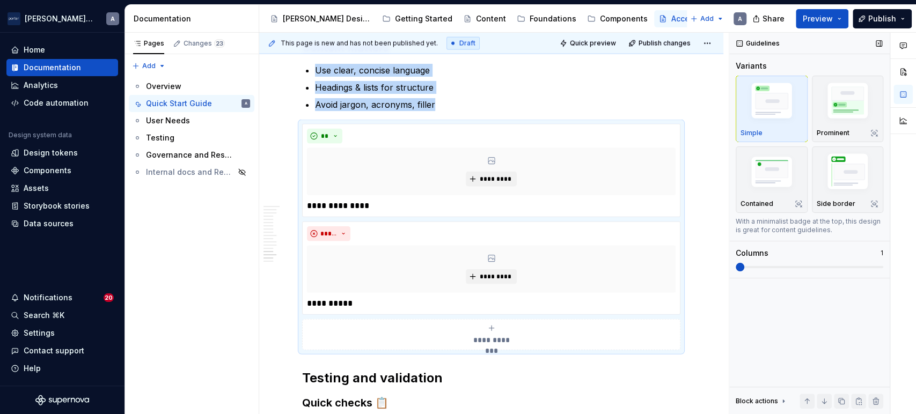
click at [736, 270] on span at bounding box center [740, 267] width 9 height 9
click at [767, 174] on img "button" at bounding box center [772, 173] width 62 height 42
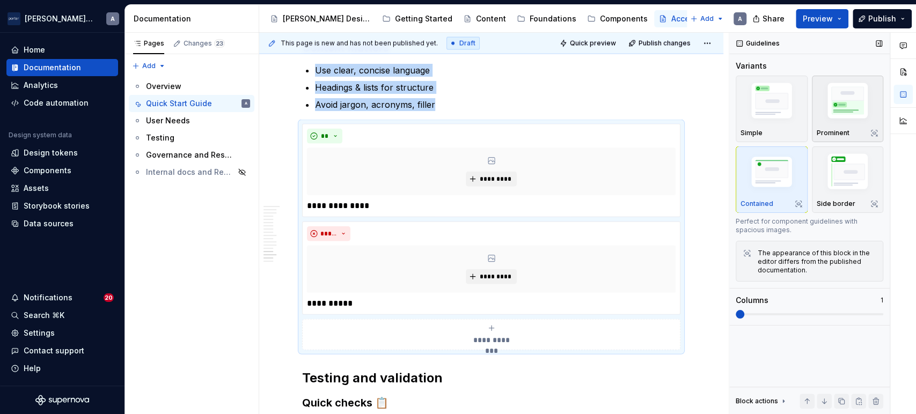
click at [839, 106] on img "button" at bounding box center [848, 102] width 62 height 47
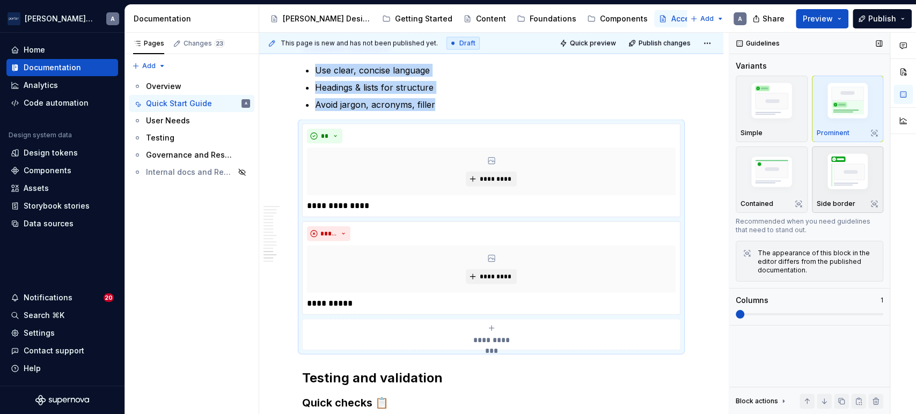
click at [843, 152] on img "button" at bounding box center [848, 173] width 62 height 47
click at [753, 97] on img "button" at bounding box center [772, 102] width 62 height 47
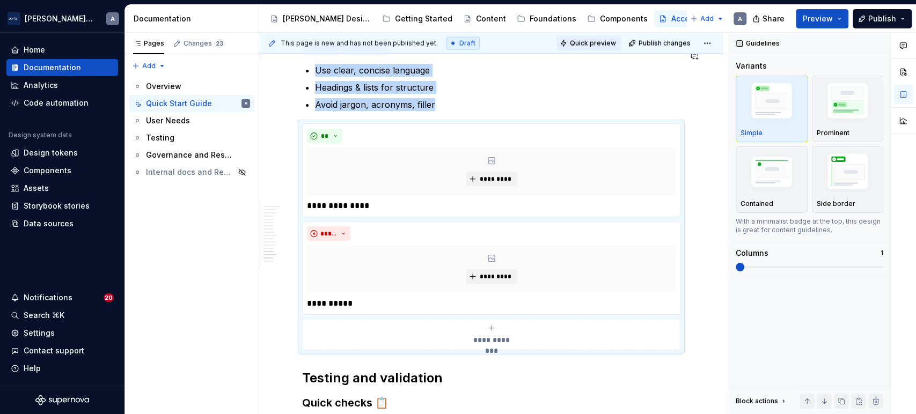
click at [597, 46] on span "Quick preview" at bounding box center [593, 43] width 46 height 9
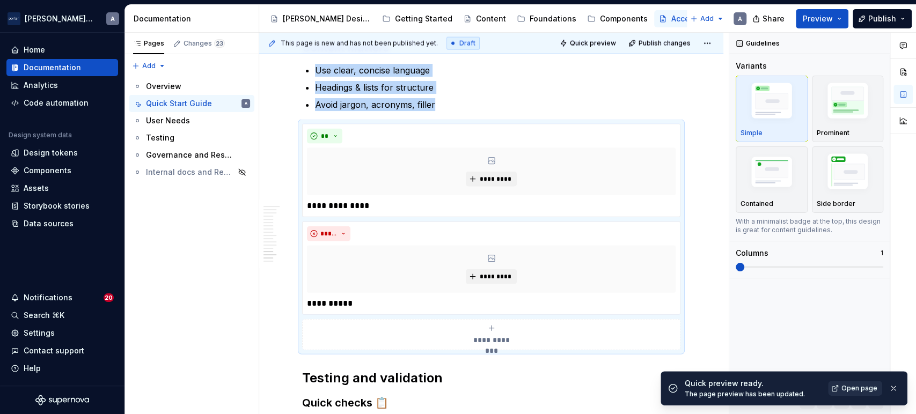
click at [862, 385] on span "Open page" at bounding box center [860, 388] width 36 height 9
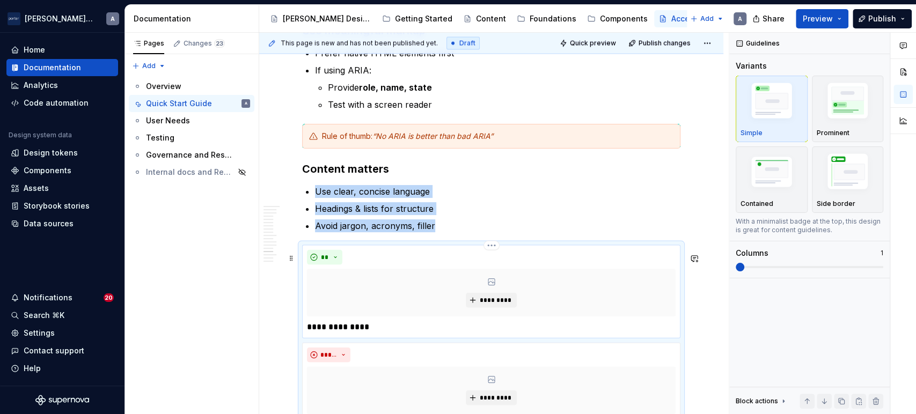
scroll to position [1473, 0]
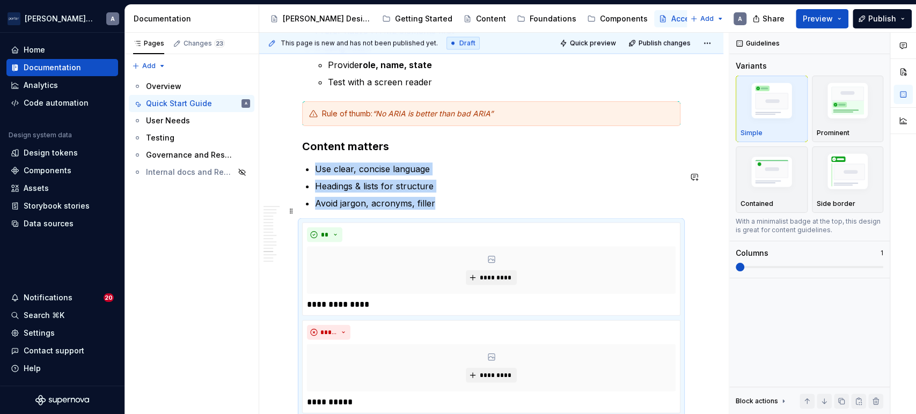
click at [472, 210] on p "Avoid jargon, acronyms, filler" at bounding box center [498, 203] width 366 height 13
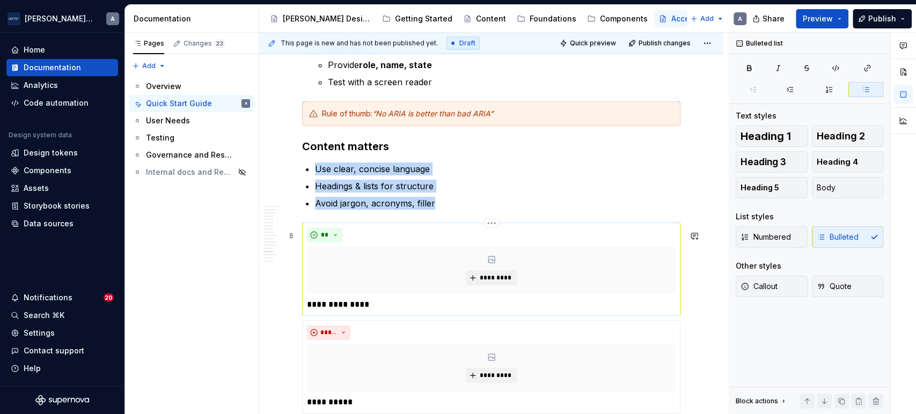
click at [572, 292] on div "*********" at bounding box center [491, 270] width 369 height 47
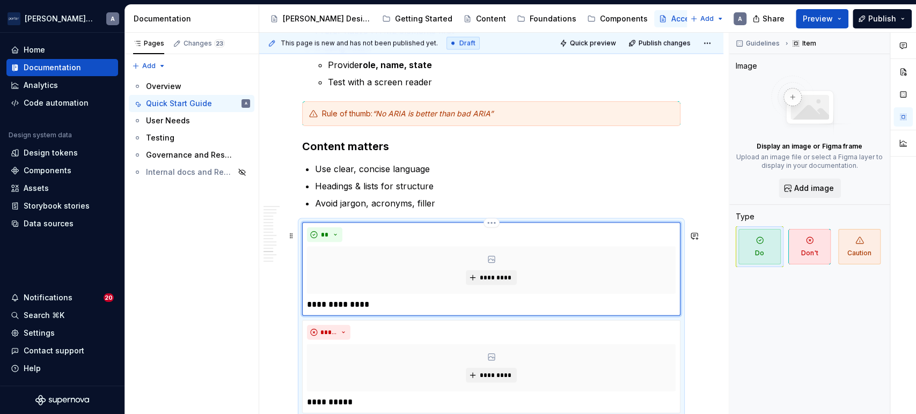
scroll to position [1572, 0]
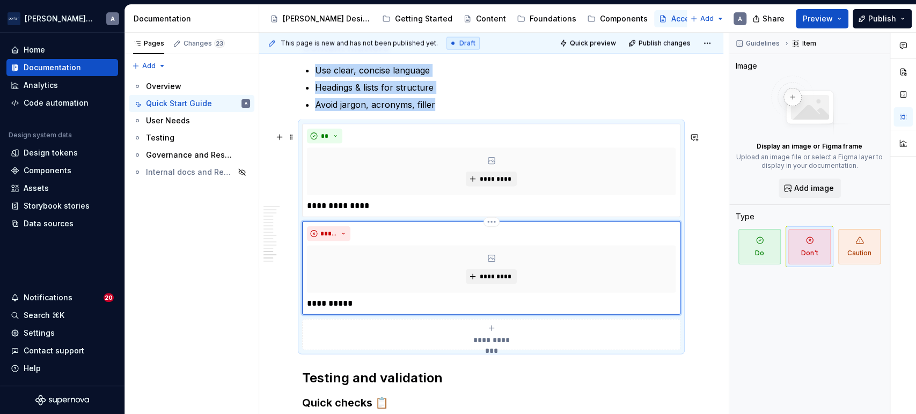
click at [532, 293] on div "*********" at bounding box center [491, 269] width 369 height 47
click at [573, 213] on p "**********" at bounding box center [491, 206] width 368 height 13
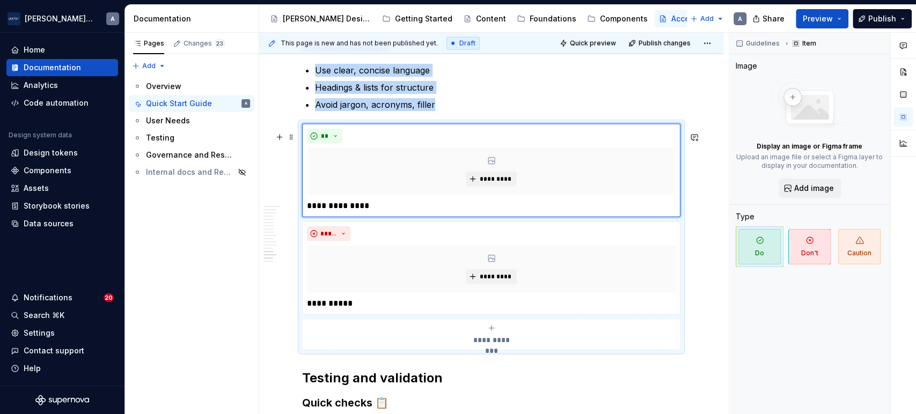
click at [667, 329] on button "**********" at bounding box center [491, 334] width 379 height 31
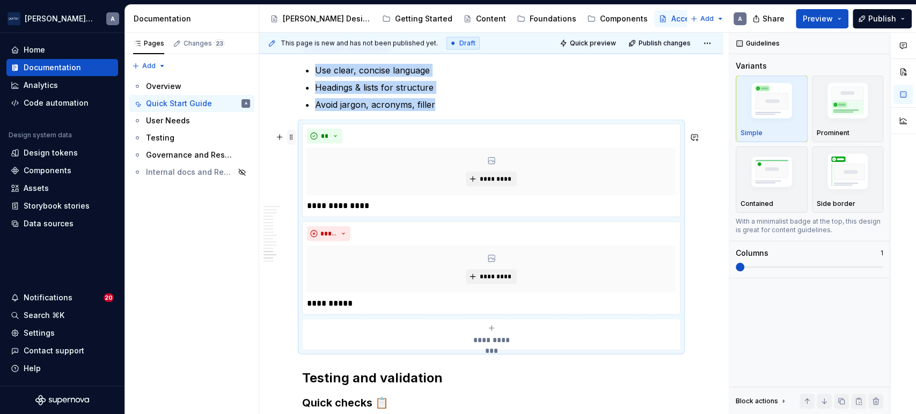
click at [292, 135] on span at bounding box center [291, 137] width 9 height 15
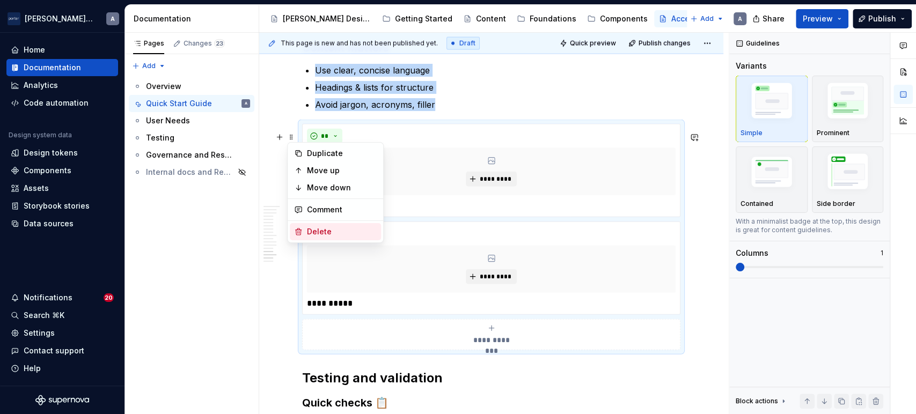
click at [339, 228] on div "Delete" at bounding box center [342, 232] width 70 height 11
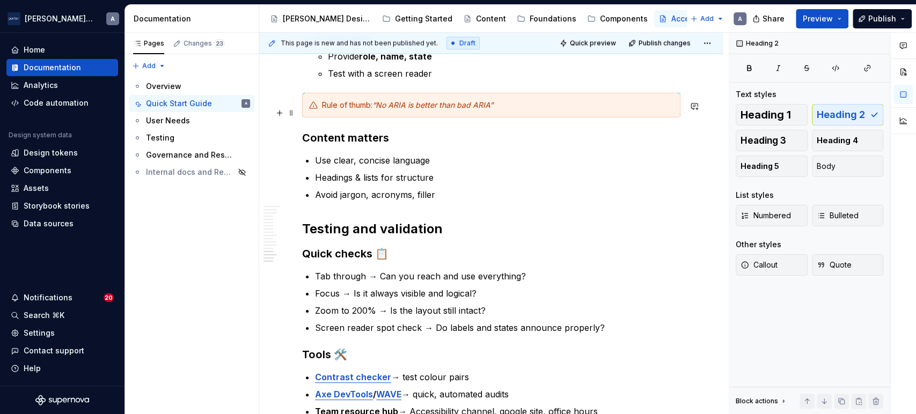
scroll to position [1473, 0]
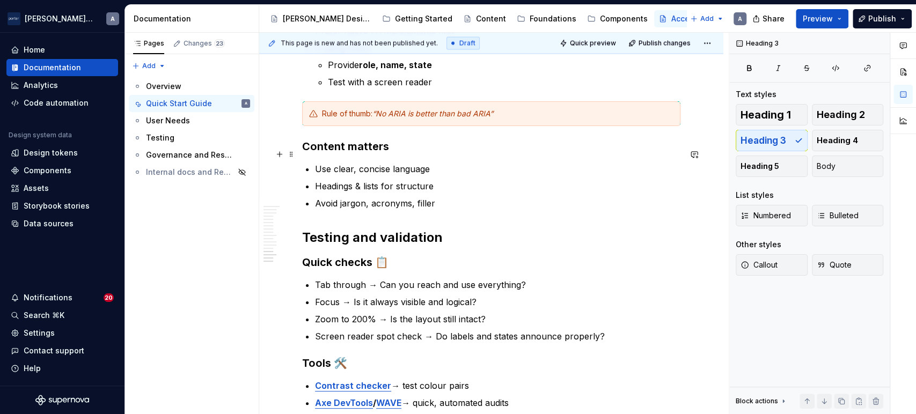
click at [459, 153] on h3 "Content matters" at bounding box center [491, 146] width 379 height 15
click at [448, 154] on h3 "Content matters" at bounding box center [491, 146] width 379 height 15
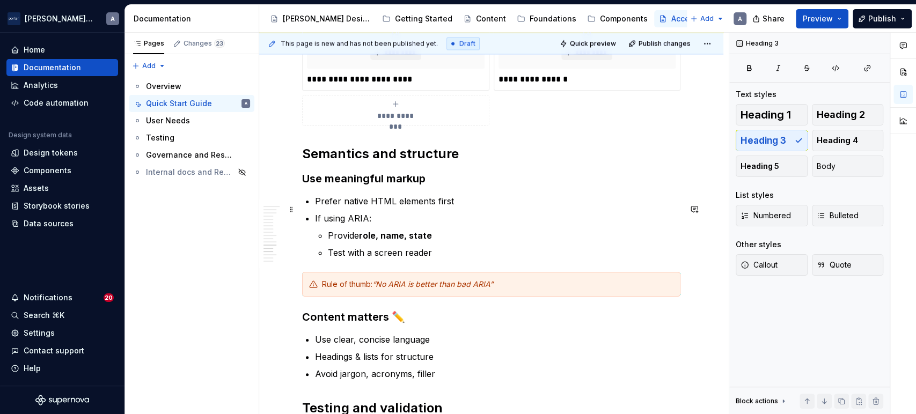
scroll to position [1274, 0]
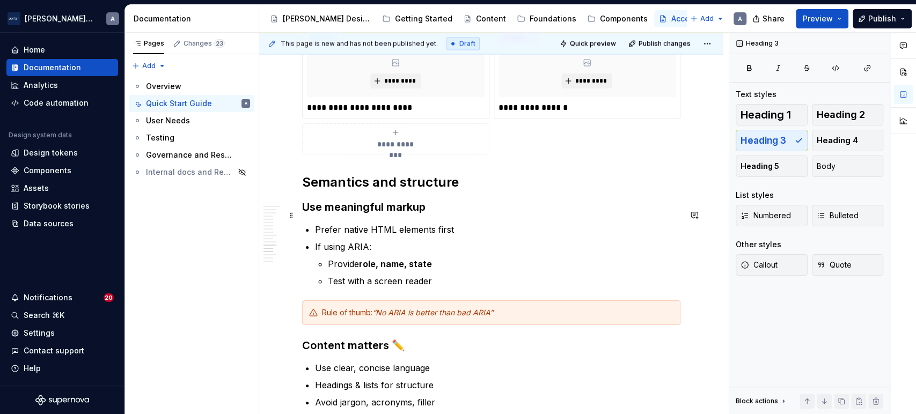
click at [503, 214] on h3 "Use meaningful markup" at bounding box center [491, 207] width 379 height 15
click at [490, 212] on h3 "Use meaningful markup" at bounding box center [491, 207] width 379 height 15
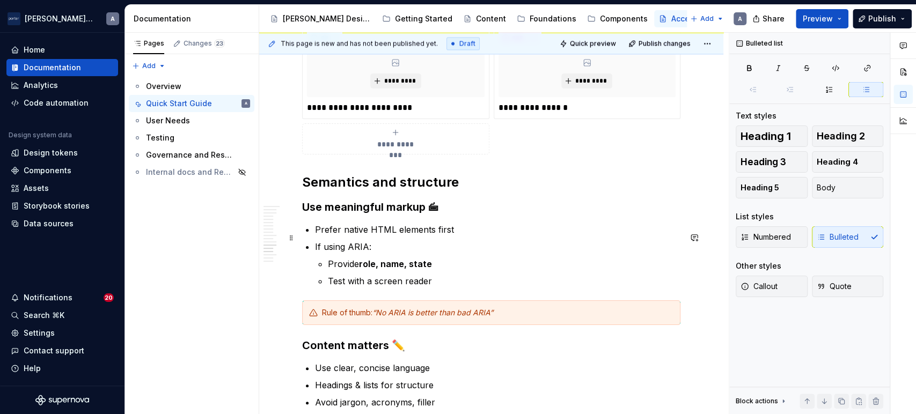
click at [530, 236] on p "Prefer native HTML elements first" at bounding box center [498, 229] width 366 height 13
click at [482, 215] on h3 "Use meaningful markup 🖮" at bounding box center [491, 207] width 379 height 15
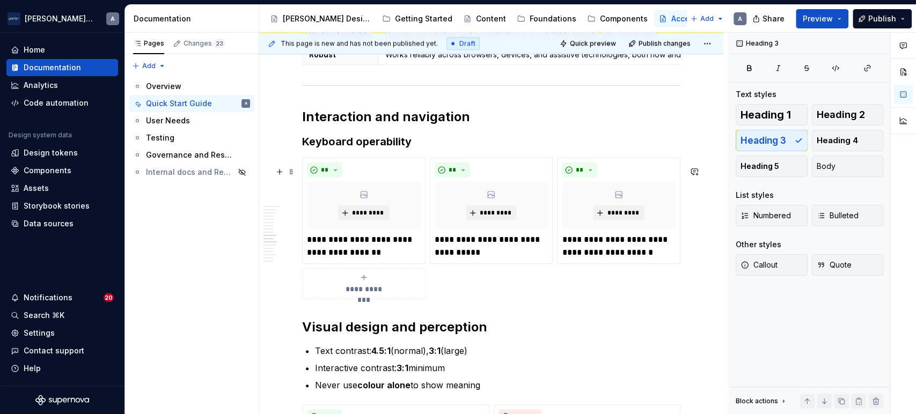
scroll to position [876, 0]
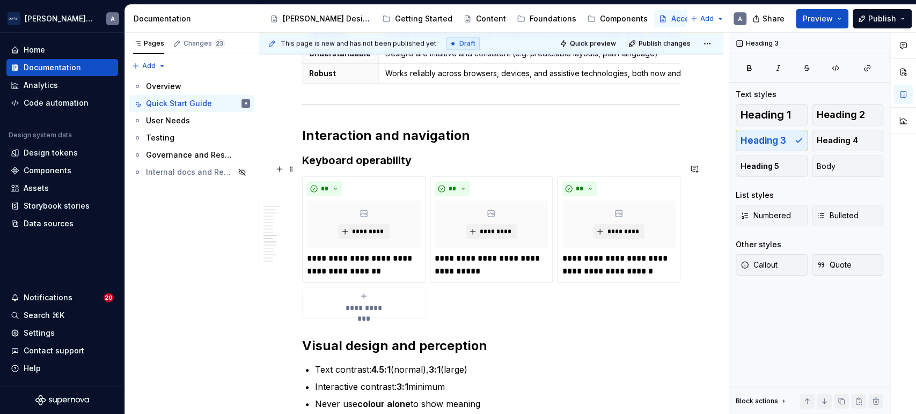
click at [446, 168] on h3 "Keyboard operability" at bounding box center [491, 160] width 379 height 15
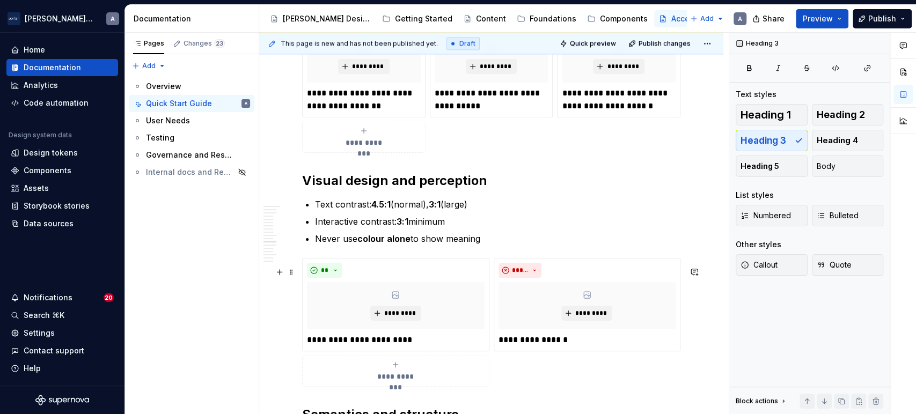
scroll to position [1075, 0]
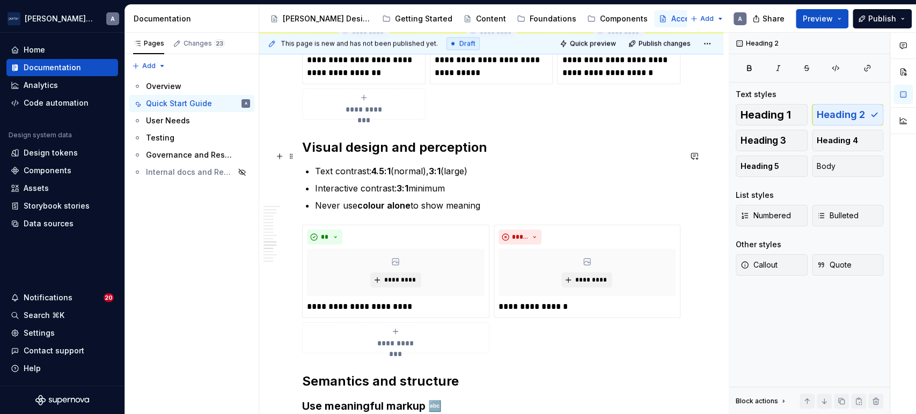
click at [504, 154] on h2 "Visual design and perception" at bounding box center [491, 147] width 379 height 17
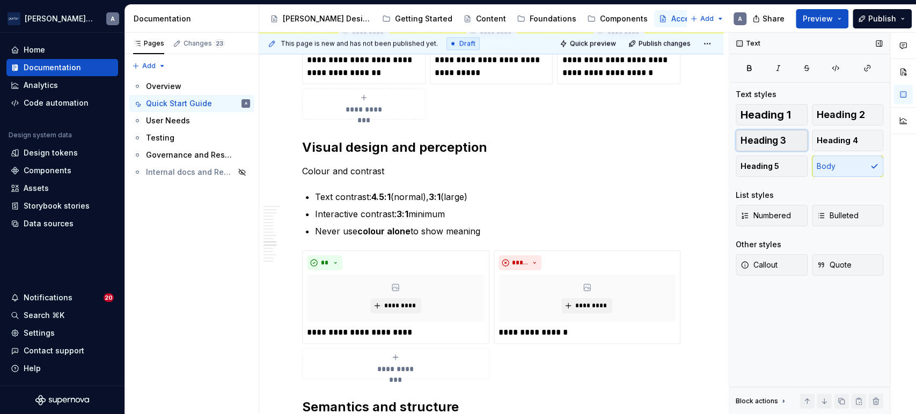
click at [754, 146] on span "Heading 3" at bounding box center [764, 140] width 46 height 11
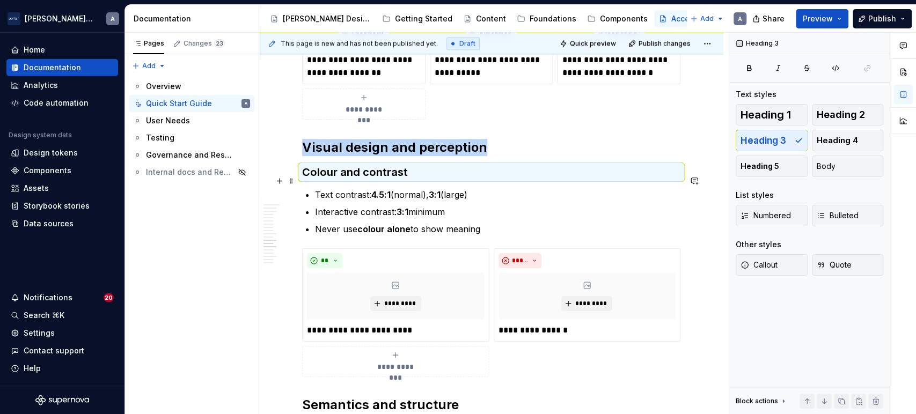
click at [466, 177] on h3 "Colour and contrast" at bounding box center [491, 172] width 379 height 15
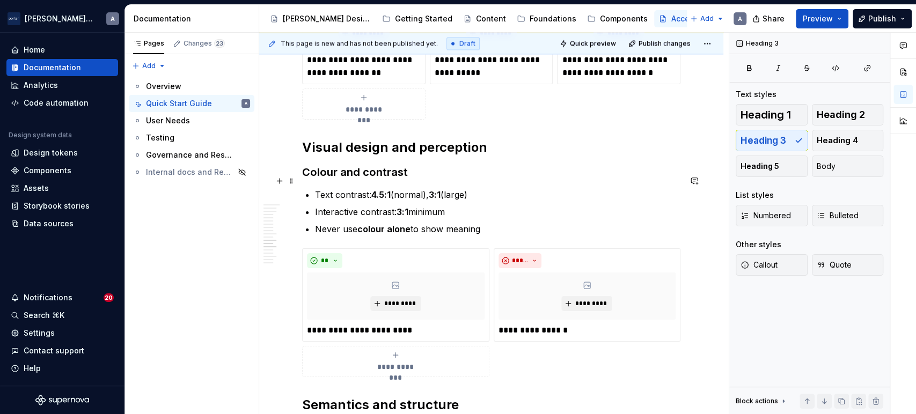
click at [417, 180] on h3 "Colour and contrast" at bounding box center [491, 172] width 379 height 15
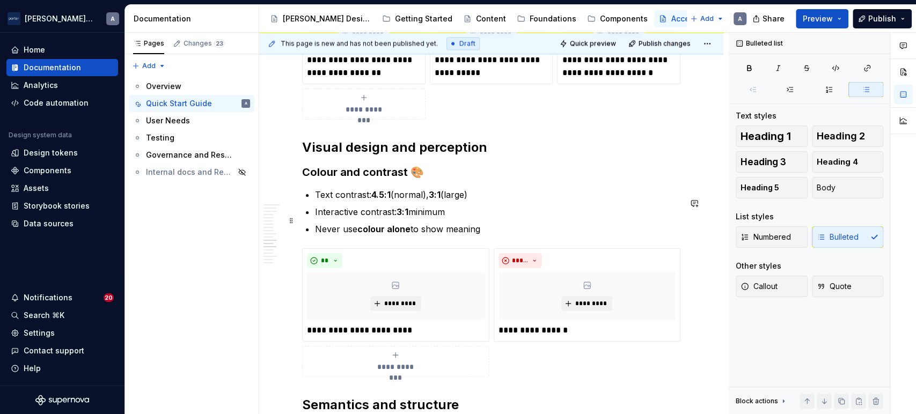
click at [528, 213] on p "Interactive contrast: 3:1 minimum" at bounding box center [498, 212] width 366 height 13
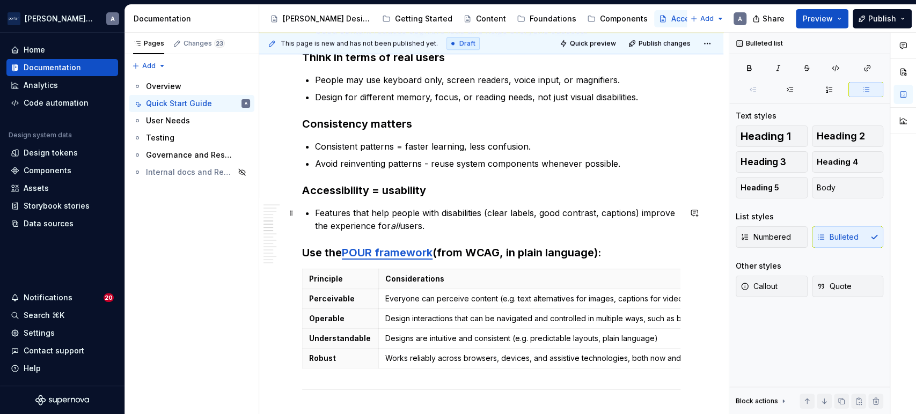
scroll to position [578, 0]
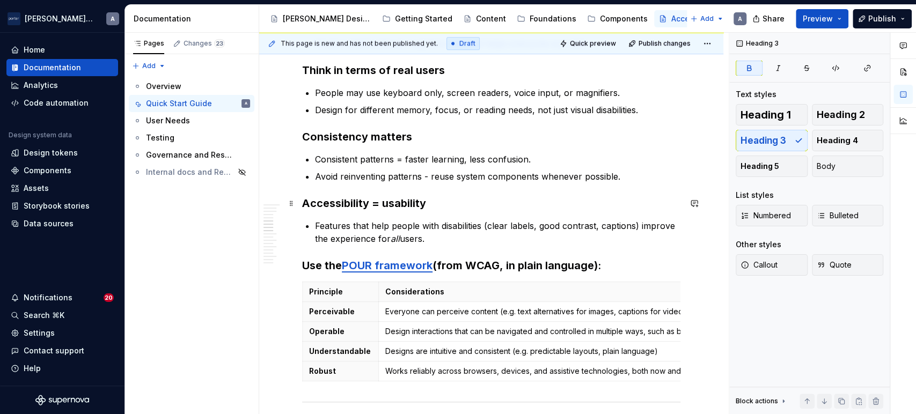
click at [457, 196] on h3 "Accessibility = usability" at bounding box center [491, 203] width 379 height 15
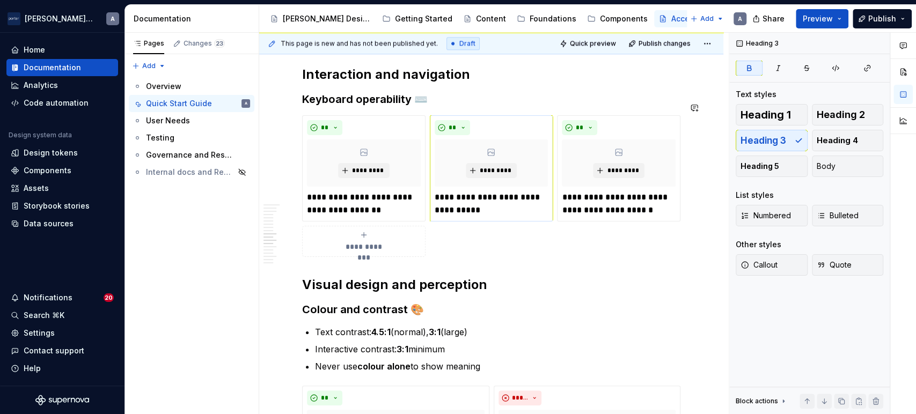
scroll to position [957, 0]
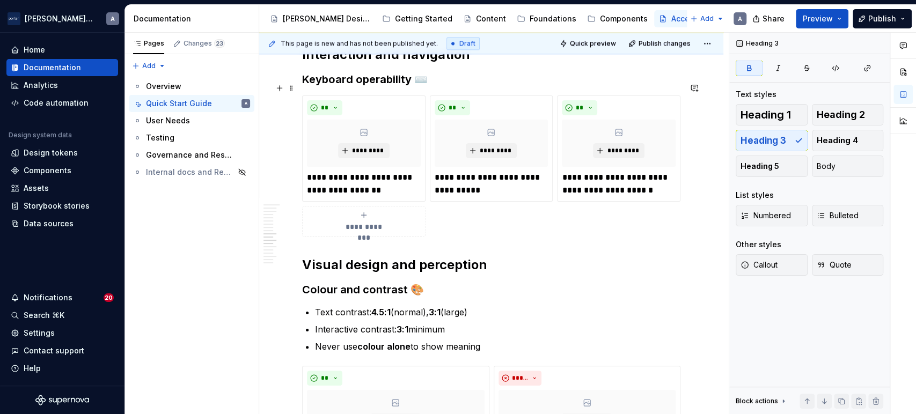
click at [452, 87] on h3 "Keyboard operability ⌨️" at bounding box center [491, 79] width 379 height 15
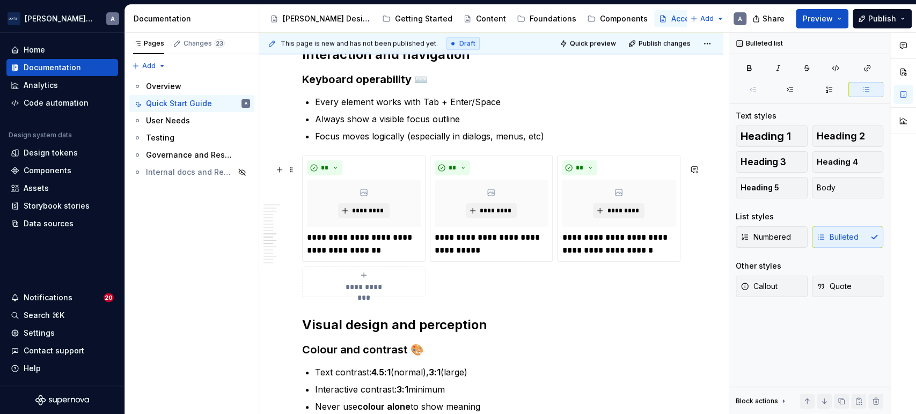
click at [457, 295] on div "**********" at bounding box center [491, 227] width 379 height 142
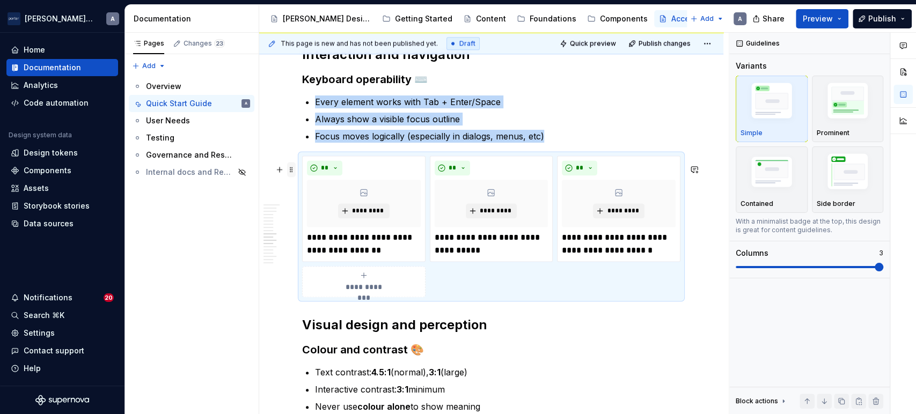
click at [288, 173] on span at bounding box center [291, 169] width 9 height 15
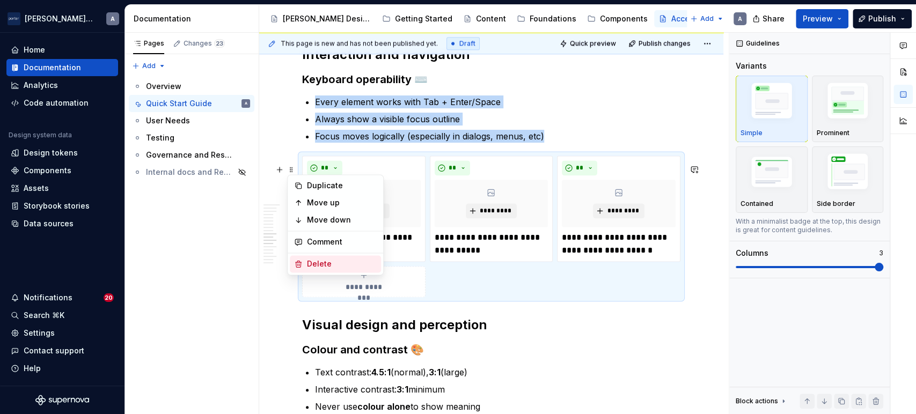
click at [347, 261] on div "Delete" at bounding box center [342, 264] width 70 height 11
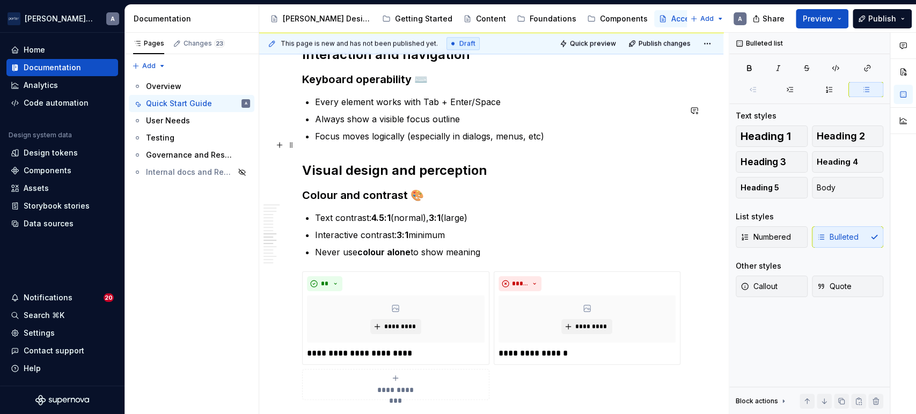
click at [593, 141] on p "Focus moves logically (especially in dialogs, menus, etc)" at bounding box center [498, 136] width 366 height 13
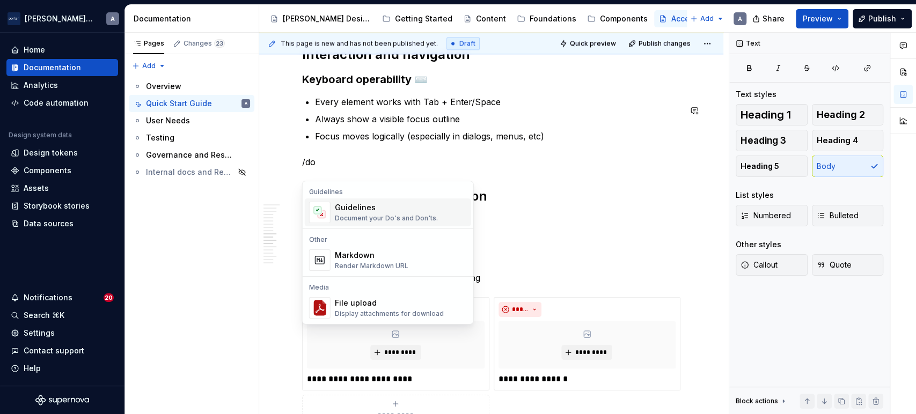
click at [380, 213] on div "Guidelines Document your Do's and Don'ts." at bounding box center [386, 212] width 103 height 20
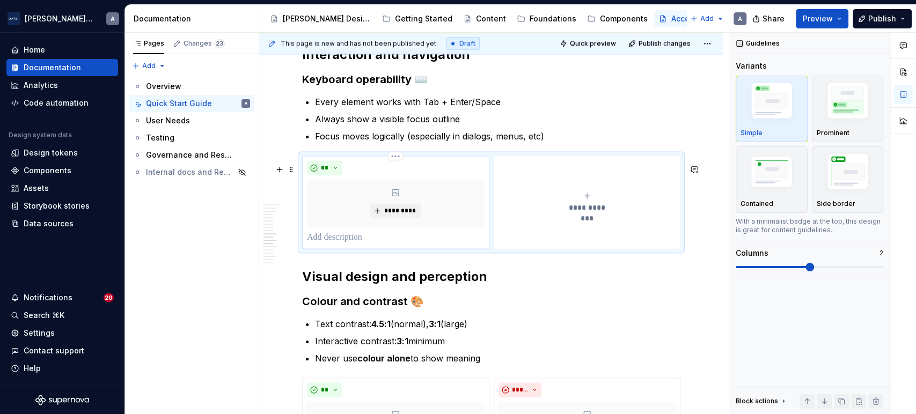
type textarea "*"
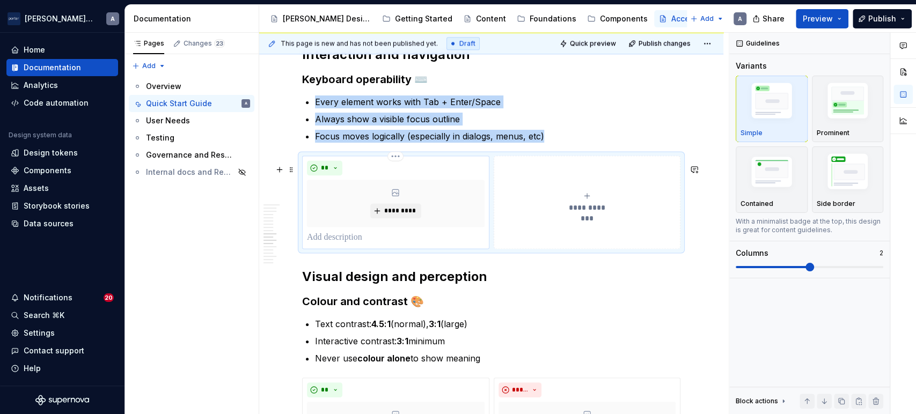
click at [399, 244] on p at bounding box center [396, 237] width 178 height 13
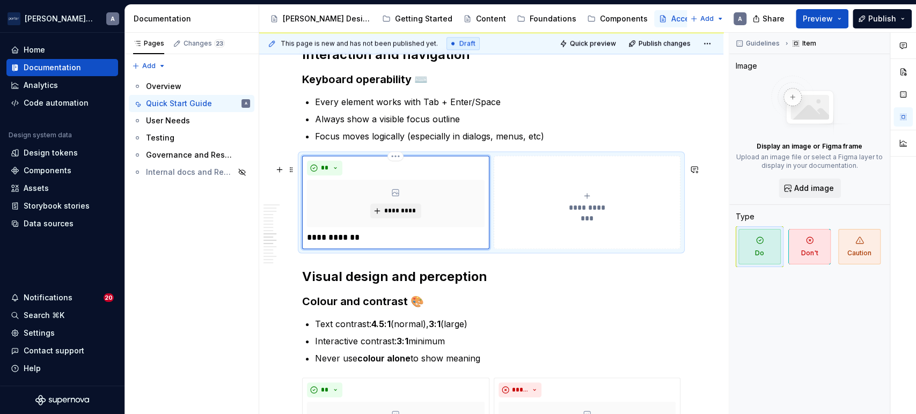
click at [395, 208] on div "*********" at bounding box center [396, 203] width 178 height 47
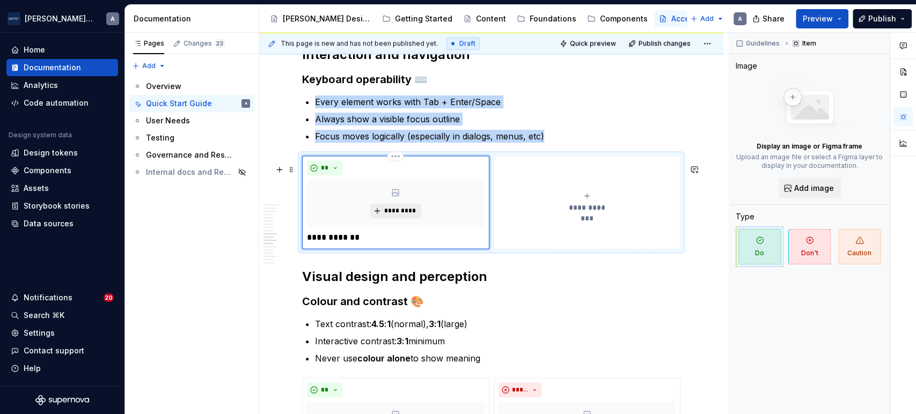
click at [401, 215] on span "*********" at bounding box center [400, 211] width 33 height 9
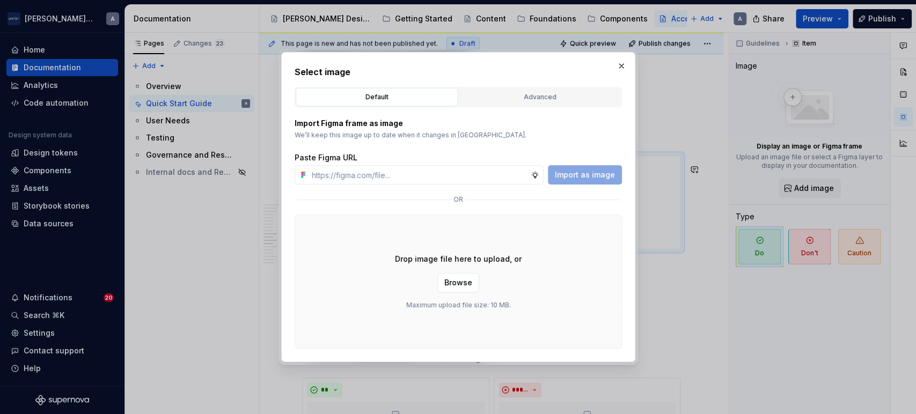
click at [540, 237] on div "Drop image file here to upload, or Browse Maximum upload file size: 10 MB." at bounding box center [459, 282] width 328 height 134
click at [441, 278] on button "Browse" at bounding box center [459, 282] width 42 height 19
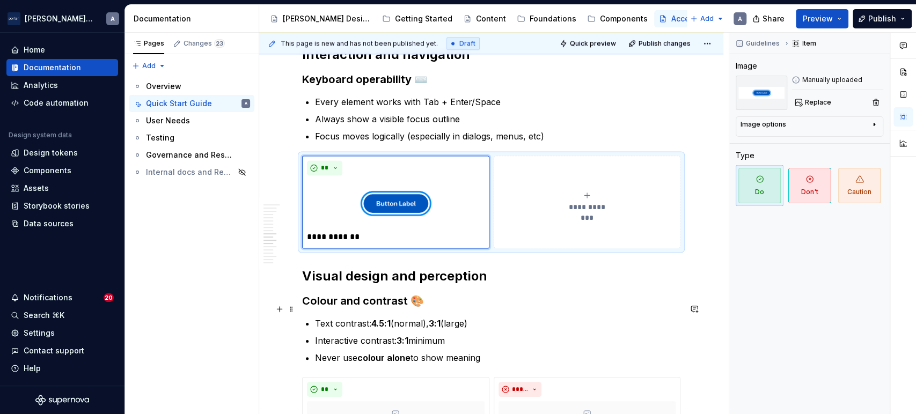
click at [573, 307] on h3 "Colour and contrast 🎨" at bounding box center [491, 301] width 379 height 15
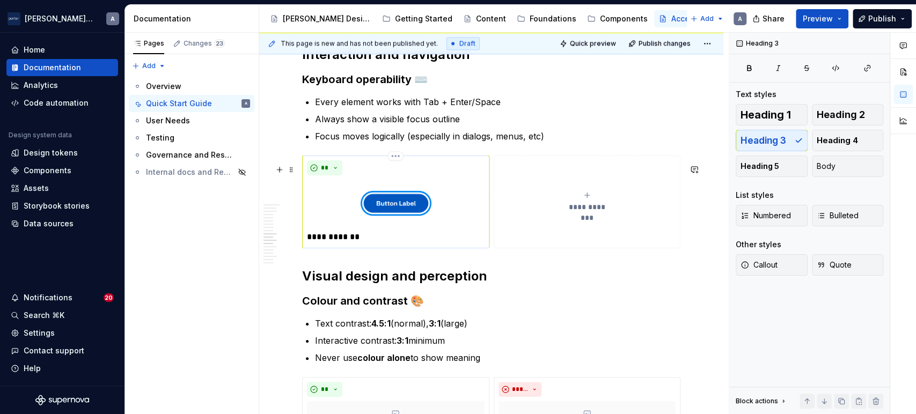
click at [375, 243] on p "**********" at bounding box center [395, 237] width 177 height 13
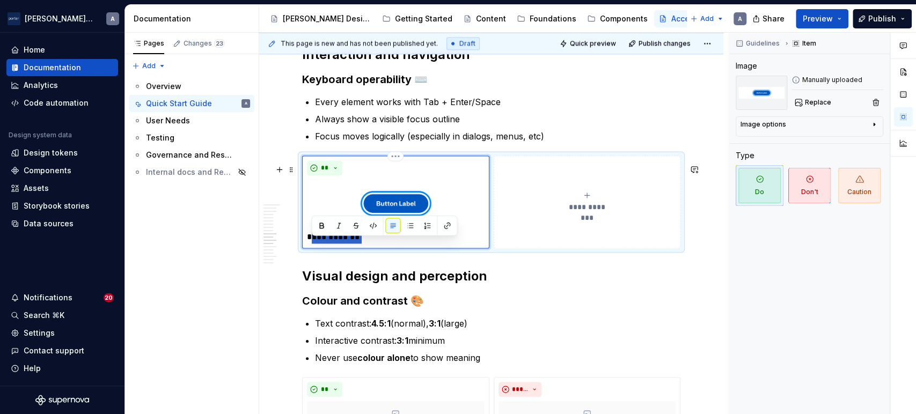
drag, startPoint x: 375, startPoint y: 243, endPoint x: 311, endPoint y: 240, distance: 63.4
click at [311, 240] on p "**********" at bounding box center [395, 237] width 177 height 13
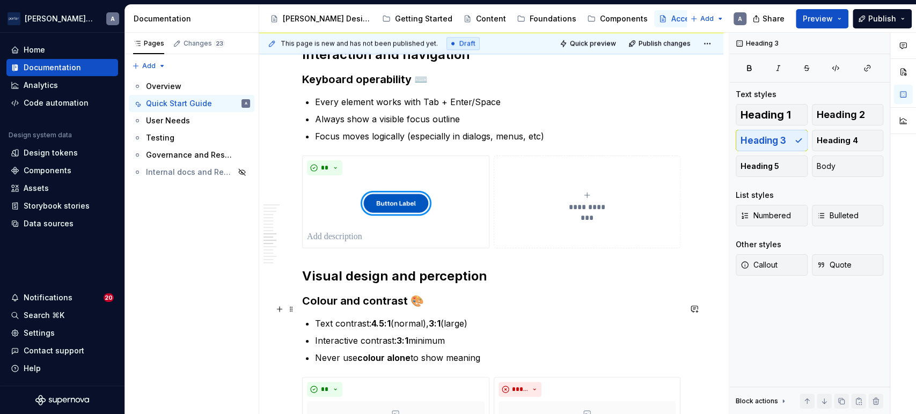
click at [545, 307] on h3 "Colour and contrast 🎨" at bounding box center [491, 301] width 379 height 15
click at [581, 40] on span "Quick preview" at bounding box center [593, 43] width 46 height 9
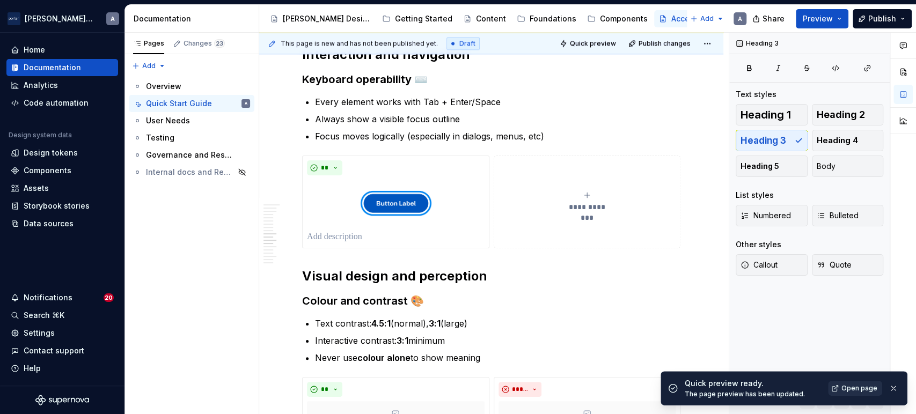
click at [849, 383] on link "Open page" at bounding box center [855, 388] width 54 height 15
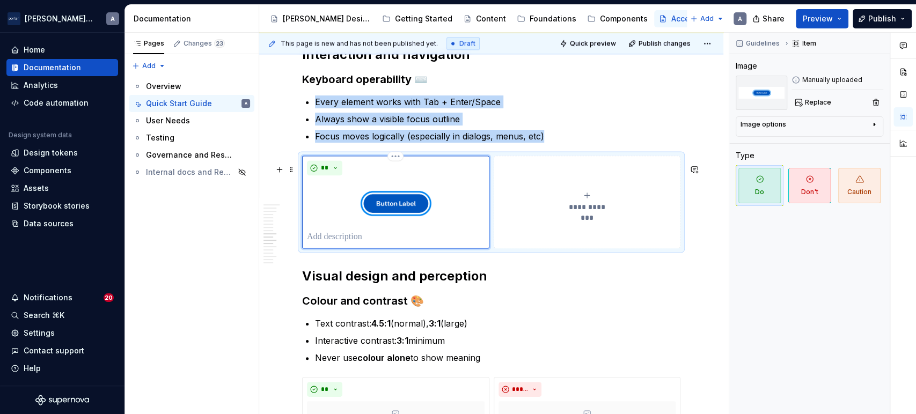
click at [406, 171] on div "**" at bounding box center [396, 168] width 178 height 15
click at [814, 129] on div "Image options" at bounding box center [805, 126] width 129 height 13
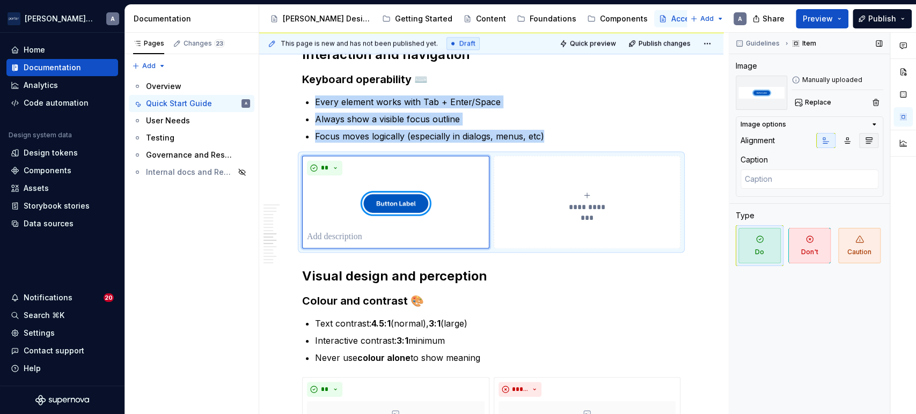
click at [865, 137] on icon "button" at bounding box center [869, 140] width 9 height 9
click at [825, 141] on icon "button" at bounding box center [826, 140] width 9 height 9
click at [393, 199] on img at bounding box center [395, 203] width 177 height 47
click at [904, 96] on button "button" at bounding box center [903, 94] width 19 height 19
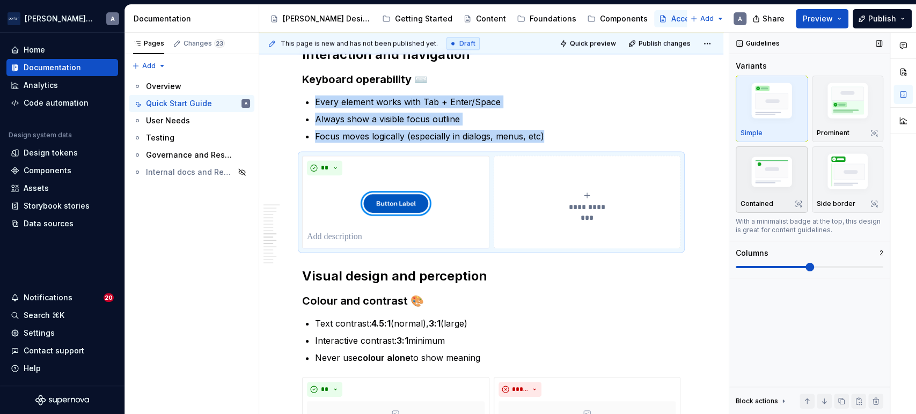
click at [790, 166] on img "button" at bounding box center [772, 173] width 62 height 42
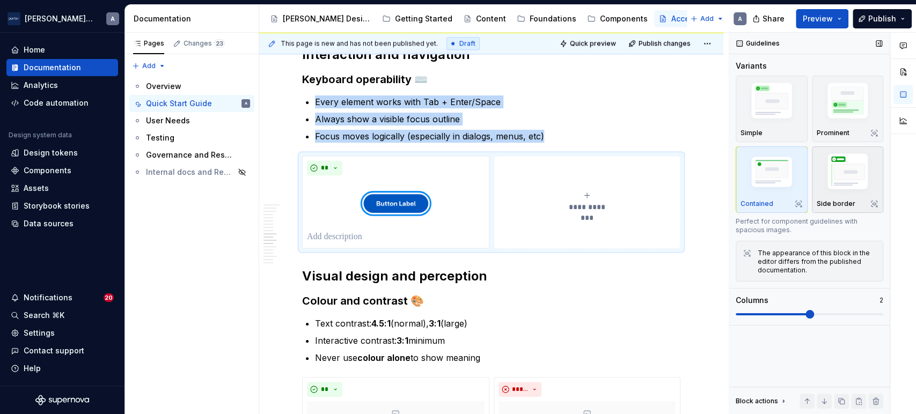
click at [857, 162] on img "button" at bounding box center [848, 173] width 62 height 47
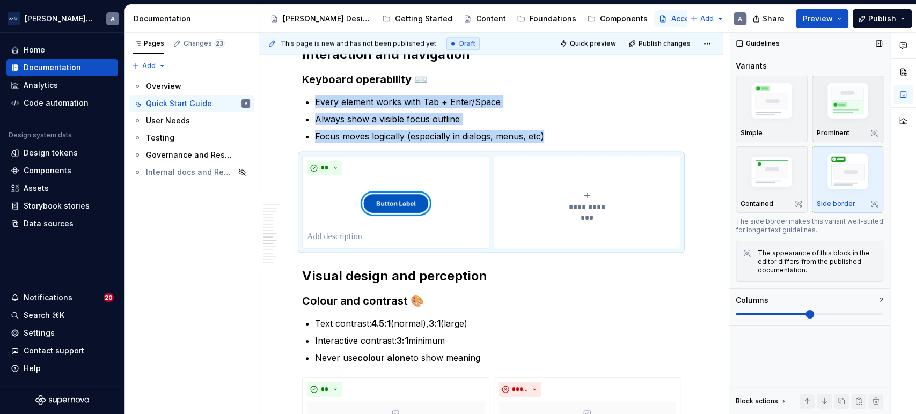
click at [853, 111] on img "button" at bounding box center [848, 102] width 62 height 47
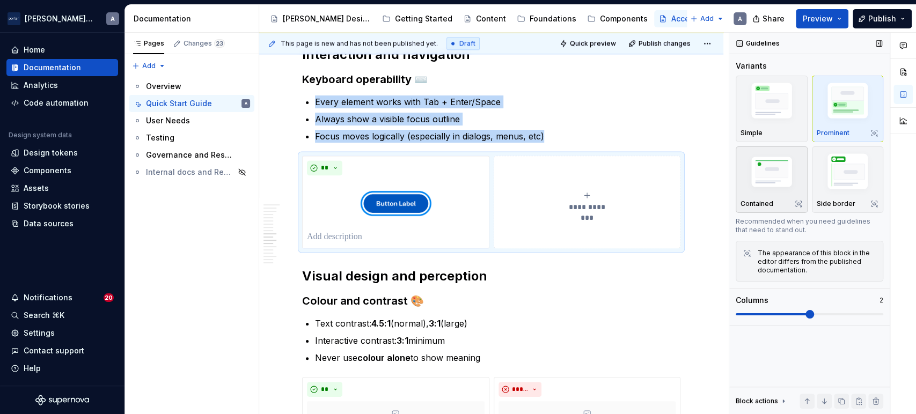
click at [766, 161] on img "button" at bounding box center [772, 173] width 62 height 42
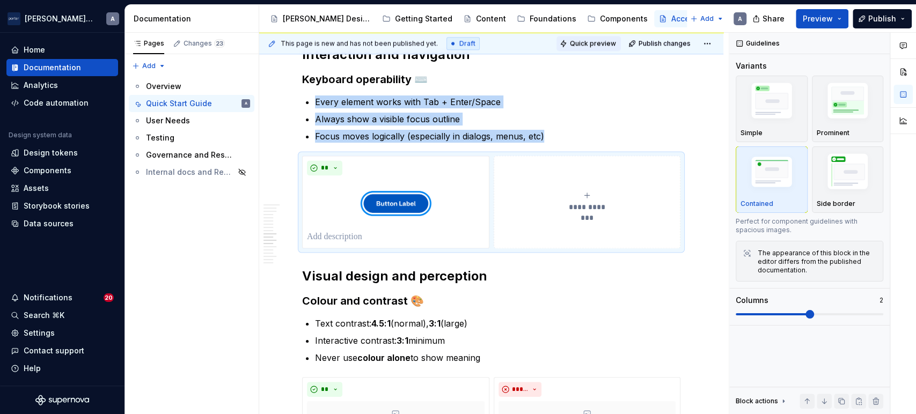
click at [577, 41] on span "Quick preview" at bounding box center [593, 43] width 46 height 9
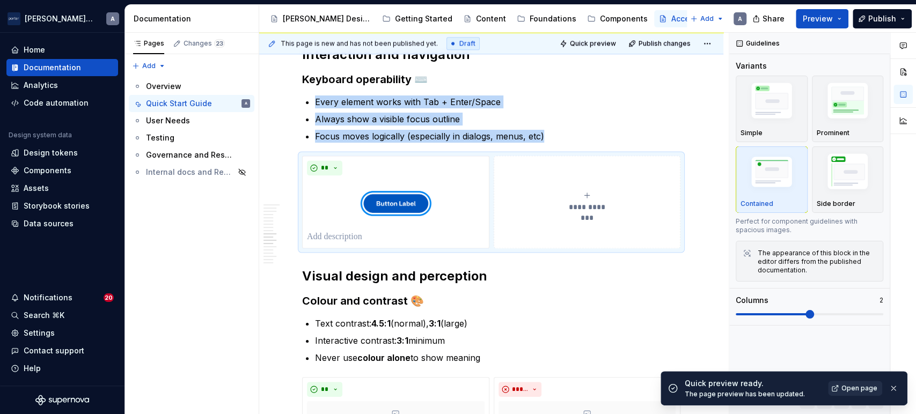
click at [850, 386] on span "Open page" at bounding box center [860, 388] width 36 height 9
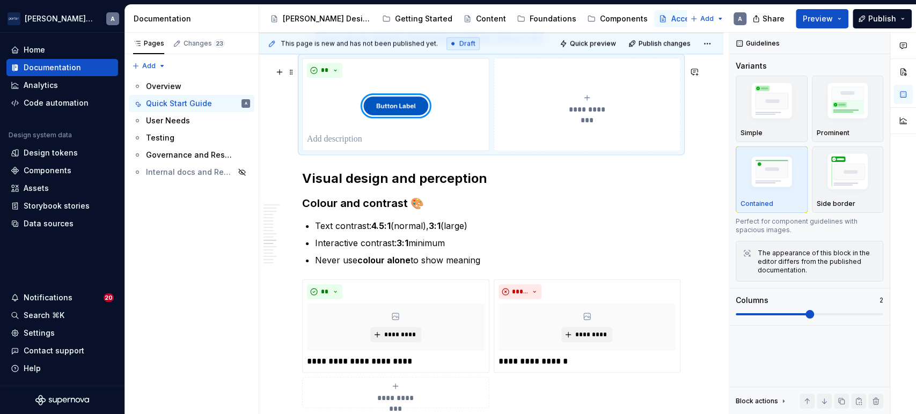
scroll to position [1057, 0]
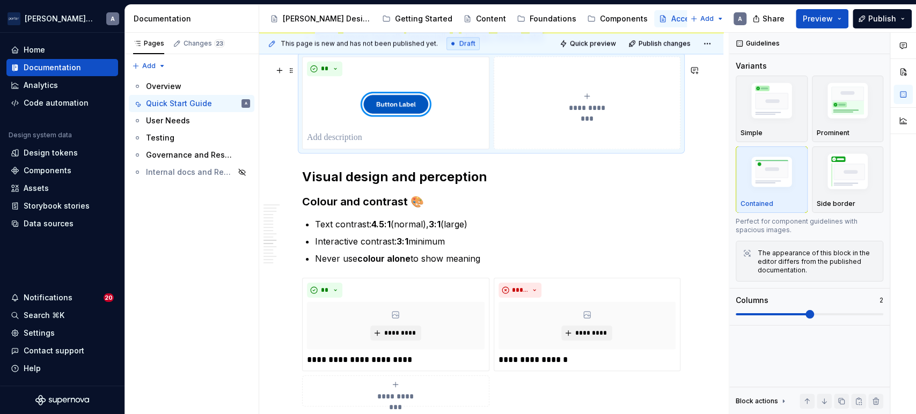
click at [576, 113] on span "**********" at bounding box center [587, 108] width 49 height 11
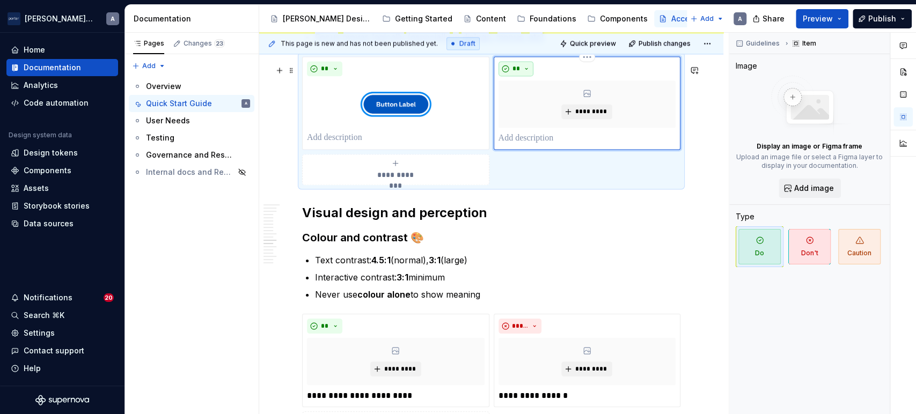
click at [510, 74] on button "**" at bounding box center [516, 68] width 35 height 15
click at [527, 114] on span "Don't" at bounding box center [545, 114] width 91 height 17
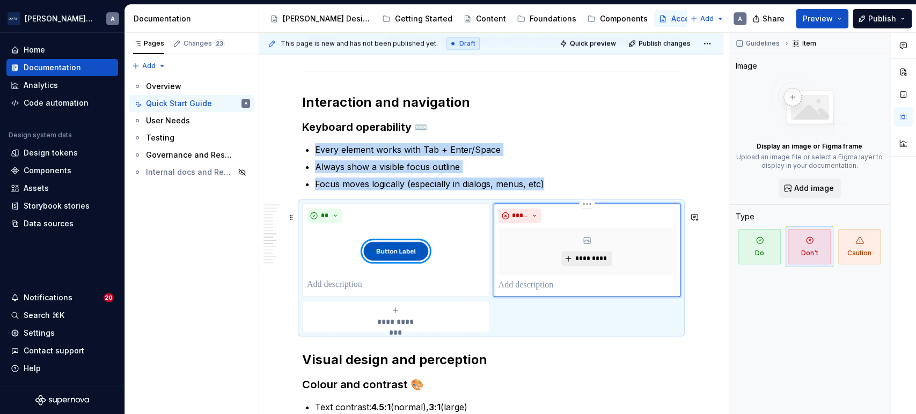
click at [598, 263] on span "*********" at bounding box center [591, 258] width 33 height 9
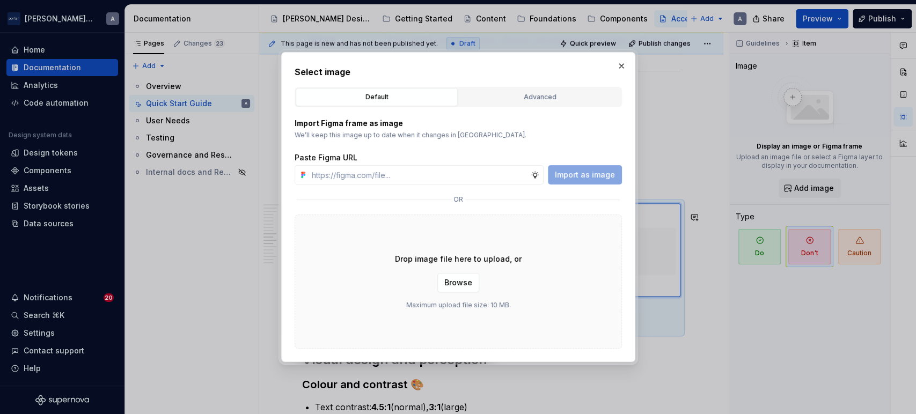
click at [565, 229] on div "Drop image file here to upload, or Browse Maximum upload file size: 10 MB." at bounding box center [459, 282] width 328 height 134
click at [465, 273] on button "Browse" at bounding box center [459, 282] width 42 height 19
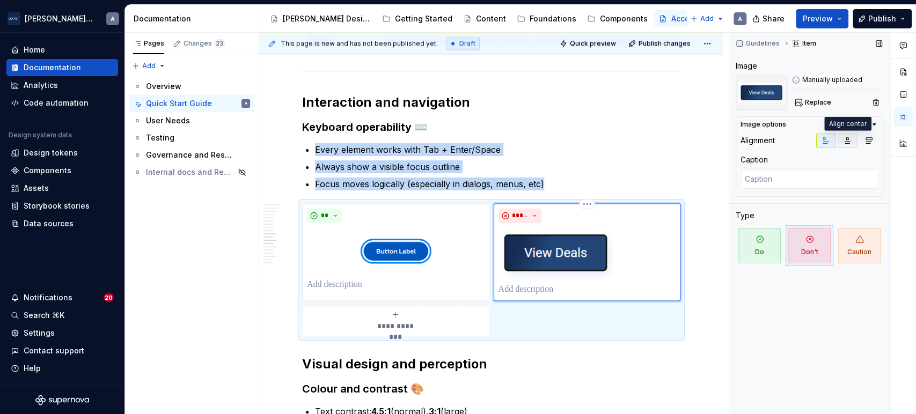
click at [846, 134] on button "button" at bounding box center [847, 140] width 19 height 15
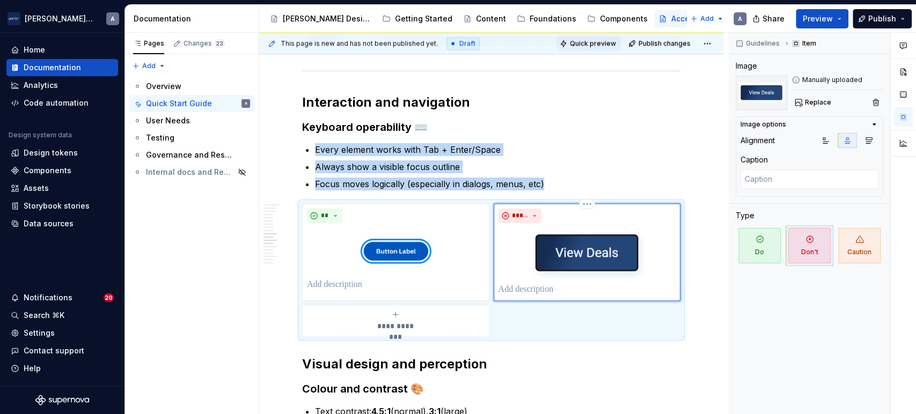
click at [606, 46] on span "Quick preview" at bounding box center [593, 43] width 46 height 9
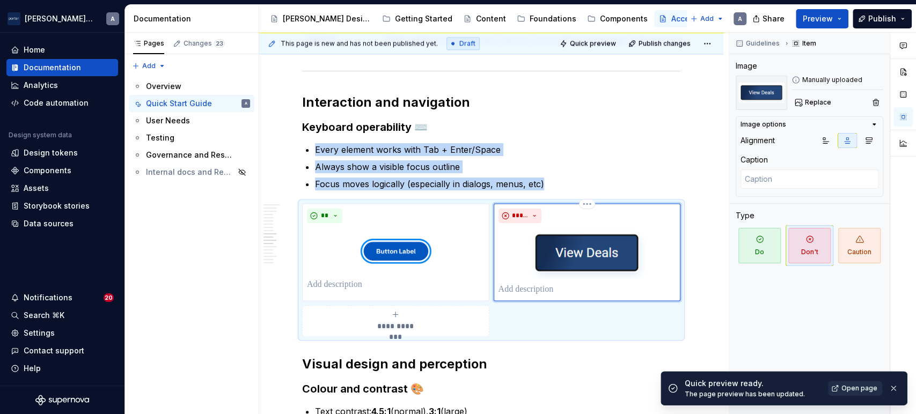
click at [850, 386] on span "Open page" at bounding box center [860, 388] width 36 height 9
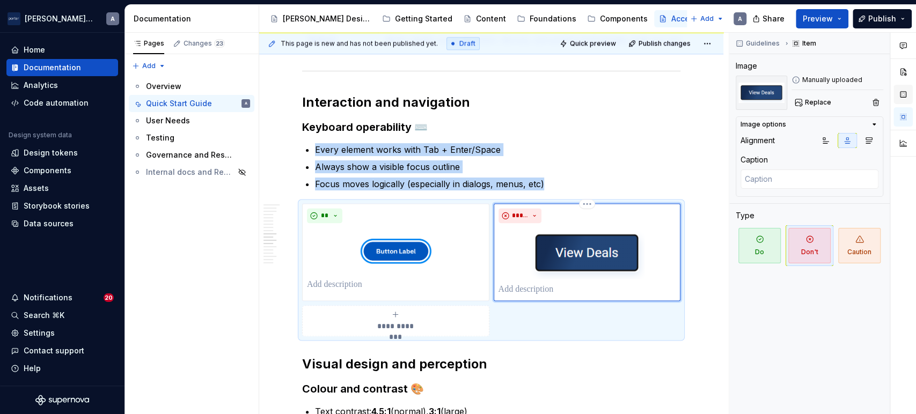
click at [901, 93] on button "button" at bounding box center [903, 94] width 19 height 19
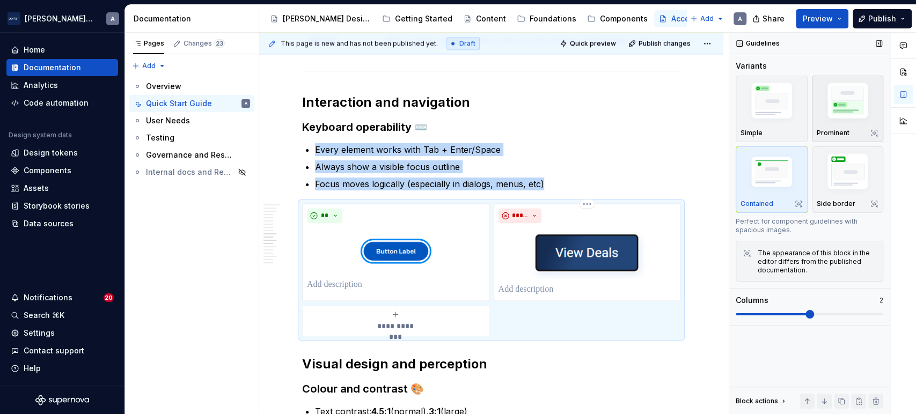
click at [845, 101] on img "button" at bounding box center [848, 102] width 62 height 47
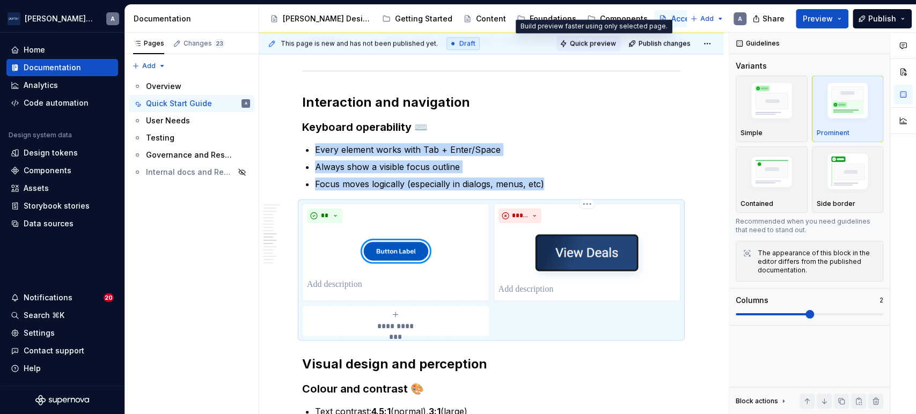
click at [597, 49] on button "Quick preview" at bounding box center [589, 43] width 64 height 15
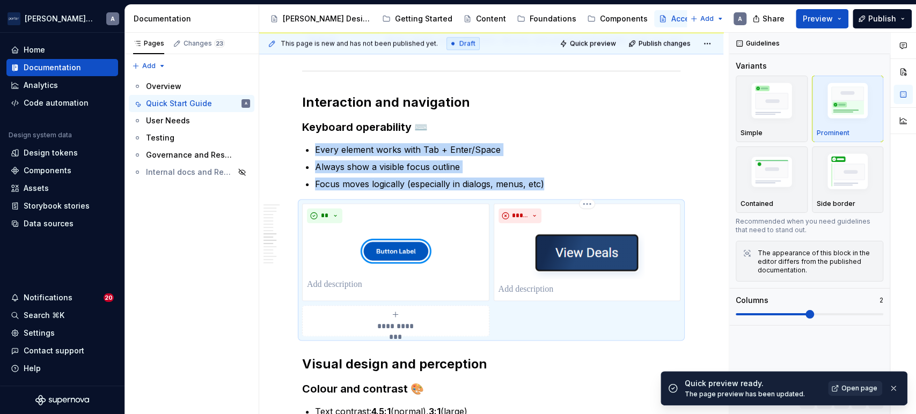
click at [864, 392] on span "Open page" at bounding box center [860, 388] width 36 height 9
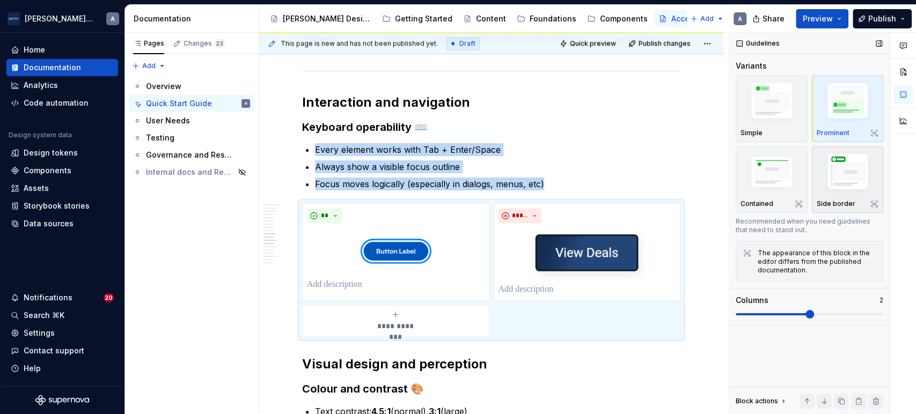
click at [846, 161] on img "button" at bounding box center [848, 173] width 62 height 47
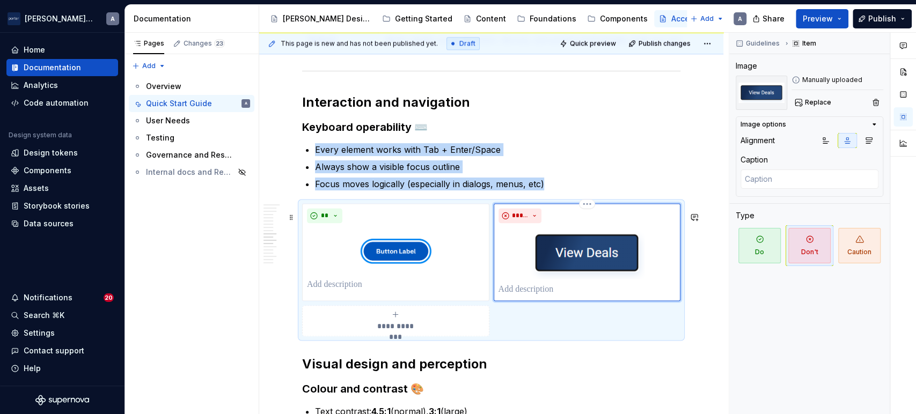
click at [593, 238] on img at bounding box center [587, 254] width 115 height 52
click at [901, 91] on button "button" at bounding box center [903, 94] width 19 height 19
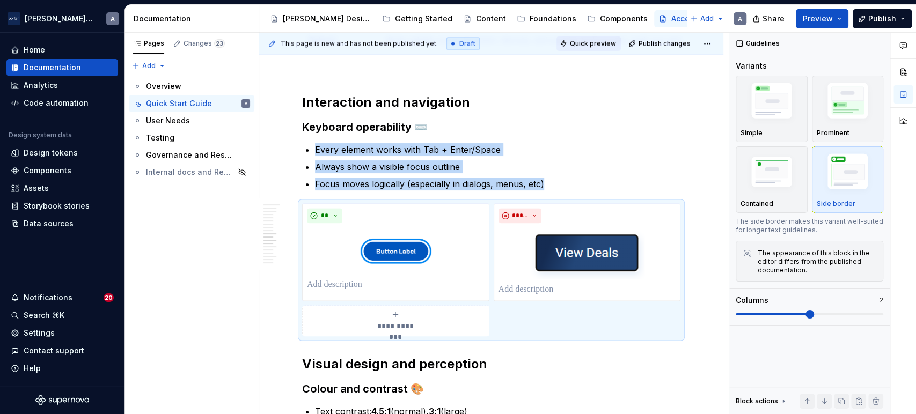
click at [579, 42] on span "Quick preview" at bounding box center [593, 43] width 46 height 9
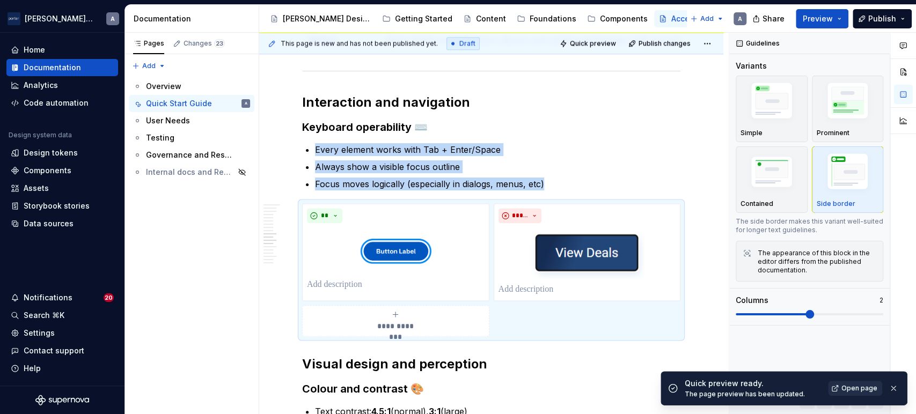
click at [872, 382] on link "Open page" at bounding box center [855, 388] width 54 height 15
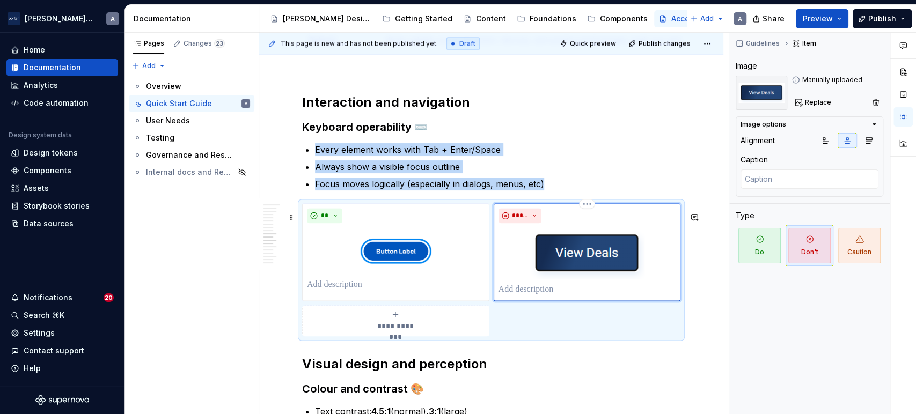
click at [494, 241] on div "*****" at bounding box center [587, 252] width 187 height 98
click at [464, 205] on div "Quick Start Guide: Accessibility In Our Design System Accessibility at [PERSON_…" at bounding box center [491, 246] width 379 height 1837
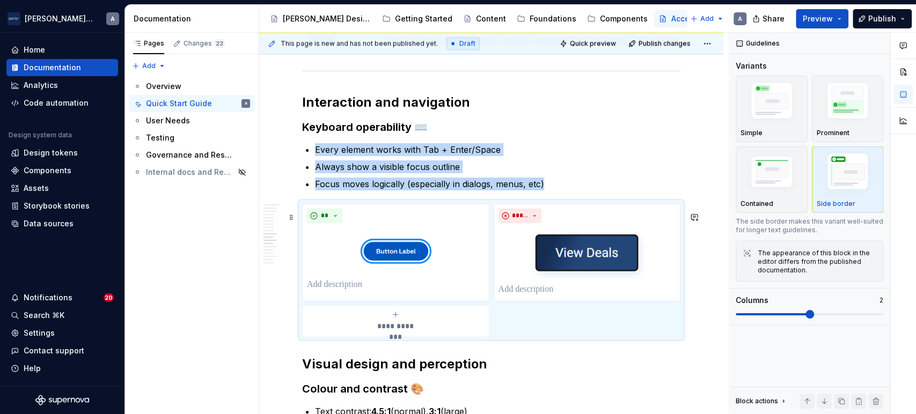
click at [510, 331] on div "**********" at bounding box center [491, 269] width 379 height 133
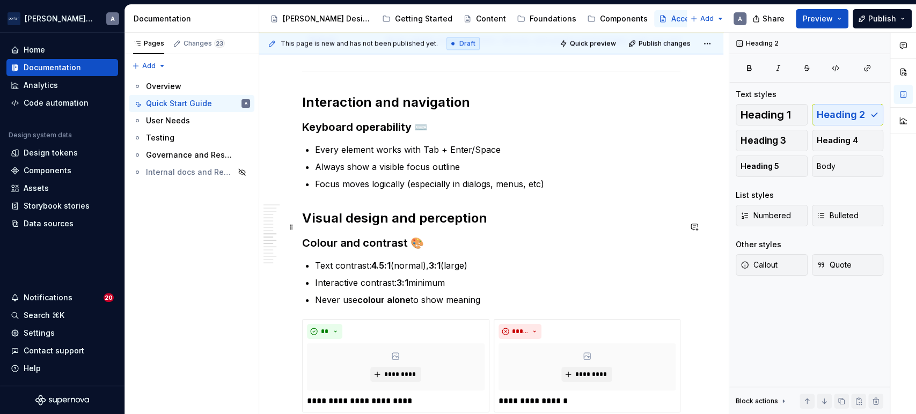
type textarea "*"
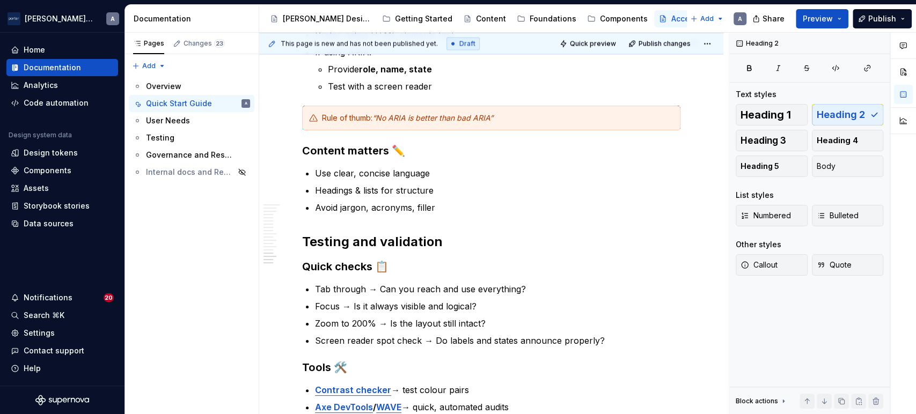
scroll to position [1406, 0]
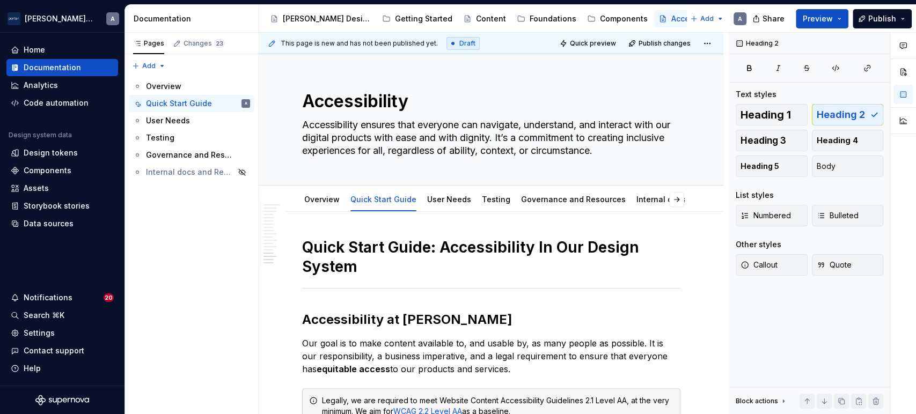
scroll to position [1406, 0]
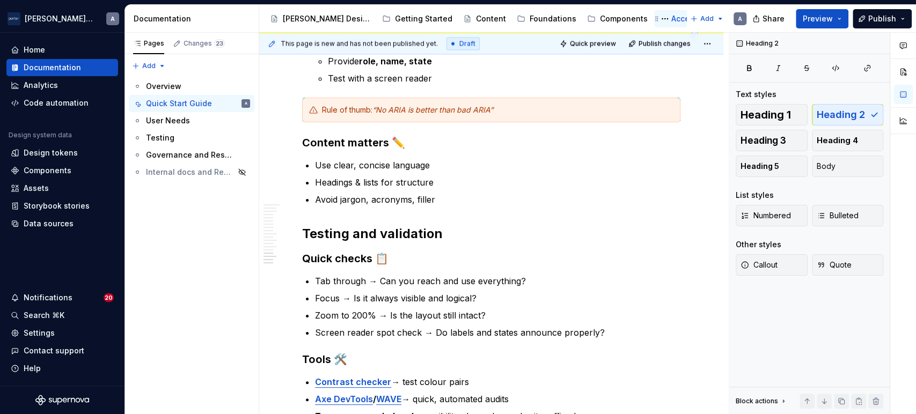
type textarea "*"
click at [460, 206] on p "Avoid jargon, acronyms, filler" at bounding box center [498, 199] width 366 height 13
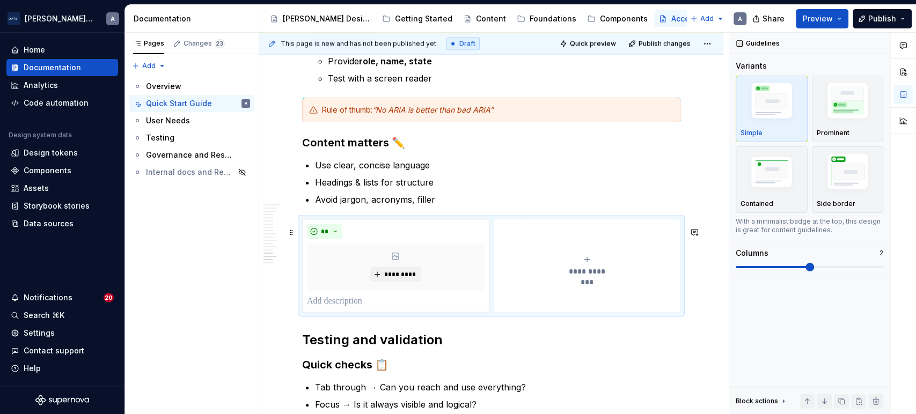
click at [593, 253] on button "**********" at bounding box center [587, 265] width 187 height 93
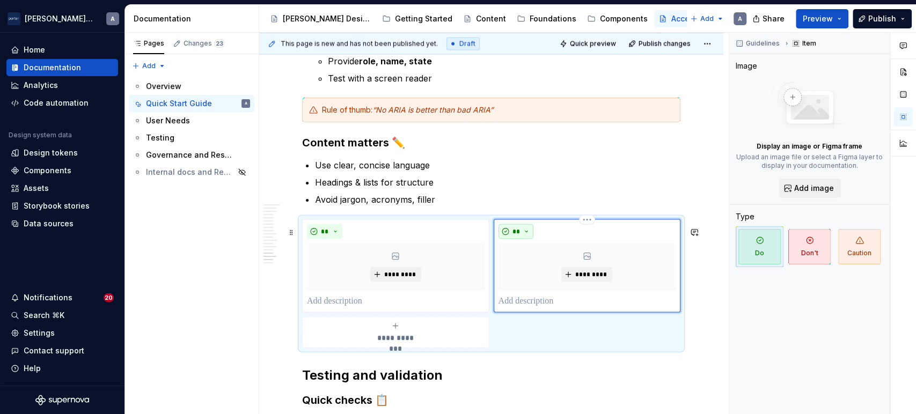
click at [522, 238] on button "**" at bounding box center [516, 231] width 35 height 15
type textarea "*"
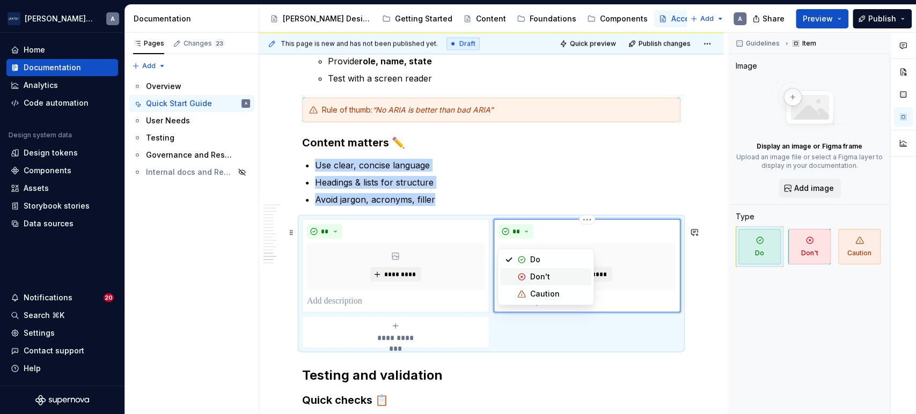
click at [537, 280] on div "Don't" at bounding box center [540, 277] width 20 height 11
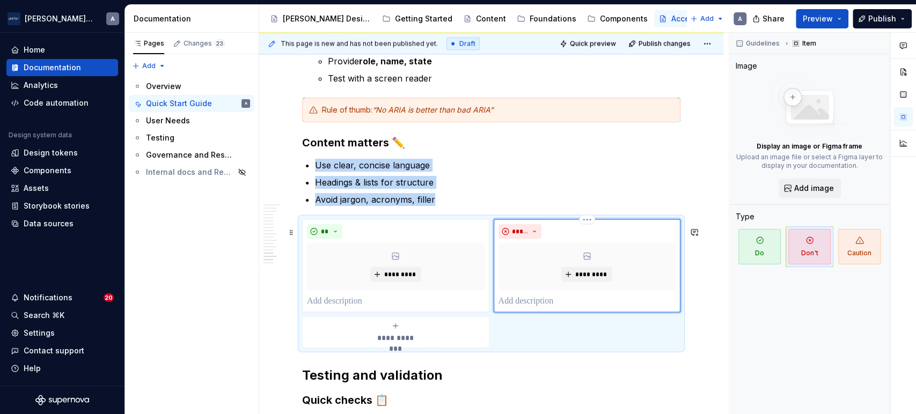
click at [554, 304] on p at bounding box center [588, 301] width 178 height 13
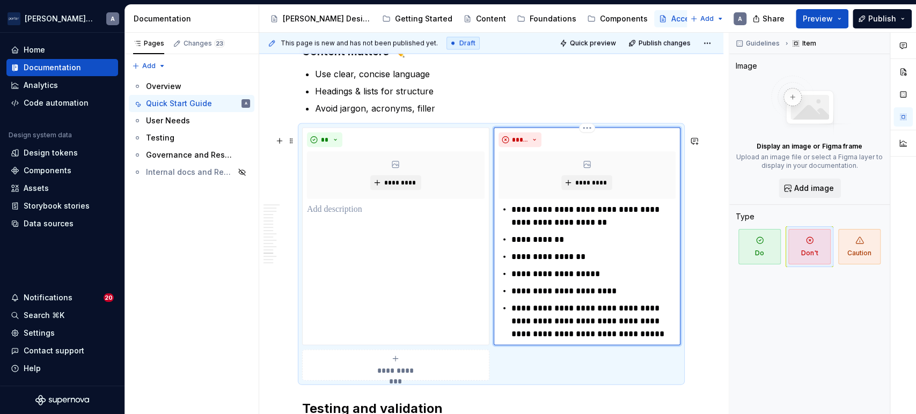
scroll to position [1532, 0]
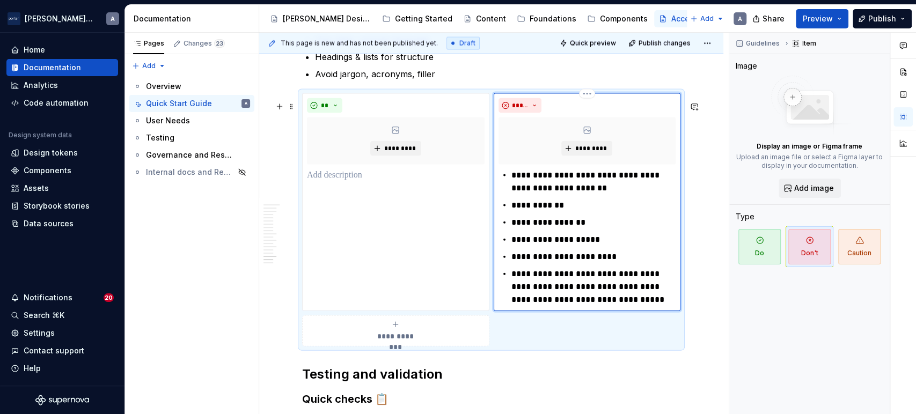
click at [531, 194] on p "**********" at bounding box center [594, 182] width 164 height 26
click at [609, 194] on p "**********" at bounding box center [594, 182] width 164 height 26
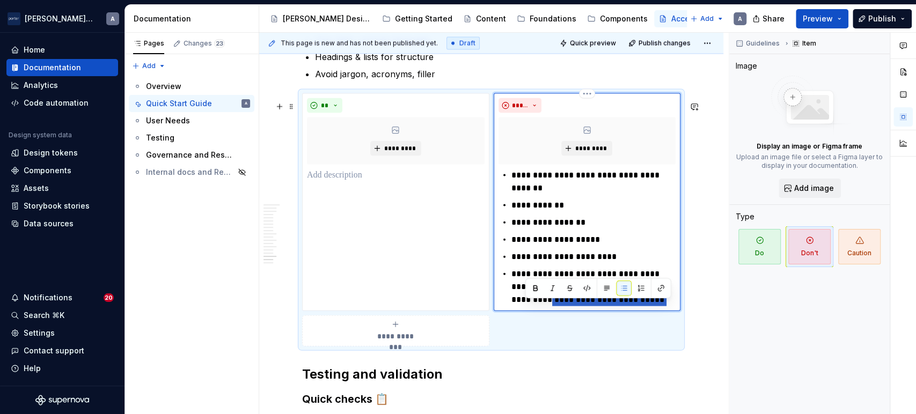
drag, startPoint x: 635, startPoint y: 308, endPoint x: 524, endPoint y: 307, distance: 110.6
click at [524, 307] on p "**********" at bounding box center [594, 287] width 164 height 39
click at [652, 307] on p "**********" at bounding box center [594, 287] width 164 height 39
drag, startPoint x: 647, startPoint y: 307, endPoint x: 530, endPoint y: 305, distance: 117.1
click at [530, 305] on p "**********" at bounding box center [594, 287] width 164 height 39
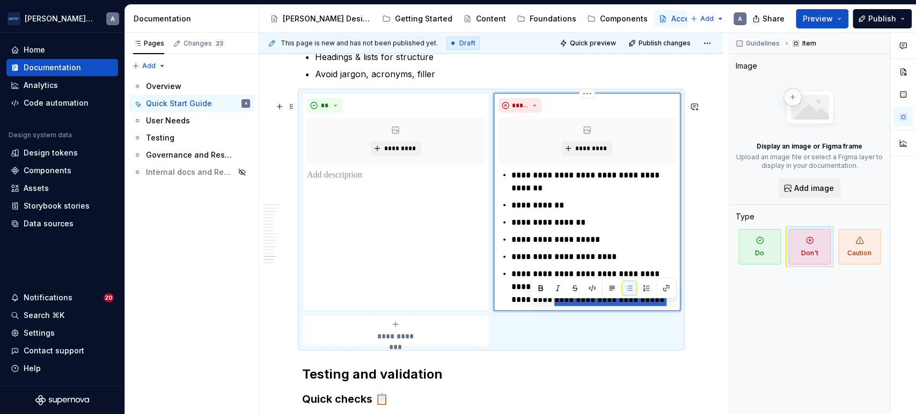
click at [602, 307] on p "**********" at bounding box center [594, 287] width 164 height 39
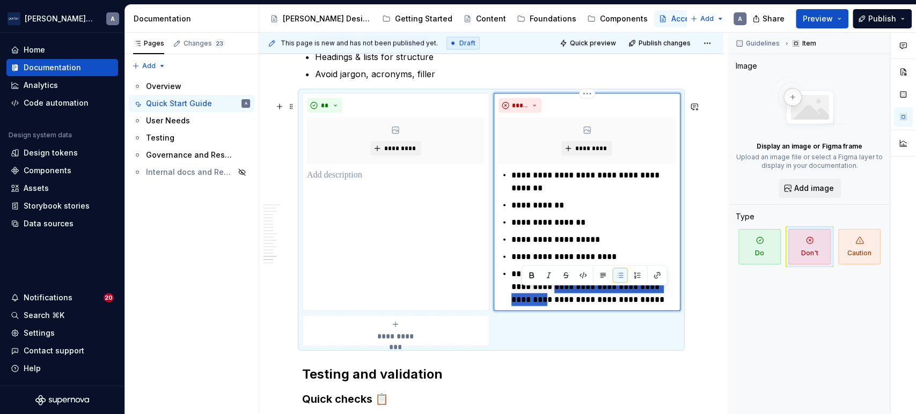
drag, startPoint x: 522, startPoint y: 307, endPoint x: 544, endPoint y: 292, distance: 26.2
click at [544, 292] on p "**********" at bounding box center [594, 287] width 164 height 39
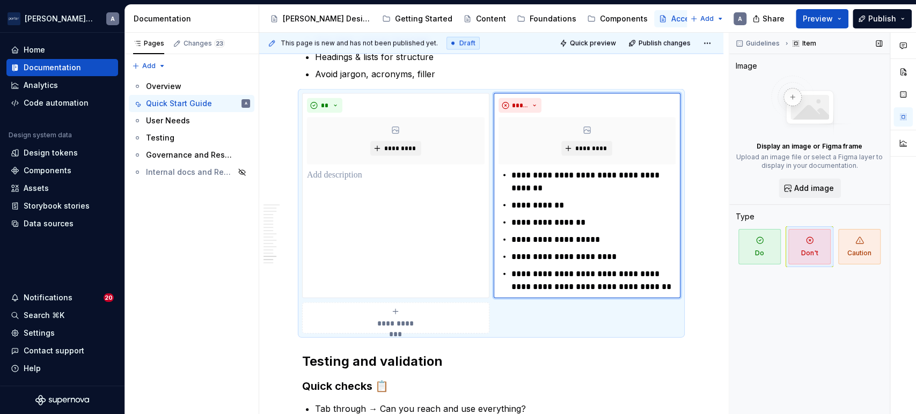
type textarea "*"
click at [408, 194] on div "** *********" at bounding box center [395, 195] width 187 height 205
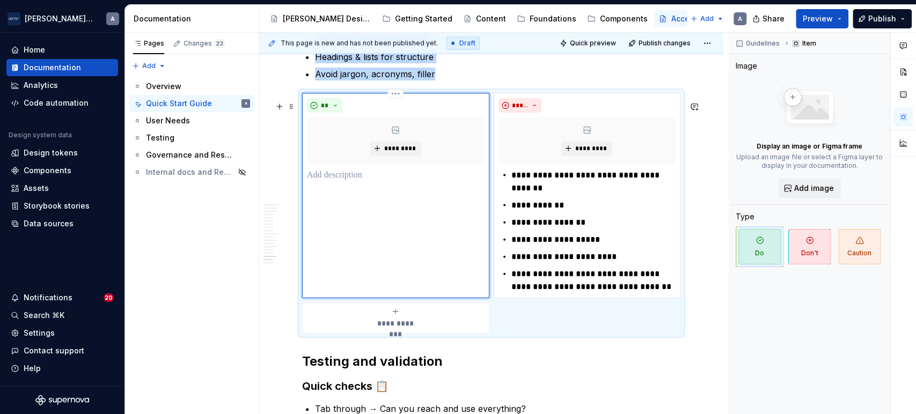
click at [361, 182] on p at bounding box center [396, 175] width 178 height 13
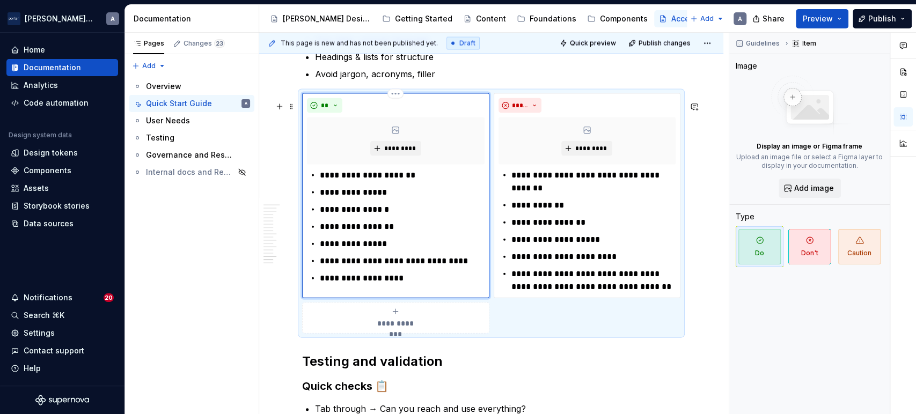
click at [409, 216] on p "**********" at bounding box center [402, 209] width 164 height 13
click at [421, 234] on p "**********" at bounding box center [402, 227] width 164 height 13
click at [345, 251] on p "**********" at bounding box center [402, 244] width 164 height 13
click at [440, 233] on p "**********" at bounding box center [402, 227] width 164 height 13
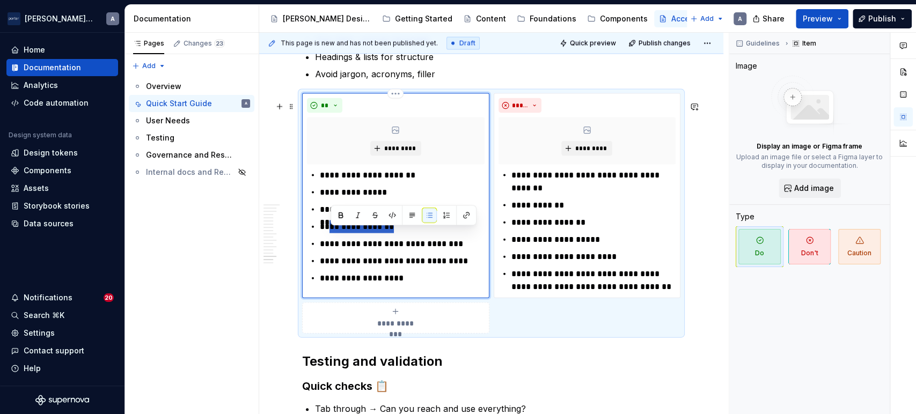
drag, startPoint x: 419, startPoint y: 235, endPoint x: 332, endPoint y: 241, distance: 87.1
click at [332, 234] on p "**********" at bounding box center [402, 227] width 164 height 13
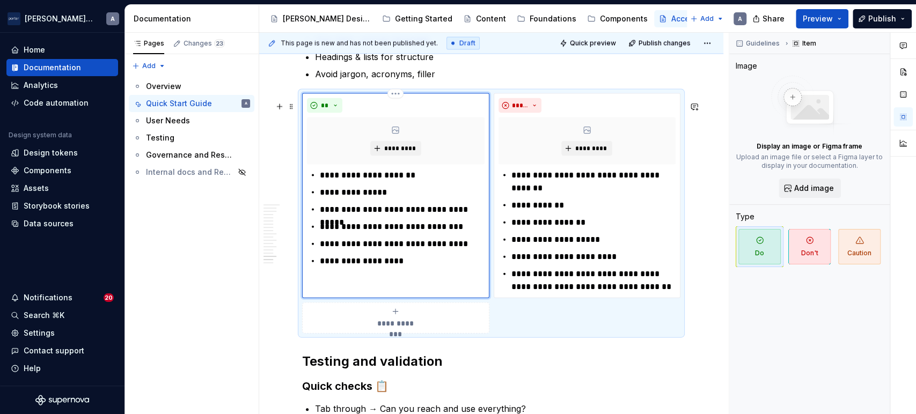
click at [409, 265] on p "**********" at bounding box center [402, 261] width 164 height 13
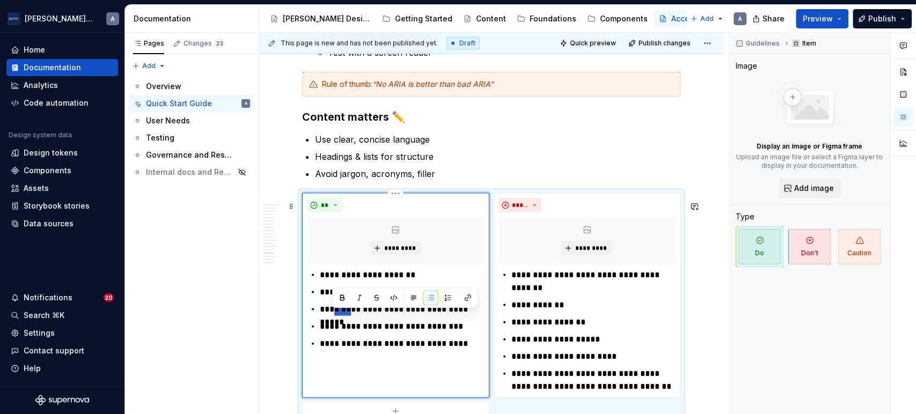
drag, startPoint x: 349, startPoint y: 317, endPoint x: 331, endPoint y: 317, distance: 17.7
click at [331, 316] on p "**********" at bounding box center [402, 309] width 164 height 13
click at [464, 348] on p "**********" at bounding box center [402, 344] width 164 height 13
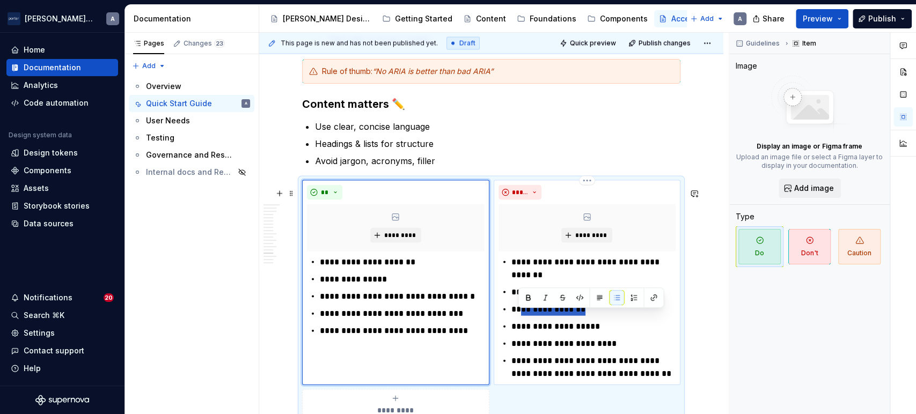
drag, startPoint x: 610, startPoint y: 316, endPoint x: 518, endPoint y: 320, distance: 93.0
click at [518, 316] on p "**********" at bounding box center [594, 309] width 164 height 13
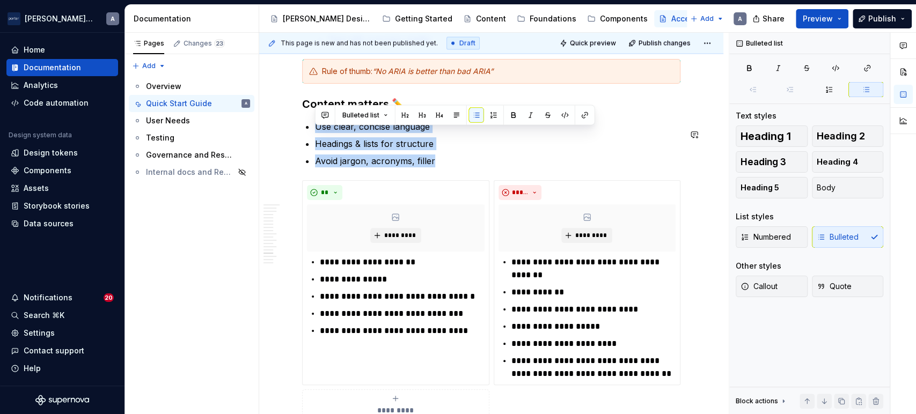
drag, startPoint x: 449, startPoint y: 166, endPoint x: 298, endPoint y: 121, distance: 158.1
click at [478, 168] on p "Avoid jargon, acronyms, filler" at bounding box center [498, 161] width 366 height 13
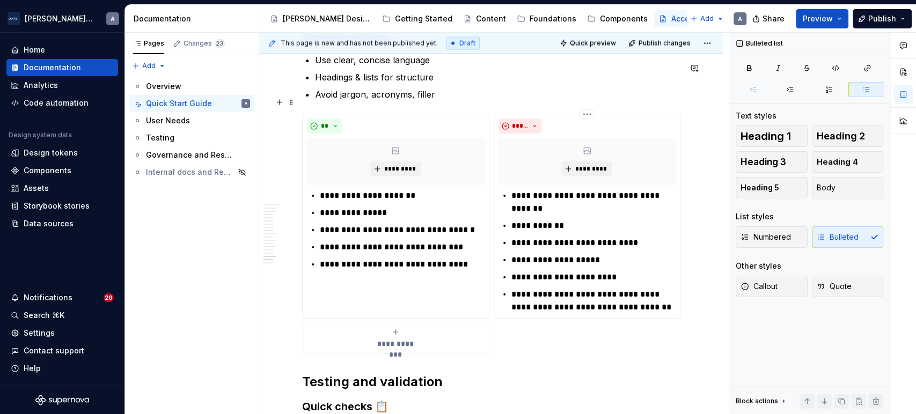
scroll to position [1545, 0]
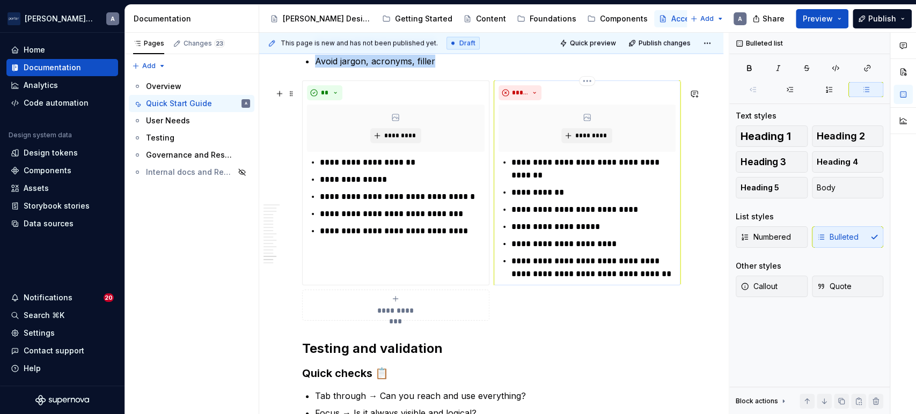
click at [609, 92] on div "**********" at bounding box center [587, 183] width 187 height 205
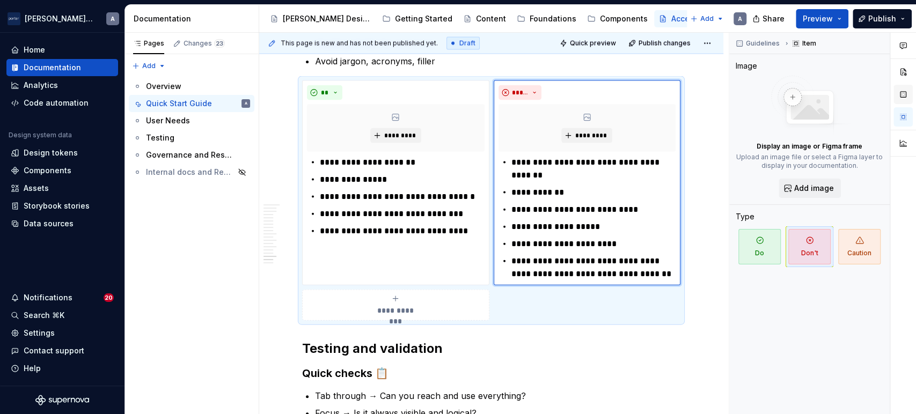
click at [904, 91] on button "button" at bounding box center [903, 94] width 19 height 19
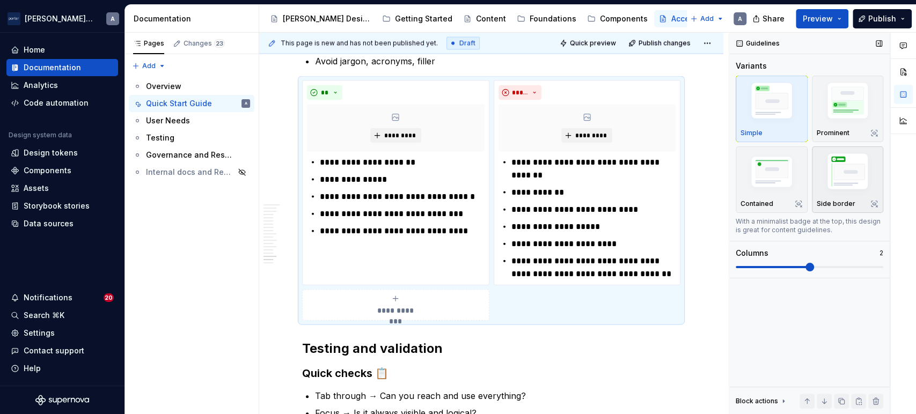
click at [874, 164] on img "button" at bounding box center [848, 173] width 62 height 47
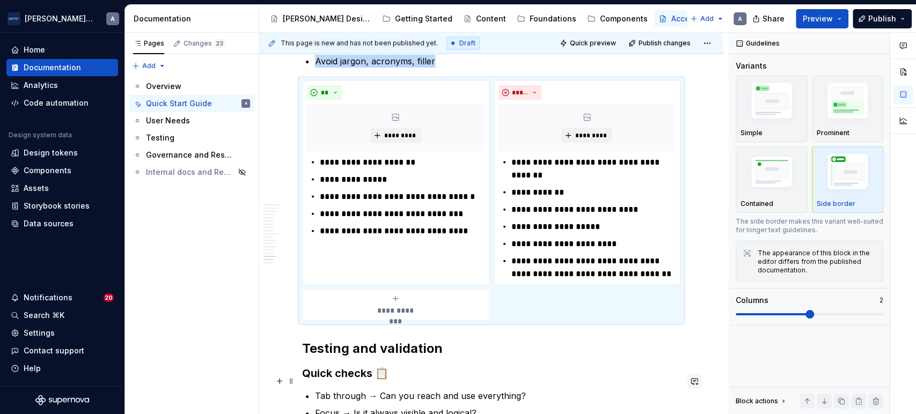
click at [689, 376] on button "button" at bounding box center [694, 381] width 15 height 15
click at [602, 43] on span "Quick preview" at bounding box center [593, 43] width 46 height 9
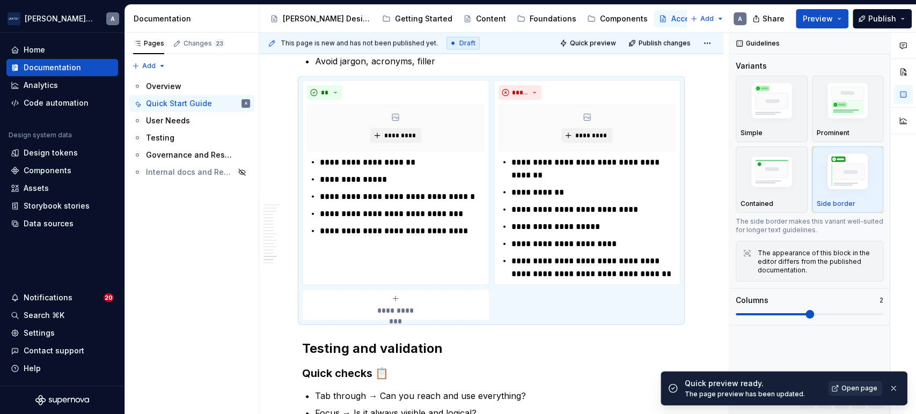
click at [862, 389] on span "Open page" at bounding box center [860, 388] width 36 height 9
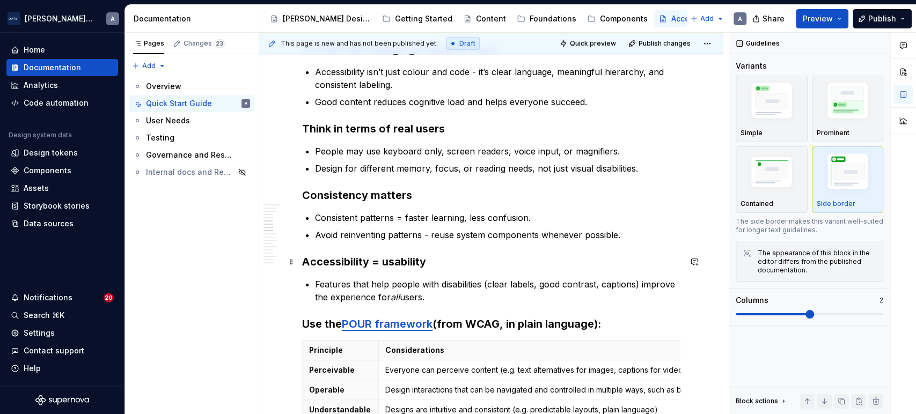
scroll to position [497, 0]
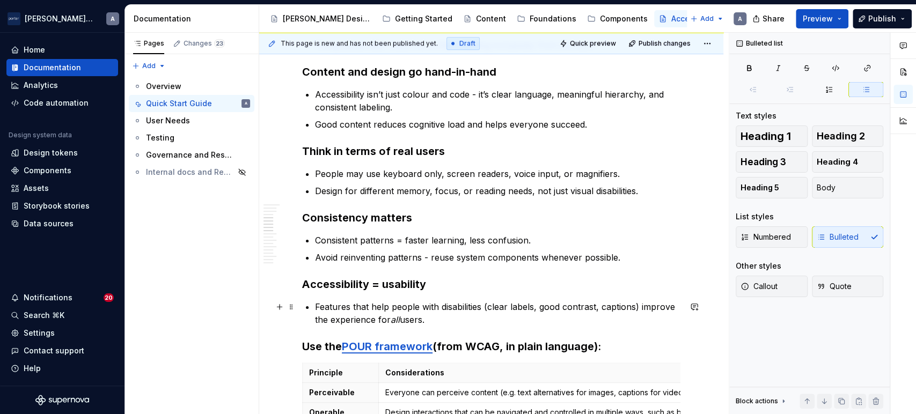
click at [472, 324] on p "Features that help people with disabilities (clear labels, good contrast, capti…" at bounding box center [498, 314] width 366 height 26
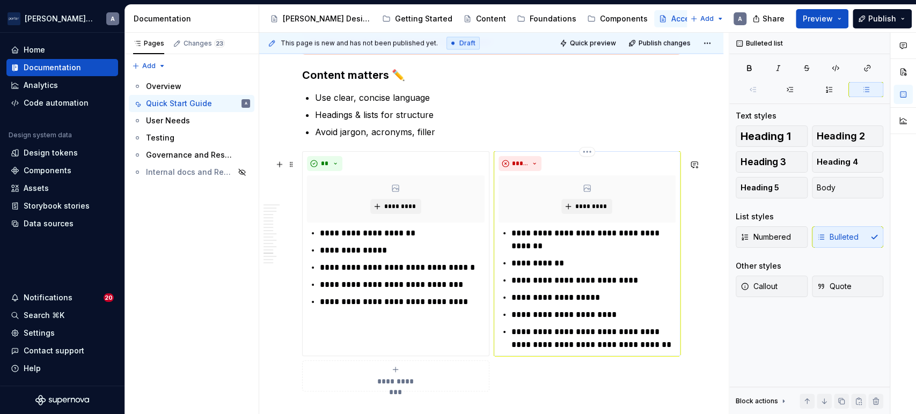
scroll to position [1590, 0]
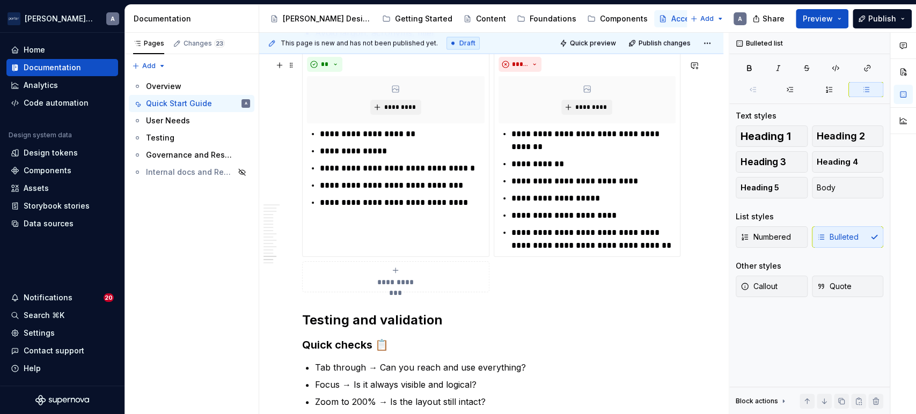
click at [602, 292] on div "**********" at bounding box center [491, 172] width 379 height 241
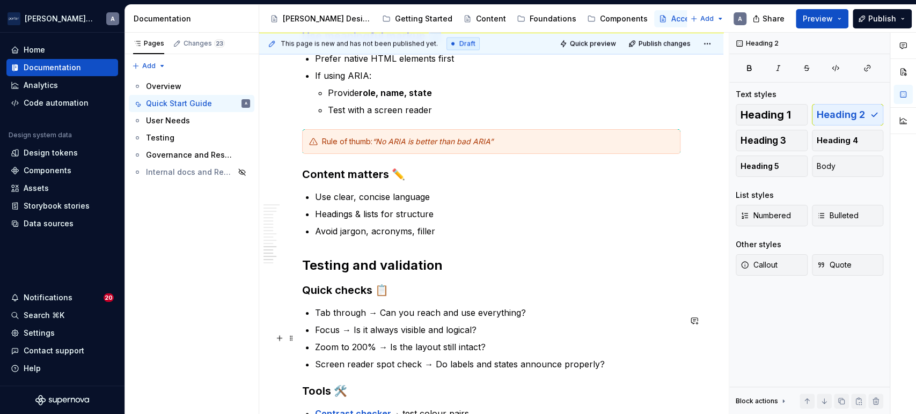
scroll to position [1337, 0]
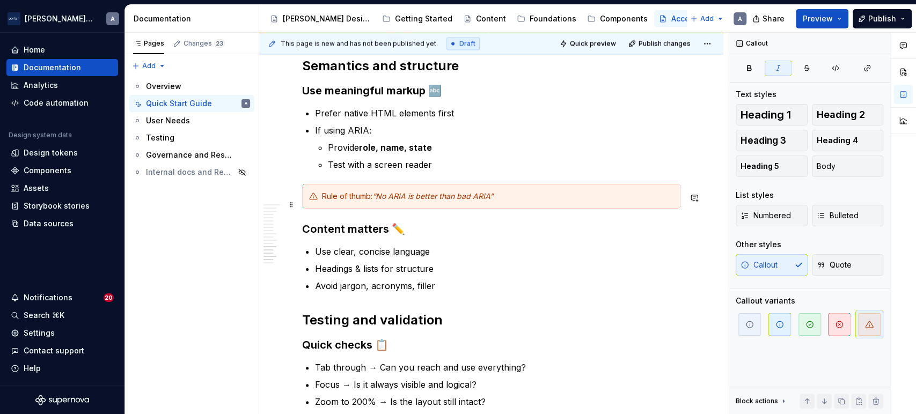
click at [476, 201] on em "“No ARIA is better than bad ARIA”" at bounding box center [433, 196] width 121 height 9
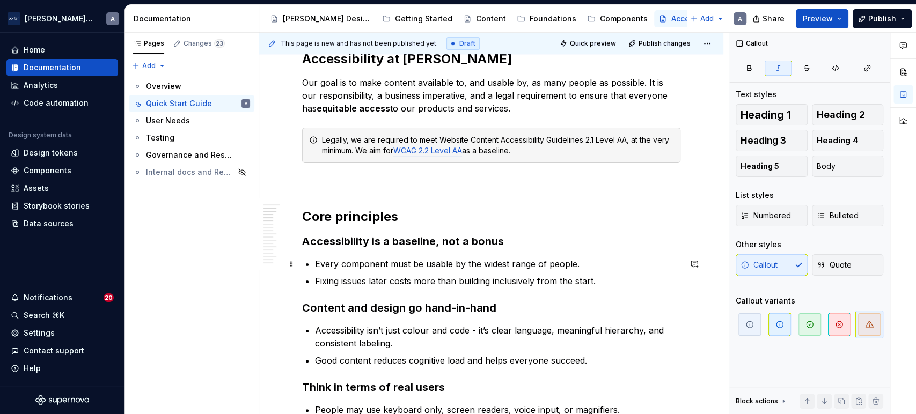
scroll to position [244, 0]
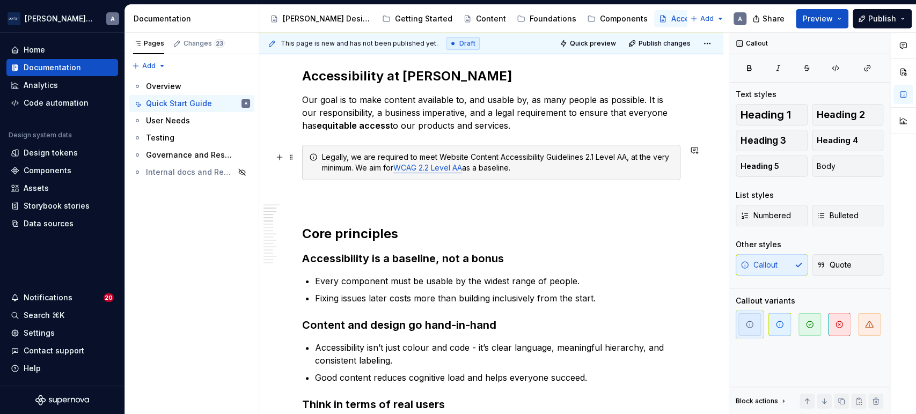
click at [585, 164] on div "Legally, we are required to meet Website Content Accessibility Guidelines 2.1 L…" at bounding box center [498, 162] width 352 height 21
click at [777, 326] on icon "button" at bounding box center [780, 325] width 6 height 6
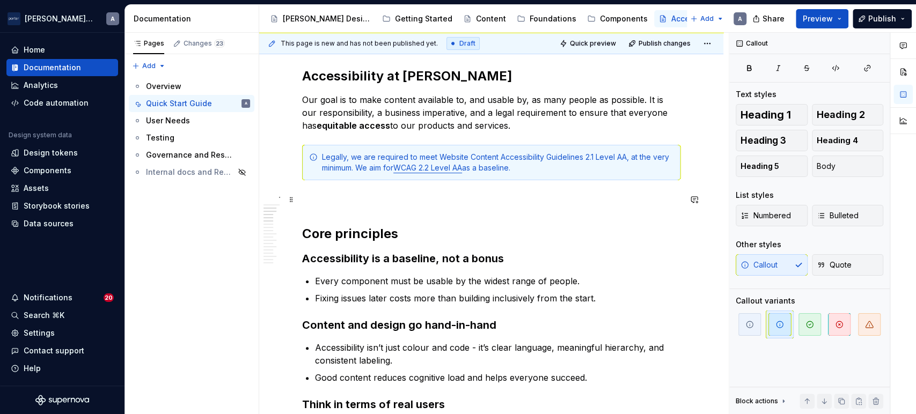
click at [317, 197] on p at bounding box center [491, 199] width 379 height 13
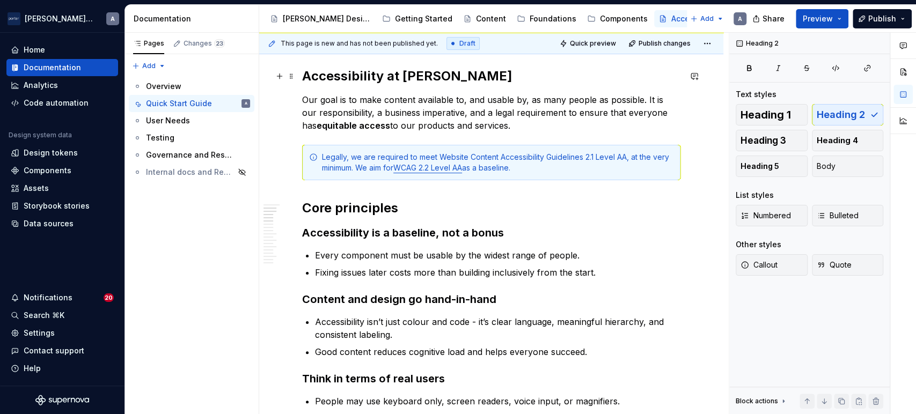
drag, startPoint x: 388, startPoint y: 81, endPoint x: 436, endPoint y: 98, distance: 51.3
click at [387, 81] on h2 "Accessibility at [PERSON_NAME]" at bounding box center [491, 76] width 379 height 17
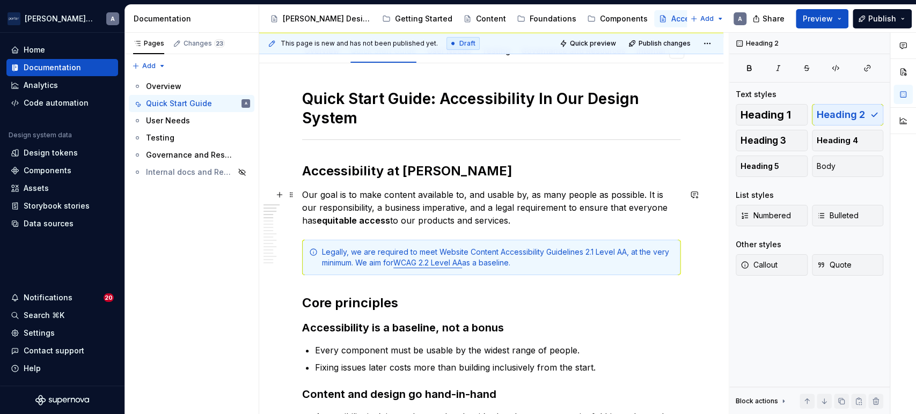
scroll to position [144, 0]
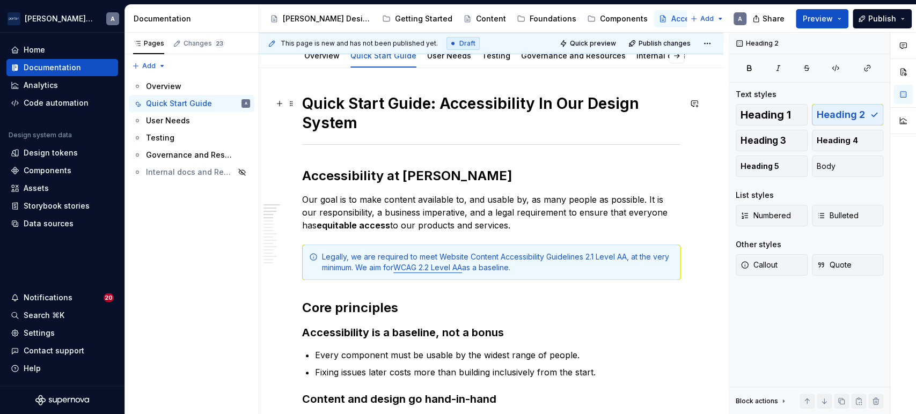
click at [389, 115] on h1 "Quick Start Guide: Accessibility In Our Design System" at bounding box center [491, 113] width 379 height 39
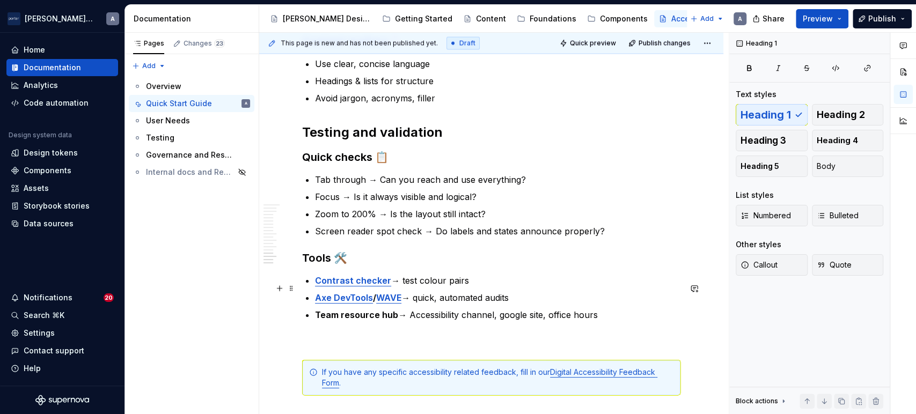
scroll to position [1437, 0]
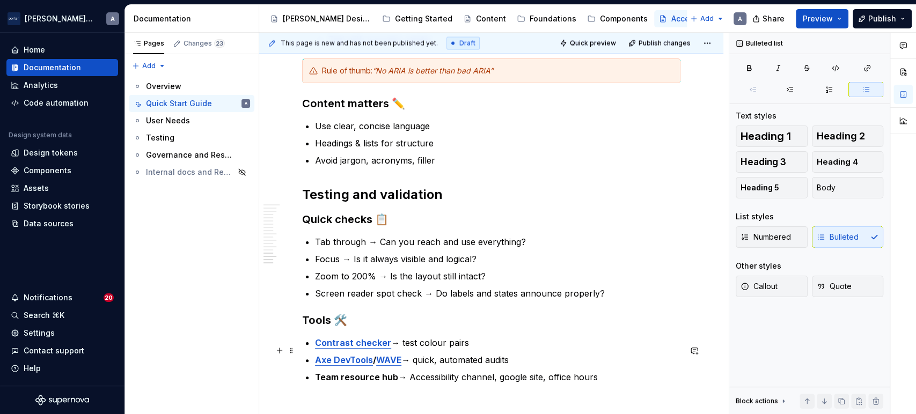
click at [455, 167] on p "Avoid jargon, acronyms, filler" at bounding box center [498, 160] width 366 height 13
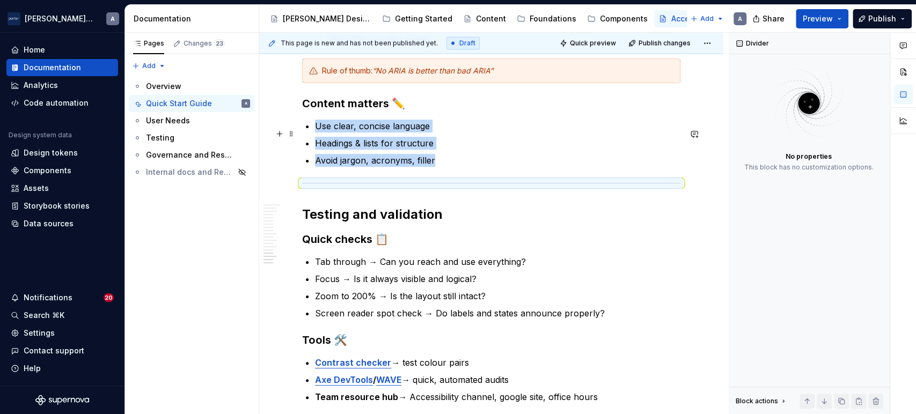
click at [472, 130] on p "Use clear, concise language" at bounding box center [498, 126] width 366 height 13
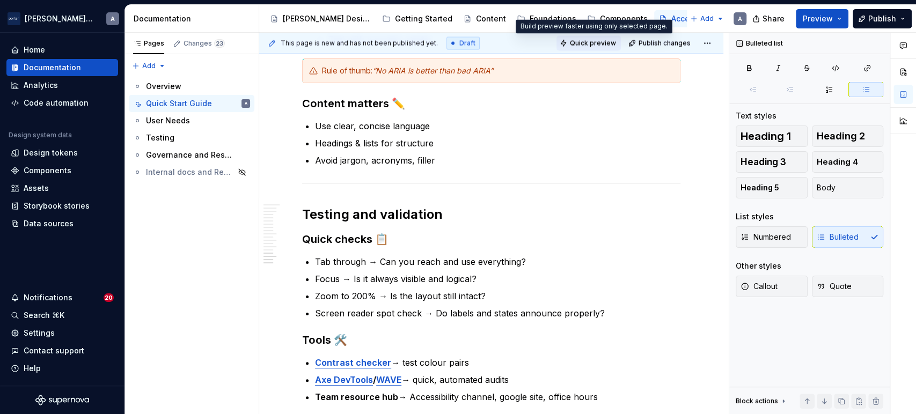
click at [593, 41] on span "Quick preview" at bounding box center [593, 43] width 46 height 9
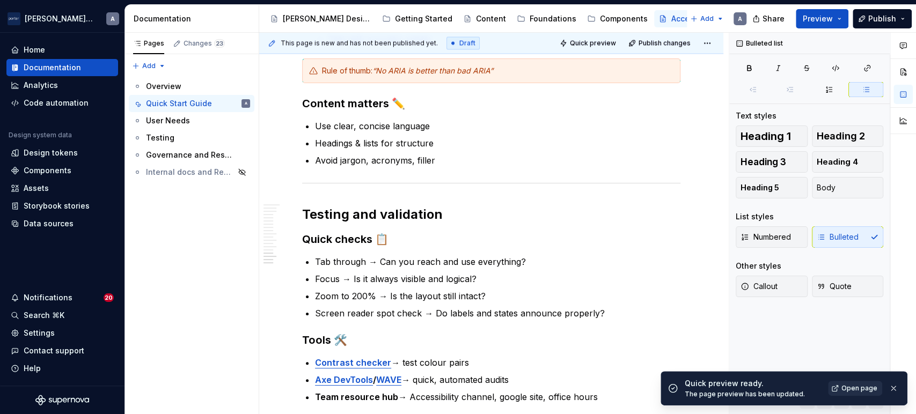
click at [860, 387] on span "Open page" at bounding box center [860, 388] width 36 height 9
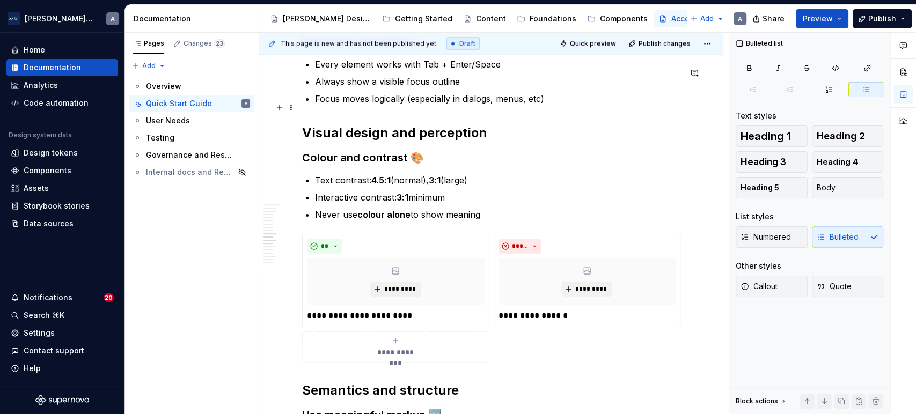
scroll to position [1039, 0]
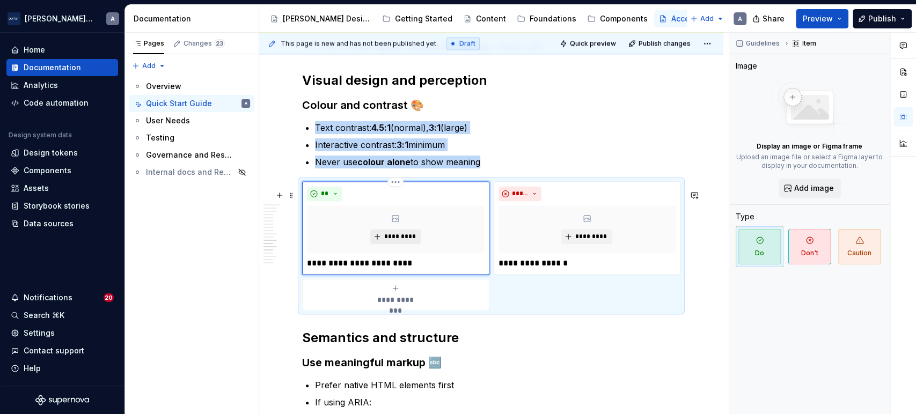
click at [396, 241] on span "*********" at bounding box center [400, 236] width 33 height 9
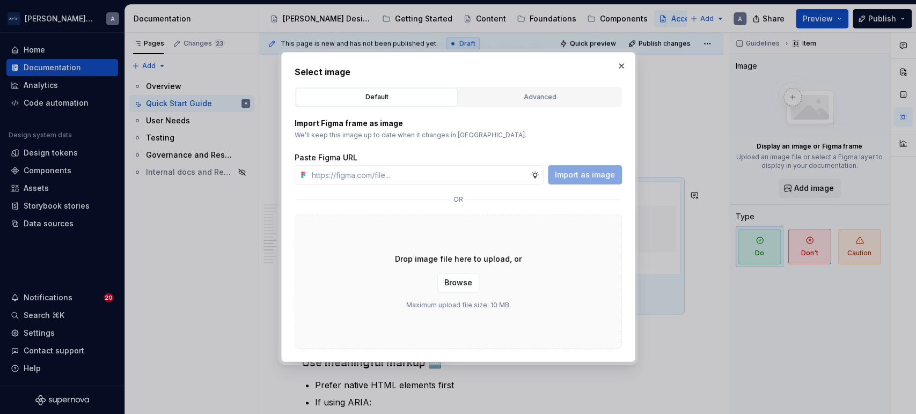
drag, startPoint x: 564, startPoint y: 252, endPoint x: 558, endPoint y: 254, distance: 6.3
click at [564, 252] on div "Drop image file here to upload, or Browse Maximum upload file size: 10 MB." at bounding box center [459, 282] width 328 height 134
click at [464, 285] on span "Browse" at bounding box center [459, 283] width 28 height 11
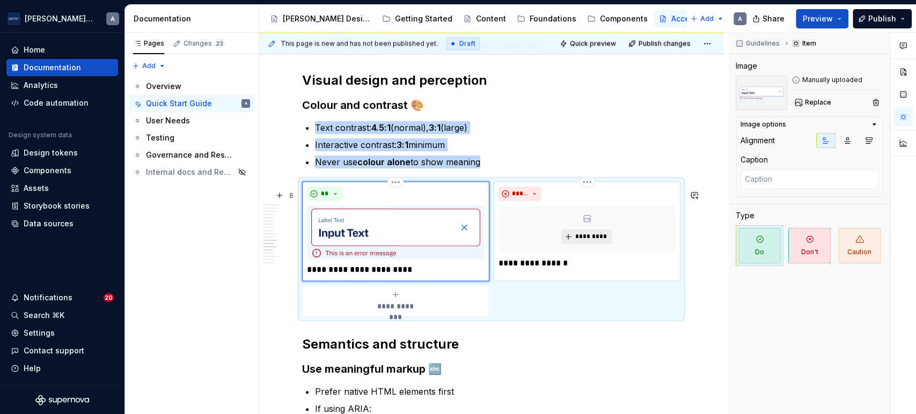
click at [593, 244] on button "*********" at bounding box center [587, 236] width 51 height 15
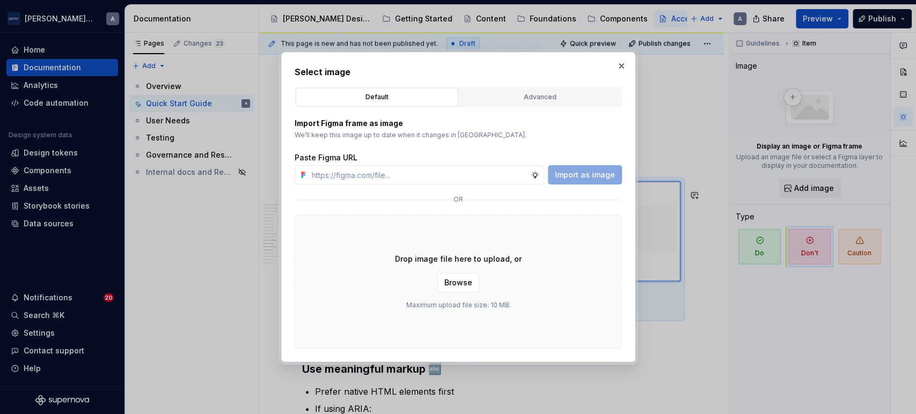
click at [583, 244] on div "Drop image file here to upload, or Browse Maximum upload file size: 10 MB." at bounding box center [459, 282] width 328 height 134
click at [457, 278] on span "Browse" at bounding box center [459, 283] width 28 height 11
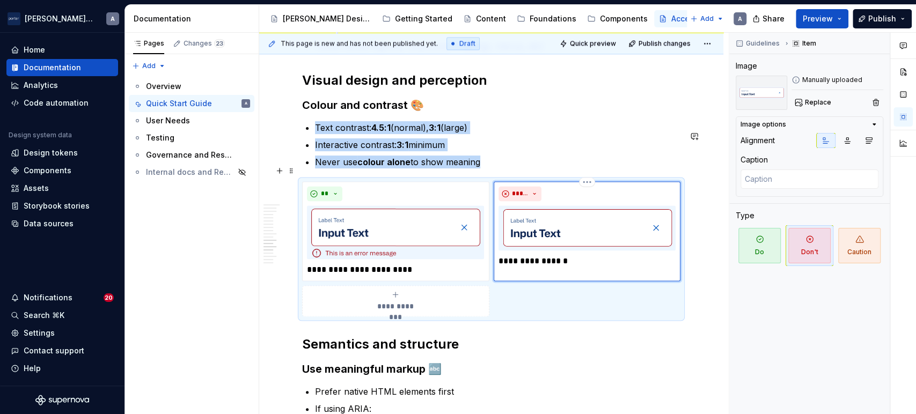
click at [547, 167] on p "Never use colour alone to show meaning" at bounding box center [498, 162] width 366 height 13
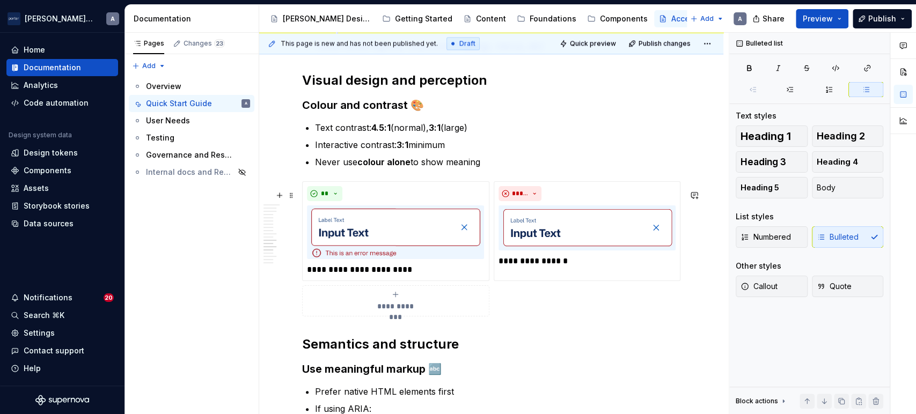
scroll to position [1138, 0]
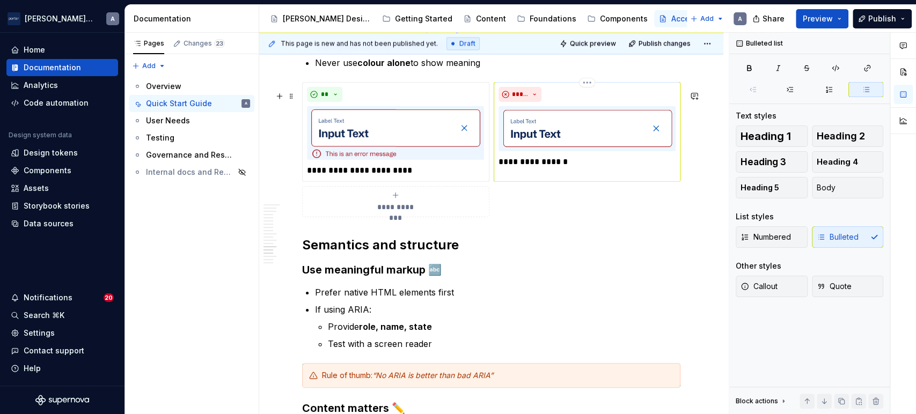
click at [566, 169] on p "**********" at bounding box center [587, 162] width 177 height 13
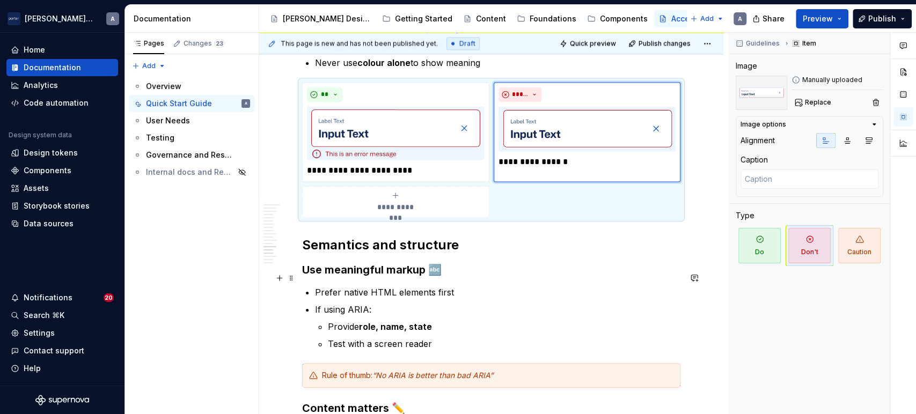
click at [561, 278] on h3 "Use meaningful markup 🔤" at bounding box center [491, 270] width 379 height 15
click at [528, 146] on img at bounding box center [587, 128] width 177 height 45
click at [628, 278] on h3 "Use meaningful markup 🔤" at bounding box center [491, 270] width 379 height 15
click at [617, 102] on div "*****" at bounding box center [588, 94] width 178 height 15
click at [899, 95] on button "button" at bounding box center [903, 94] width 19 height 19
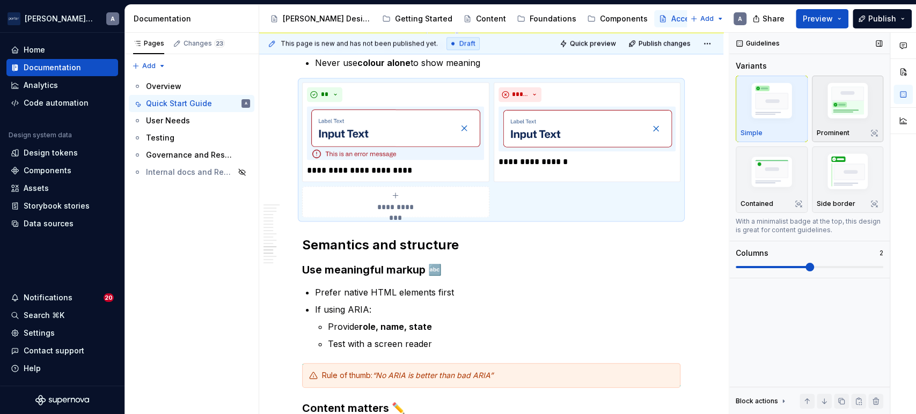
click at [819, 102] on img "button" at bounding box center [848, 102] width 62 height 47
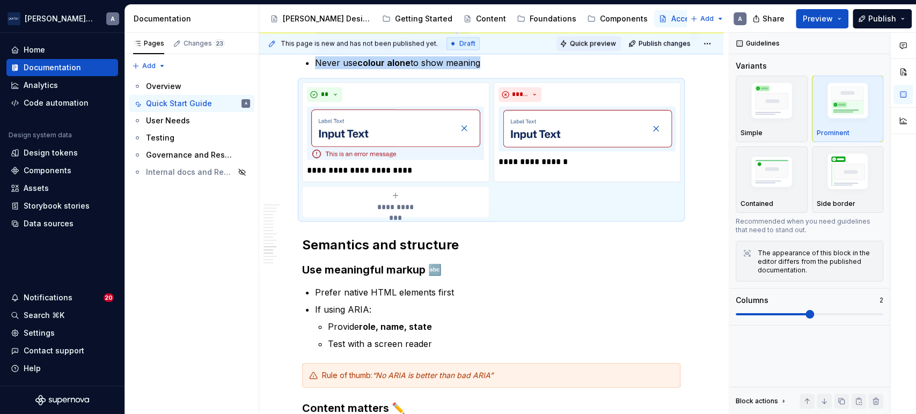
click at [571, 46] on button "Quick preview" at bounding box center [589, 43] width 64 height 15
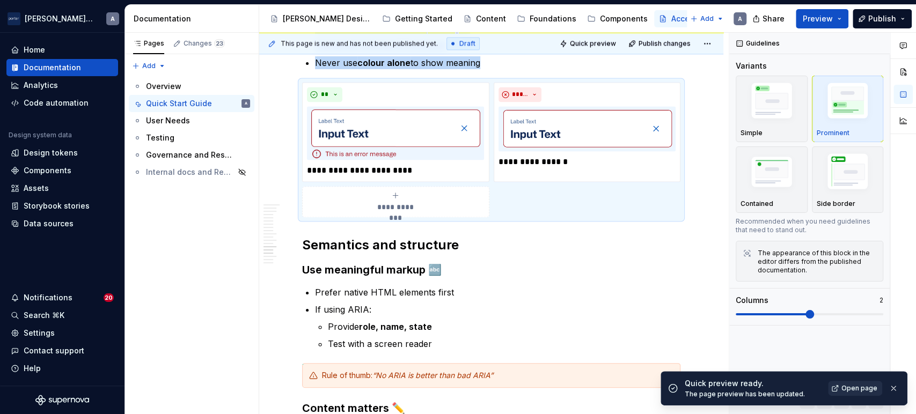
click at [851, 385] on span "Open page" at bounding box center [860, 388] width 36 height 9
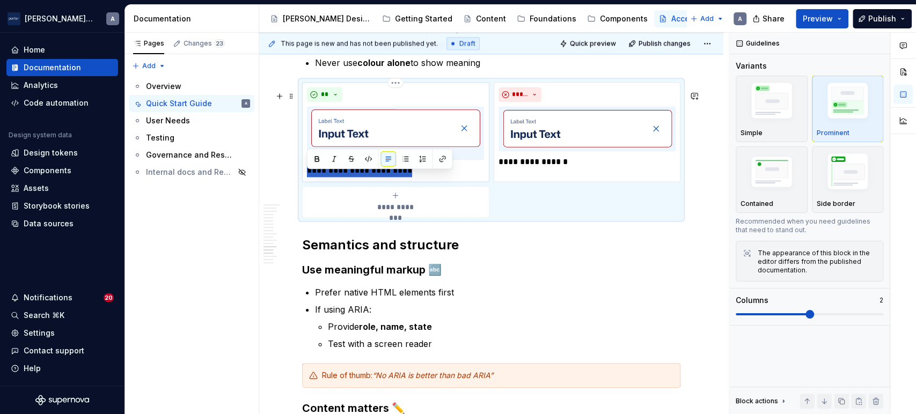
drag, startPoint x: 423, startPoint y: 178, endPoint x: 309, endPoint y: 179, distance: 114.4
click at [309, 177] on p "**********" at bounding box center [395, 170] width 177 height 13
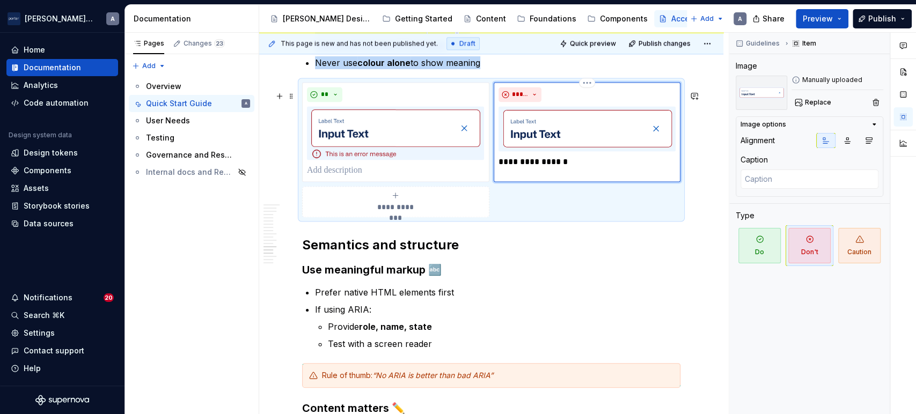
click at [539, 141] on img at bounding box center [587, 128] width 177 height 45
click at [583, 141] on img at bounding box center [587, 128] width 177 height 45
click at [848, 142] on icon "button" at bounding box center [847, 140] width 9 height 9
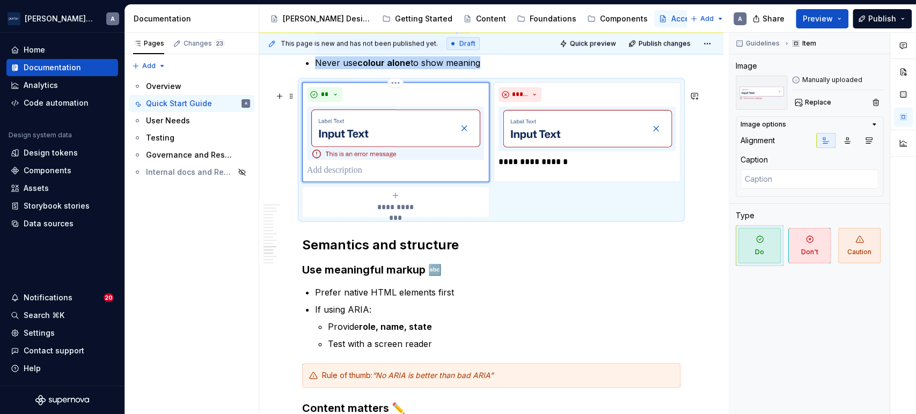
click at [322, 136] on img at bounding box center [395, 133] width 177 height 54
click at [848, 139] on icon "button" at bounding box center [847, 140] width 9 height 9
click at [601, 169] on p "**********" at bounding box center [587, 162] width 177 height 13
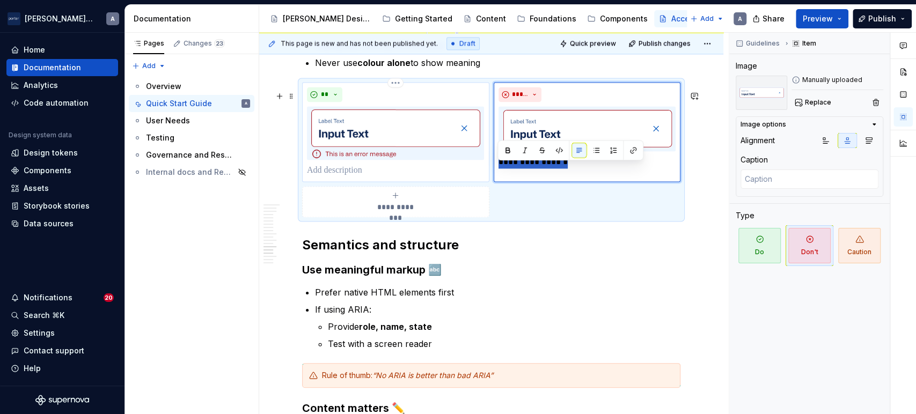
drag, startPoint x: 600, startPoint y: 170, endPoint x: 471, endPoint y: 169, distance: 128.9
click at [471, 169] on div "**********" at bounding box center [491, 149] width 379 height 135
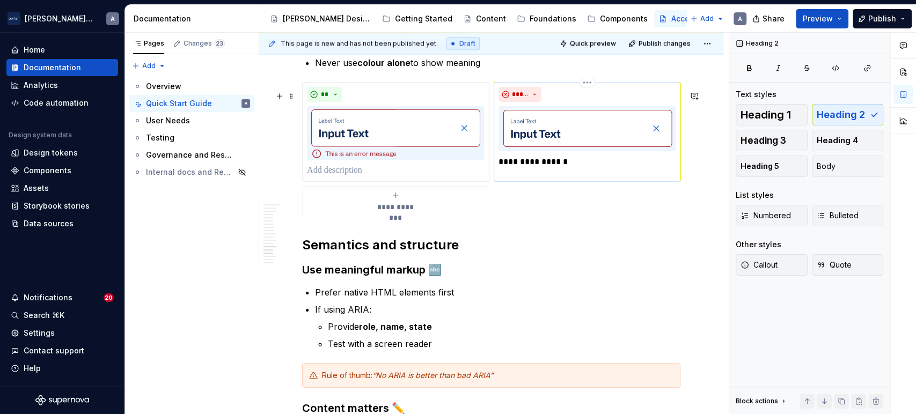
click at [565, 169] on p "**********" at bounding box center [587, 162] width 177 height 13
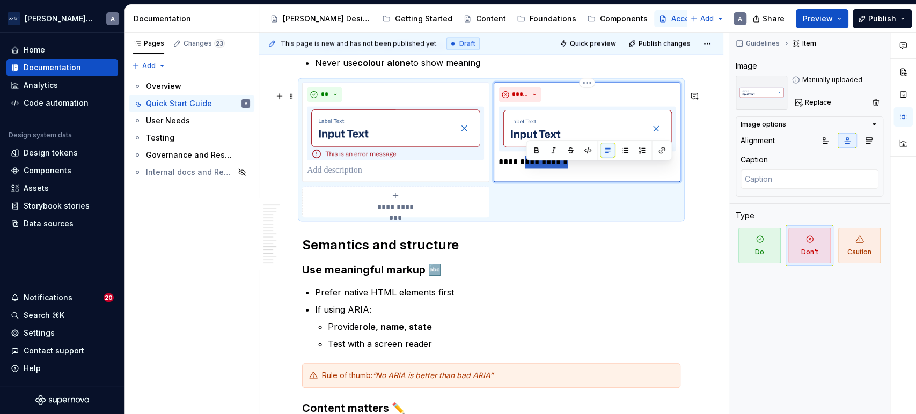
drag, startPoint x: 572, startPoint y: 170, endPoint x: 524, endPoint y: 174, distance: 47.9
click at [524, 169] on p "**********" at bounding box center [587, 162] width 177 height 13
type textarea "*"
click at [616, 278] on h3 "Use meaningful markup 🔤" at bounding box center [491, 270] width 379 height 15
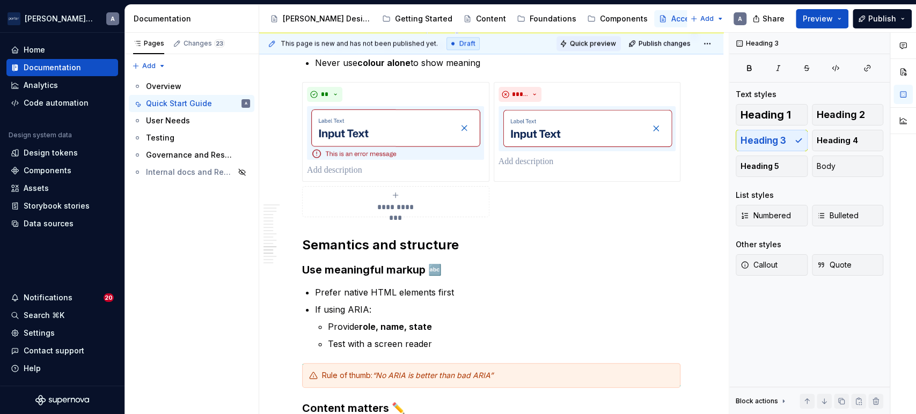
click at [593, 47] on button "Quick preview" at bounding box center [589, 43] width 64 height 15
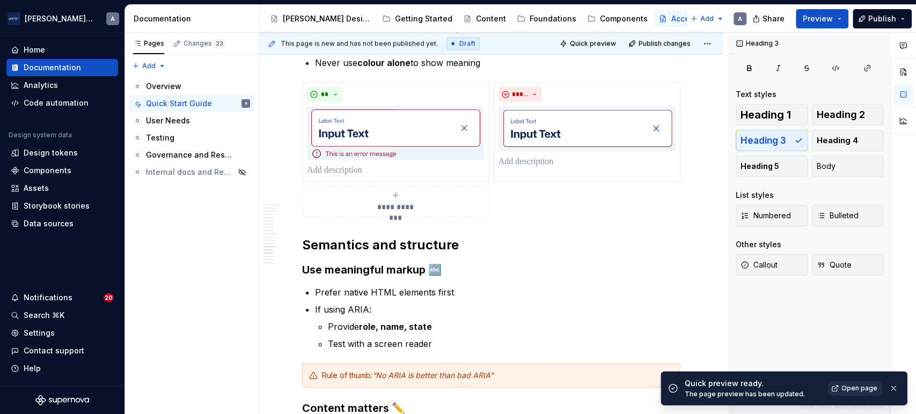
click at [865, 389] on span "Open page" at bounding box center [860, 388] width 36 height 9
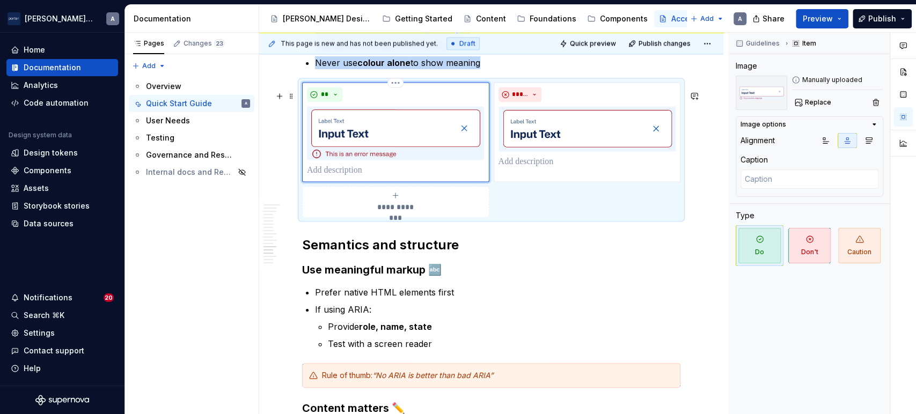
click at [384, 143] on img at bounding box center [395, 133] width 177 height 54
click at [384, 123] on img at bounding box center [395, 133] width 177 height 54
click at [806, 102] on span "Replace" at bounding box center [818, 102] width 26 height 9
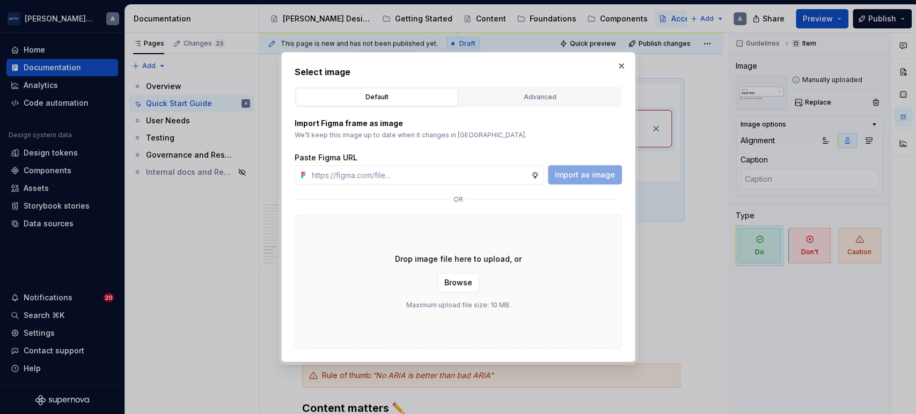
click at [569, 251] on div "Drop image file here to upload, or Browse Maximum upload file size: 10 MB." at bounding box center [459, 282] width 328 height 134
click at [468, 272] on div "Drop image file here to upload, or Browse Maximum upload file size: 10 MB." at bounding box center [459, 282] width 328 height 134
click at [467, 278] on span "Browse" at bounding box center [459, 283] width 28 height 11
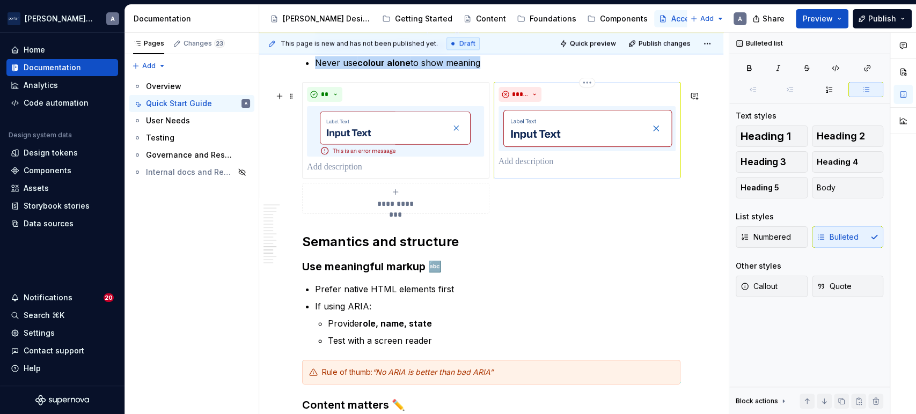
click at [602, 113] on div "*****" at bounding box center [588, 128] width 178 height 82
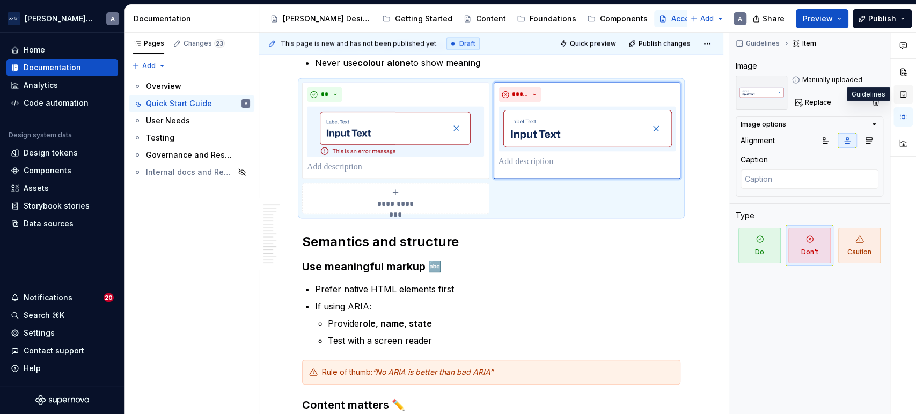
click at [900, 97] on button "button" at bounding box center [903, 94] width 19 height 19
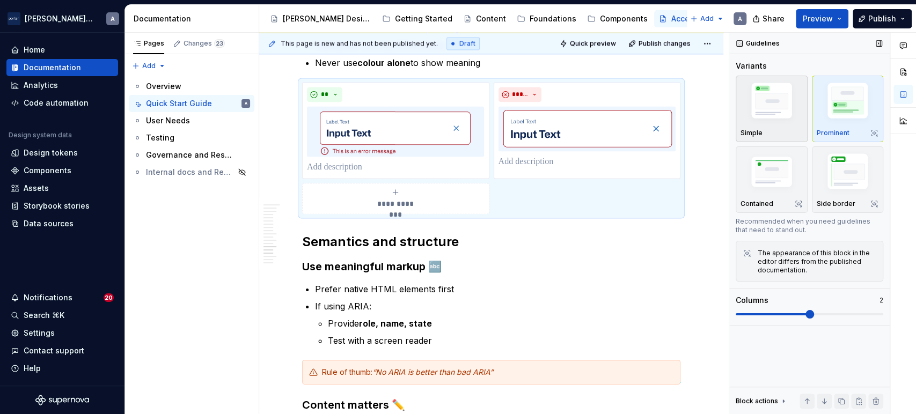
click at [759, 91] on img "button" at bounding box center [772, 102] width 62 height 47
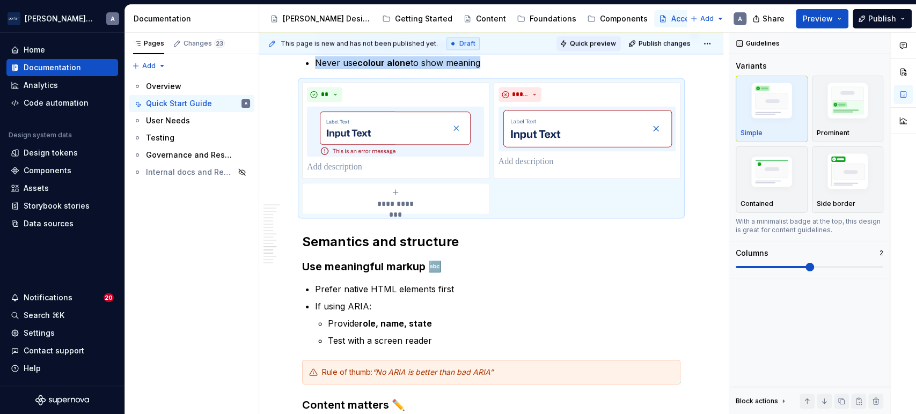
click at [601, 45] on span "Quick preview" at bounding box center [593, 43] width 46 height 9
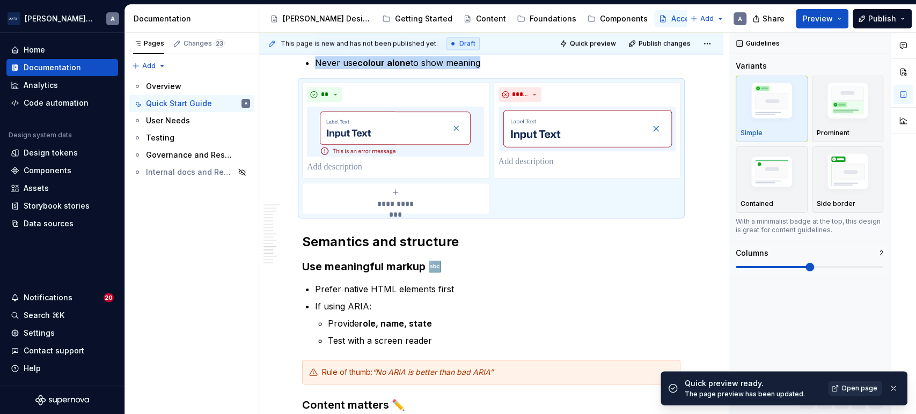
click at [864, 389] on span "Open page" at bounding box center [860, 388] width 36 height 9
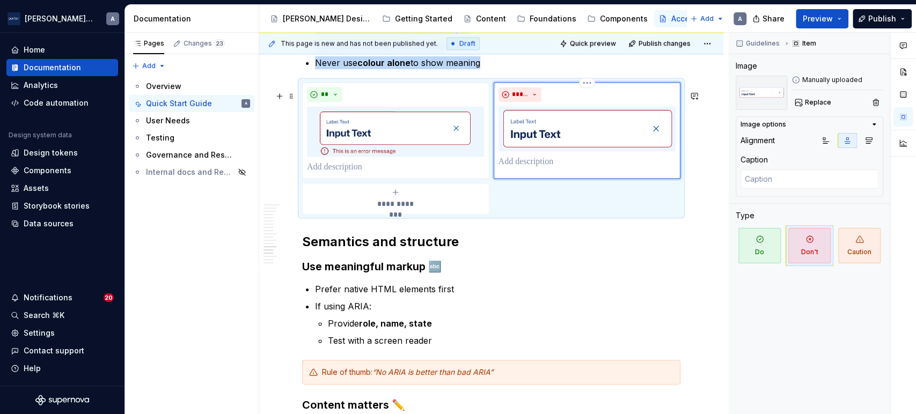
click at [640, 130] on img at bounding box center [587, 128] width 177 height 45
click at [831, 136] on button "button" at bounding box center [826, 140] width 19 height 15
click at [421, 138] on img at bounding box center [395, 131] width 177 height 50
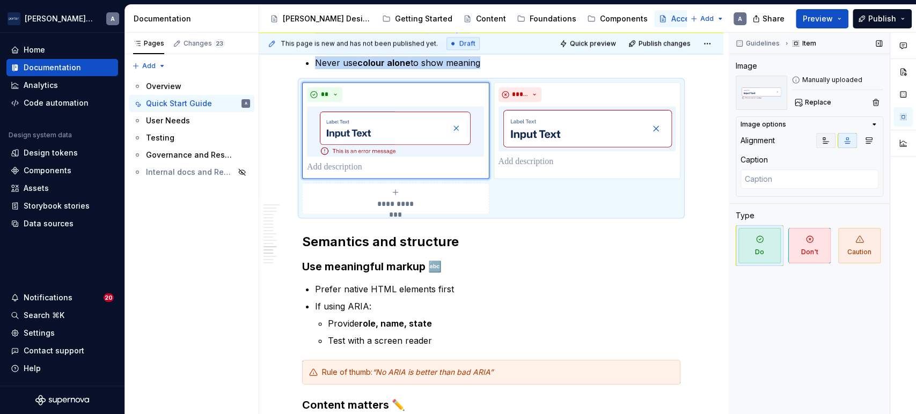
click at [825, 136] on icon "button" at bounding box center [826, 140] width 9 height 9
click at [541, 132] on img at bounding box center [587, 128] width 177 height 45
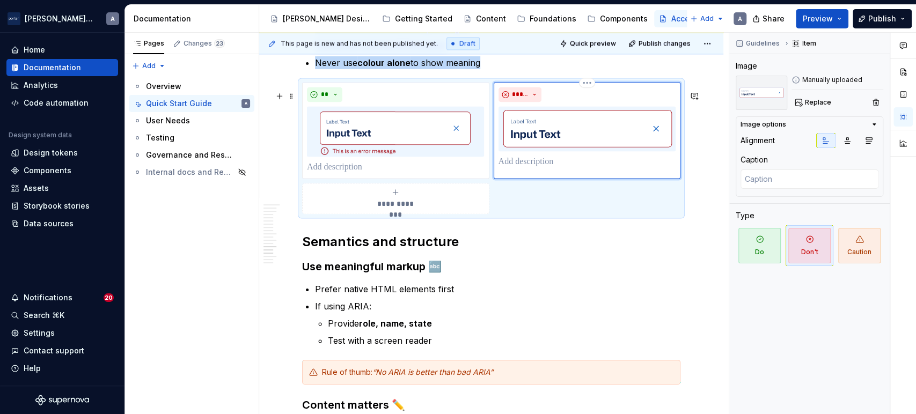
click at [590, 135] on img at bounding box center [587, 128] width 177 height 45
click at [809, 99] on span "Replace" at bounding box center [818, 102] width 26 height 9
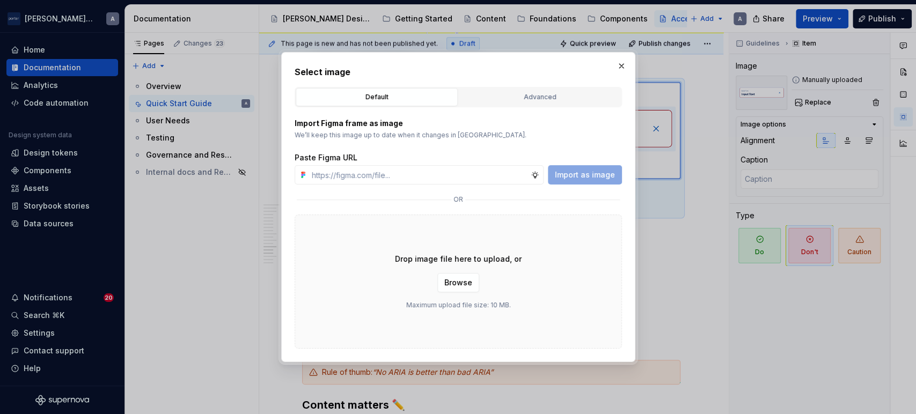
click at [615, 257] on div "Drop image file here to upload, or Browse Maximum upload file size: 10 MB." at bounding box center [459, 282] width 328 height 134
click at [469, 285] on span "Browse" at bounding box center [459, 283] width 28 height 11
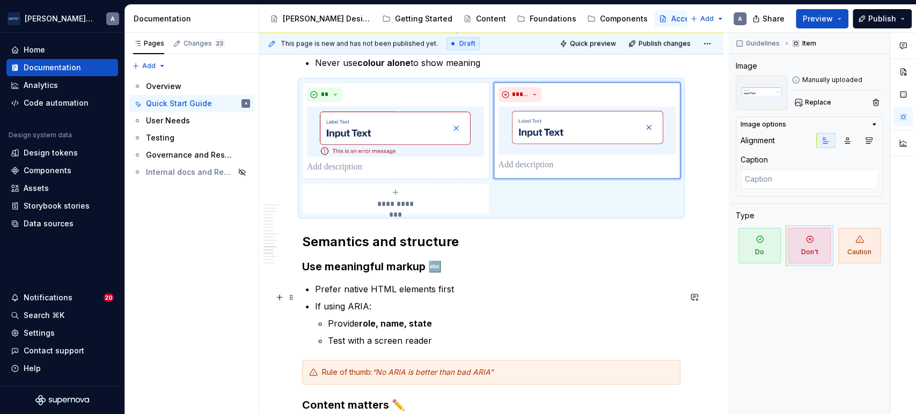
click at [655, 296] on p "Prefer native HTML elements first" at bounding box center [498, 289] width 366 height 13
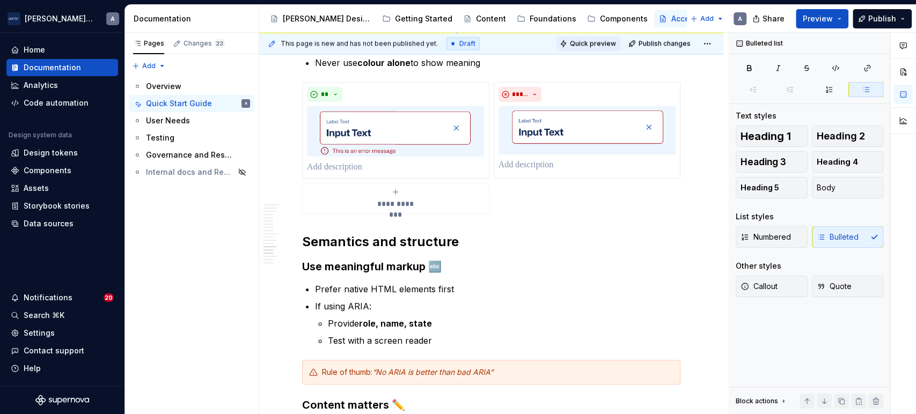
click at [572, 38] on button "Quick preview" at bounding box center [589, 43] width 64 height 15
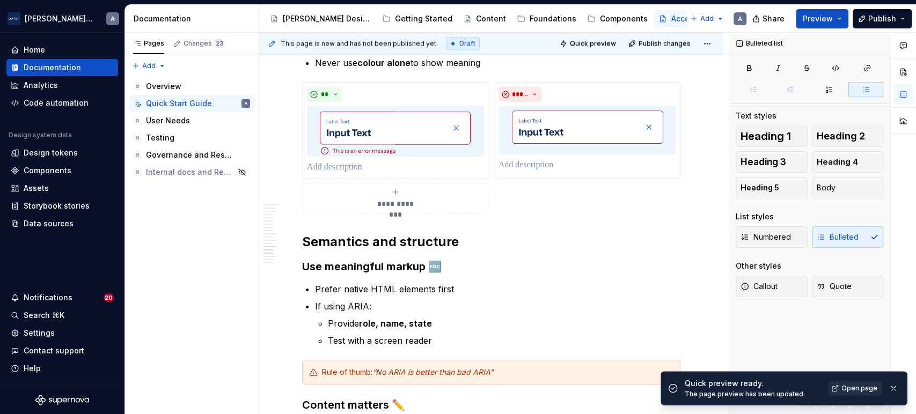
click at [865, 389] on span "Open page" at bounding box center [860, 388] width 36 height 9
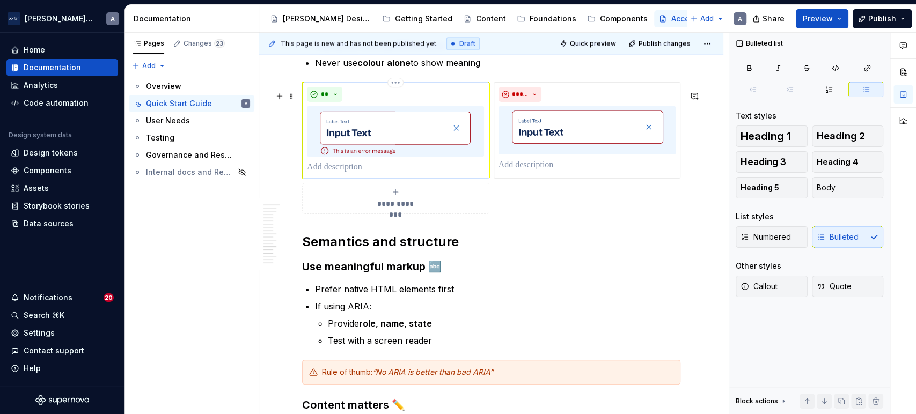
click at [406, 122] on img at bounding box center [395, 131] width 177 height 50
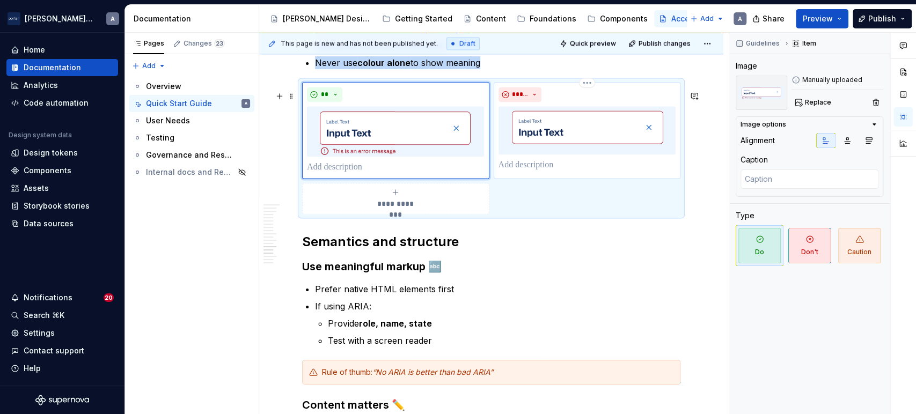
click at [523, 132] on img at bounding box center [587, 130] width 177 height 48
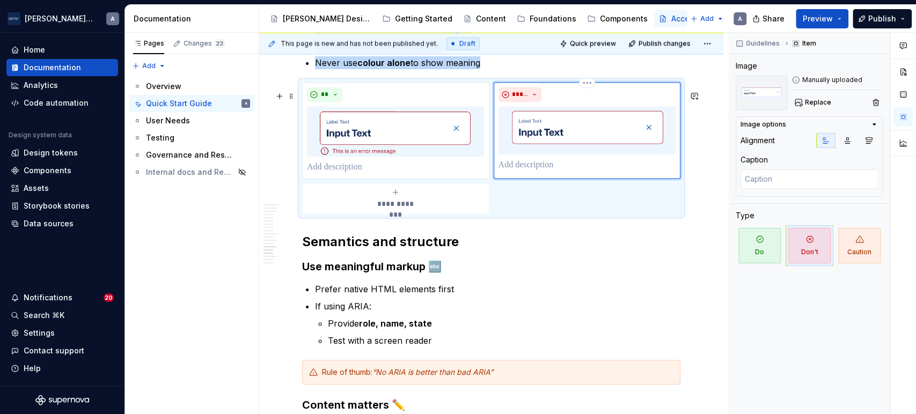
click at [580, 136] on img at bounding box center [587, 130] width 177 height 48
click at [811, 100] on span "Replace" at bounding box center [818, 102] width 26 height 9
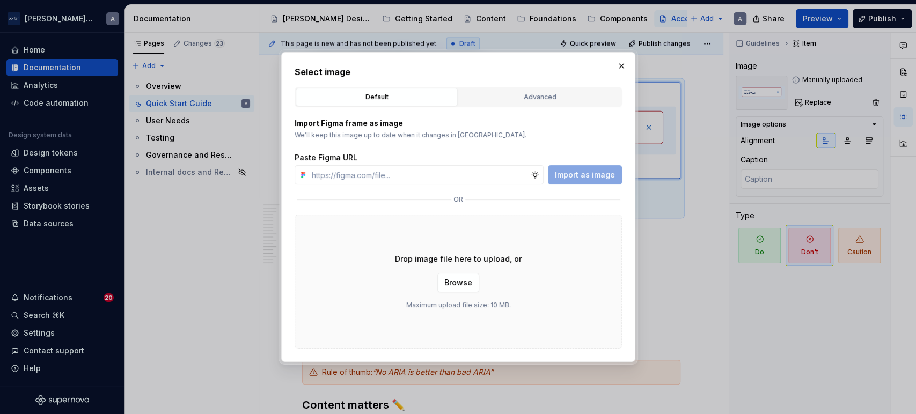
drag, startPoint x: 594, startPoint y: 271, endPoint x: 530, endPoint y: 271, distance: 63.9
click at [594, 271] on div "Drop image file here to upload, or Browse Maximum upload file size: 10 MB." at bounding box center [459, 282] width 328 height 134
click at [464, 282] on span "Browse" at bounding box center [459, 283] width 28 height 11
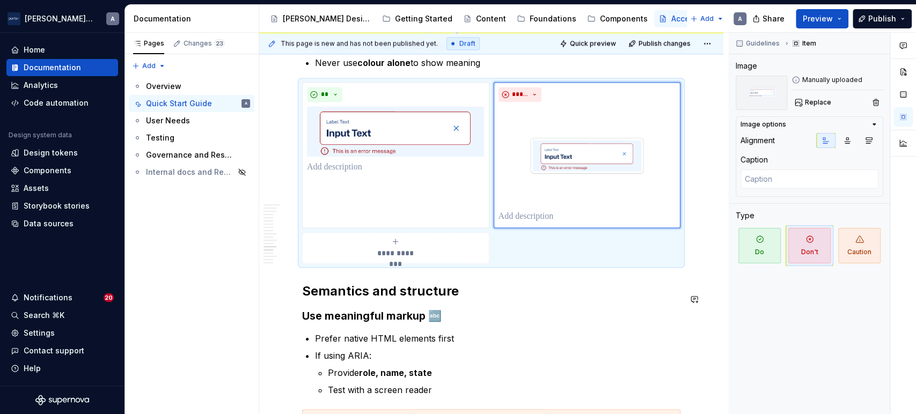
click at [592, 170] on img at bounding box center [587, 156] width 177 height 100
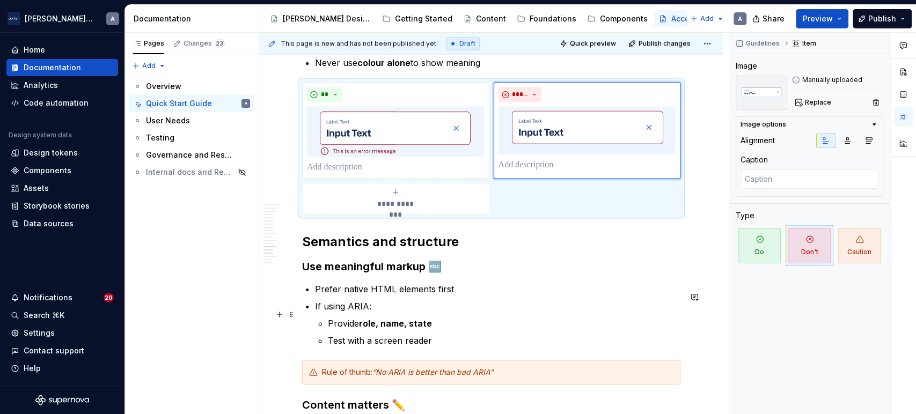
click at [464, 324] on li "If using ARIA: Provide role, name, state Test with a screen reader" at bounding box center [498, 323] width 366 height 47
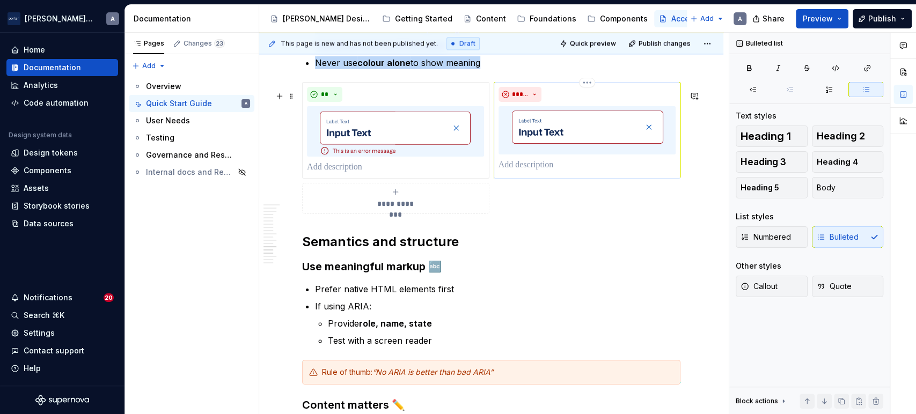
click at [624, 143] on img at bounding box center [587, 130] width 177 height 48
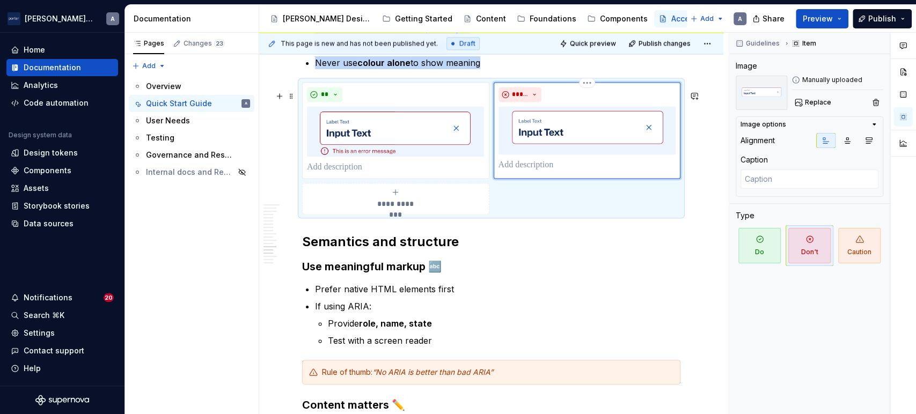
click at [549, 123] on img at bounding box center [587, 130] width 177 height 48
click at [812, 103] on span "Replace" at bounding box center [818, 102] width 26 height 9
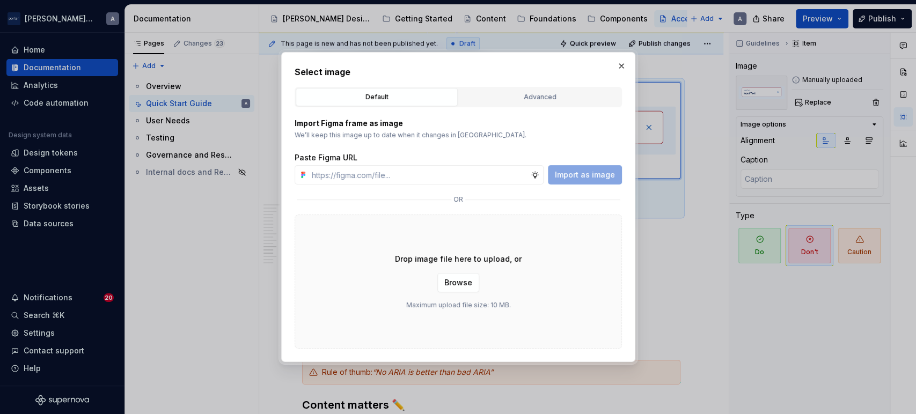
drag, startPoint x: 609, startPoint y: 267, endPoint x: 532, endPoint y: 267, distance: 77.3
click at [609, 267] on div "Drop image file here to upload, or Browse Maximum upload file size: 10 MB." at bounding box center [459, 282] width 328 height 134
click at [468, 282] on span "Browse" at bounding box center [459, 283] width 28 height 11
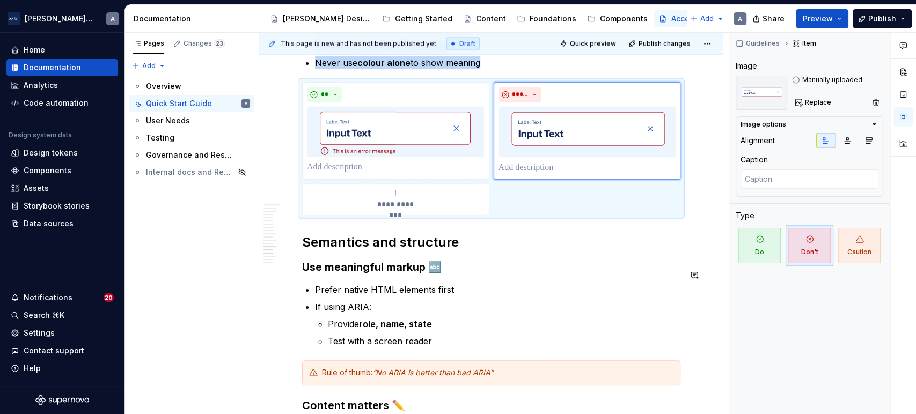
click at [692, 285] on div "Quick Start Guide: Accessibility In Our Design System Accessibility at [PERSON_…" at bounding box center [491, 9] width 464 height 1870
click at [580, 39] on span "Quick preview" at bounding box center [593, 43] width 46 height 9
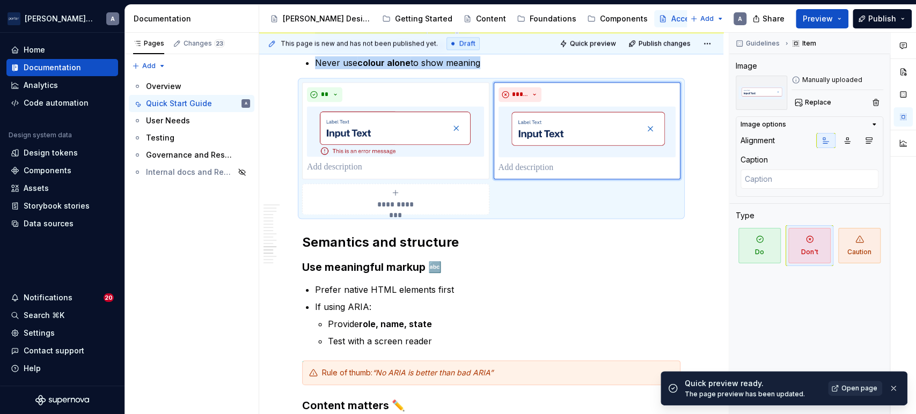
click at [866, 391] on span "Open page" at bounding box center [860, 388] width 36 height 9
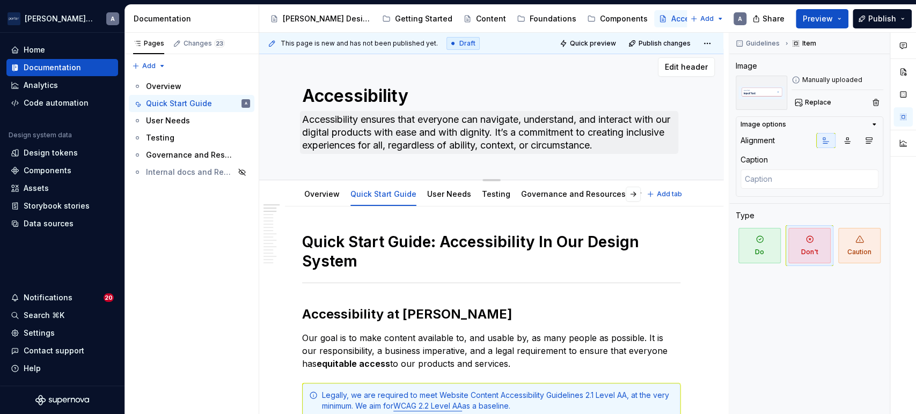
scroll to position [0, 0]
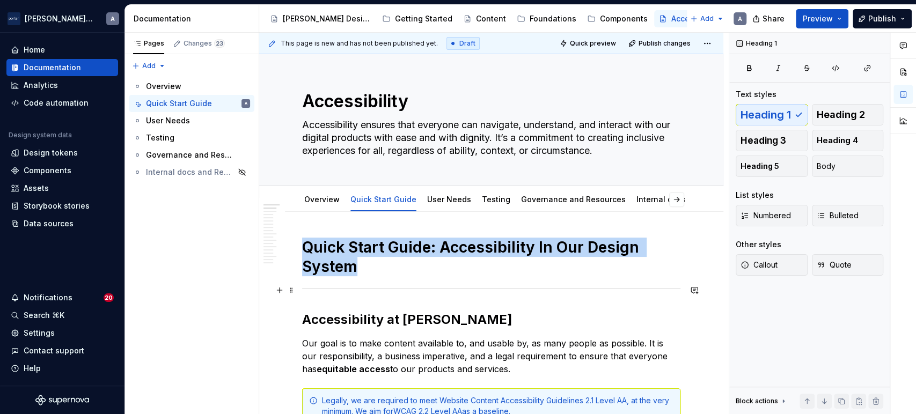
click at [383, 288] on hr at bounding box center [491, 288] width 379 height 1
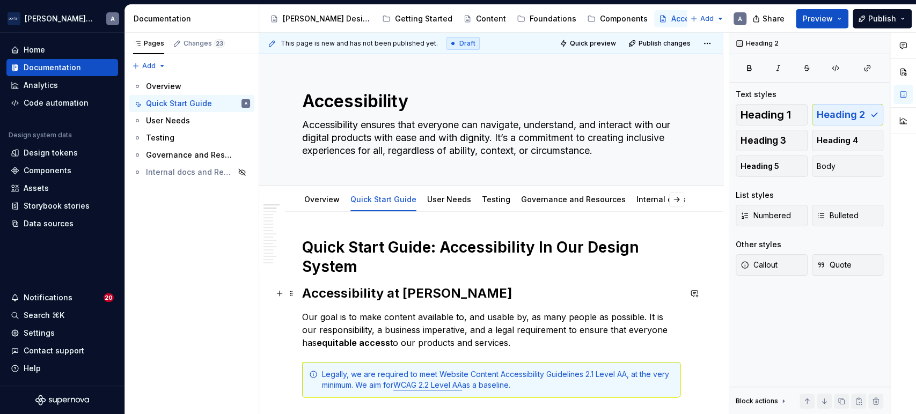
drag, startPoint x: 306, startPoint y: 287, endPoint x: 314, endPoint y: 289, distance: 8.3
click at [307, 287] on h2 "Accessibility at [PERSON_NAME]" at bounding box center [491, 293] width 379 height 17
click at [362, 288] on h2 "Accessibility at [PERSON_NAME]" at bounding box center [491, 293] width 379 height 17
click at [395, 267] on h1 "Quick Start Guide: Accessibility In Our Design System" at bounding box center [491, 257] width 379 height 39
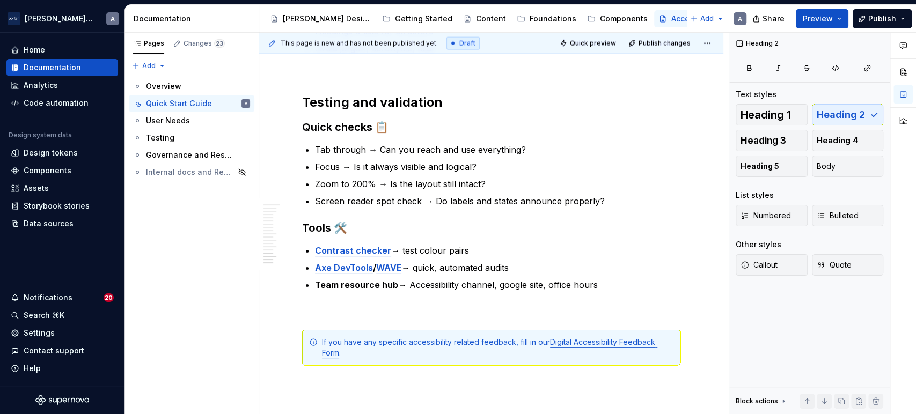
scroll to position [1590, 0]
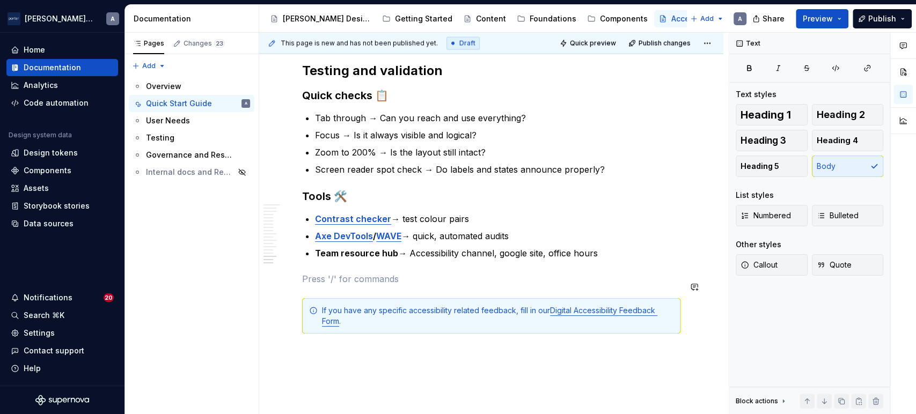
click at [605, 49] on button "Quick preview" at bounding box center [589, 43] width 64 height 15
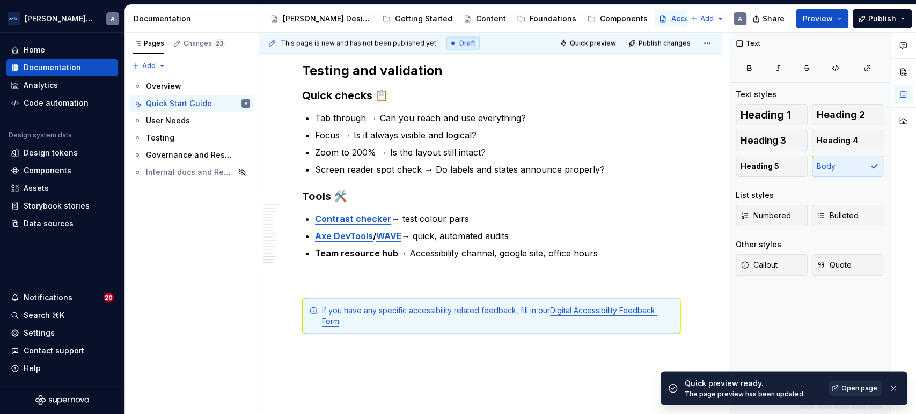
click at [865, 391] on span "Open page" at bounding box center [860, 388] width 36 height 9
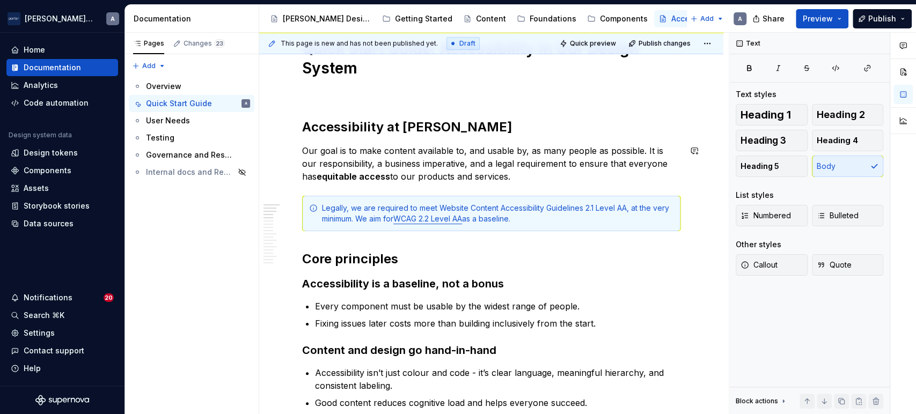
scroll to position [0, 0]
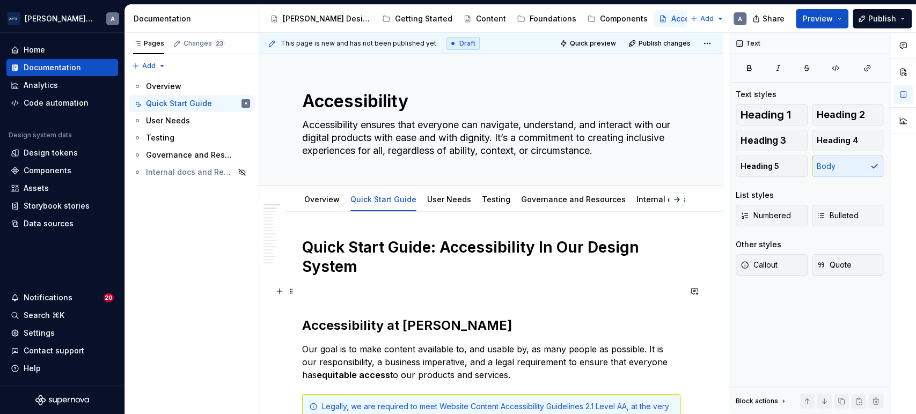
click at [381, 293] on p at bounding box center [491, 291] width 379 height 13
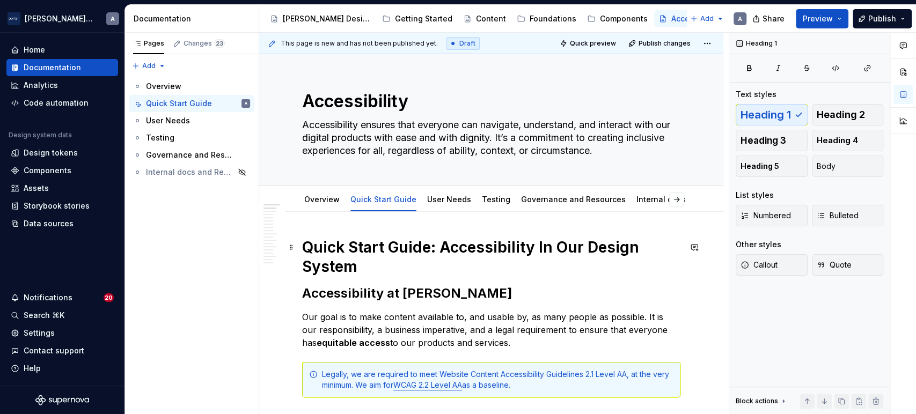
click at [627, 270] on h1 "Quick Start Guide: Accessibility In Our Design System" at bounding box center [491, 257] width 379 height 39
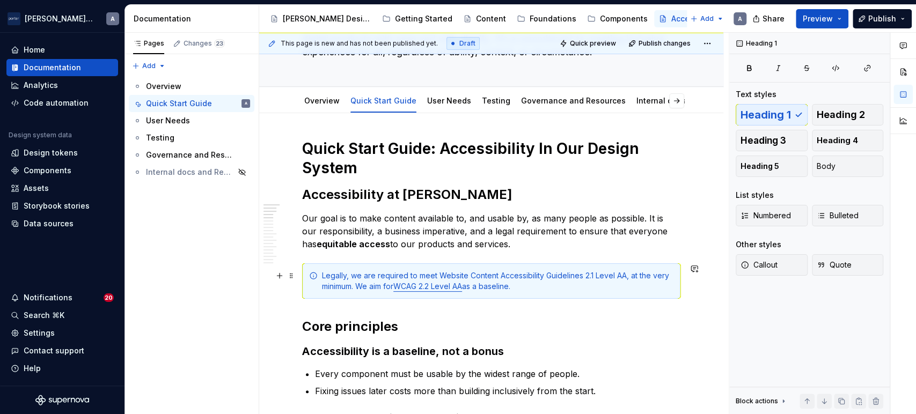
click at [541, 264] on div "Legally, we are required to meet Website Content Accessibility Guidelines 2.1 L…" at bounding box center [491, 281] width 379 height 35
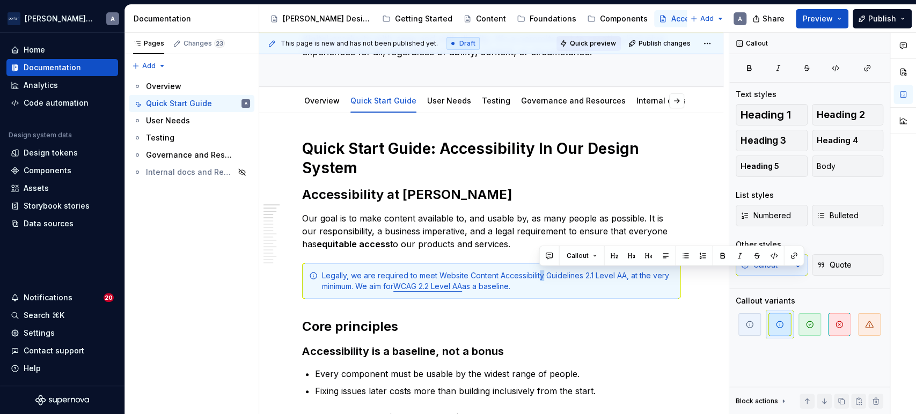
click at [585, 41] on span "Quick preview" at bounding box center [593, 43] width 46 height 9
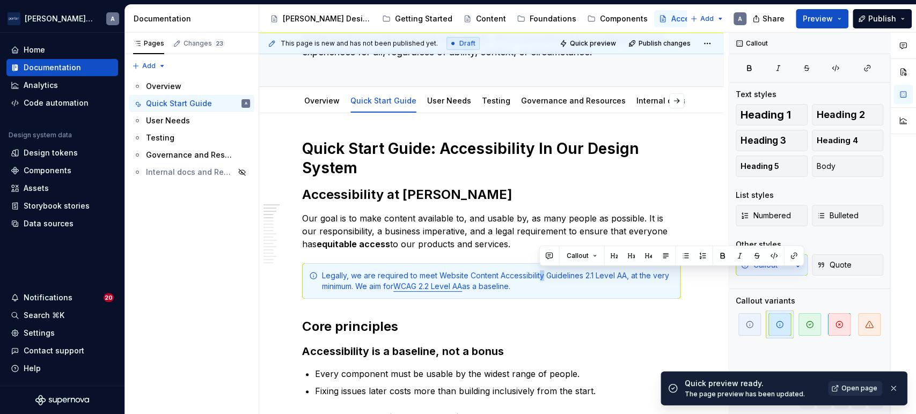
click at [864, 390] on span "Open page" at bounding box center [860, 388] width 36 height 9
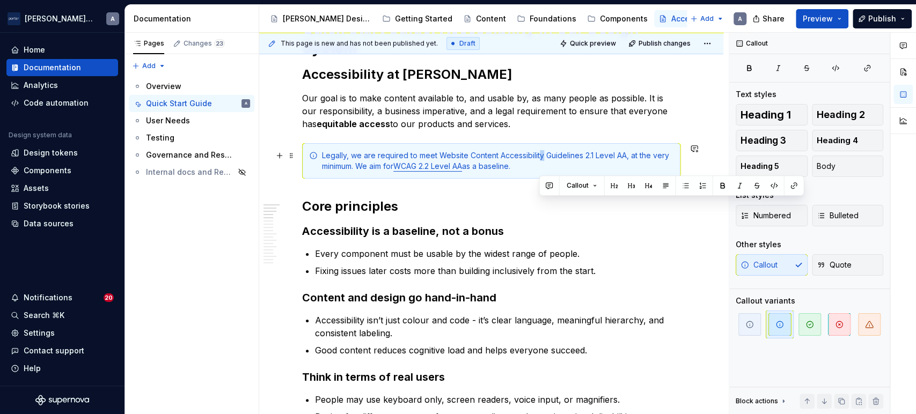
scroll to position [298, 0]
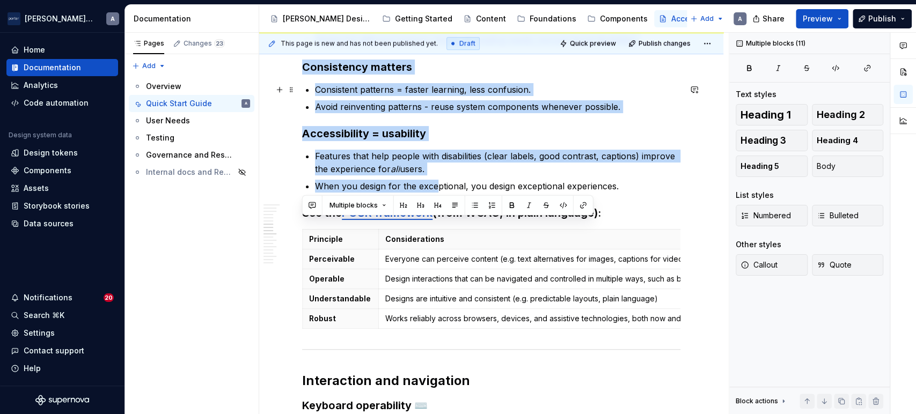
scroll to position [597, 0]
drag, startPoint x: 303, startPoint y: 128, endPoint x: 650, endPoint y: 180, distance: 350.7
copy div "Core principles Accessibility is a baseline, not a bonus Every component must b…"
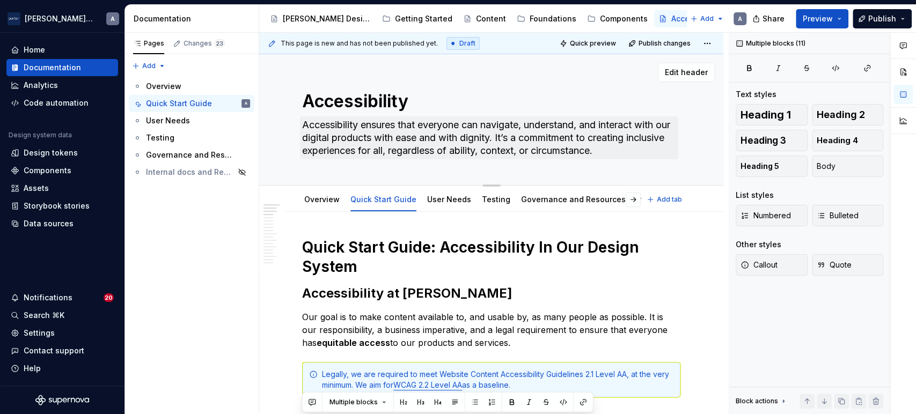
scroll to position [0, 0]
click at [322, 202] on link "Overview" at bounding box center [321, 199] width 35 height 9
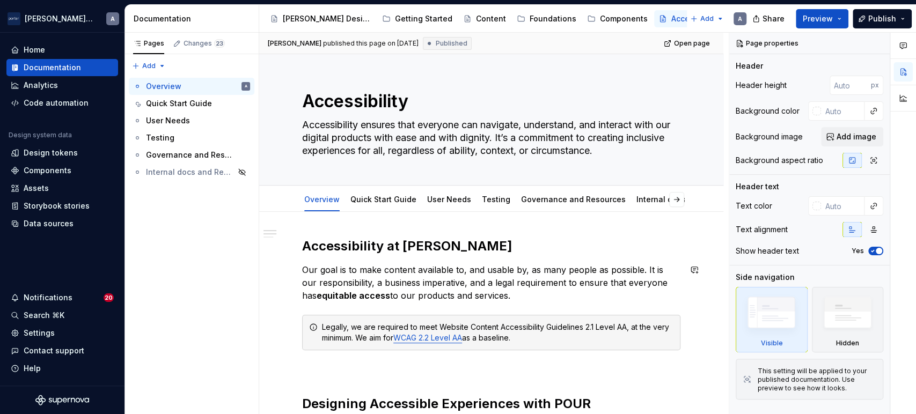
scroll to position [199, 0]
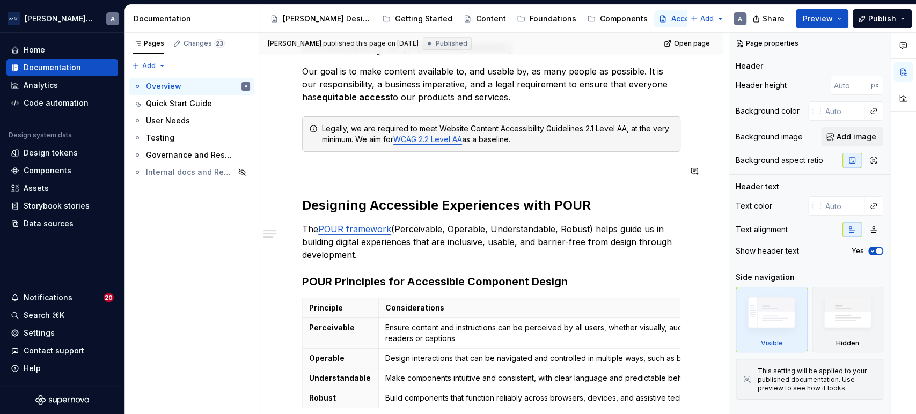
click at [318, 162] on div "Accessibility at [PERSON_NAME] Our goal is to make content available to, and us…" at bounding box center [491, 310] width 379 height 542
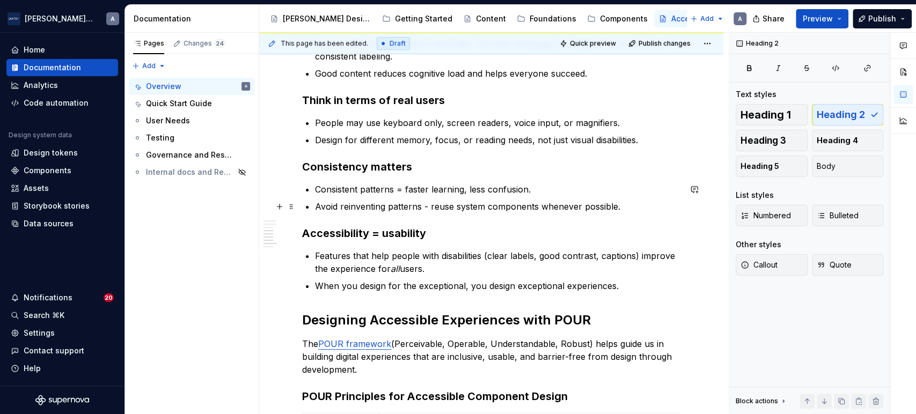
scroll to position [497, 0]
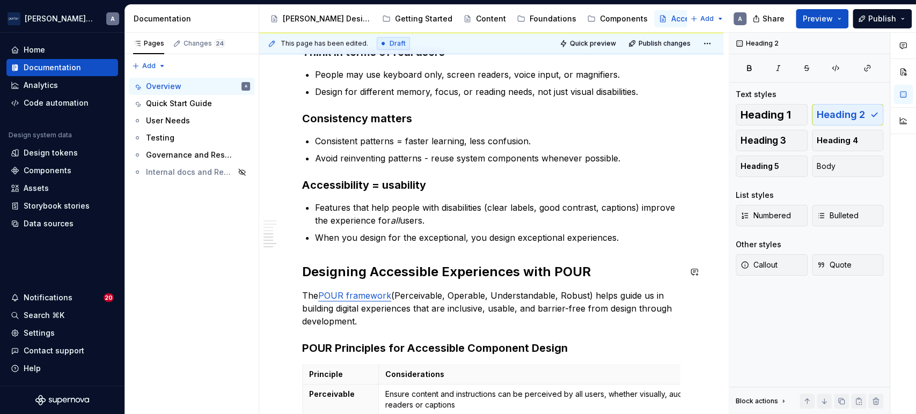
click at [422, 252] on div "Accessibility at Porter Our goal is to make content available to, and usable by…" at bounding box center [491, 194] width 379 height 907
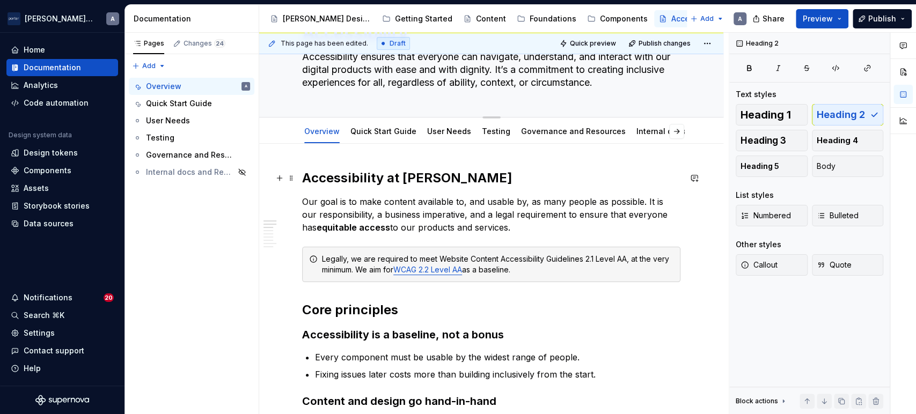
scroll to position [0, 0]
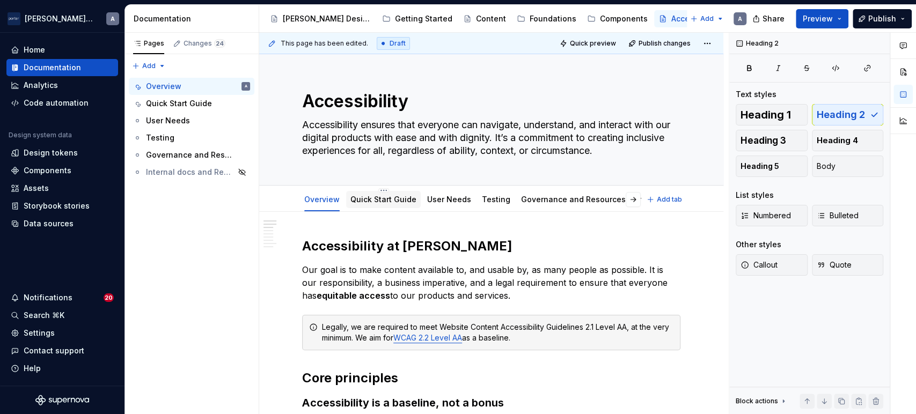
click at [402, 197] on link "Quick Start Guide" at bounding box center [384, 199] width 66 height 9
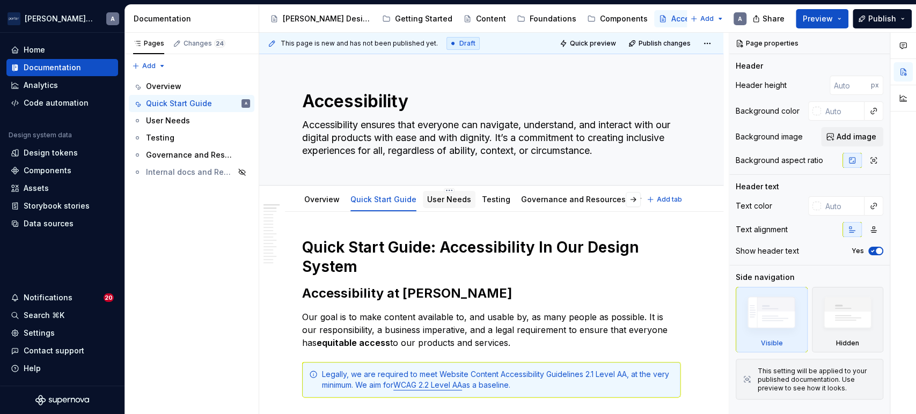
click at [446, 195] on link "User Needs" at bounding box center [449, 199] width 44 height 9
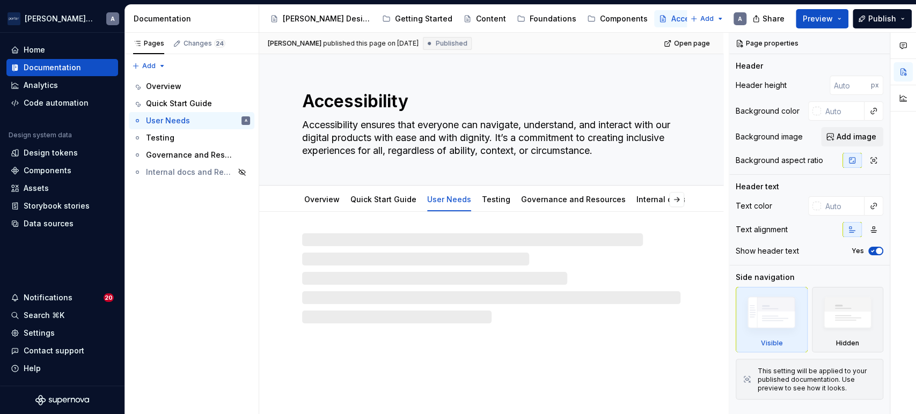
type textarea "*"
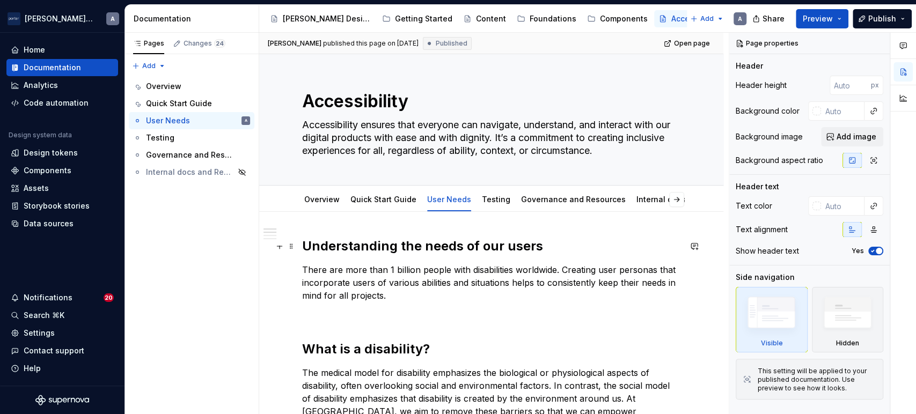
click at [459, 239] on h2 "Understanding the needs of our users" at bounding box center [491, 246] width 379 height 17
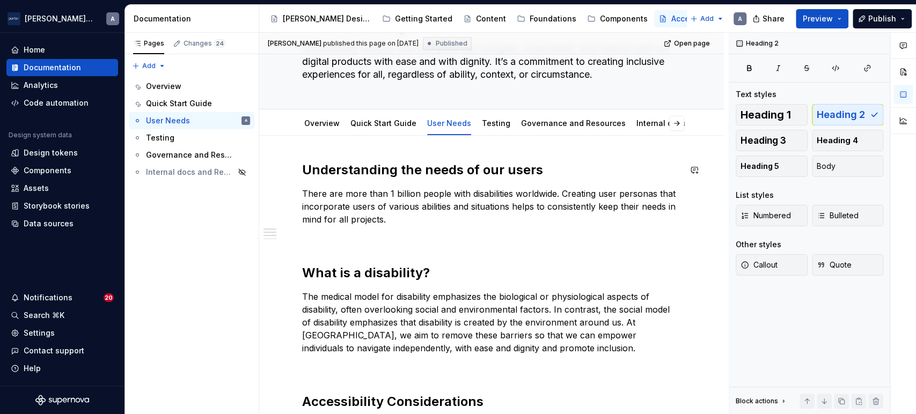
scroll to position [99, 0]
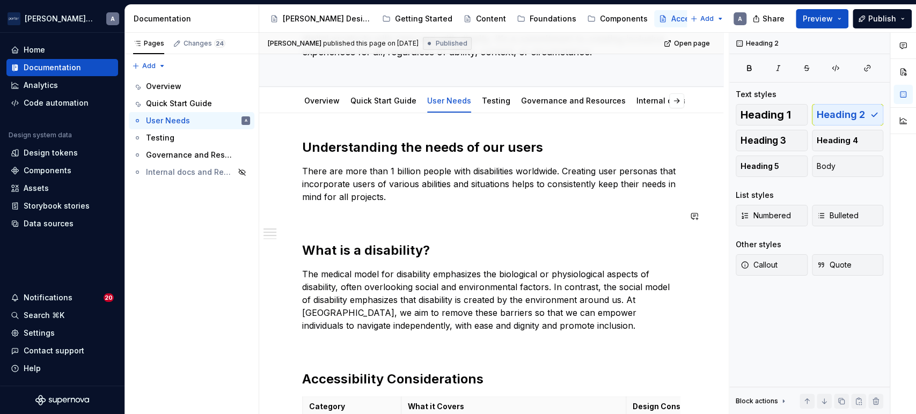
click at [384, 252] on h2 "What is a disability?" at bounding box center [491, 250] width 379 height 17
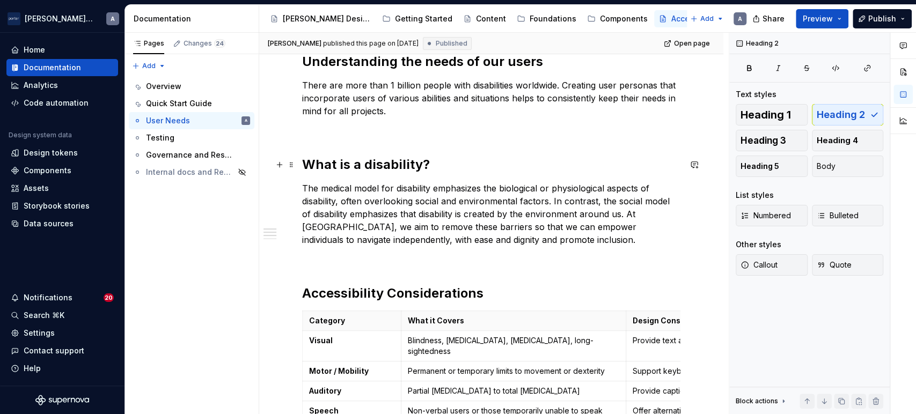
scroll to position [199, 0]
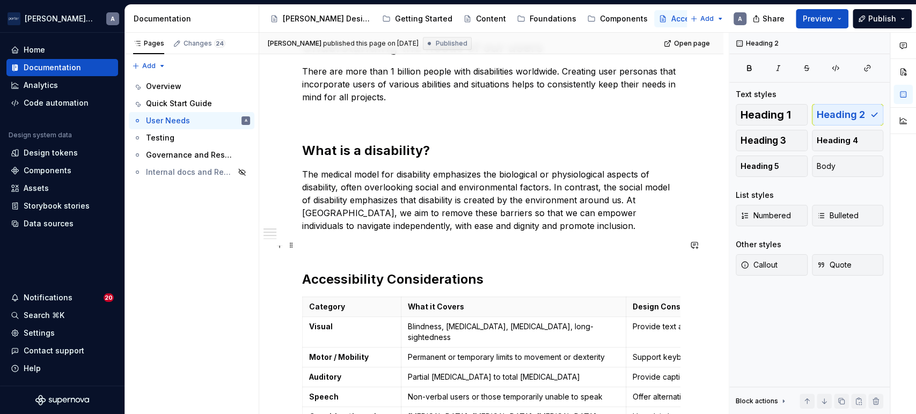
click at [399, 244] on p at bounding box center [491, 245] width 379 height 13
click at [431, 284] on strong "Accessibility Considerations" at bounding box center [392, 280] width 181 height 16
click at [390, 280] on strong "Accessibility Considerations" at bounding box center [392, 280] width 181 height 16
click at [396, 275] on strong "Accessibility Considerations" at bounding box center [392, 280] width 181 height 16
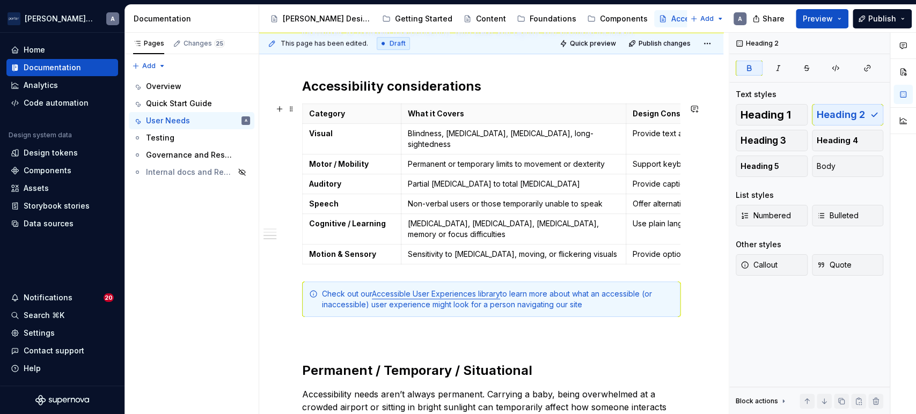
scroll to position [397, 0]
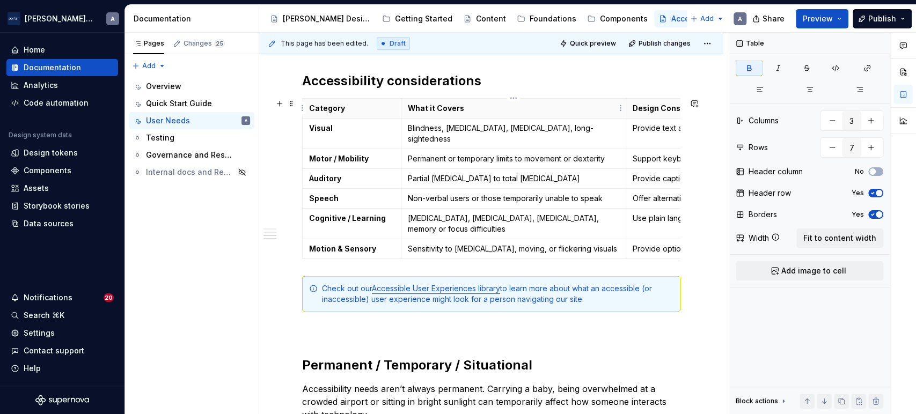
click at [439, 108] on strong "What it Covers" at bounding box center [436, 108] width 56 height 9
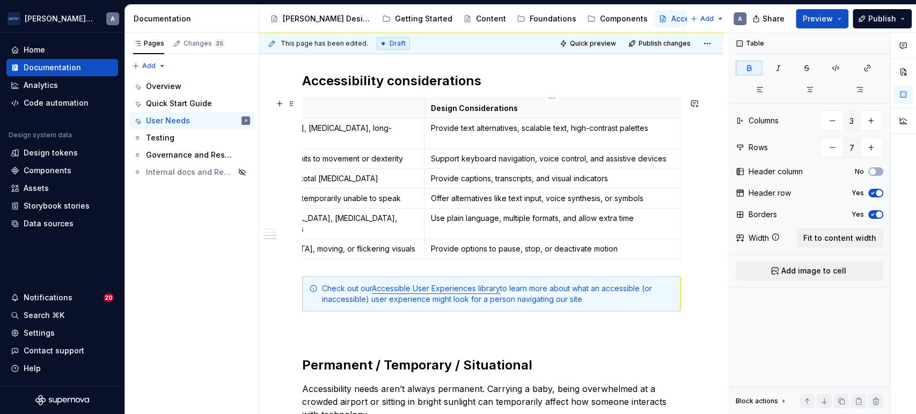
click at [464, 106] on strong "Design Considerations" at bounding box center [474, 108] width 87 height 9
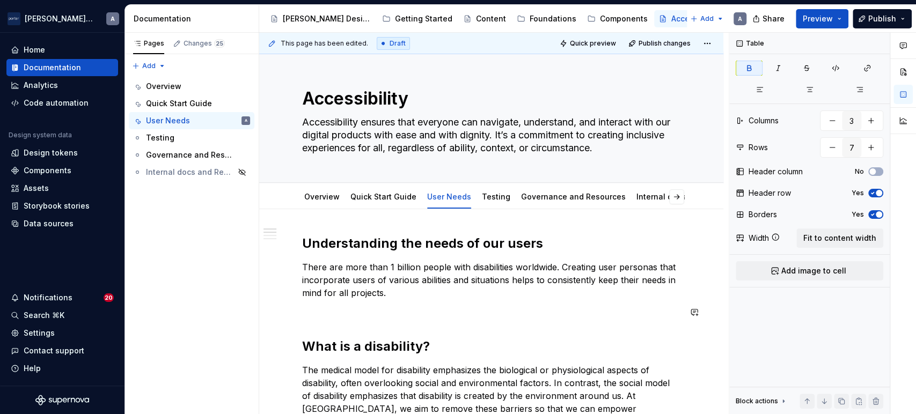
scroll to position [0, 0]
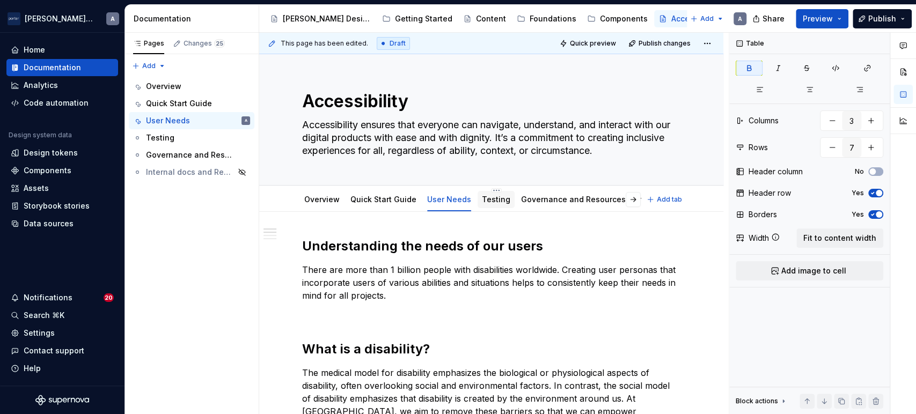
click at [491, 198] on link "Testing" at bounding box center [496, 199] width 28 height 9
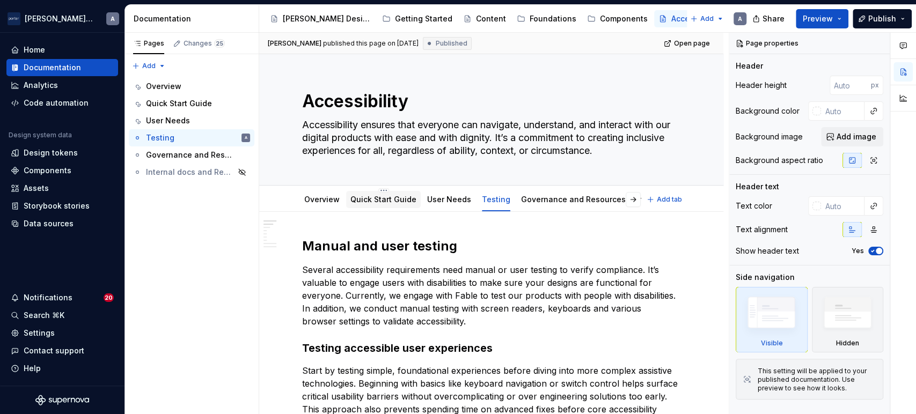
click at [399, 207] on div "Quick Start Guide" at bounding box center [383, 199] width 75 height 17
click at [376, 209] on div at bounding box center [383, 209] width 75 height 1
click at [387, 201] on link "Quick Start Guide" at bounding box center [384, 199] width 66 height 9
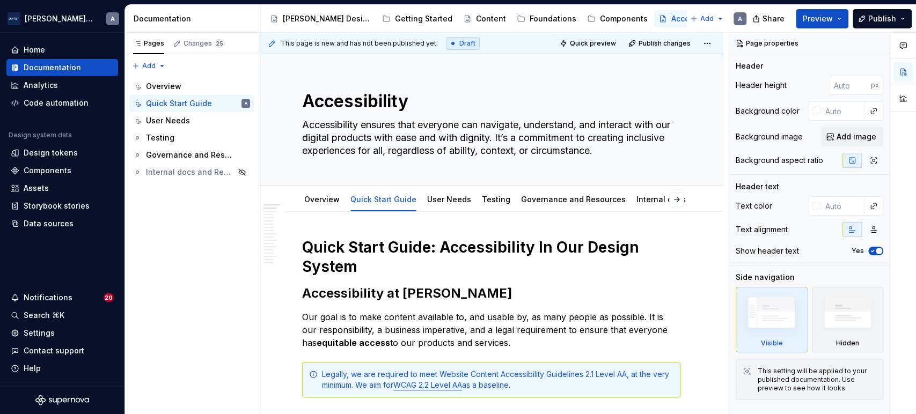
click at [323, 5] on div "Accessibility guide for tree Page tree. Navigate the tree with the arrow keys. …" at bounding box center [507, 19] width 496 height 28
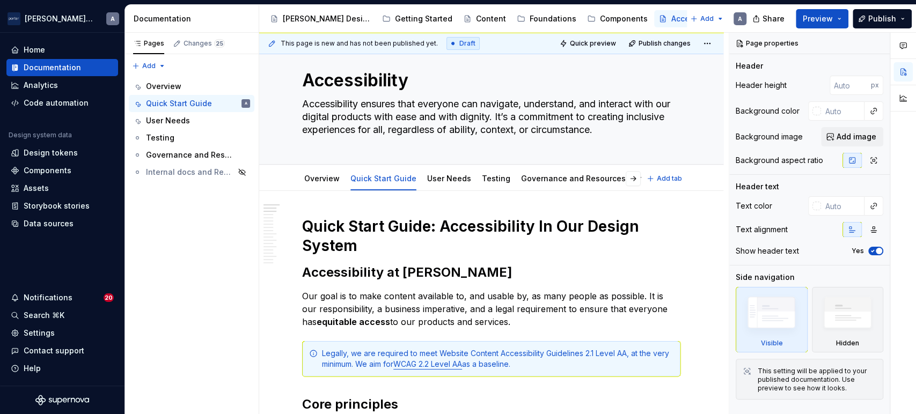
scroll to position [20, 0]
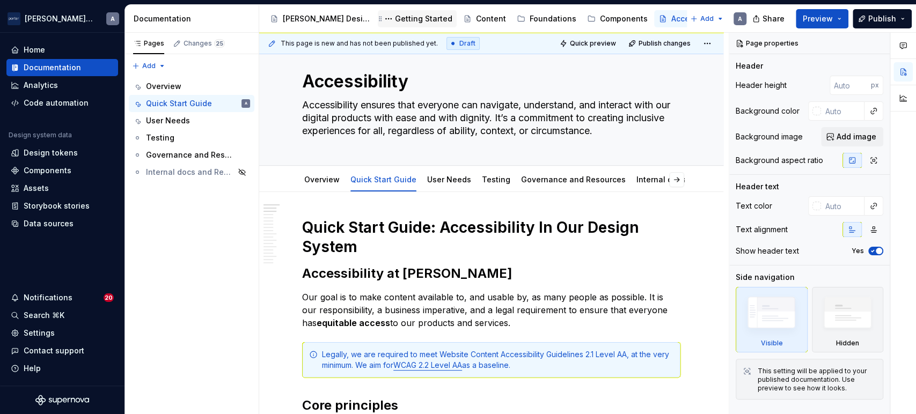
type textarea "*"
